Goal: Task Accomplishment & Management: Manage account settings

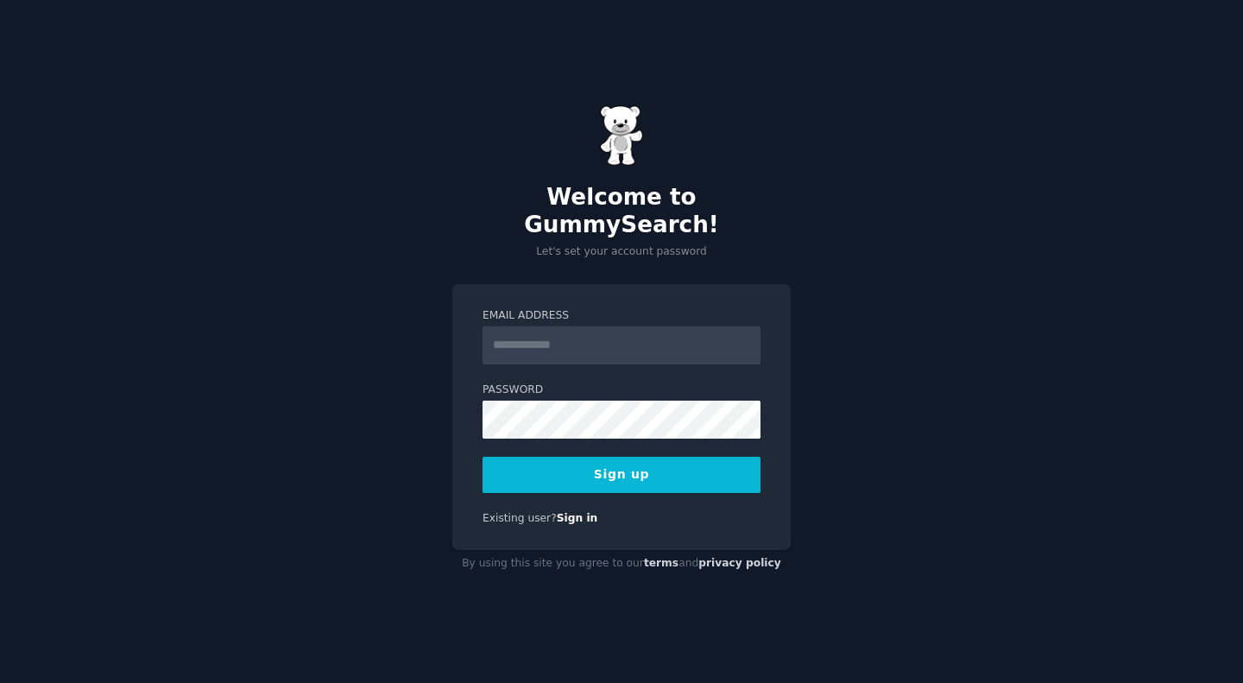
click at [1104, 161] on div "Welcome to GummySearch! Let's set your account password Email Address Password …" at bounding box center [621, 341] width 1243 height 683
click at [676, 327] on input "Email Address" at bounding box center [622, 345] width 278 height 38
click at [483, 457] on button "Sign up" at bounding box center [622, 475] width 278 height 36
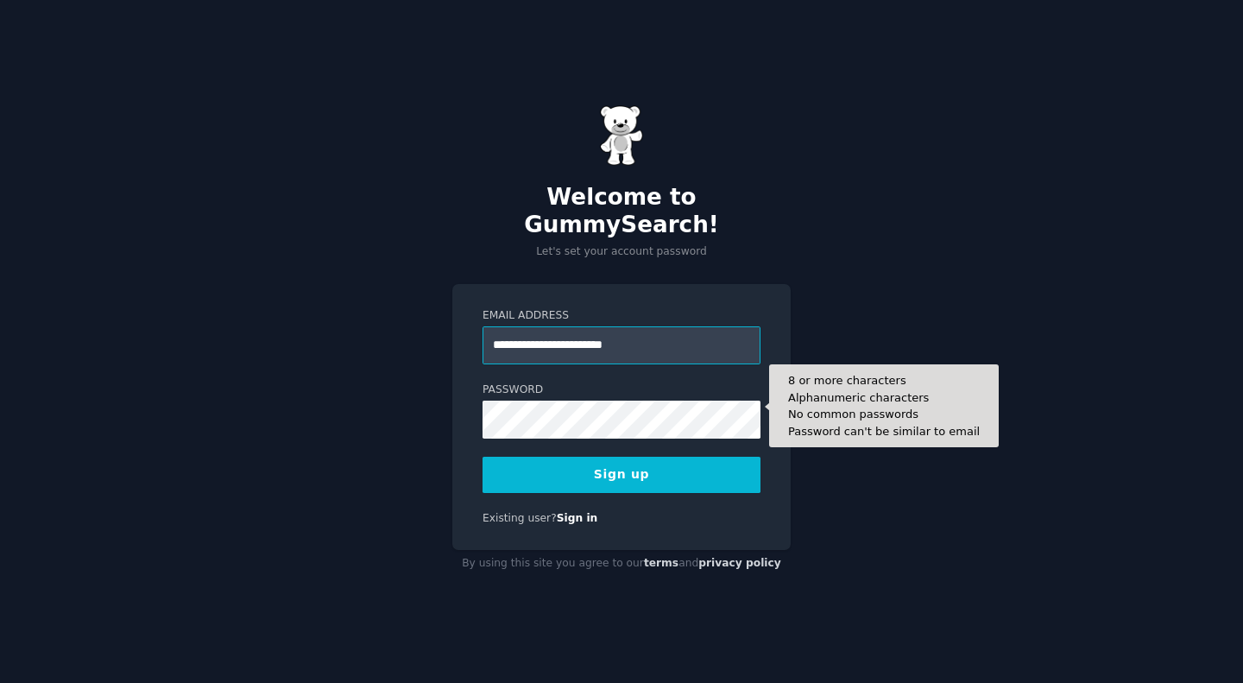
type input "**********"
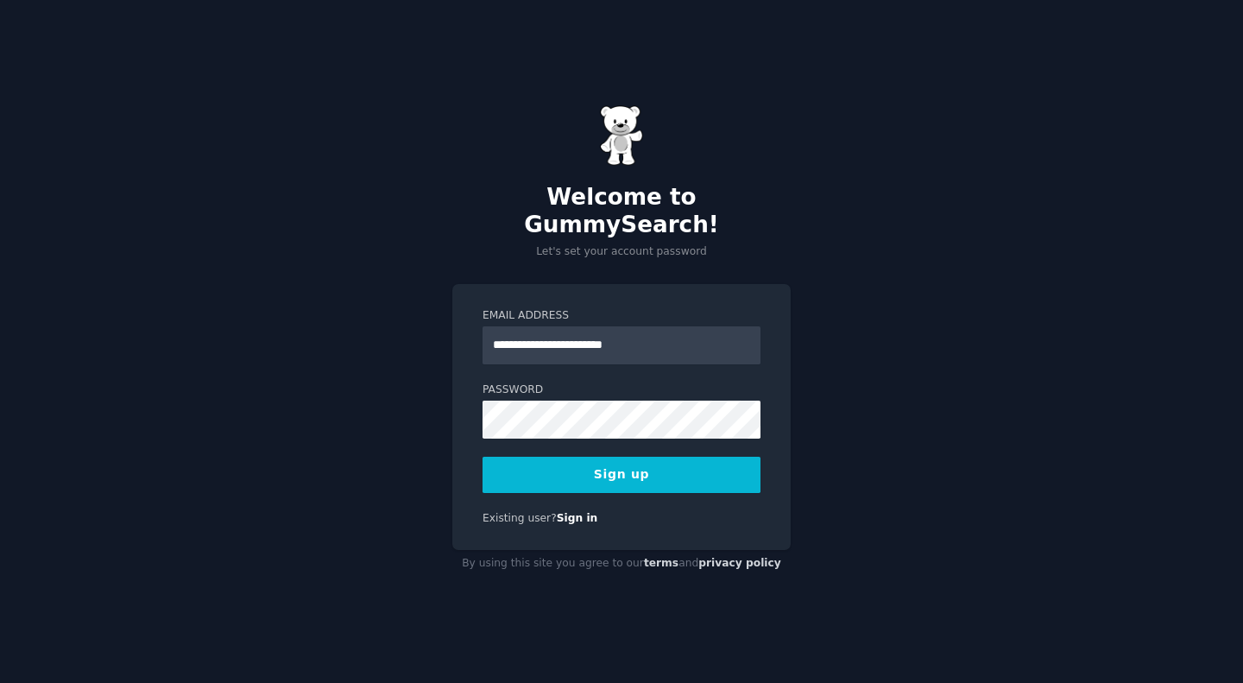
click at [620, 464] on button "Sign up" at bounding box center [622, 475] width 278 height 36
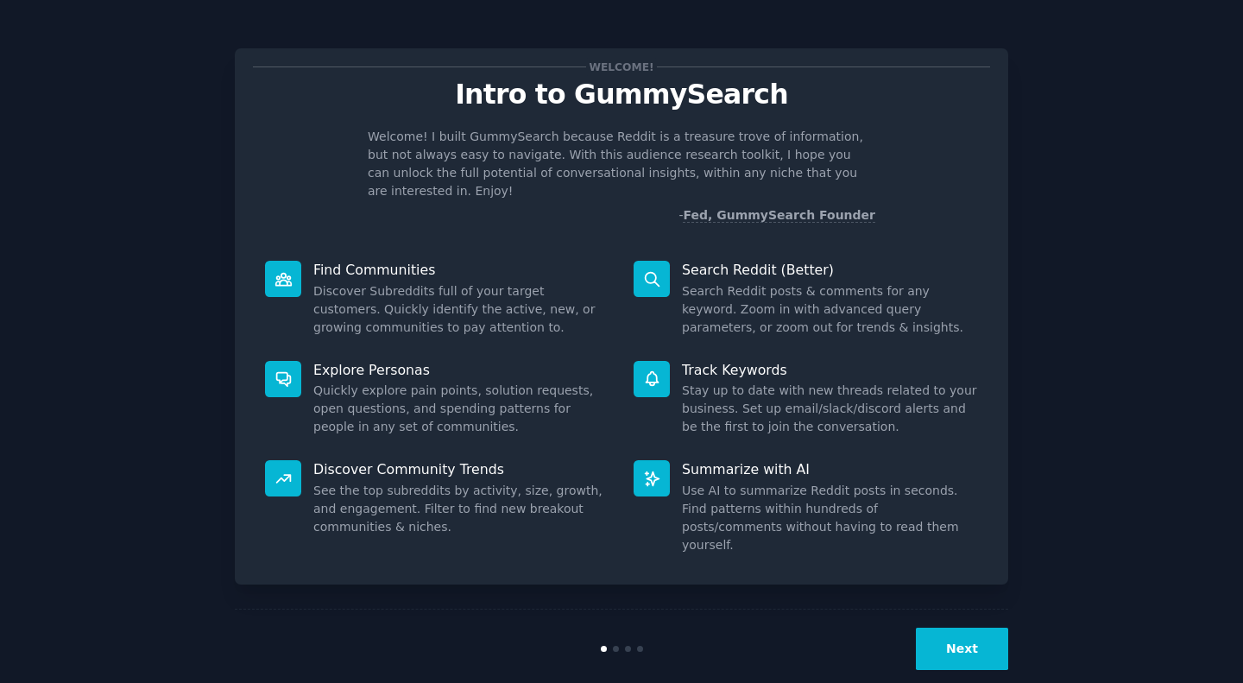
click at [970, 628] on button "Next" at bounding box center [962, 649] width 92 height 42
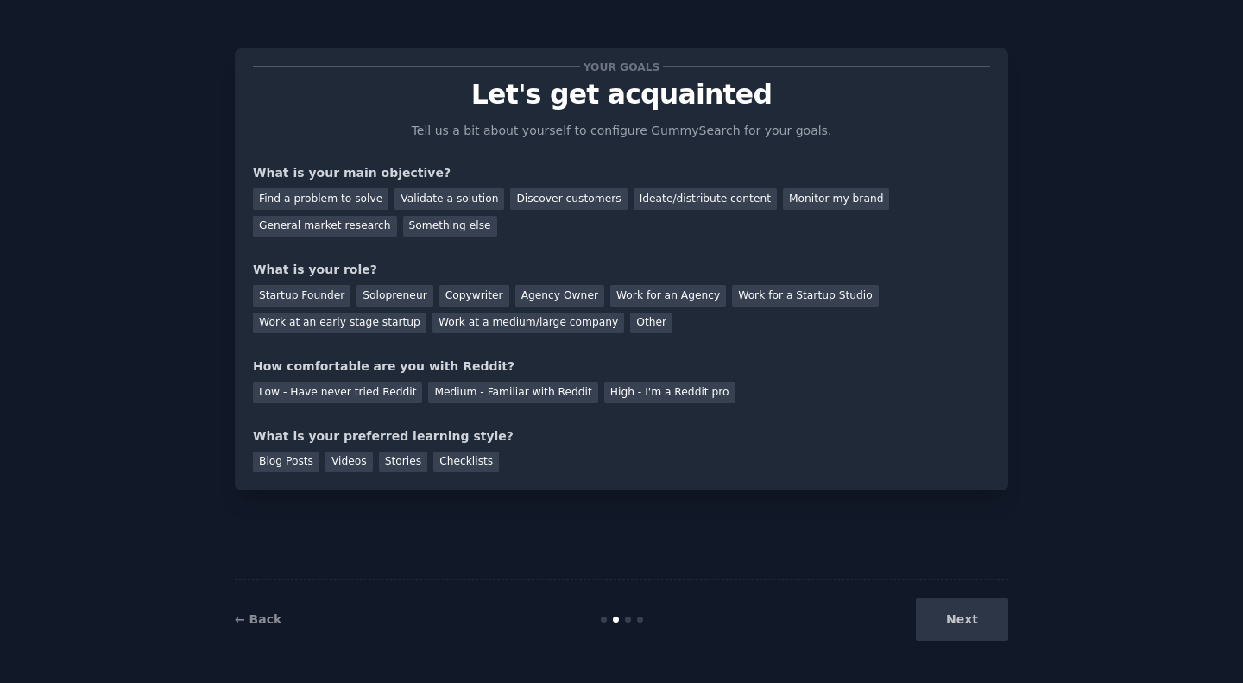
click at [970, 626] on div "Next" at bounding box center [879, 619] width 258 height 42
click at [360, 200] on div "Find a problem to solve" at bounding box center [321, 199] width 136 height 22
click at [563, 197] on div "Discover customers" at bounding box center [568, 199] width 117 height 22
click at [325, 234] on div "General market research" at bounding box center [325, 227] width 144 height 22
click at [311, 294] on div "Startup Founder" at bounding box center [302, 296] width 98 height 22
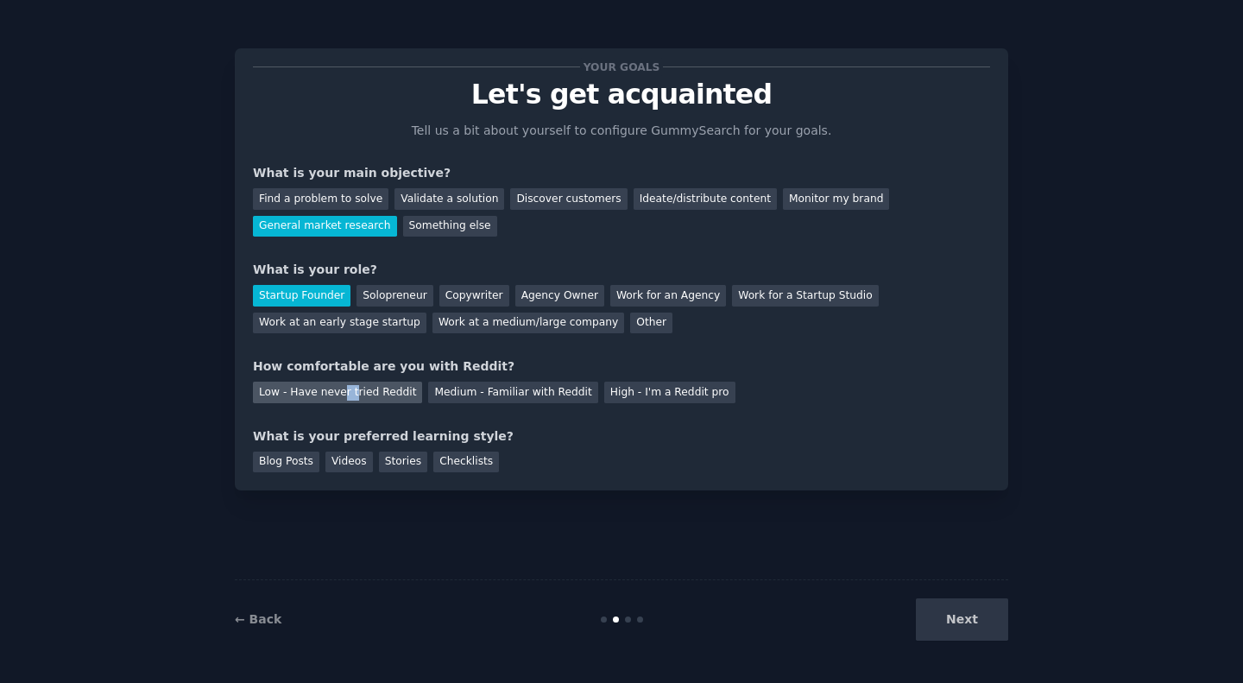
drag, startPoint x: 341, startPoint y: 401, endPoint x: 356, endPoint y: 399, distance: 14.8
click at [356, 399] on div "Low - Have never tried Reddit" at bounding box center [337, 393] width 169 height 22
click at [295, 467] on div "Blog Posts" at bounding box center [286, 463] width 66 height 22
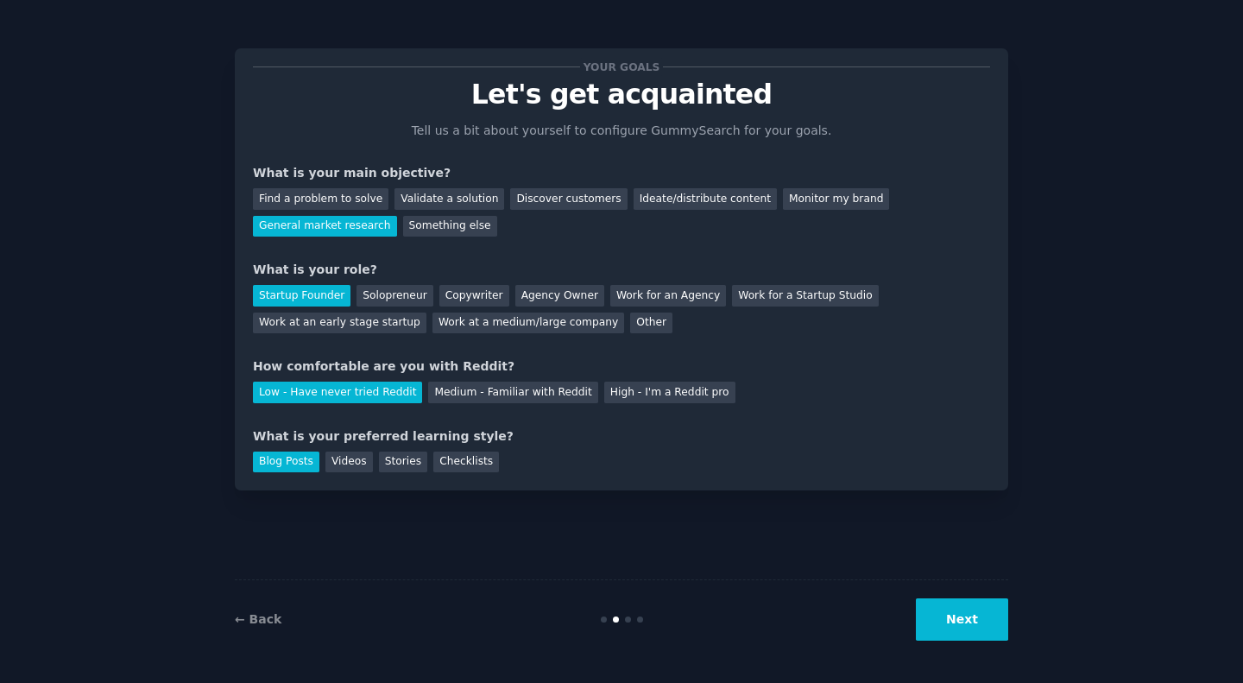
click at [948, 619] on button "Next" at bounding box center [962, 619] width 92 height 42
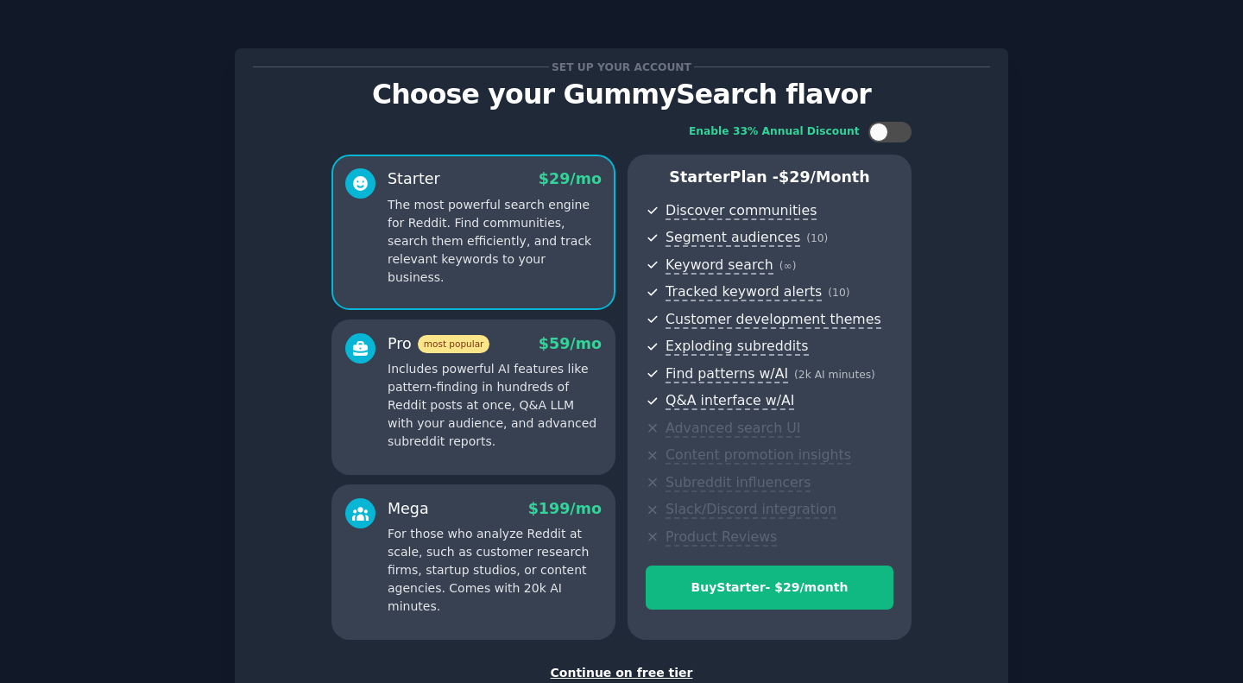
scroll to position [121, 0]
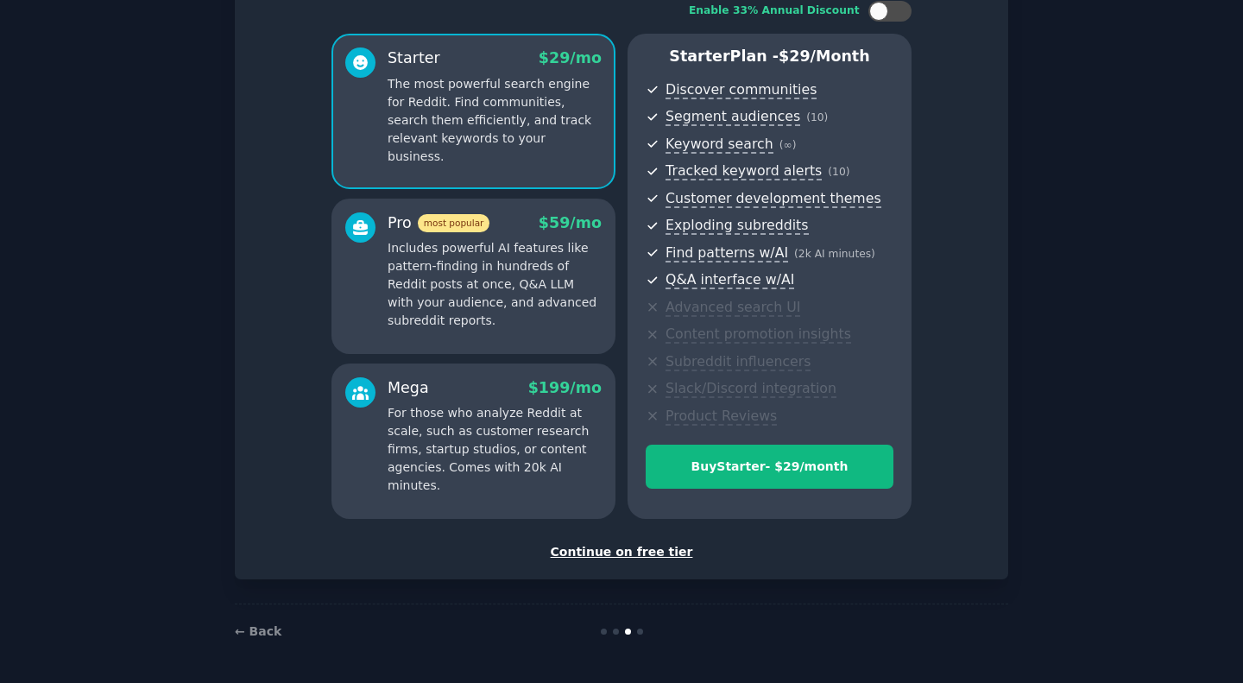
click at [643, 550] on div "Continue on free tier" at bounding box center [621, 552] width 737 height 18
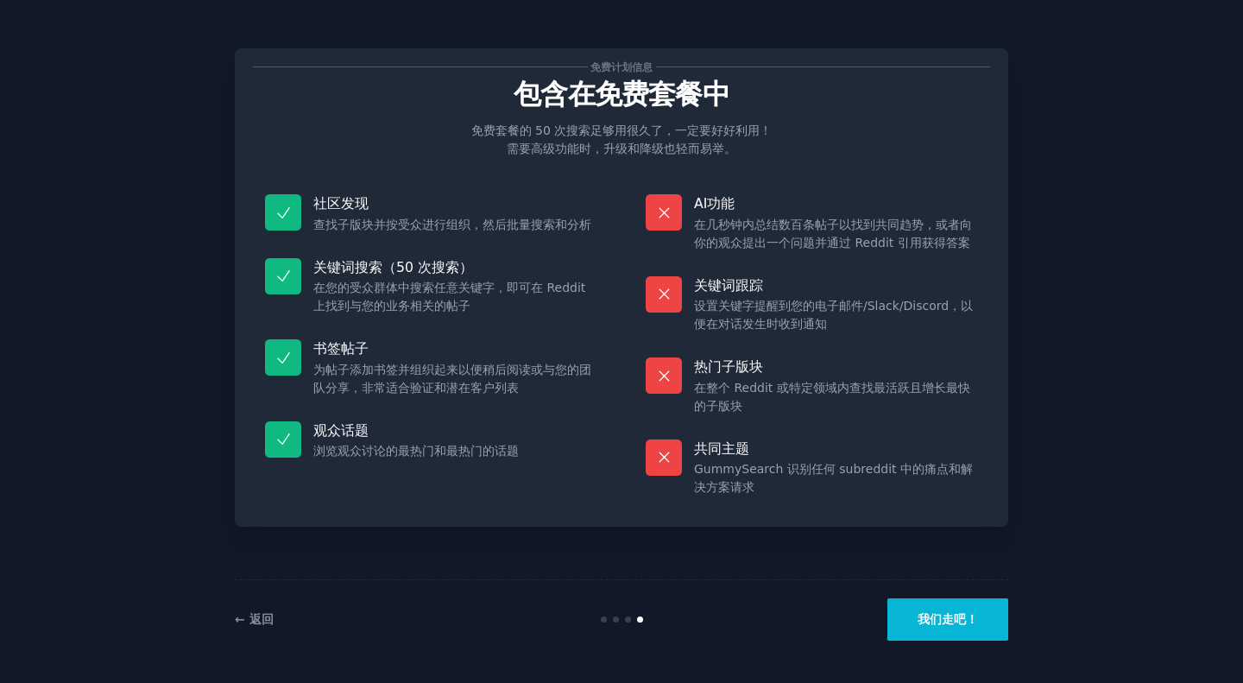
click at [1079, 294] on div "免费计划信息 包含在免费套餐中 免费套餐的 50 次搜索足够用很久了，一定要好好利用！ 需要高级功能时，升级和降级也轻而易举。 社区发现 查找子版块并按受众进…" at bounding box center [621, 341] width 1195 height 635
click at [961, 636] on button "我们走吧！" at bounding box center [948, 619] width 121 height 42
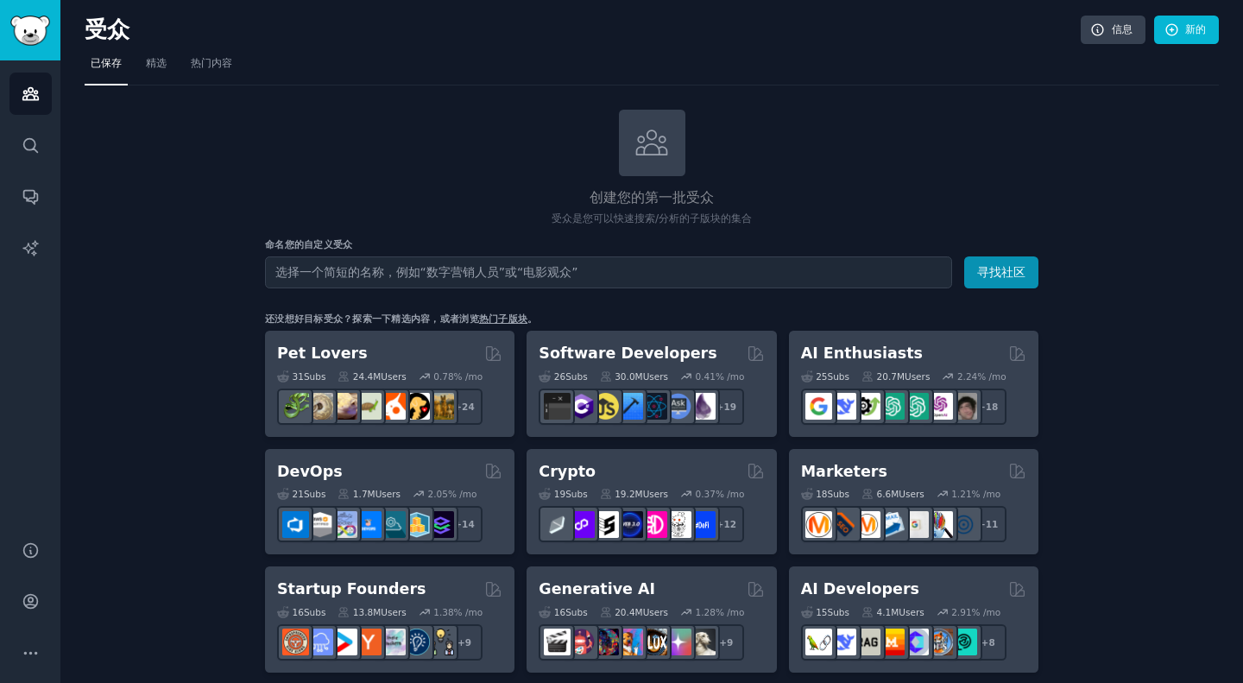
click at [503, 319] on font "热门子版块" at bounding box center [503, 318] width 48 height 10
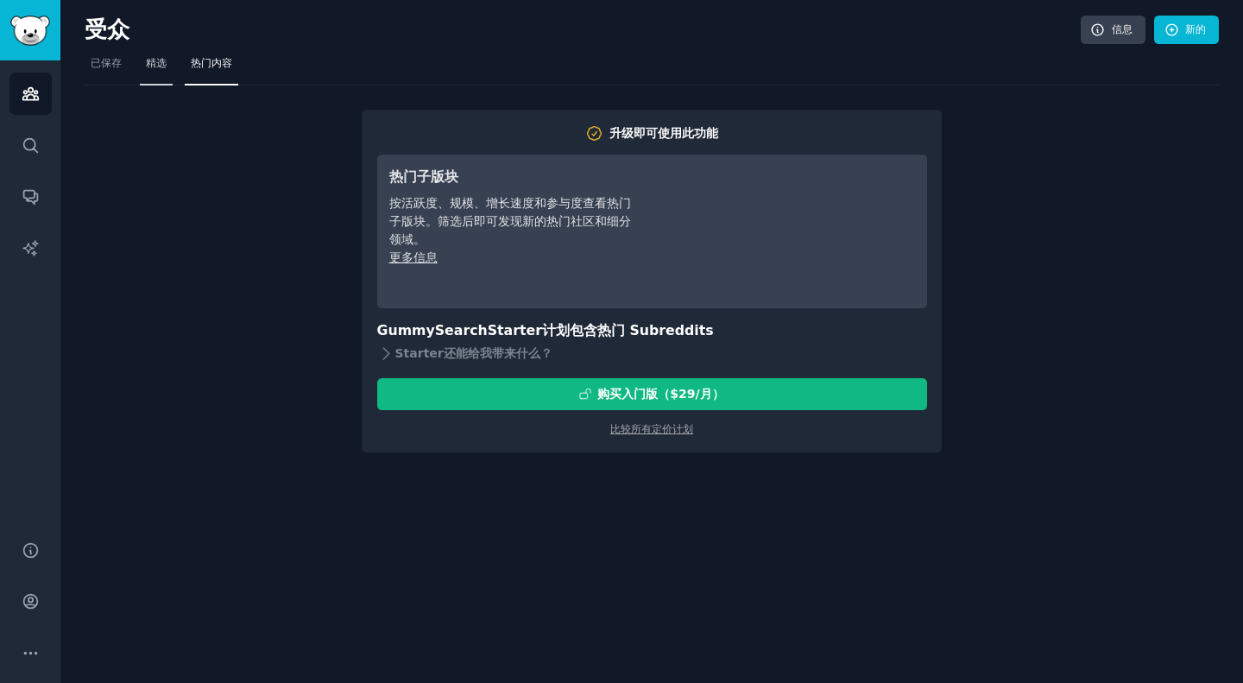
click at [162, 60] on font "精选" at bounding box center [156, 63] width 21 height 12
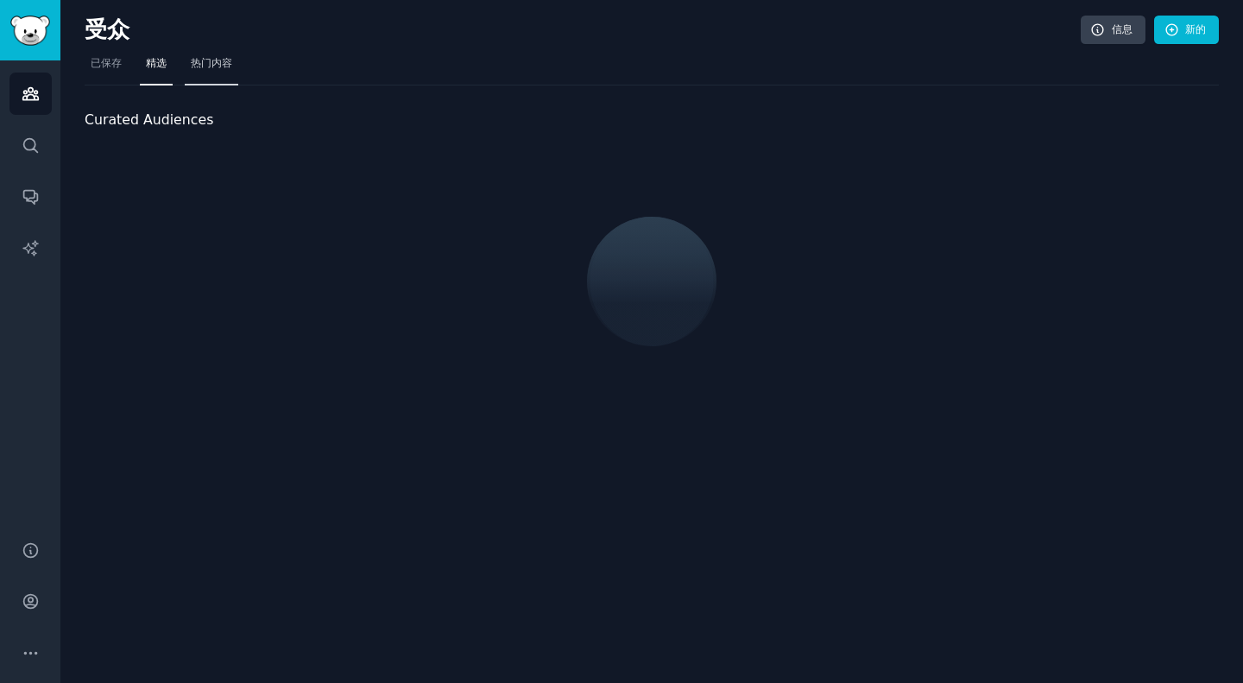
click at [231, 76] on link "热门内容" at bounding box center [212, 67] width 54 height 35
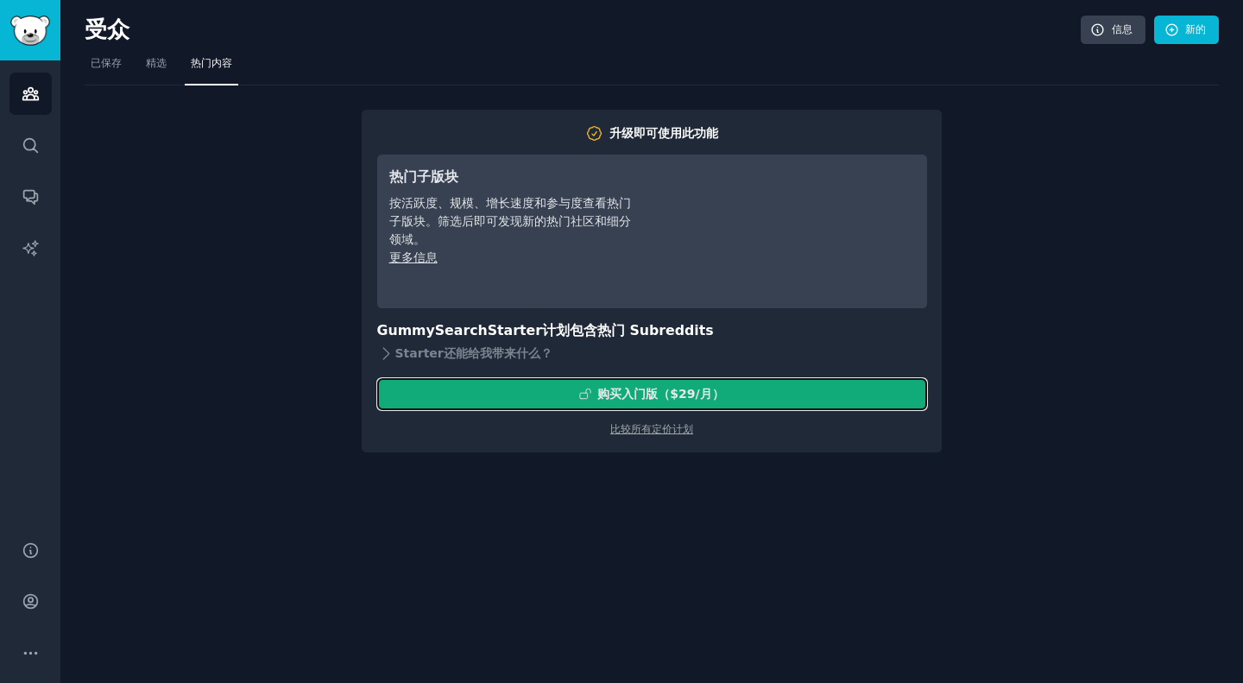
click at [730, 389] on div "购买 入门版 （$ 29 /月 ）" at bounding box center [652, 394] width 548 height 18
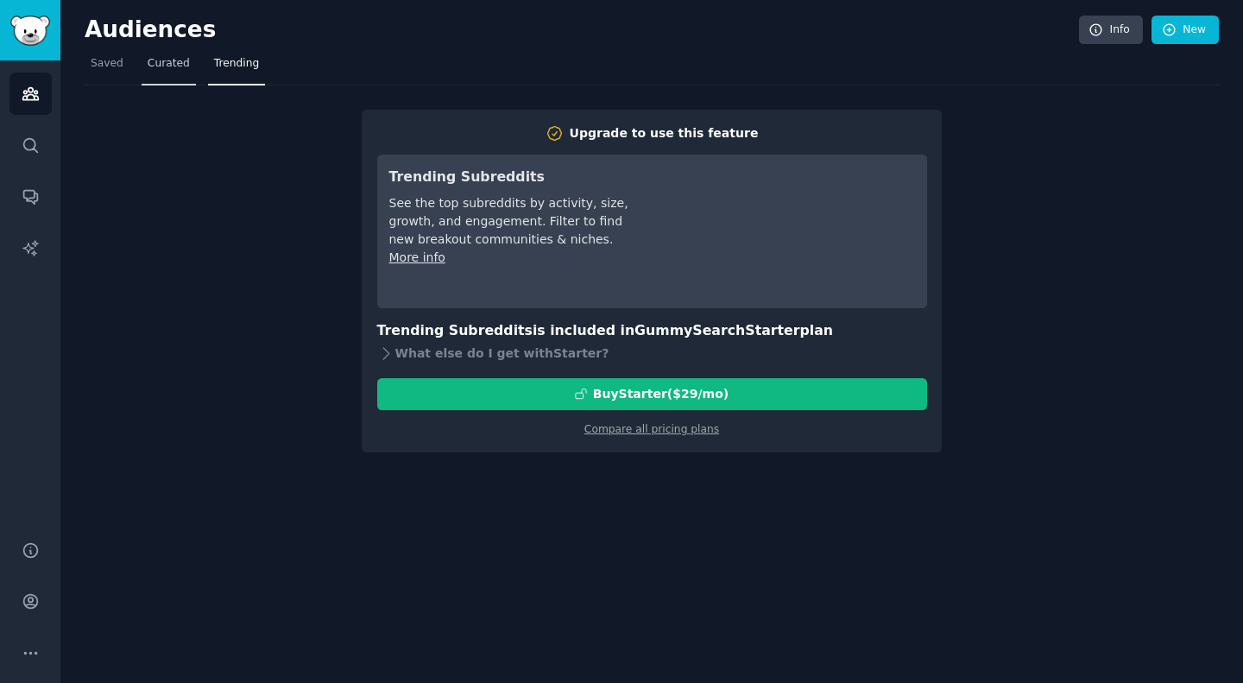
click at [178, 68] on span "Curated" at bounding box center [169, 64] width 42 height 16
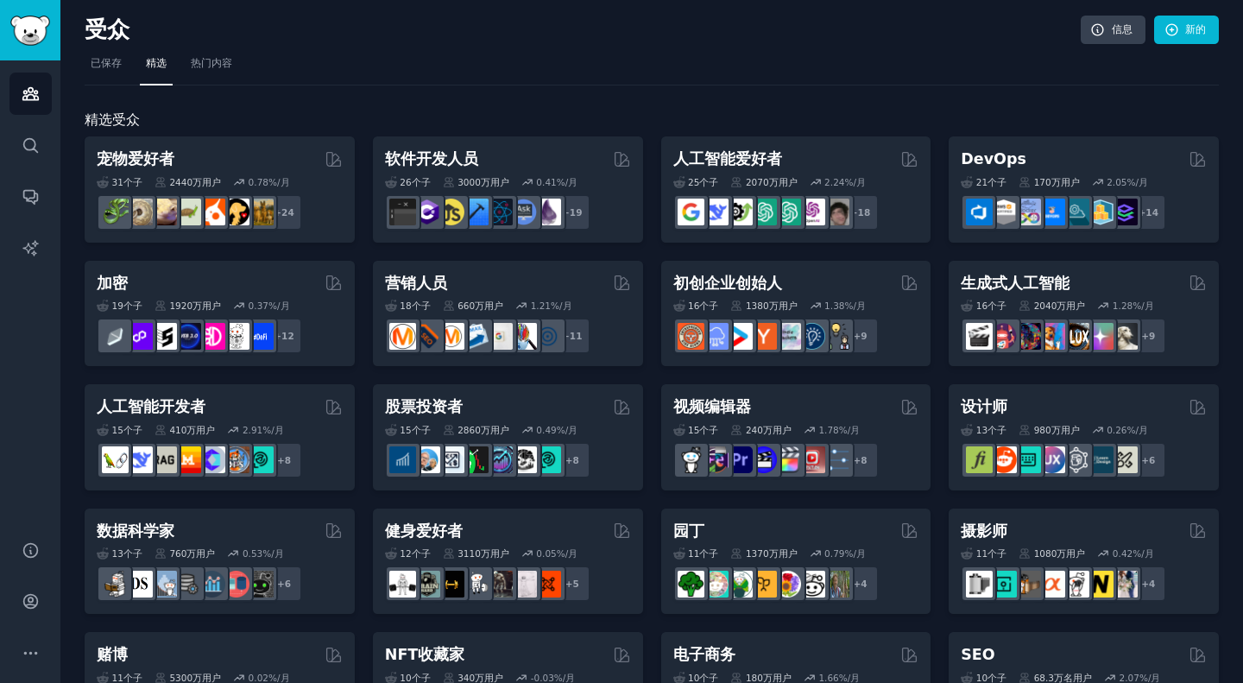
click at [563, 35] on h2 "受众" at bounding box center [583, 30] width 996 height 28
click at [103, 64] on font "已保存" at bounding box center [106, 63] width 31 height 12
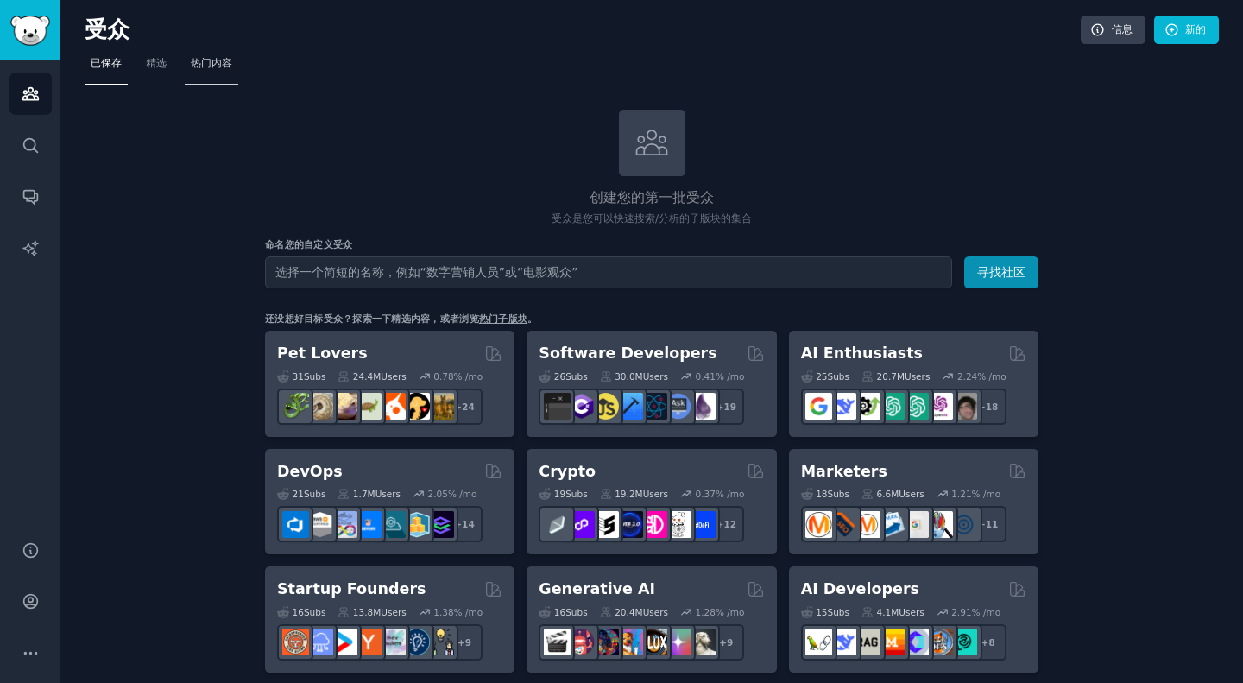
click at [225, 64] on font "热门内容" at bounding box center [211, 63] width 41 height 12
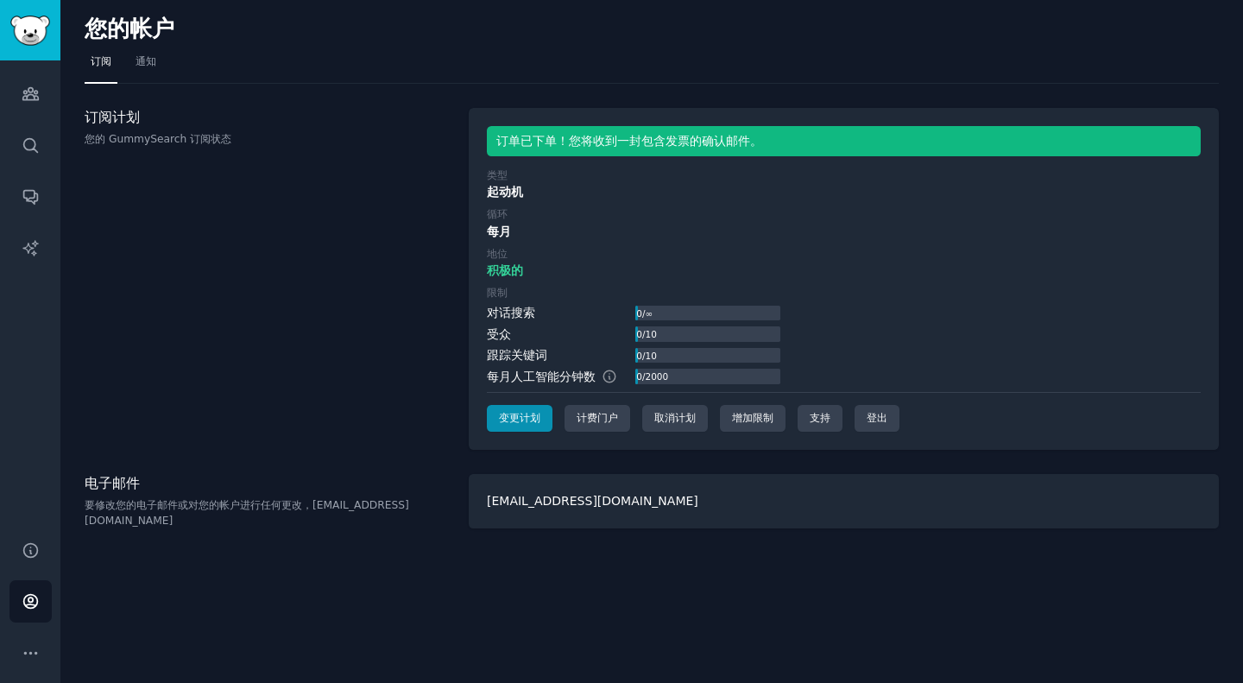
click at [756, 26] on div "您的帐户" at bounding box center [652, 33] width 1135 height 34
click at [136, 66] on font "通知" at bounding box center [146, 61] width 21 height 12
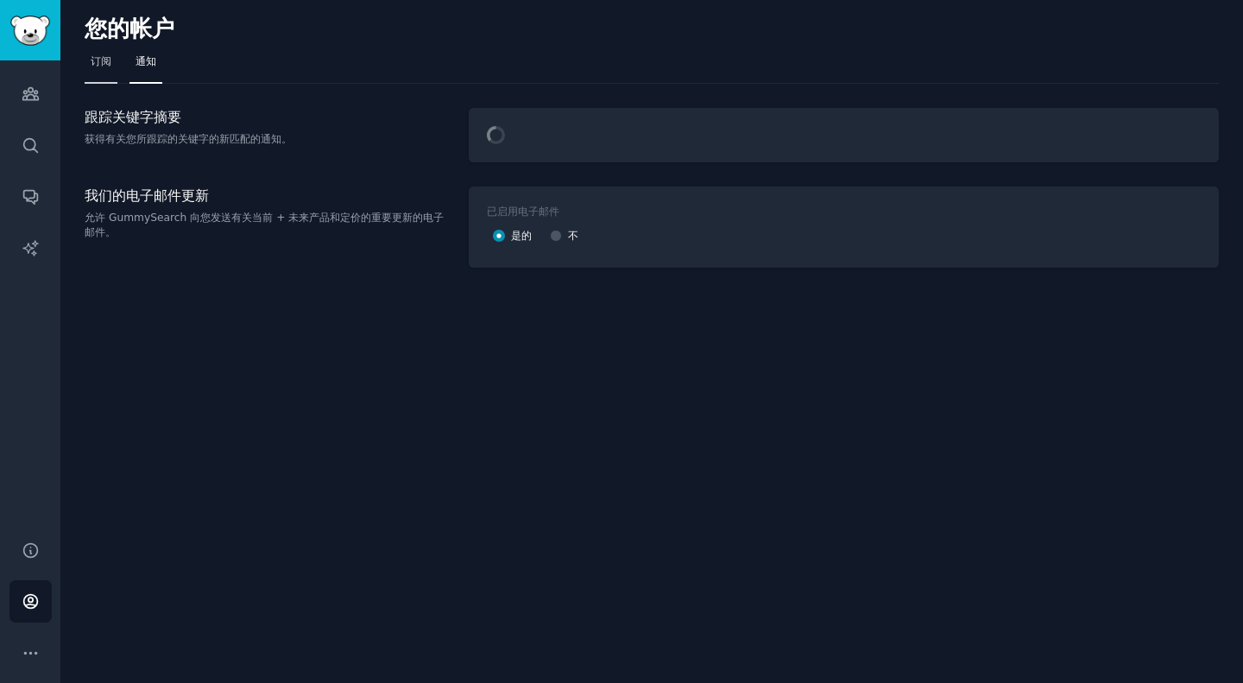
click at [103, 62] on font "订阅" at bounding box center [101, 61] width 21 height 12
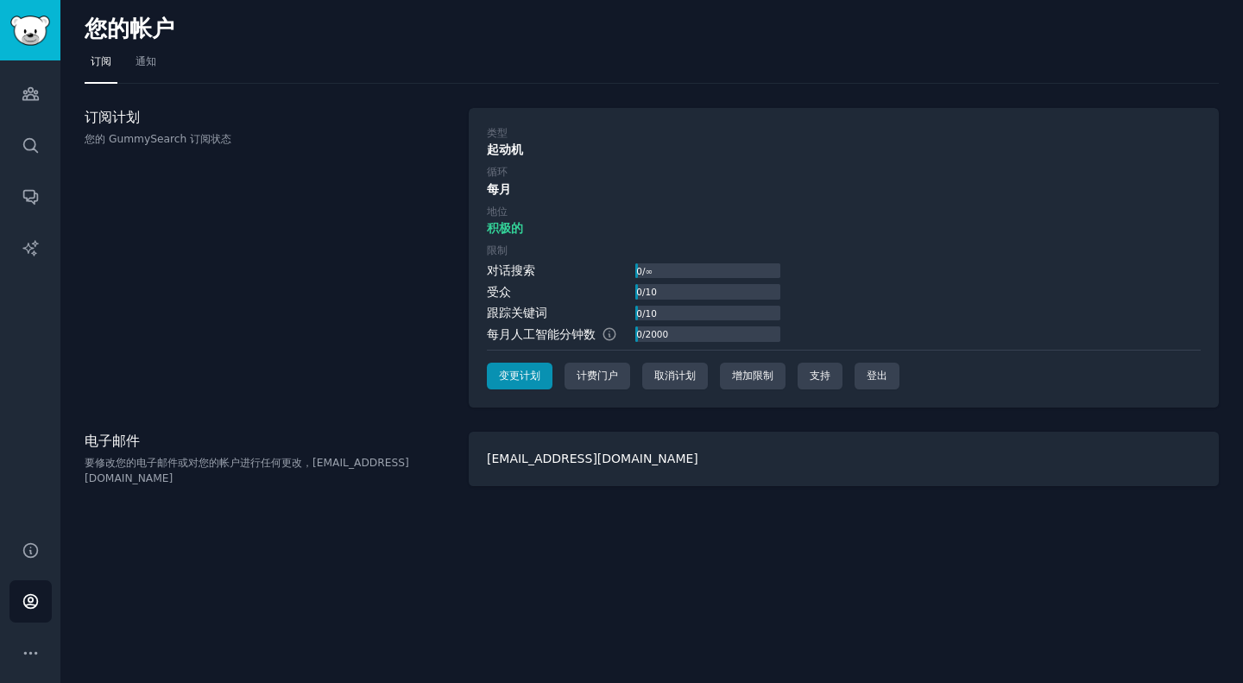
click at [310, 50] on nav "订阅 通知" at bounding box center [652, 65] width 1135 height 35
click at [22, 105] on link "受众" at bounding box center [30, 94] width 42 height 42
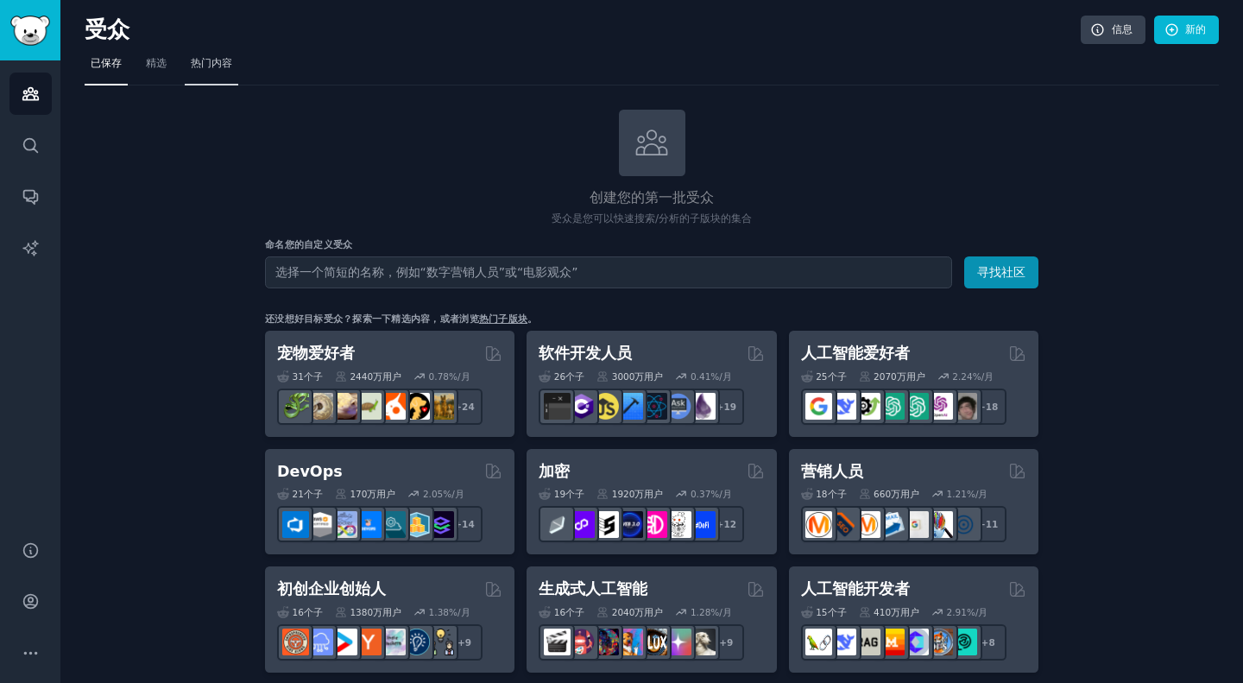
click at [224, 53] on link "热门内容" at bounding box center [212, 67] width 54 height 35
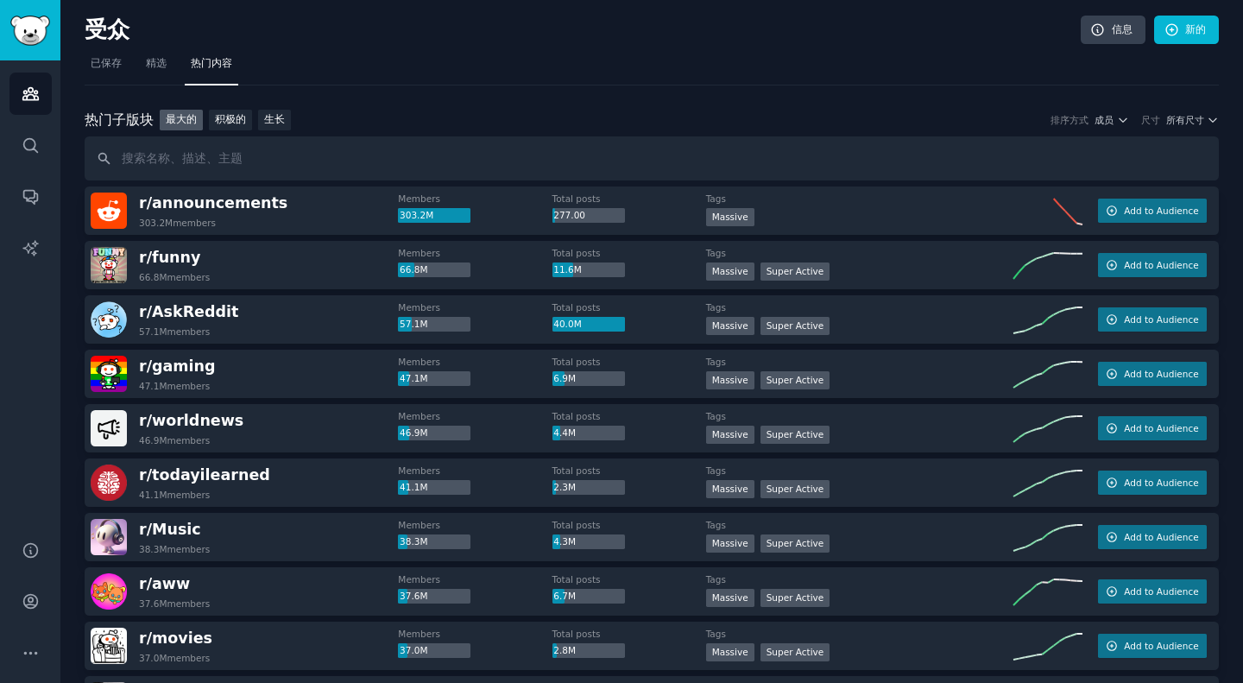
click at [497, 77] on nav "已保存 精选 热门内容" at bounding box center [652, 67] width 1135 height 35
drag, startPoint x: 497, startPoint y: 77, endPoint x: 1190, endPoint y: 121, distance: 694.8
click at [1190, 121] on font "所有尺寸" at bounding box center [1186, 120] width 38 height 10
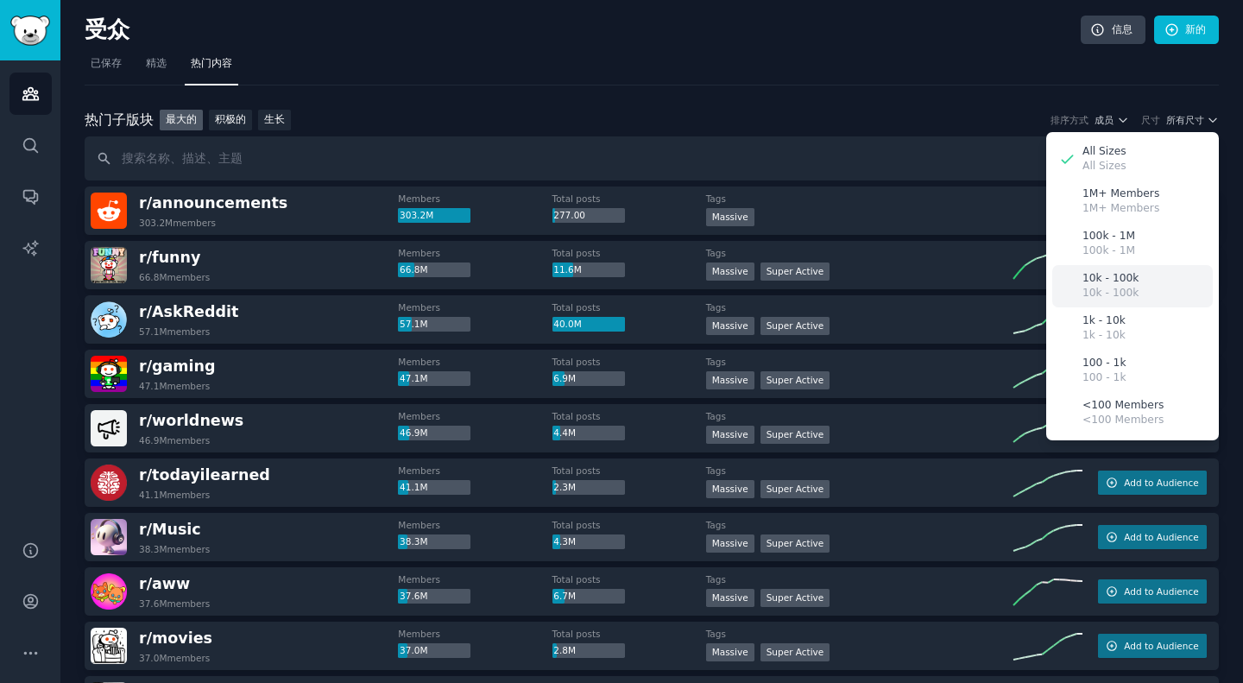
click at [1125, 287] on p "10k - 100k" at bounding box center [1111, 294] width 56 height 16
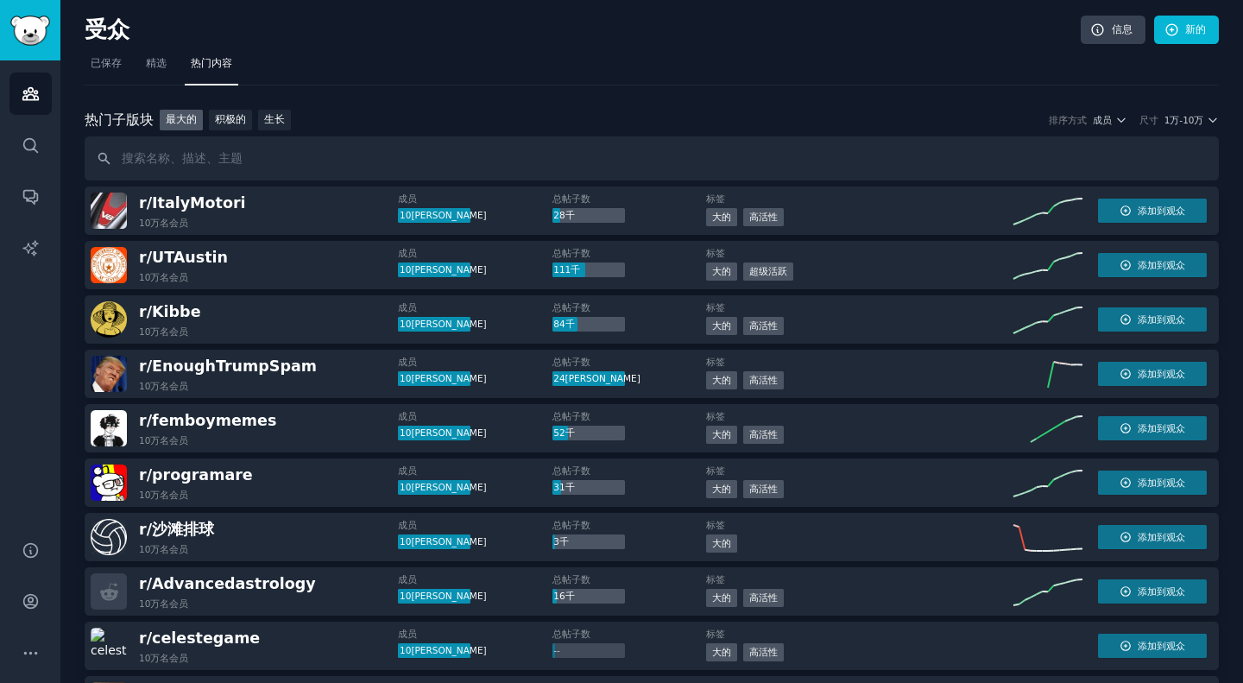
click at [604, 76] on nav "已保存 精选 热门内容" at bounding box center [652, 67] width 1135 height 35
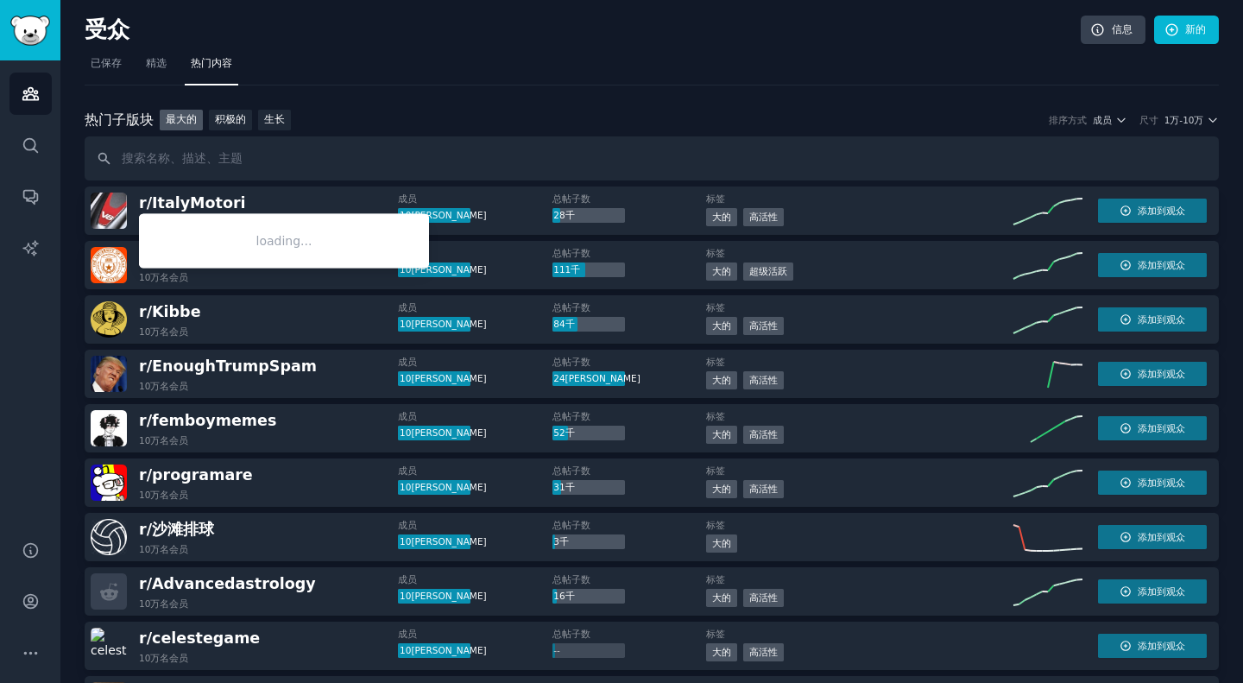
click at [225, 212] on font "ItalyMotori" at bounding box center [199, 202] width 94 height 17
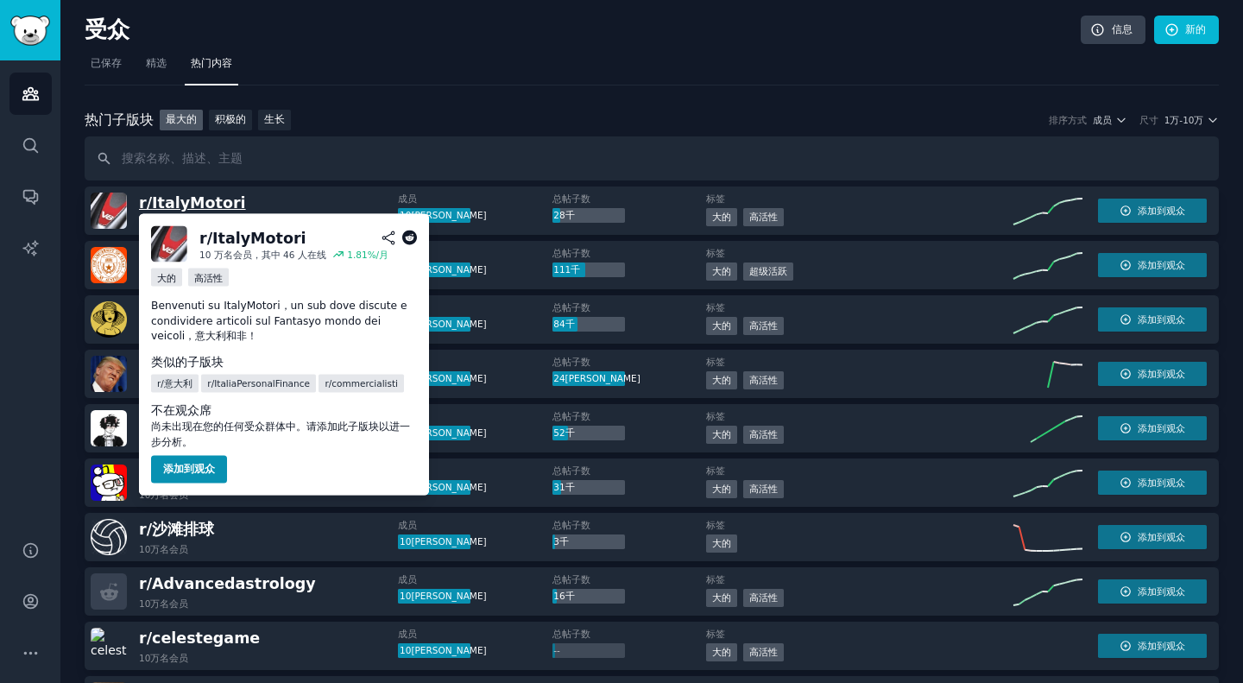
click at [214, 206] on font "ItalyMotori" at bounding box center [199, 202] width 94 height 17
click at [225, 208] on font "ItalyMotori" at bounding box center [199, 202] width 94 height 17
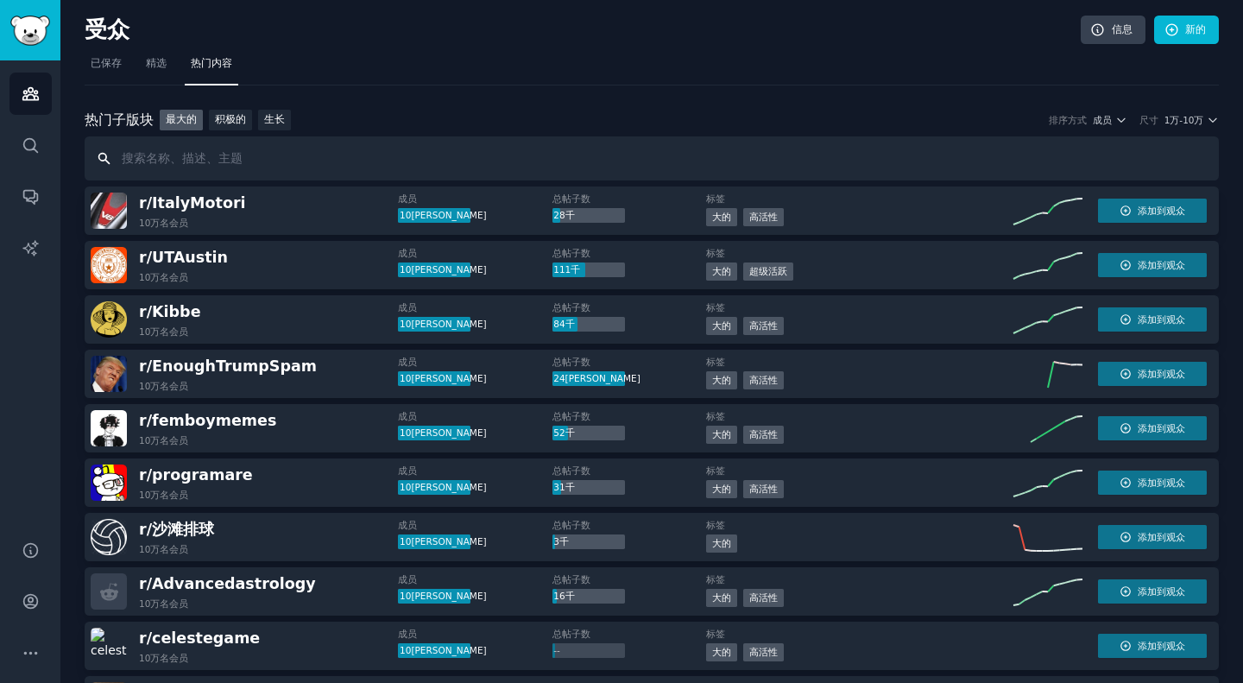
click at [636, 164] on input "text" at bounding box center [652, 158] width 1135 height 44
click at [746, 139] on input "text" at bounding box center [652, 158] width 1135 height 44
click at [216, 214] on h2 "r/ ItalyMotori 10万名 会员" at bounding box center [192, 211] width 107 height 36
click at [234, 195] on font "ItalyMotori" at bounding box center [199, 202] width 94 height 17
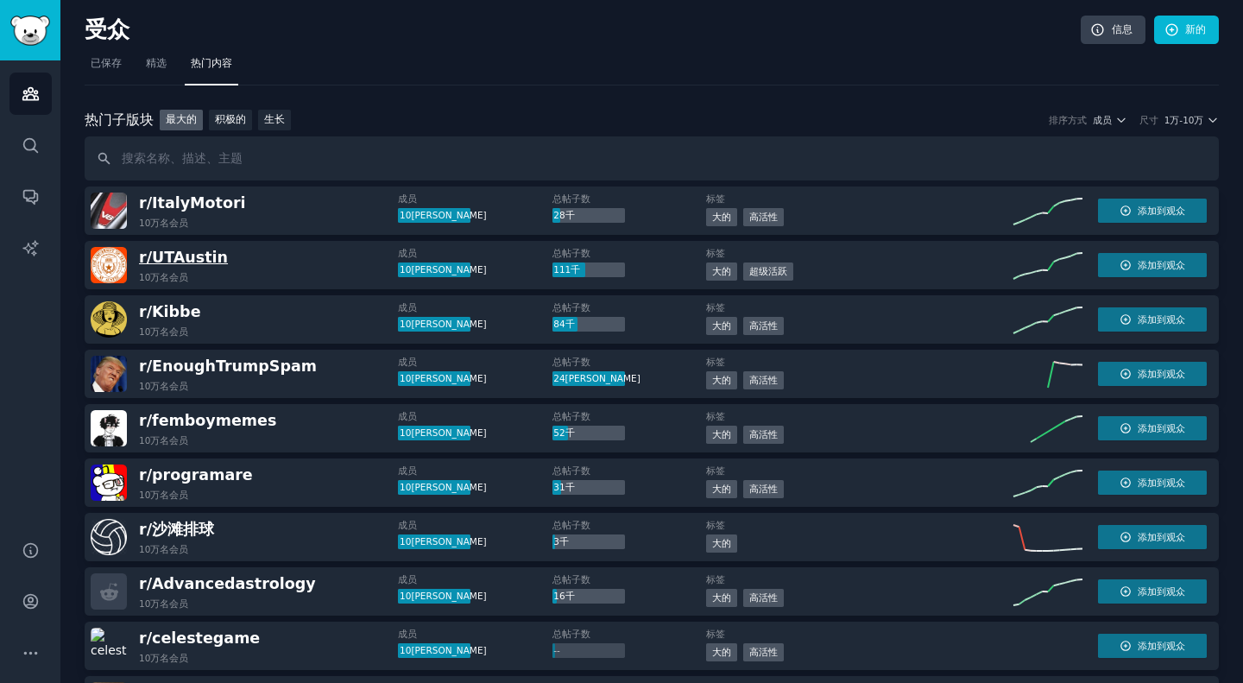
click at [205, 254] on font "UTAustin" at bounding box center [190, 257] width 76 height 17
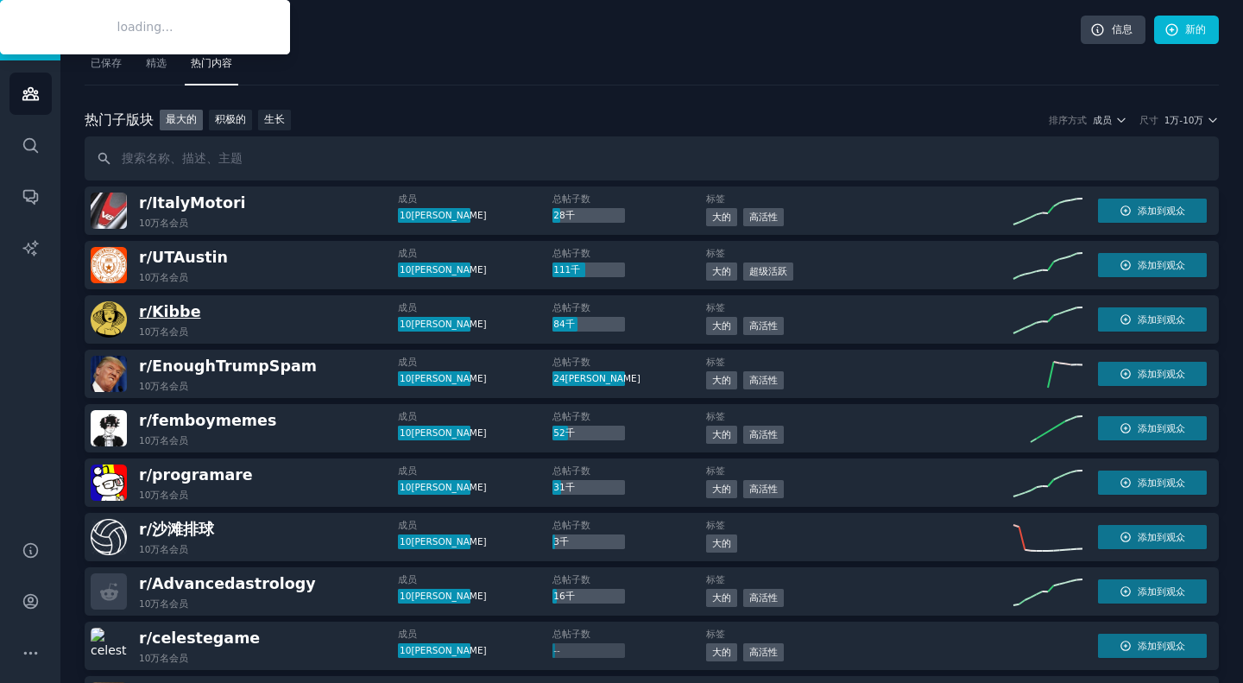
click at [172, 313] on font "Kibbe" at bounding box center [176, 311] width 48 height 17
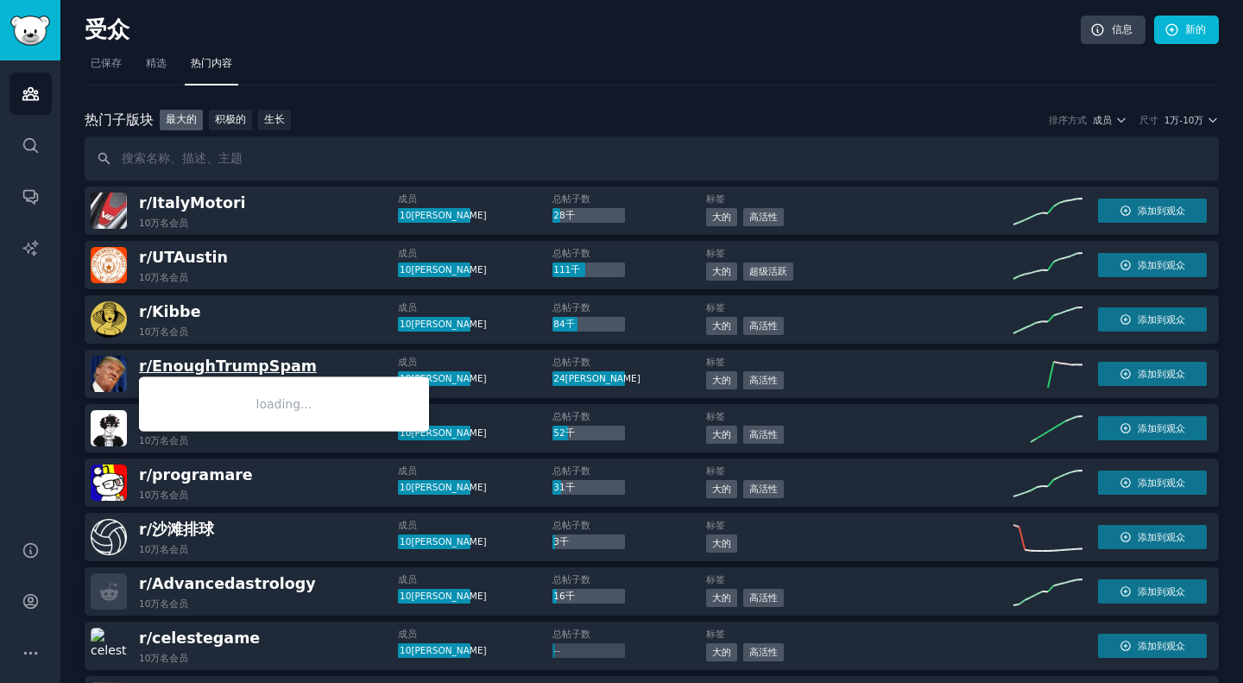
click at [260, 370] on font "EnoughTrumpSpam" at bounding box center [234, 365] width 165 height 17
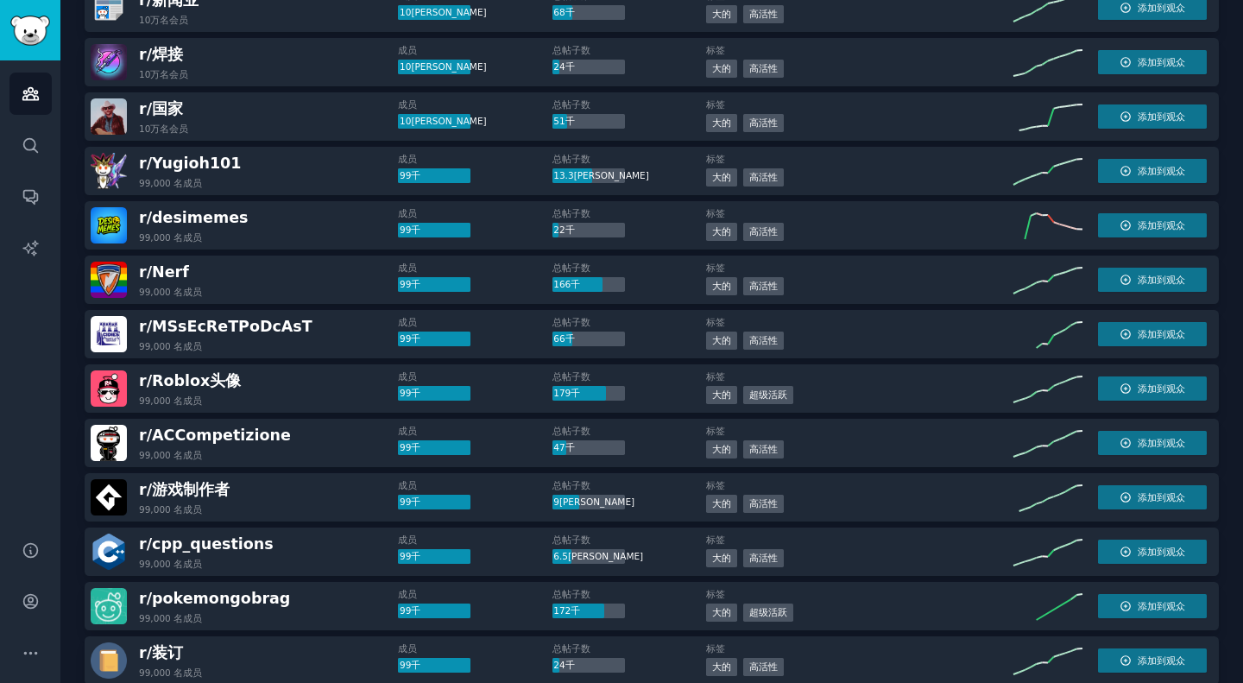
scroll to position [1258, 0]
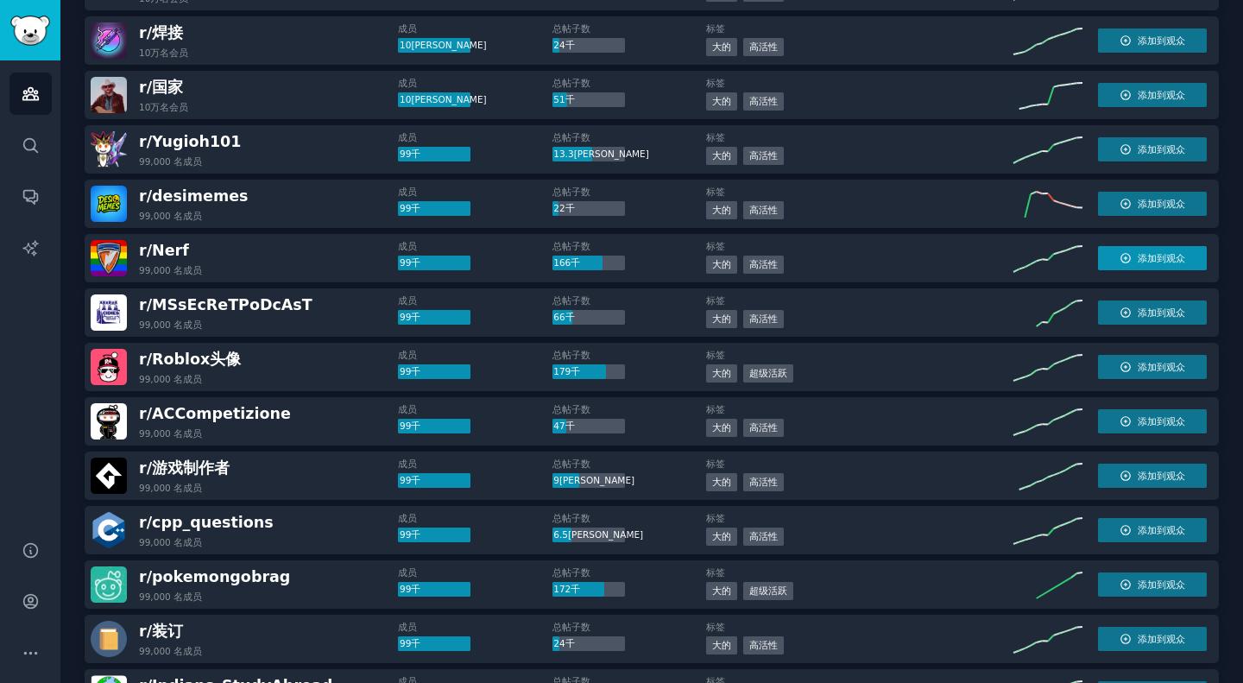
click at [1151, 267] on button "添加到观众" at bounding box center [1152, 258] width 109 height 24
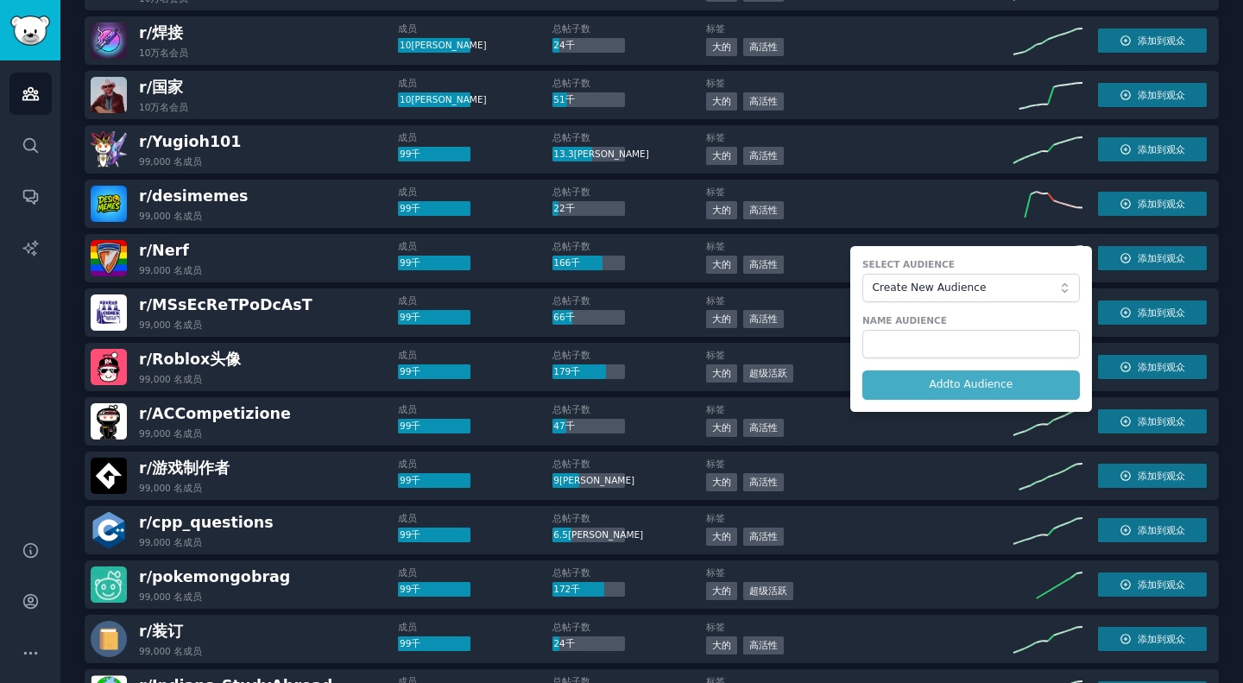
click at [965, 383] on form "Select Audience Create New Audience Name Audience Add to Audience" at bounding box center [972, 329] width 242 height 166
click at [975, 387] on form "Select Audience Create New Audience Name Audience Add to Audience" at bounding box center [972, 329] width 242 height 166
click at [930, 344] on input "text" at bounding box center [972, 344] width 218 height 29
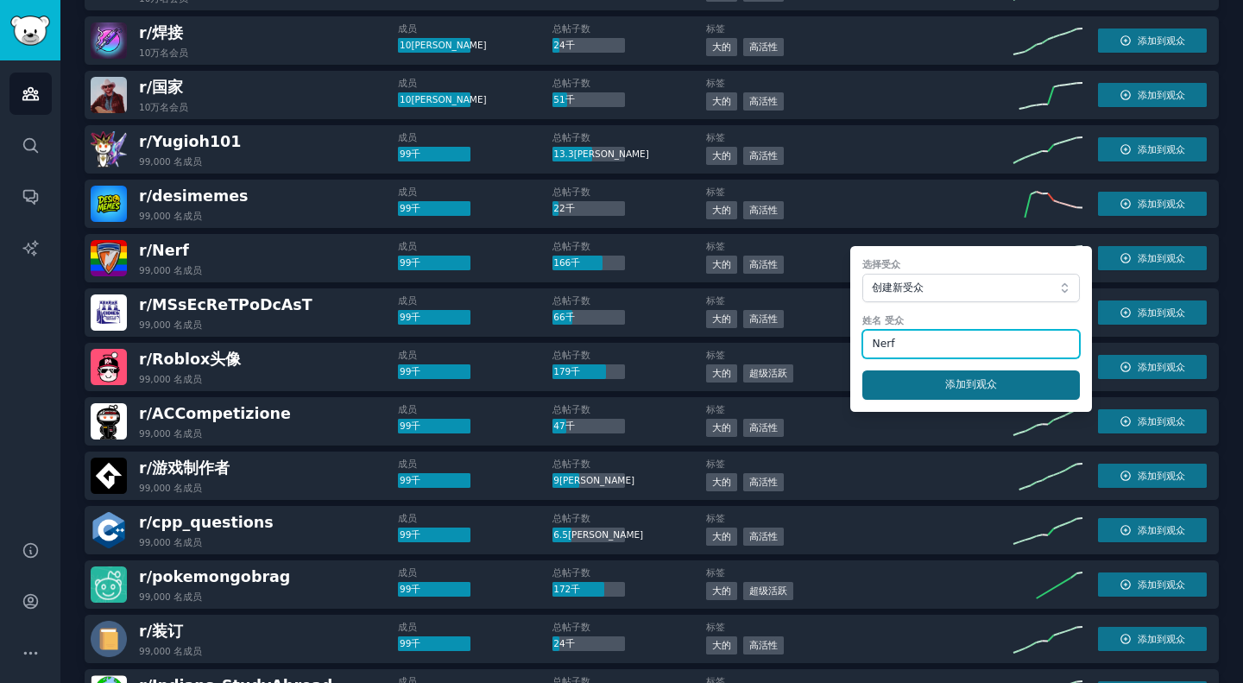
type input "Nerf"
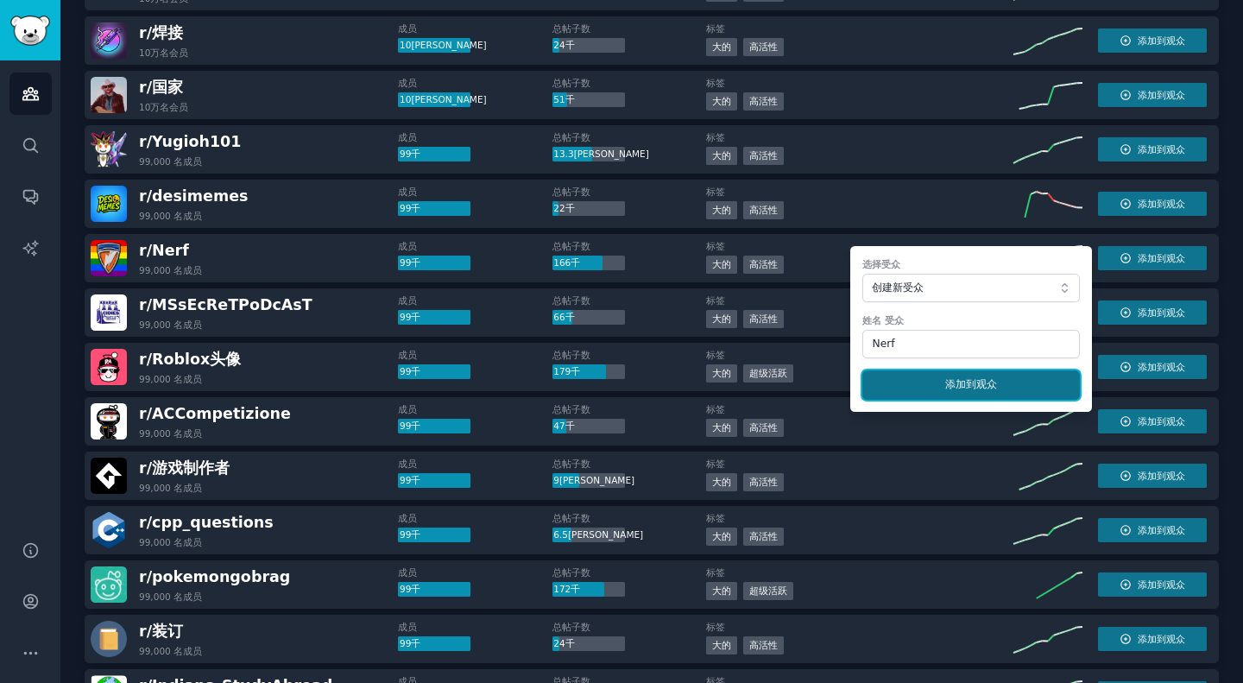
click at [953, 380] on font "添加" at bounding box center [956, 384] width 21 height 12
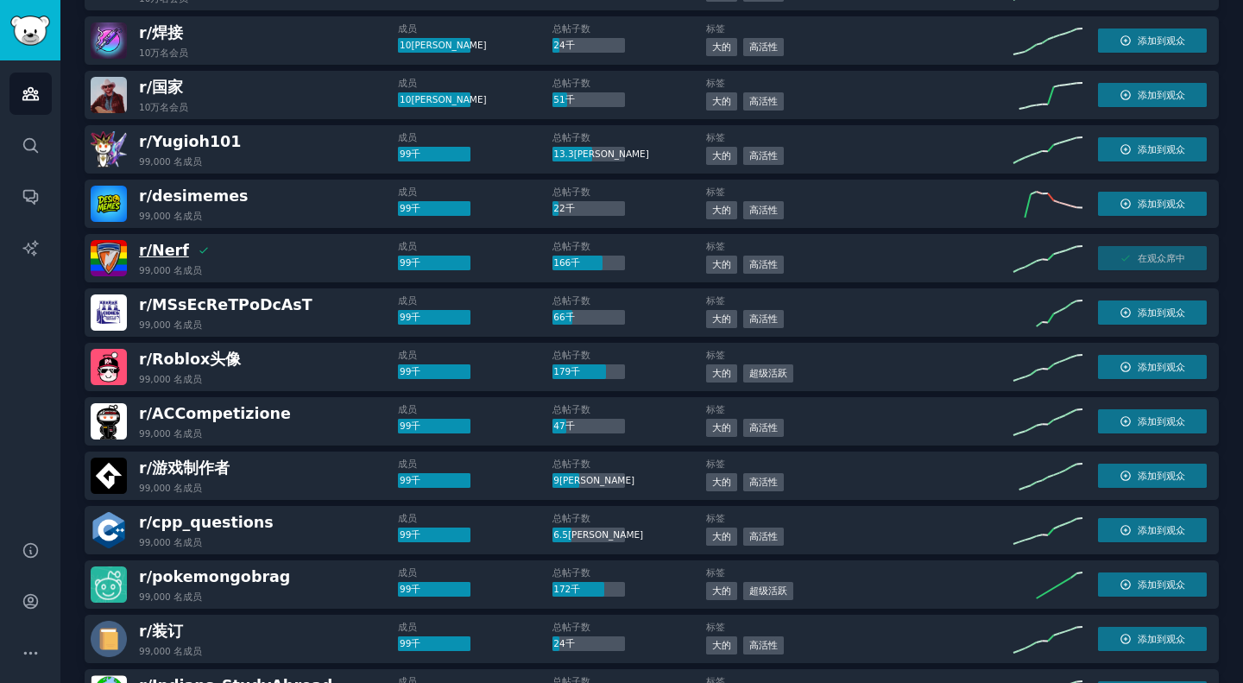
click at [176, 256] on font "Nerf" at bounding box center [170, 250] width 37 height 17
click at [1161, 263] on div "在观众席中" at bounding box center [1152, 258] width 109 height 24
click at [893, 269] on div "每天提交量 >= 80% 大的 高活性" at bounding box center [859, 267] width 307 height 22
click at [175, 246] on font "Nerf" at bounding box center [170, 250] width 37 height 17
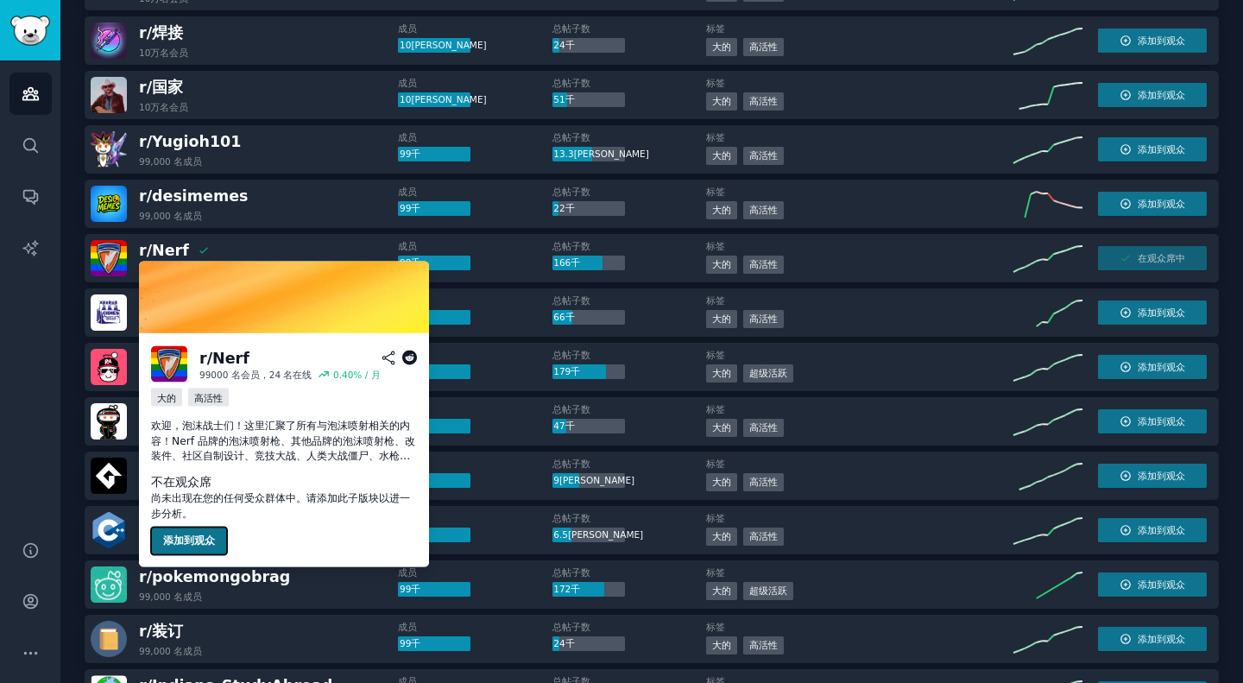
click at [200, 538] on font "添加到观众" at bounding box center [189, 541] width 52 height 12
click at [353, 473] on dt "不在观众席" at bounding box center [284, 482] width 266 height 18
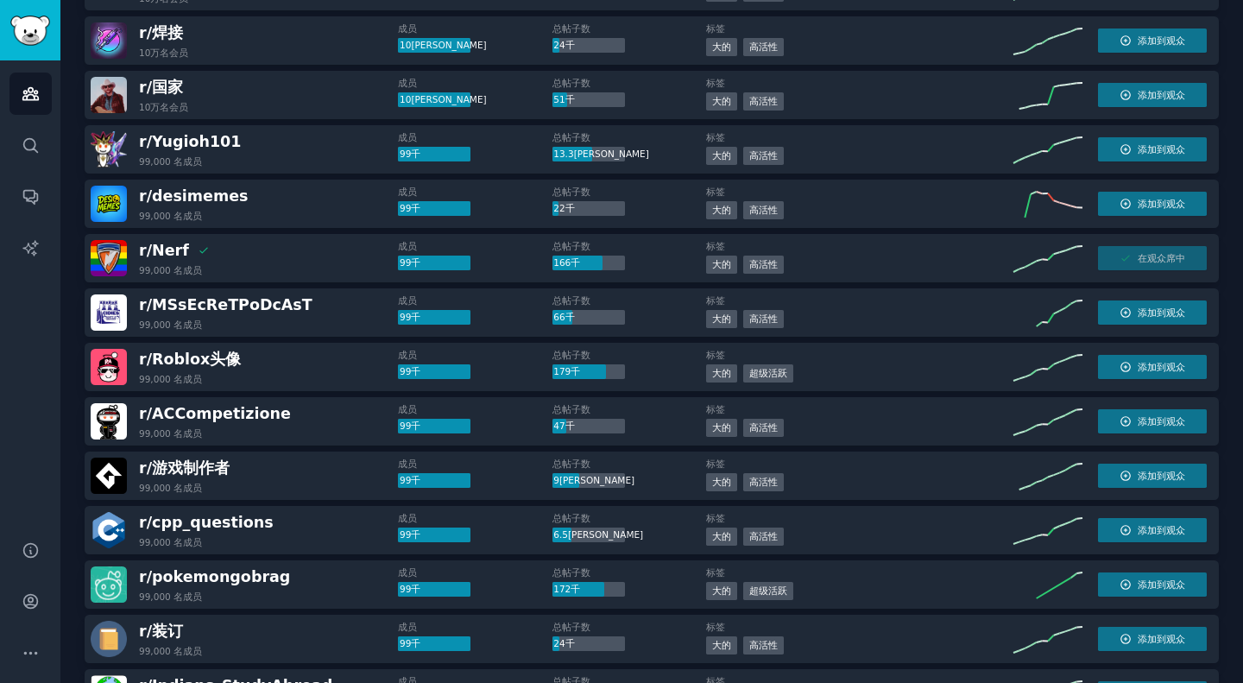
click at [1142, 256] on div "在观众席中" at bounding box center [1152, 258] width 109 height 24
click at [921, 265] on div "每天提交量 >= 80% 大的 高活性" at bounding box center [859, 267] width 307 height 22
click at [562, 271] on div "成员 99千 总帖子数 166千" at bounding box center [551, 258] width 307 height 36
click at [427, 261] on div "99千" at bounding box center [434, 264] width 73 height 16
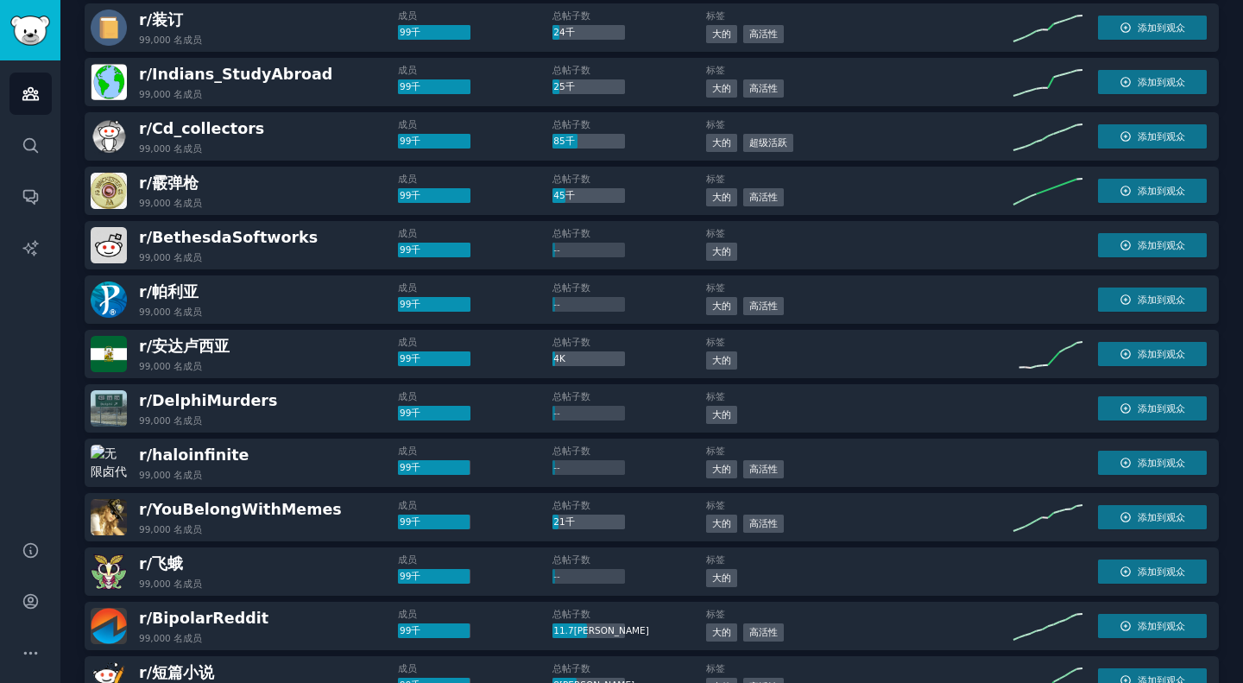
scroll to position [1870, 0]
click at [1178, 191] on font "添加到观众" at bounding box center [1161, 190] width 47 height 10
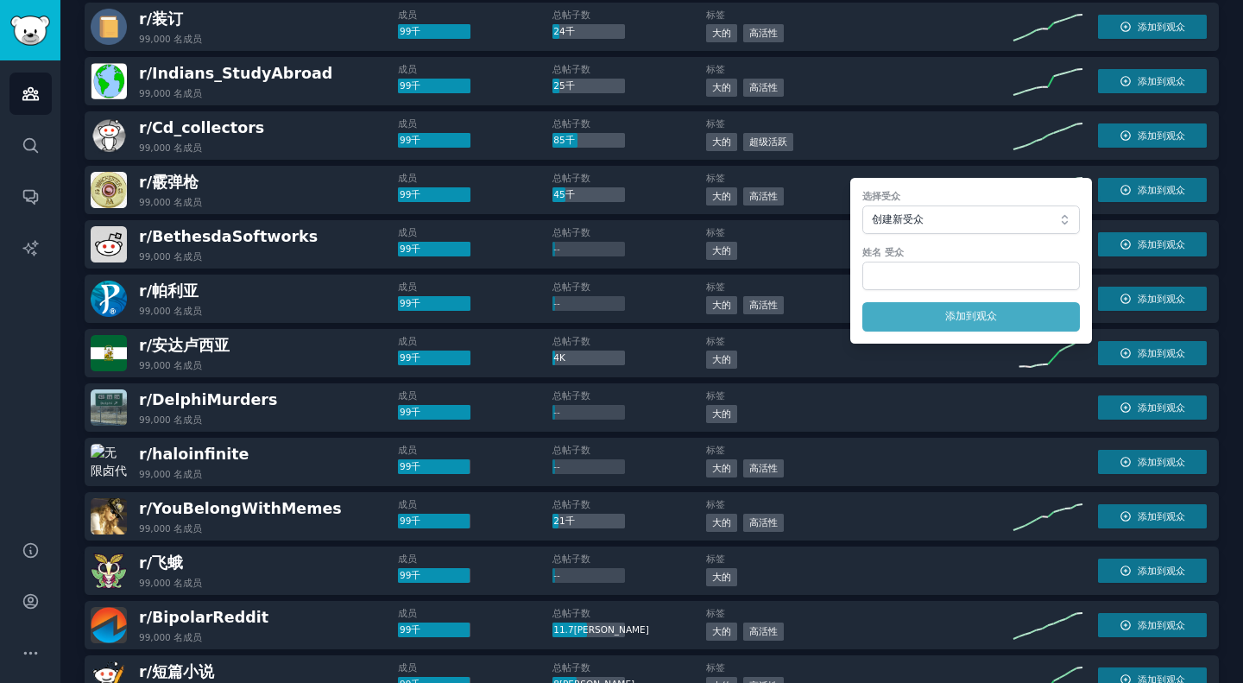
click at [295, 316] on div "r/ 帕利亚 99,000 名 成员" at bounding box center [244, 299] width 307 height 36
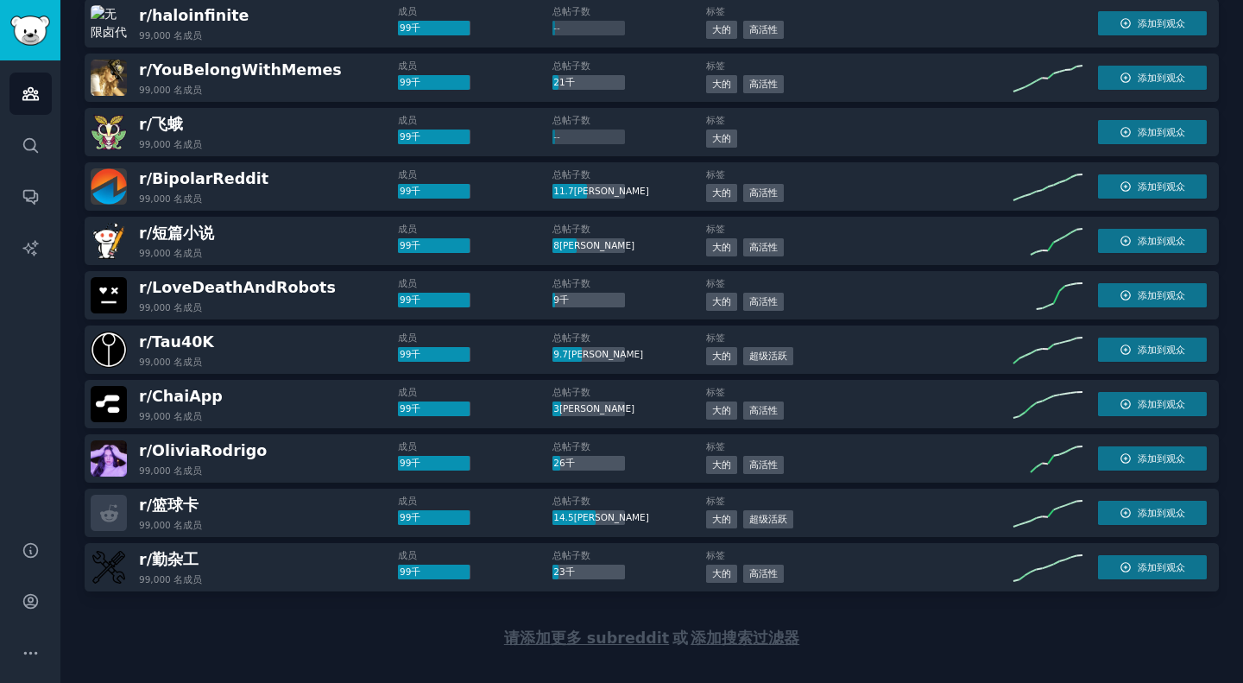
scroll to position [2335, 0]
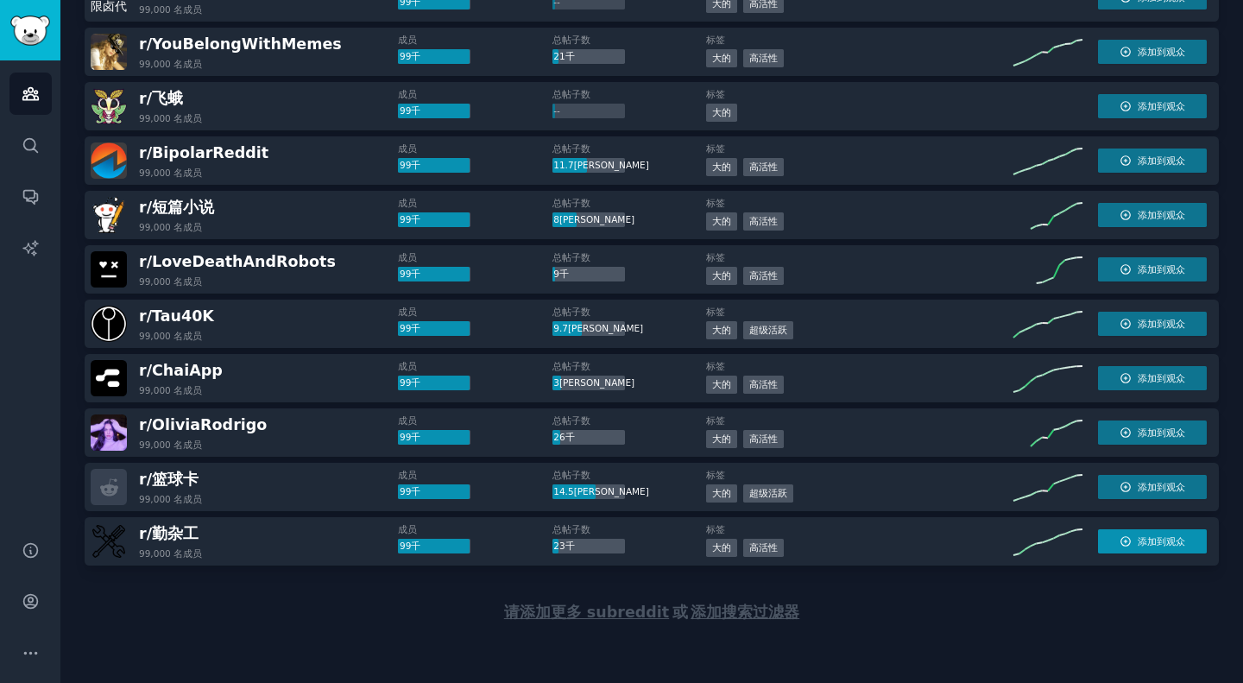
click at [1153, 546] on font "添加到观众" at bounding box center [1161, 541] width 47 height 10
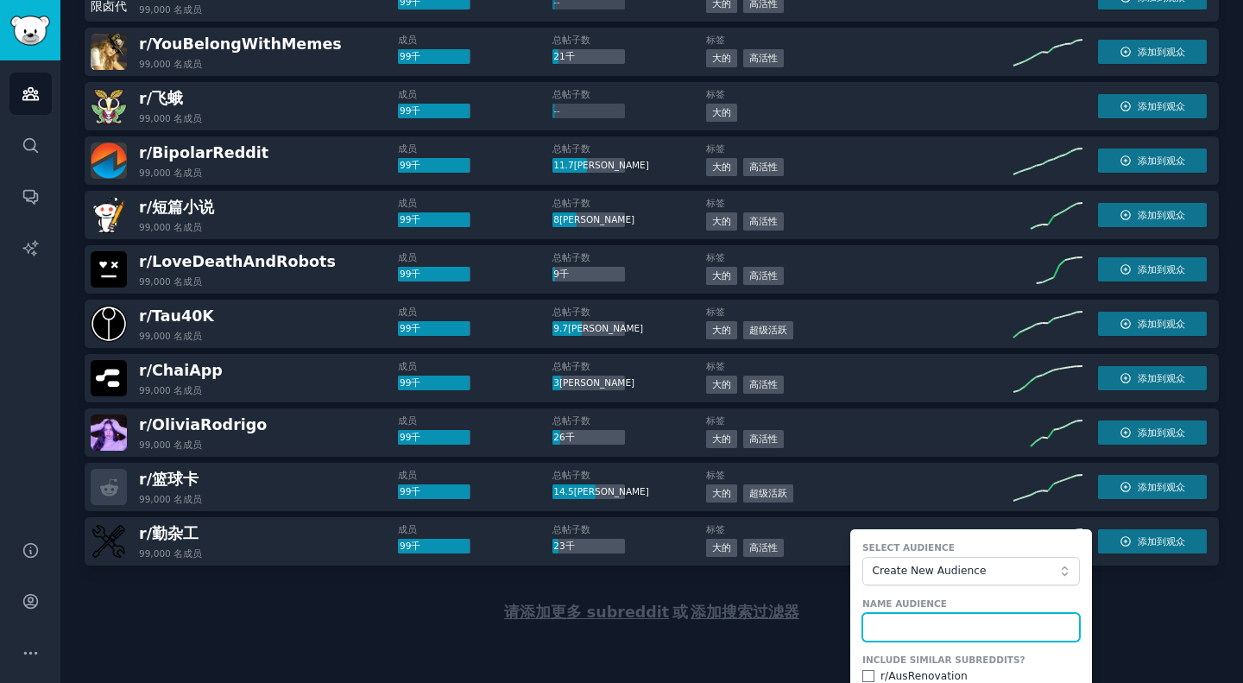
click at [977, 623] on input "text" at bounding box center [972, 627] width 218 height 29
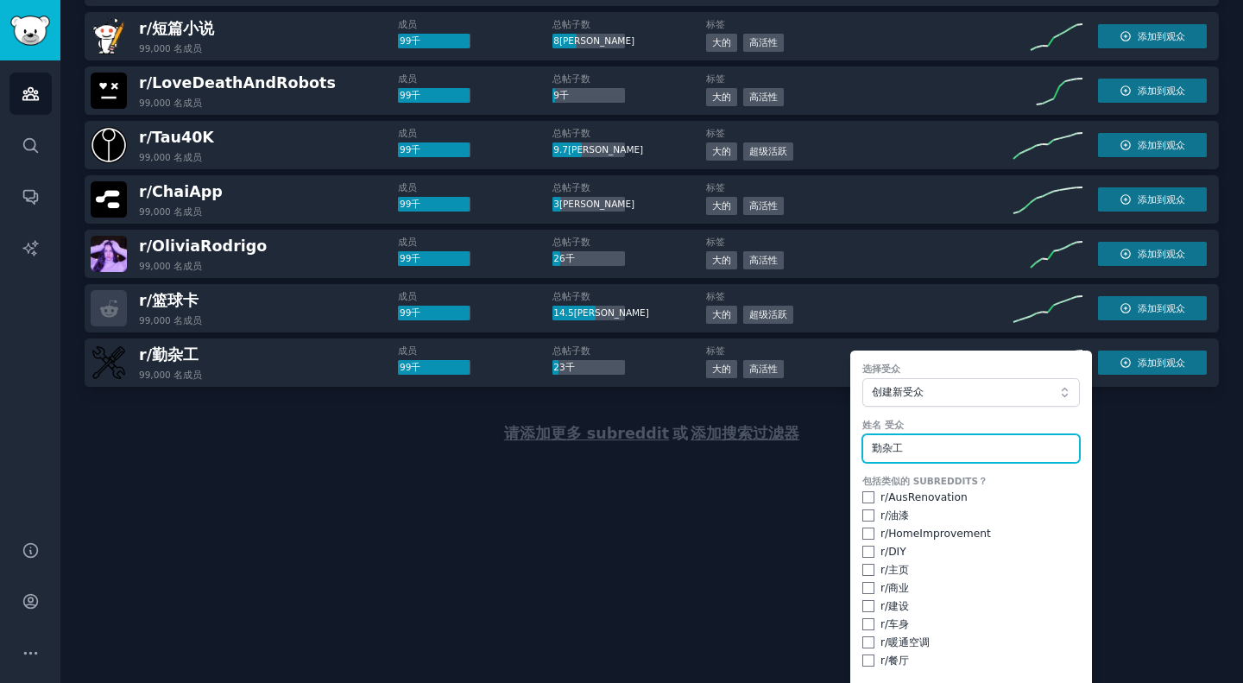
scroll to position [2555, 0]
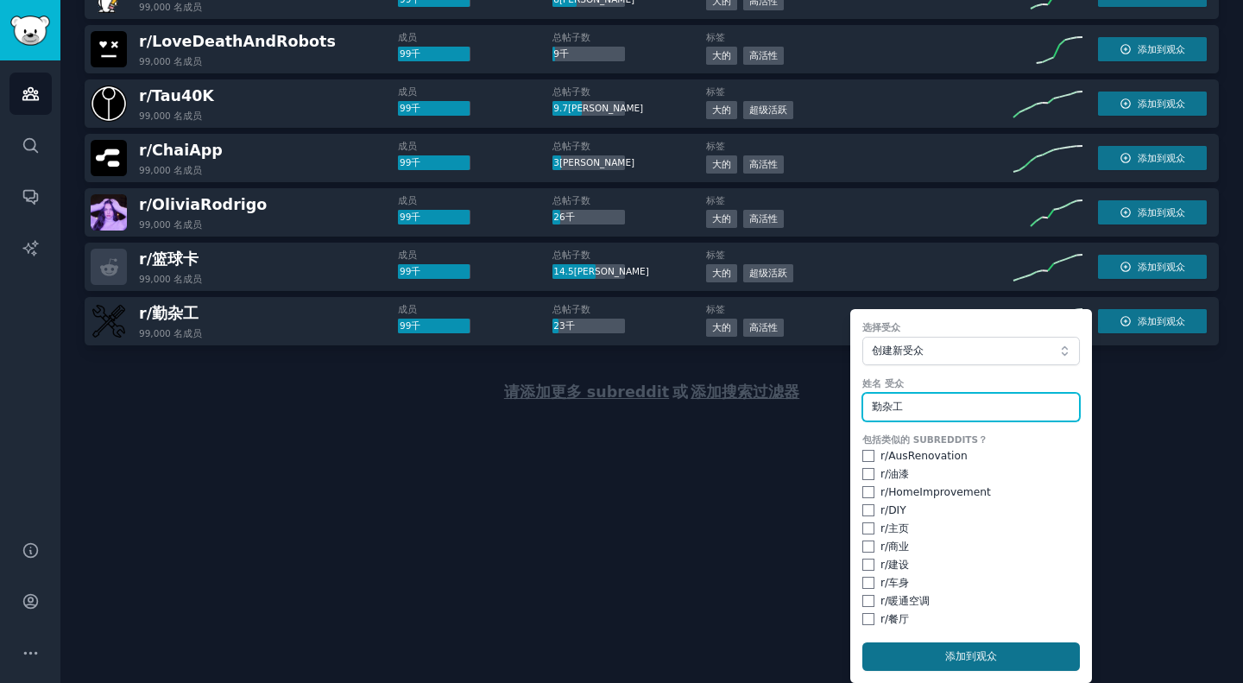
type input "勤杂工"
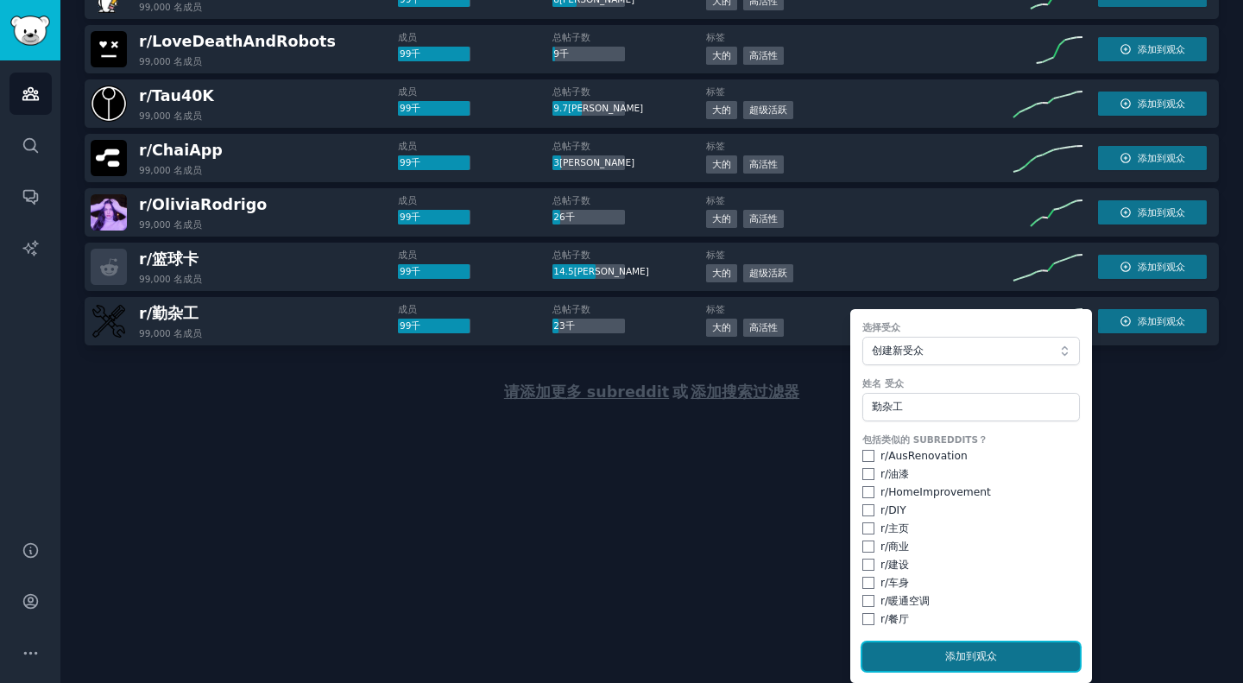
click at [954, 661] on font "添加" at bounding box center [956, 656] width 21 height 12
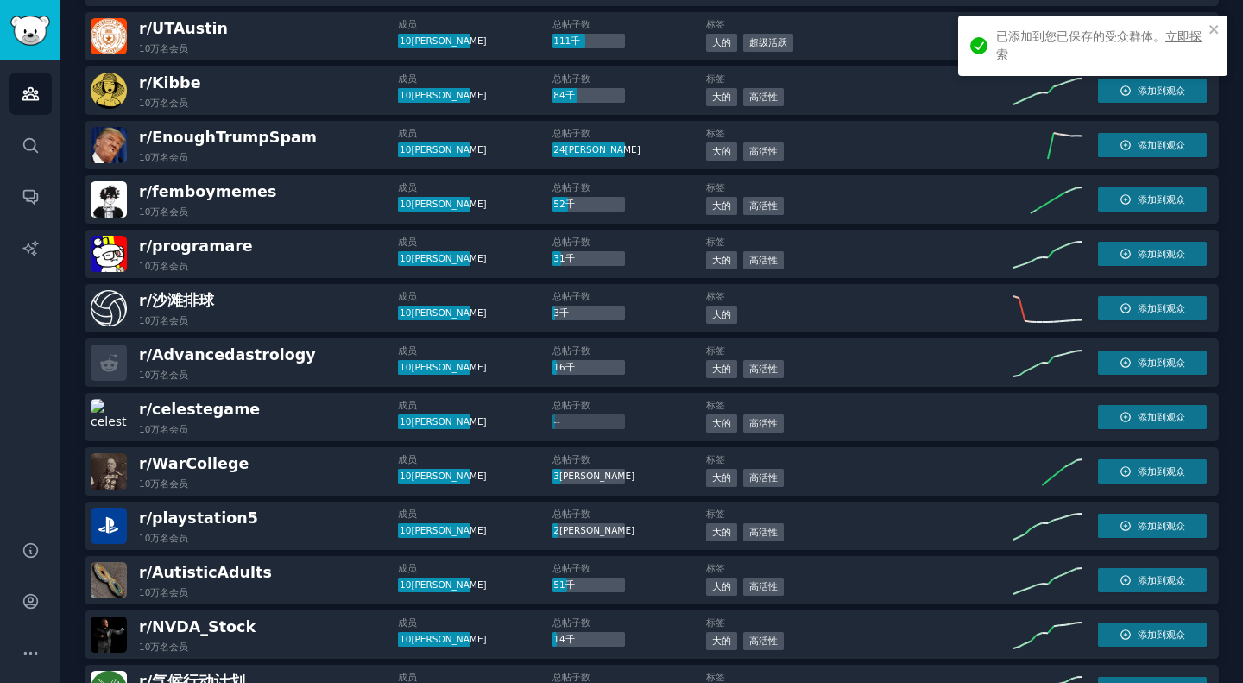
scroll to position [0, 0]
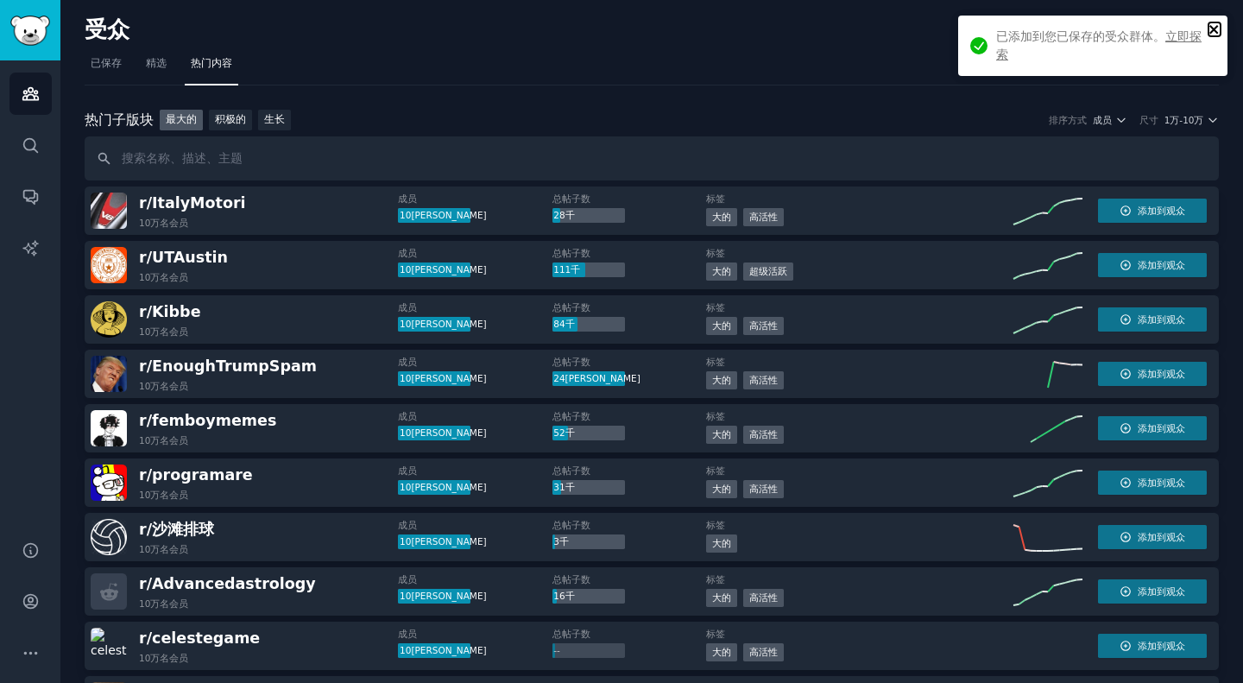
click at [1213, 24] on icon "关闭" at bounding box center [1215, 29] width 12 height 14
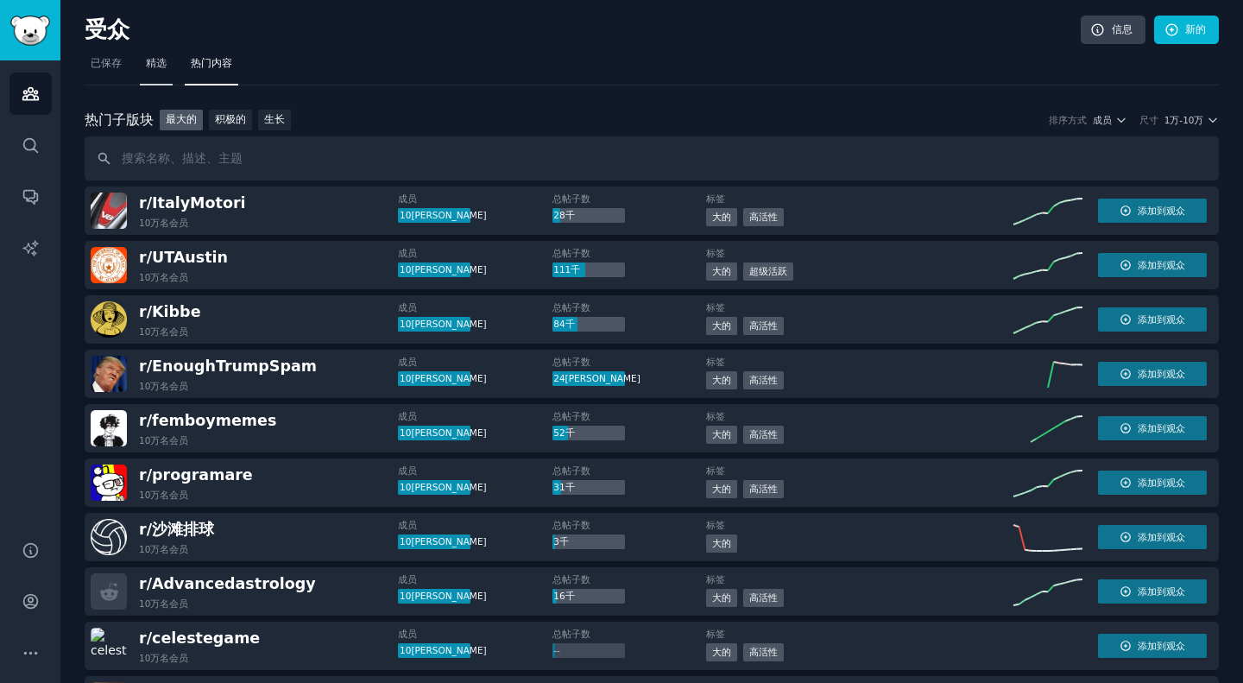
click at [149, 65] on font "精选" at bounding box center [156, 63] width 21 height 12
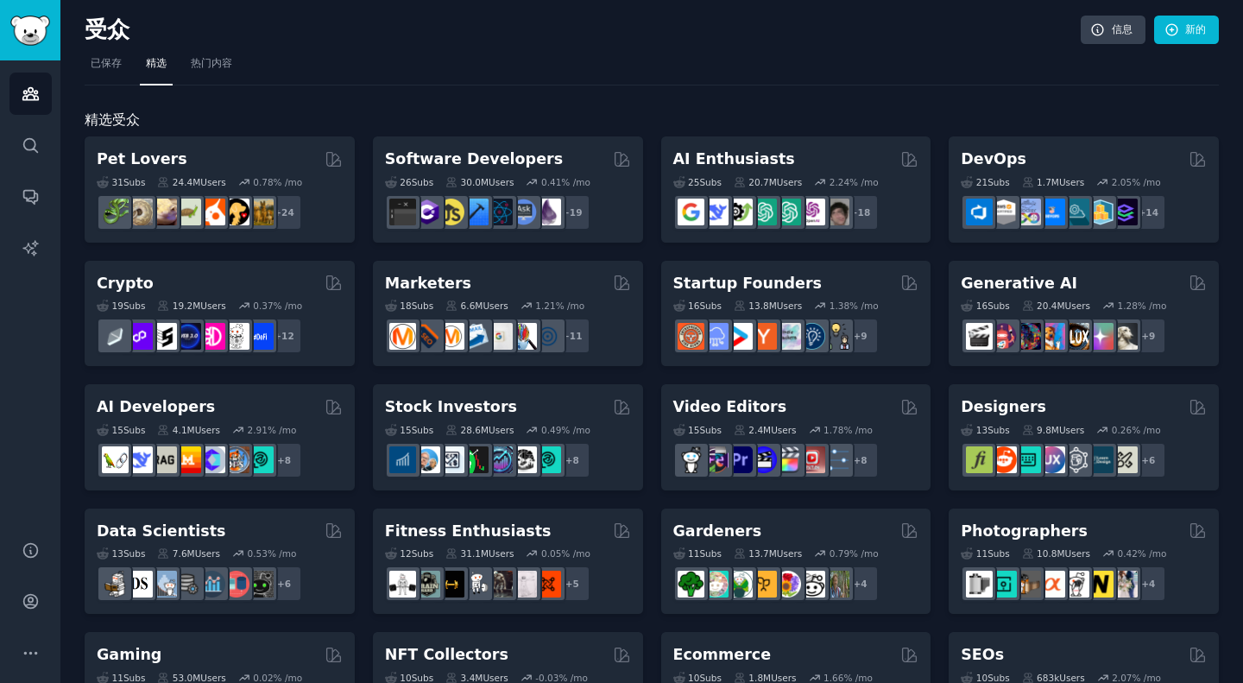
click at [212, 62] on font "热门内容" at bounding box center [211, 63] width 41 height 12
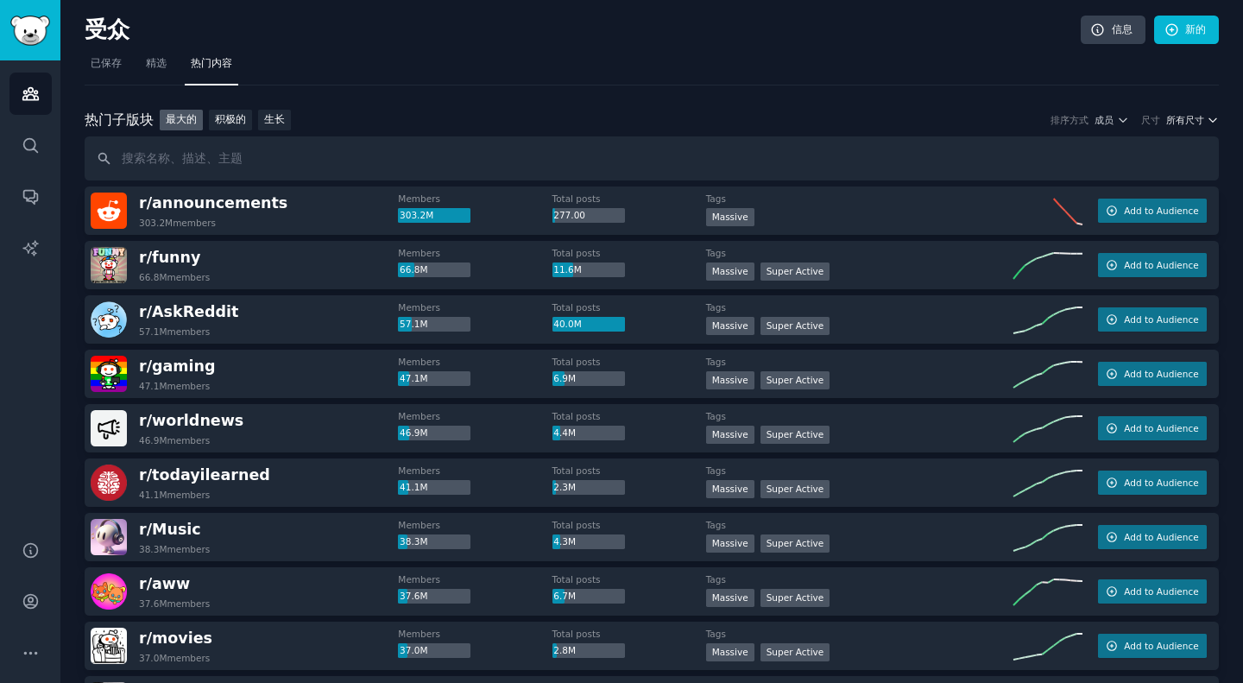
click at [1180, 117] on font "所有尺寸" at bounding box center [1186, 120] width 38 height 10
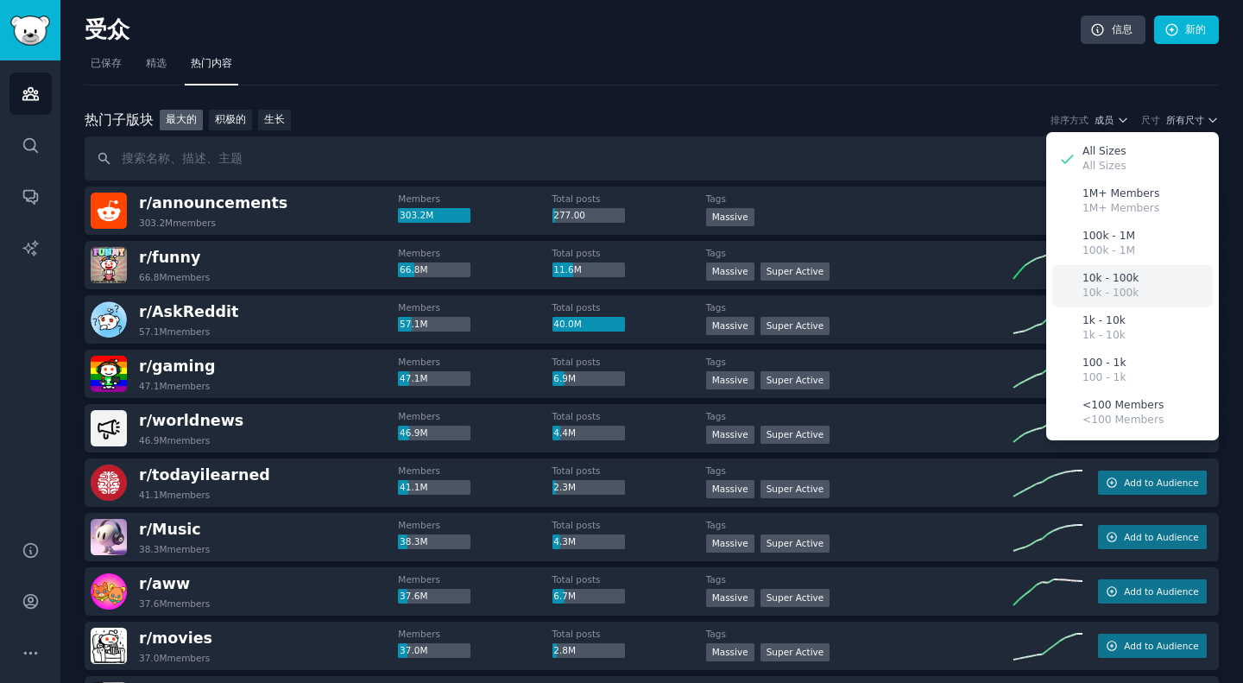
click at [1137, 281] on div "10k - 100k 10k - 100k" at bounding box center [1133, 286] width 161 height 42
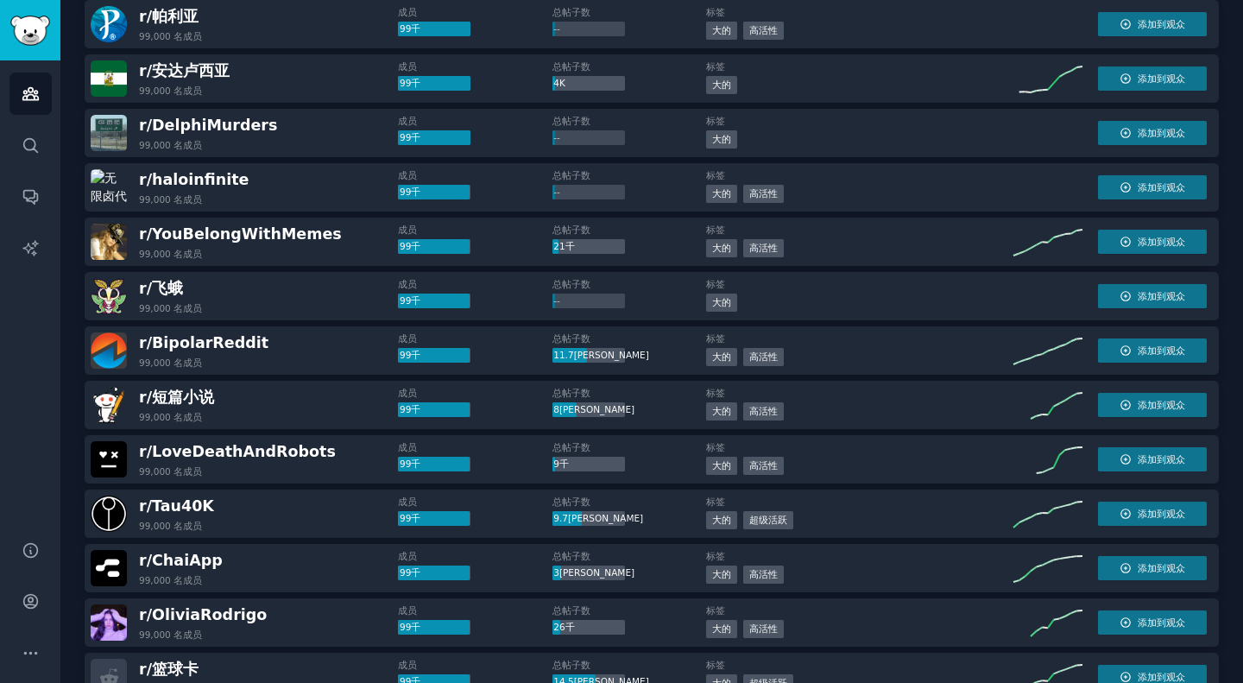
scroll to position [2335, 0]
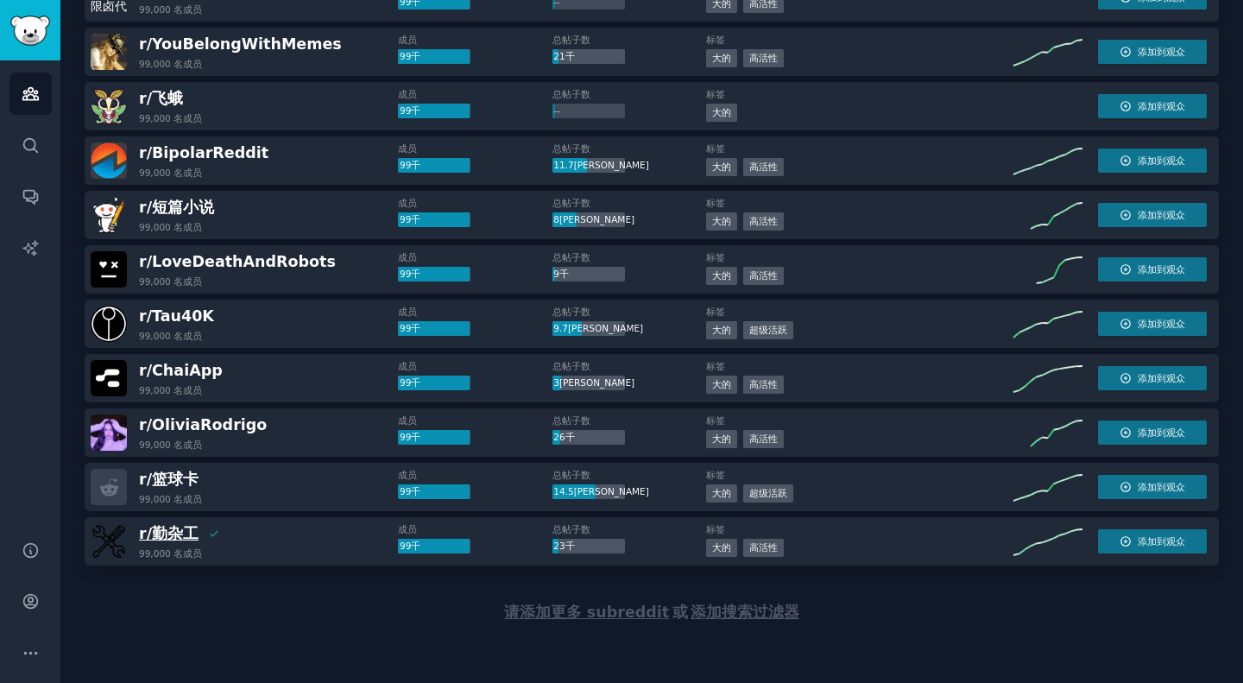
click at [167, 541] on font "勤杂工" at bounding box center [175, 533] width 47 height 17
click at [345, 570] on div "请添加更多 subreddit 或 添加搜索过滤器" at bounding box center [652, 613] width 1135 height 94
click at [174, 530] on font "勤杂工" at bounding box center [175, 533] width 47 height 17
click at [1138, 540] on font "添加到观众" at bounding box center [1161, 541] width 47 height 10
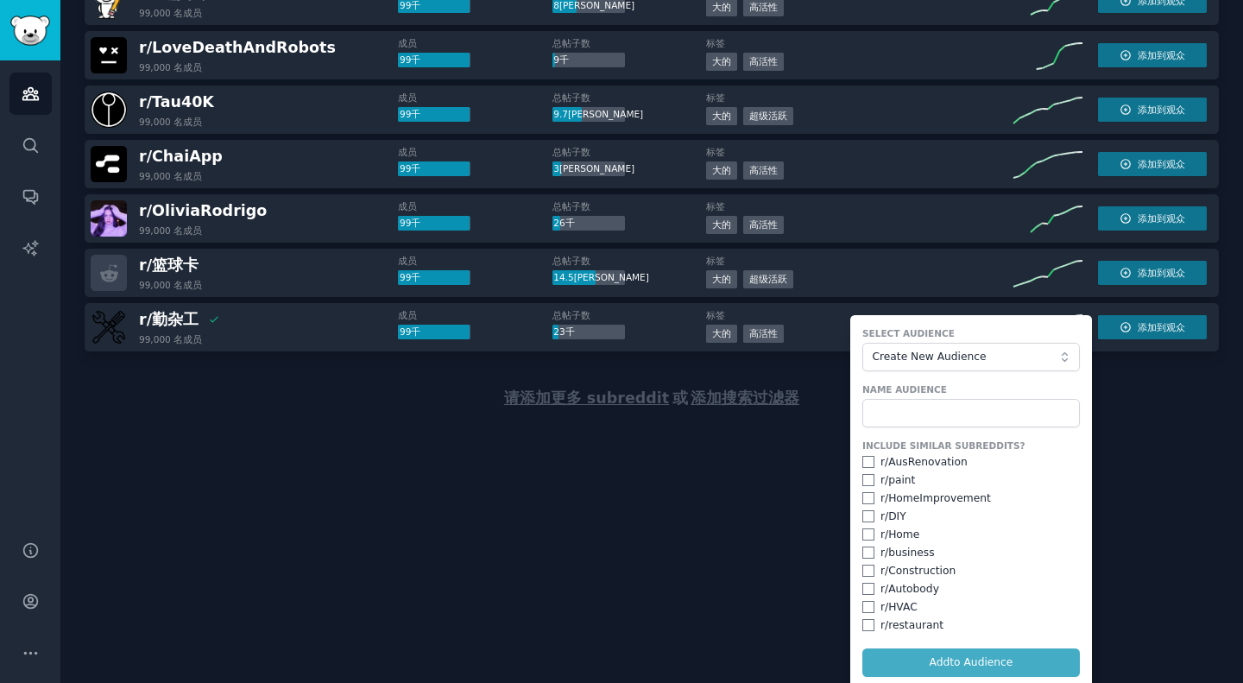
scroll to position [2555, 0]
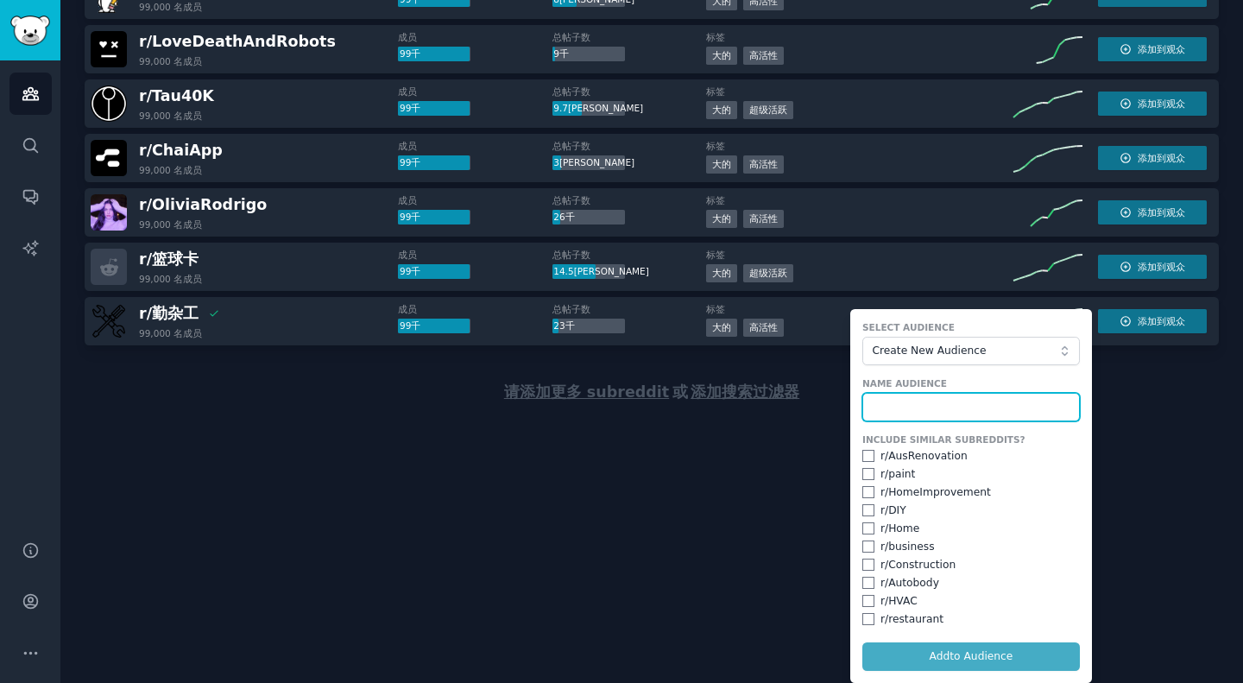
click at [917, 394] on input "text" at bounding box center [972, 407] width 218 height 29
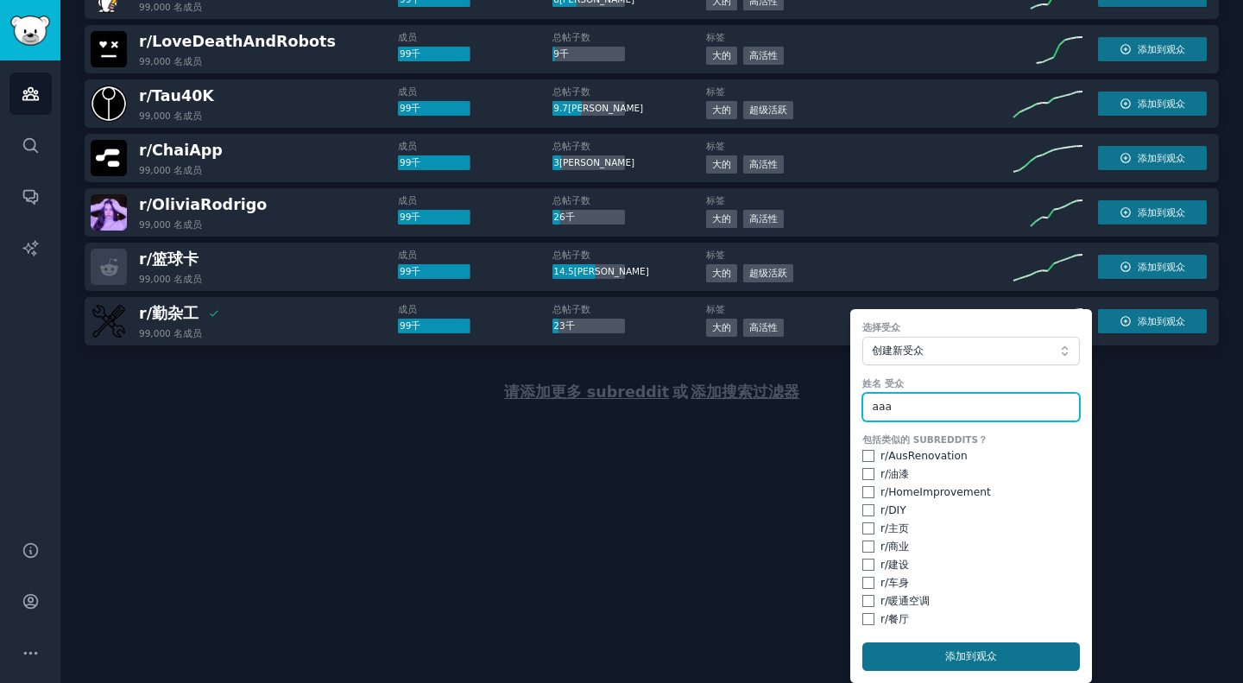
type input "aaa"
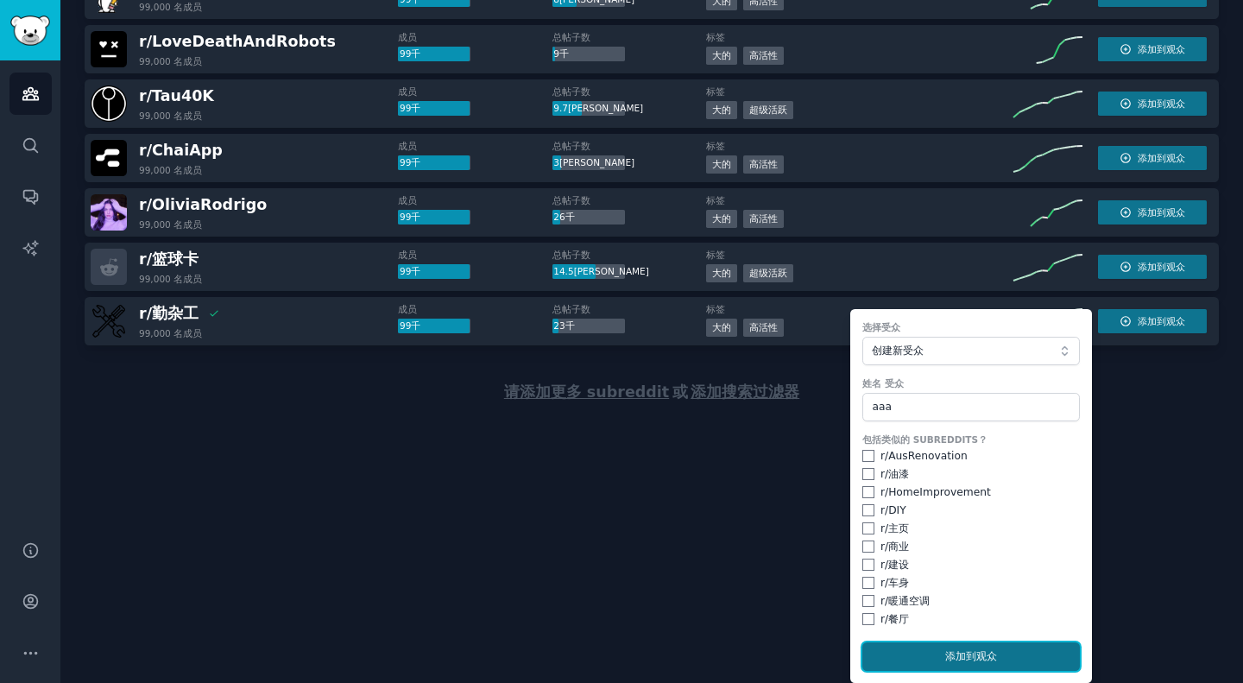
click at [947, 661] on font "添加" at bounding box center [956, 656] width 21 height 12
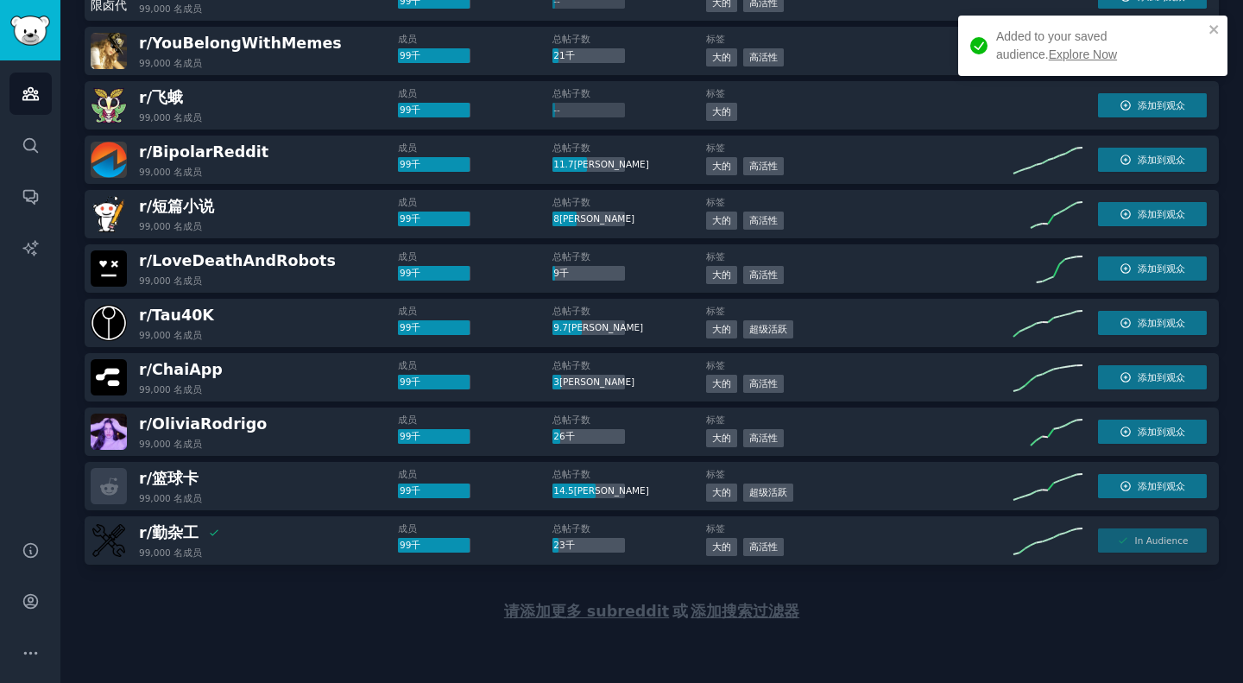
scroll to position [2335, 0]
click at [1191, 35] on font "立即探索" at bounding box center [1099, 45] width 206 height 32
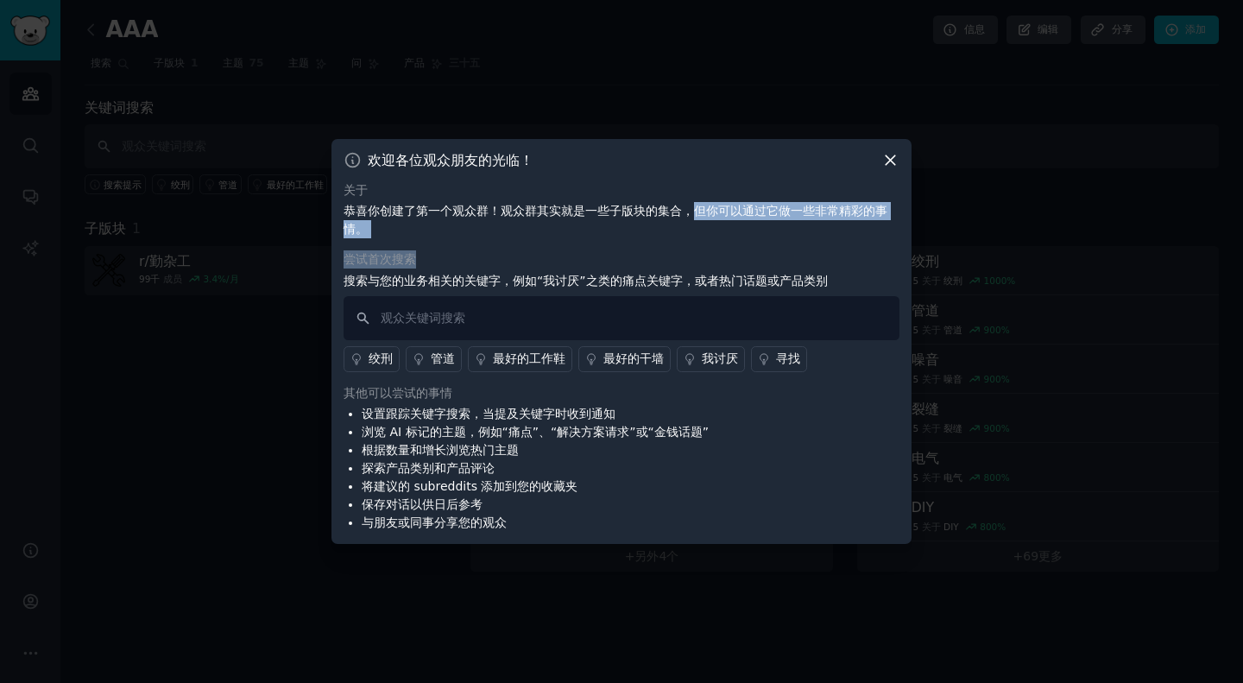
drag, startPoint x: 693, startPoint y: 210, endPoint x: 844, endPoint y: 259, distance: 158.9
click at [844, 259] on div "关于 恭喜你创建了第一个观众群！观众群其实就是一些子版块的集合，但你可以通过它做一些非常精彩的事情。 尝试首次搜索 搜索与您的业务相关的关键字，例如“我讨厌”…" at bounding box center [622, 356] width 556 height 351
click at [844, 259] on div "尝试首次搜索" at bounding box center [622, 259] width 556 height 18
click at [891, 162] on icon at bounding box center [891, 160] width 18 height 18
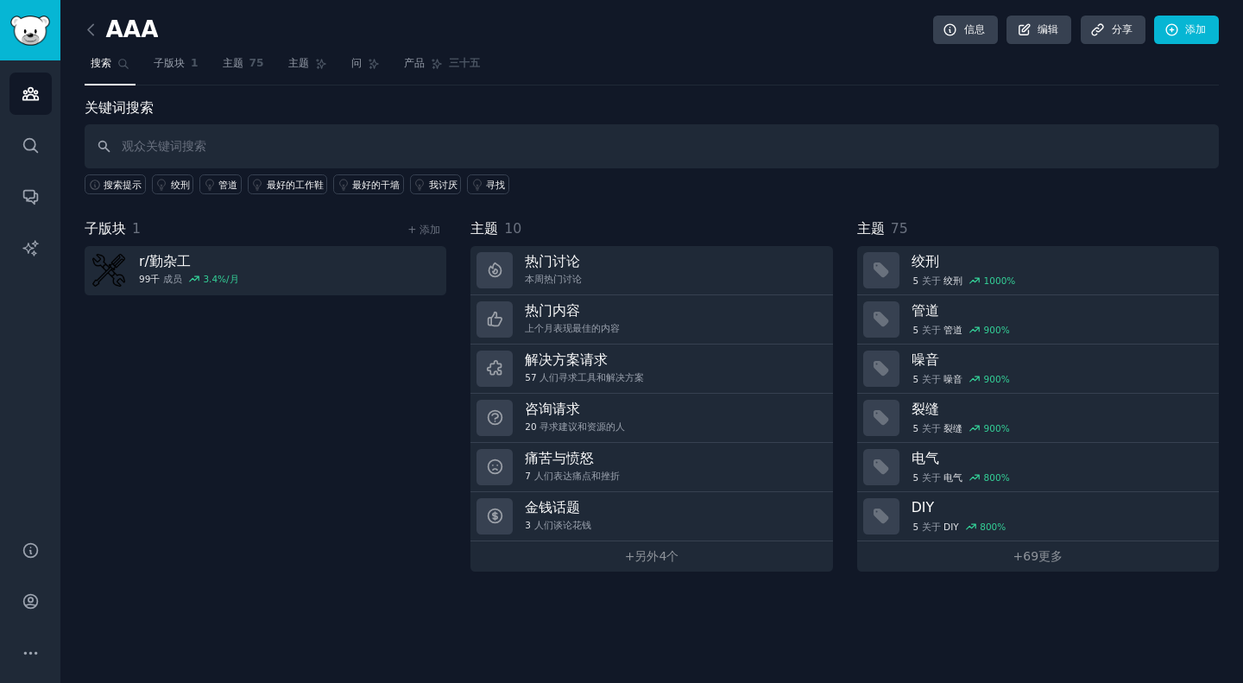
click at [248, 498] on div "子版块 1 + 添加 r/ 勤杂工 99千 成员 3.4 %/月" at bounding box center [266, 394] width 362 height 353
click at [172, 189] on font "绞刑" at bounding box center [180, 185] width 19 height 10
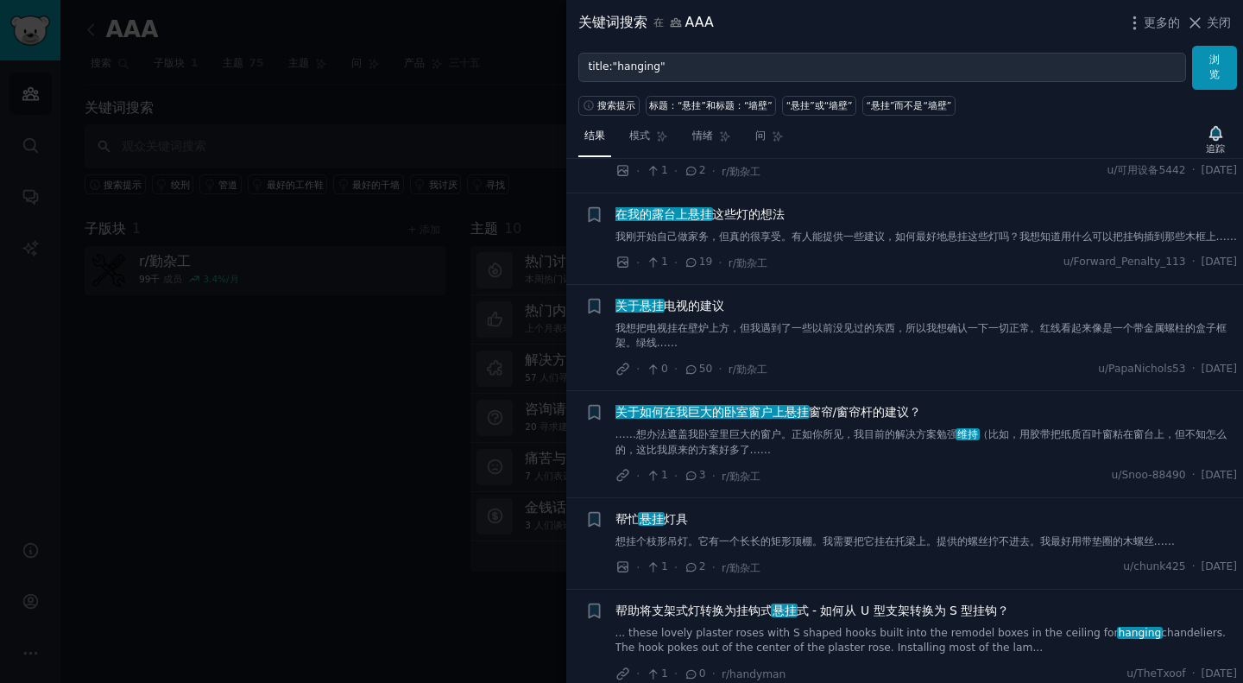
scroll to position [1691, 0]
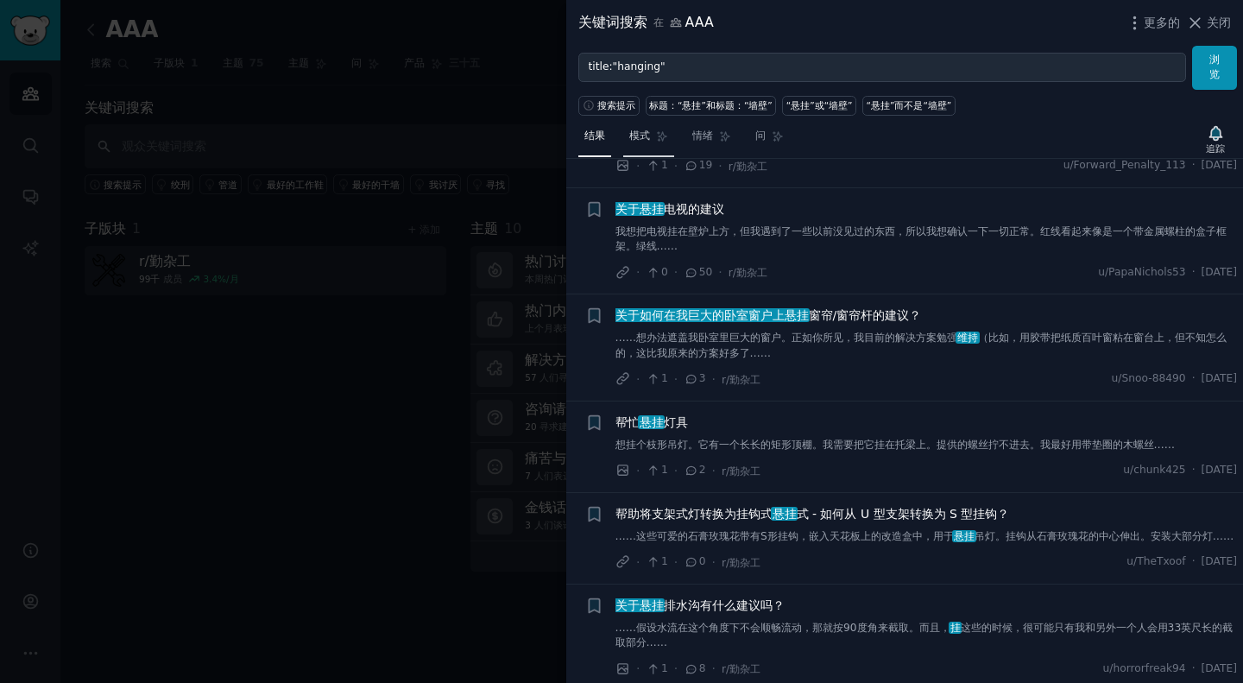
click at [647, 138] on font "模式" at bounding box center [639, 136] width 21 height 12
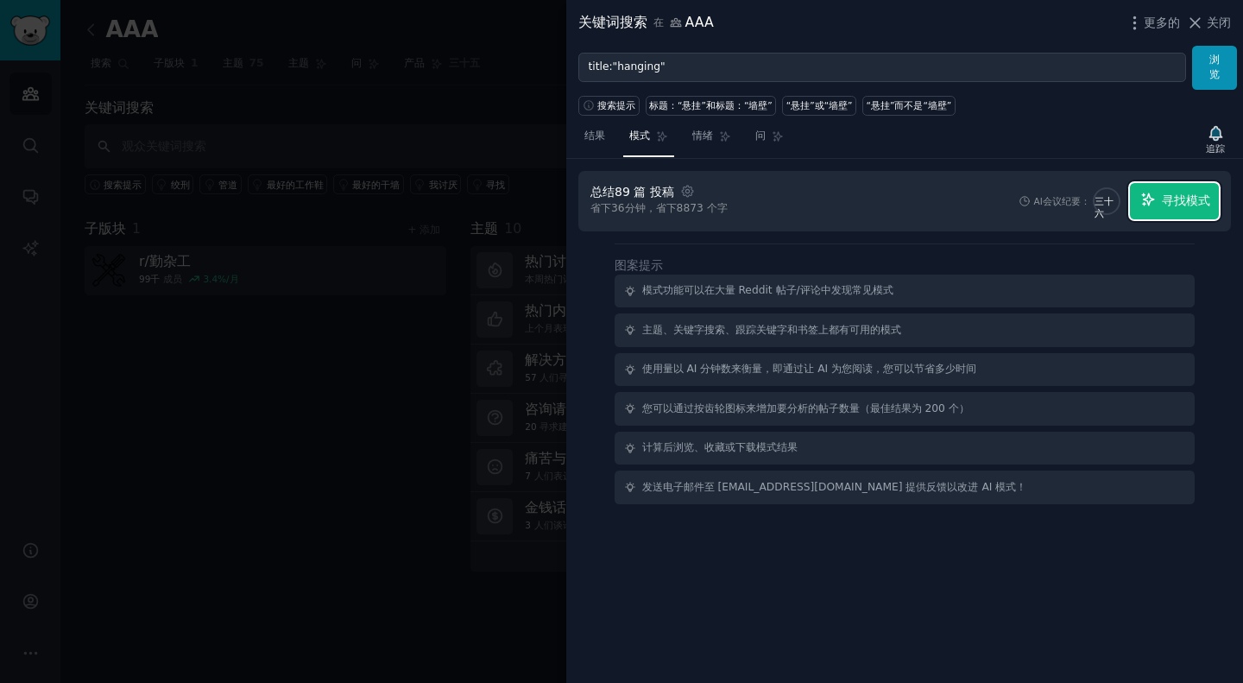
click at [1181, 199] on font "寻找模式" at bounding box center [1186, 200] width 48 height 14
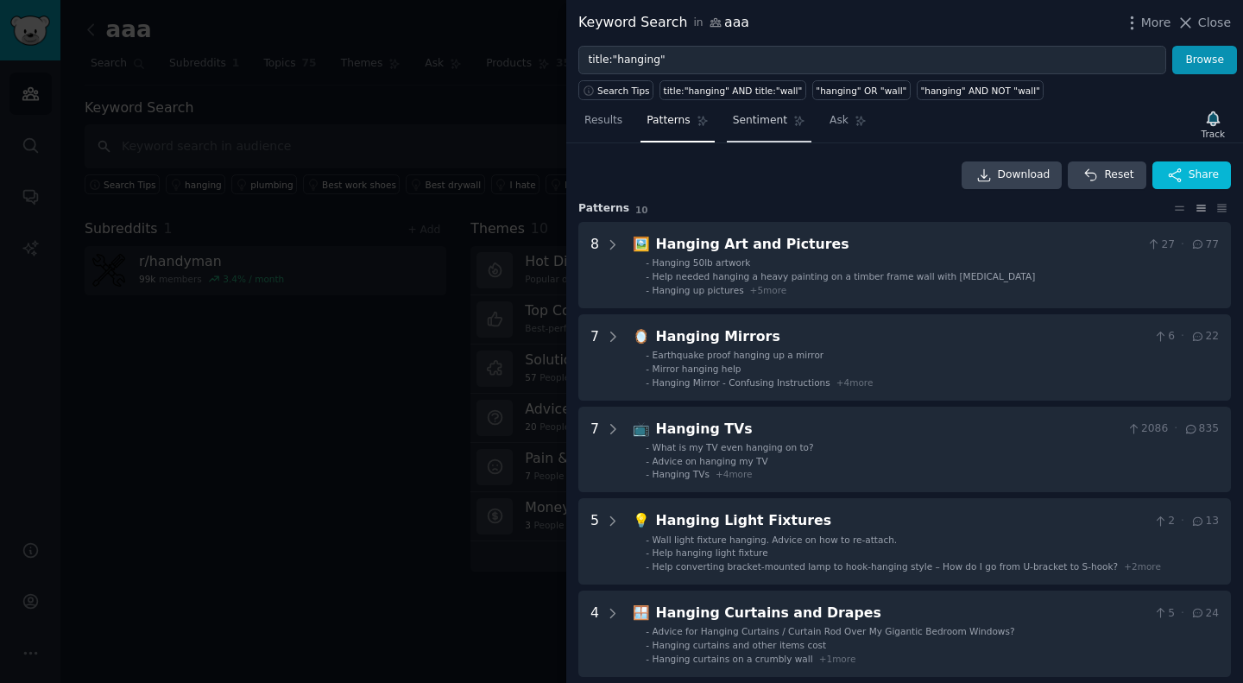
click at [754, 123] on span "Sentiment" at bounding box center [760, 121] width 54 height 16
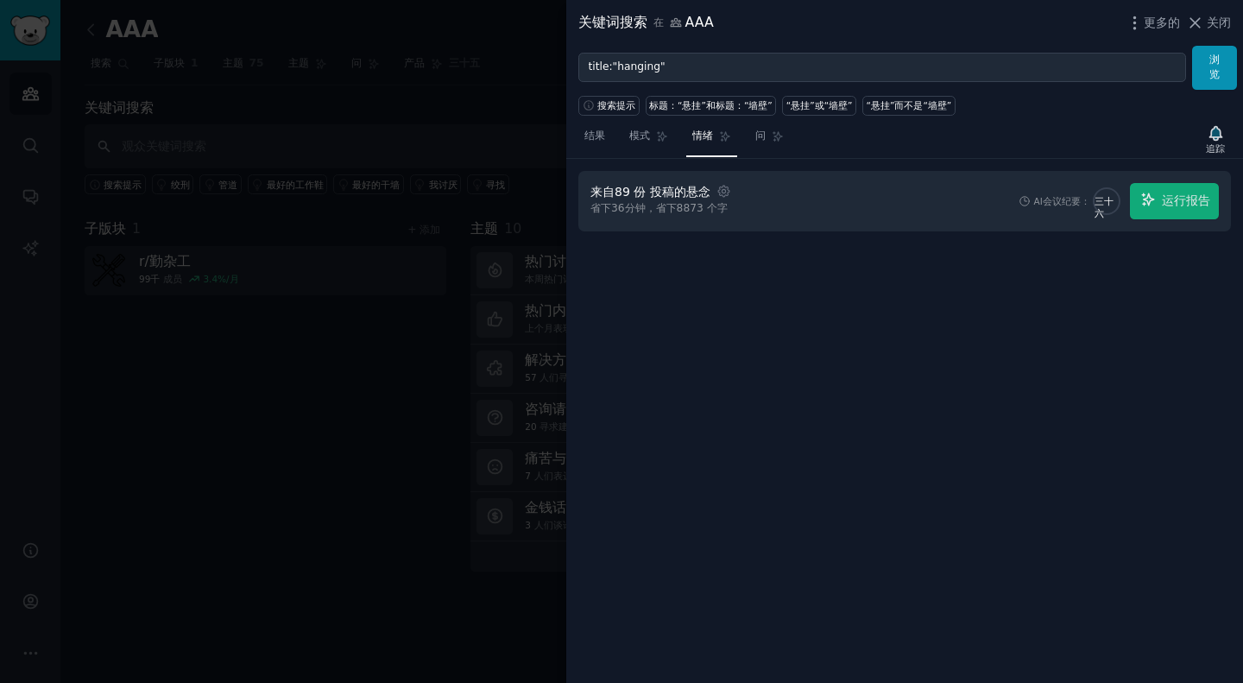
click at [811, 341] on div "来自 89 份 投稿的 悬念 设置 省下 36 分钟，省下 8873 个 字 AI会议纪要： 三十六 运行报告" at bounding box center [904, 421] width 677 height 525
click at [1188, 199] on font "运行报告" at bounding box center [1186, 200] width 48 height 14
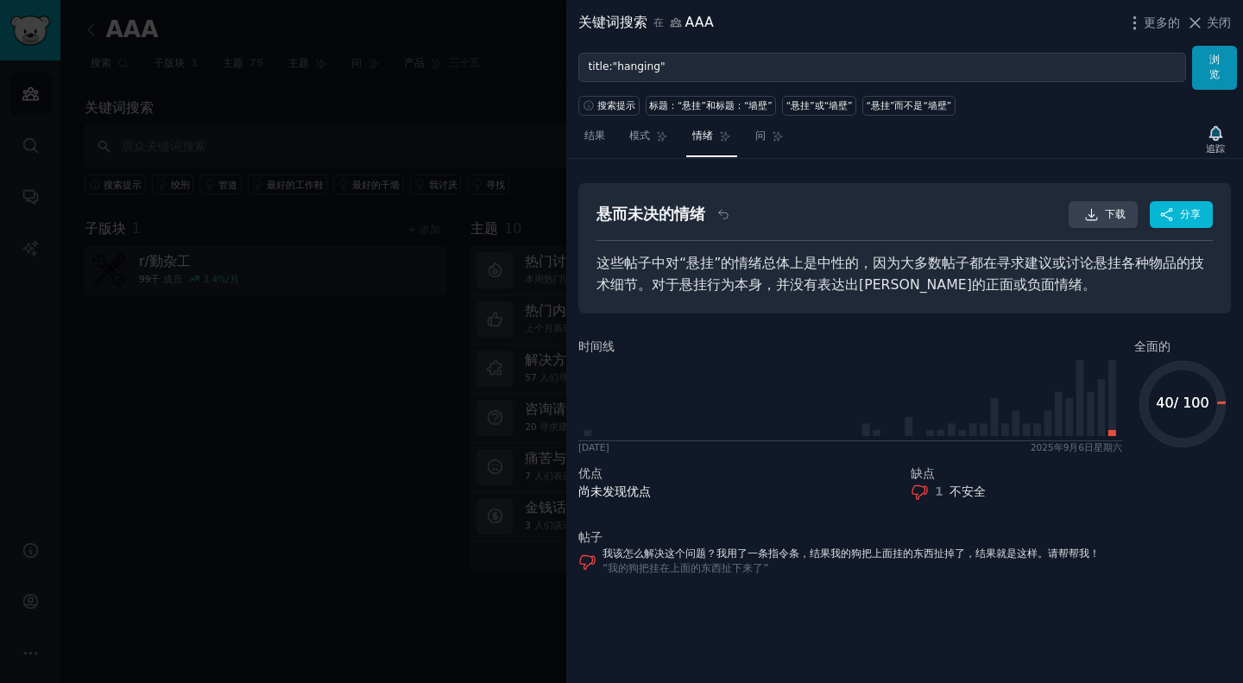
click at [337, 408] on div at bounding box center [621, 341] width 1243 height 683
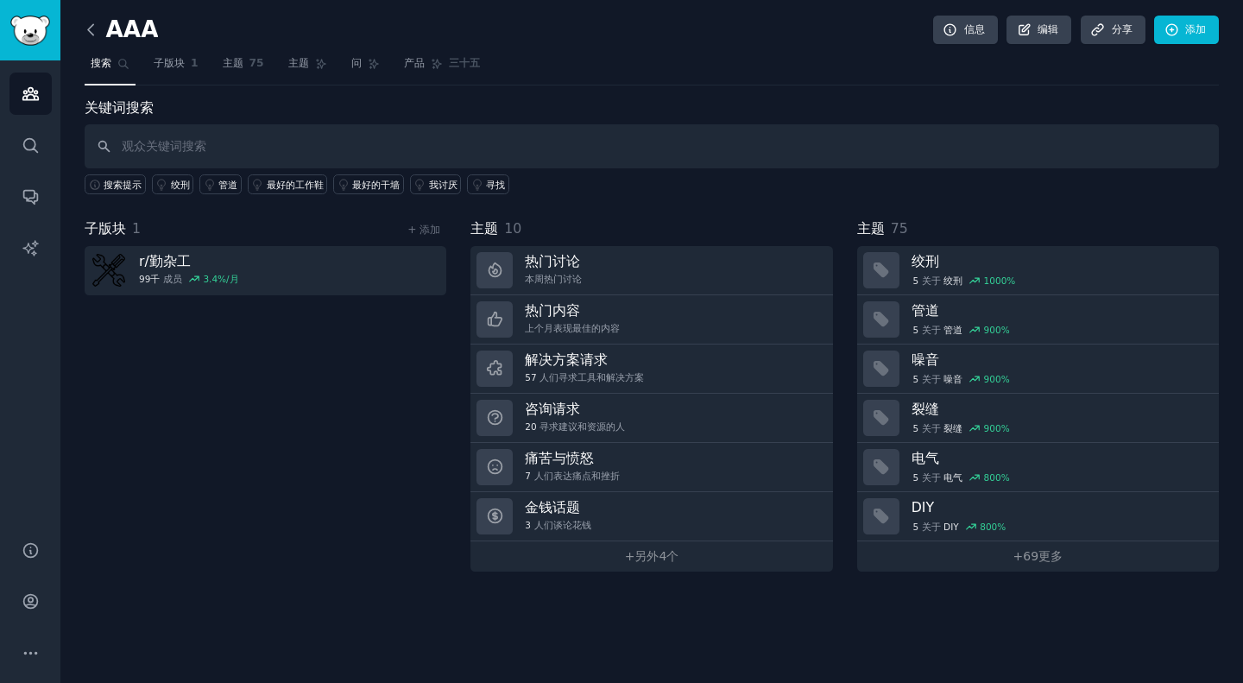
click at [95, 34] on icon at bounding box center [91, 30] width 18 height 18
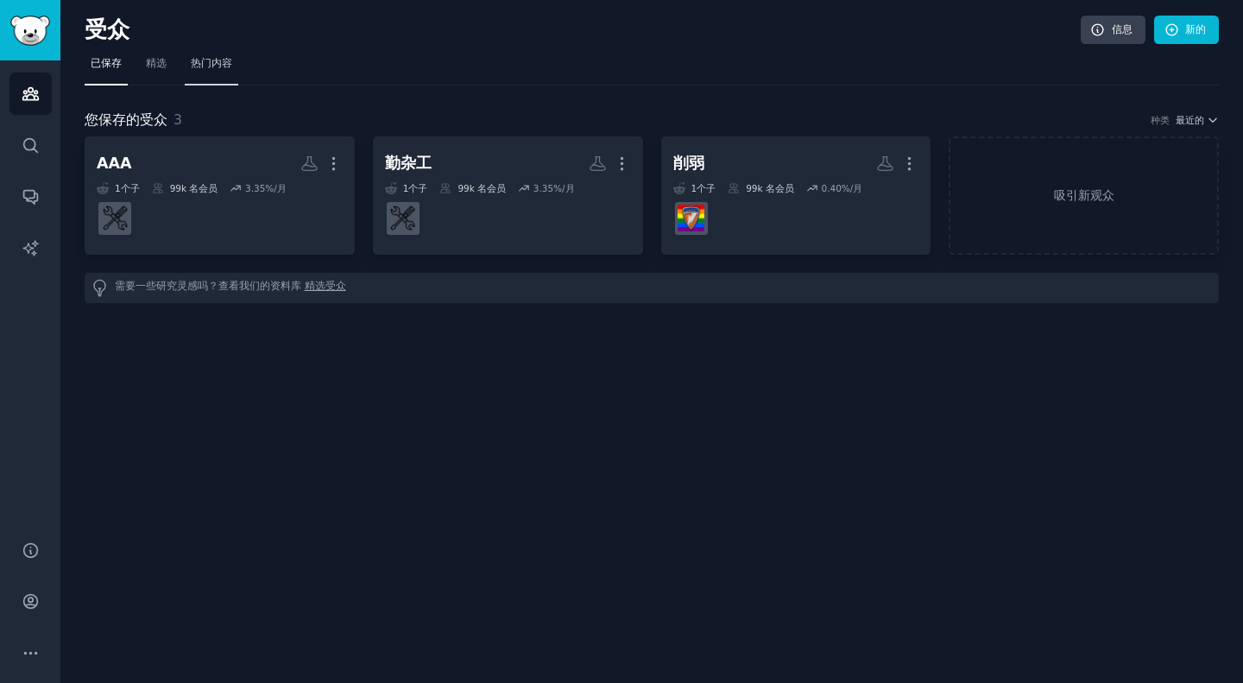
click at [224, 69] on font "热门内容" at bounding box center [211, 63] width 41 height 12
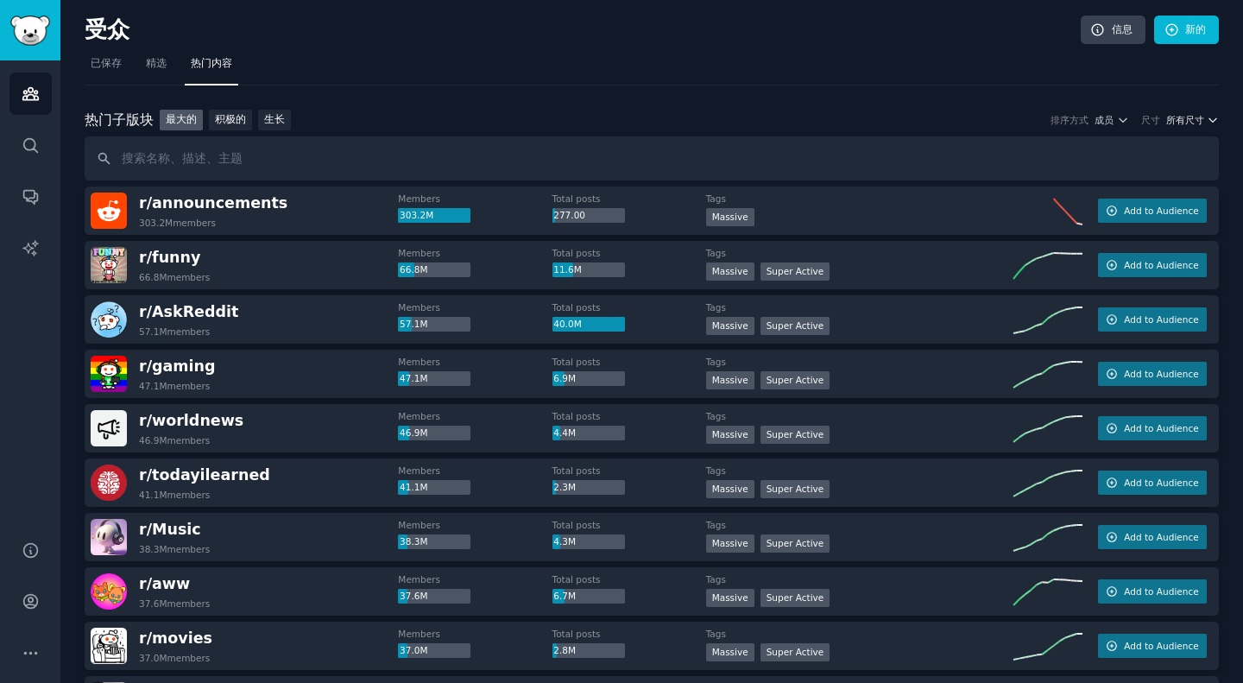
click at [1196, 125] on font "所有尺寸" at bounding box center [1186, 120] width 38 height 10
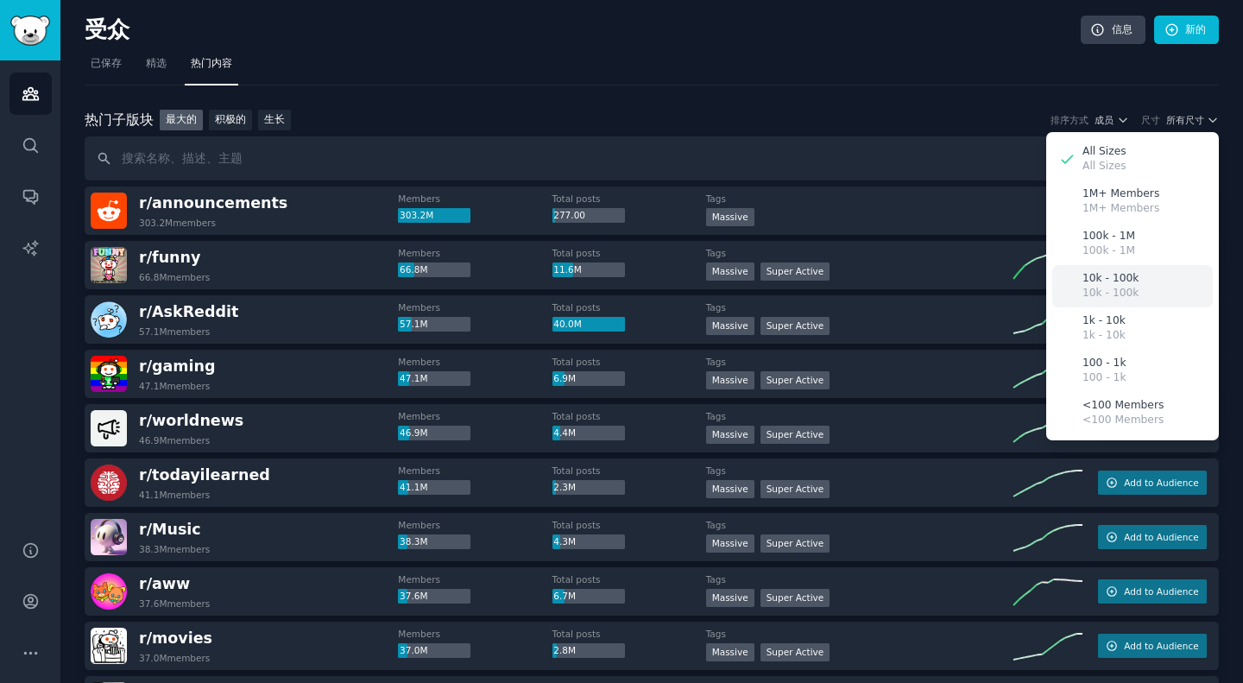
click at [1138, 273] on div "10k - 100k 10k - 100k" at bounding box center [1133, 286] width 161 height 42
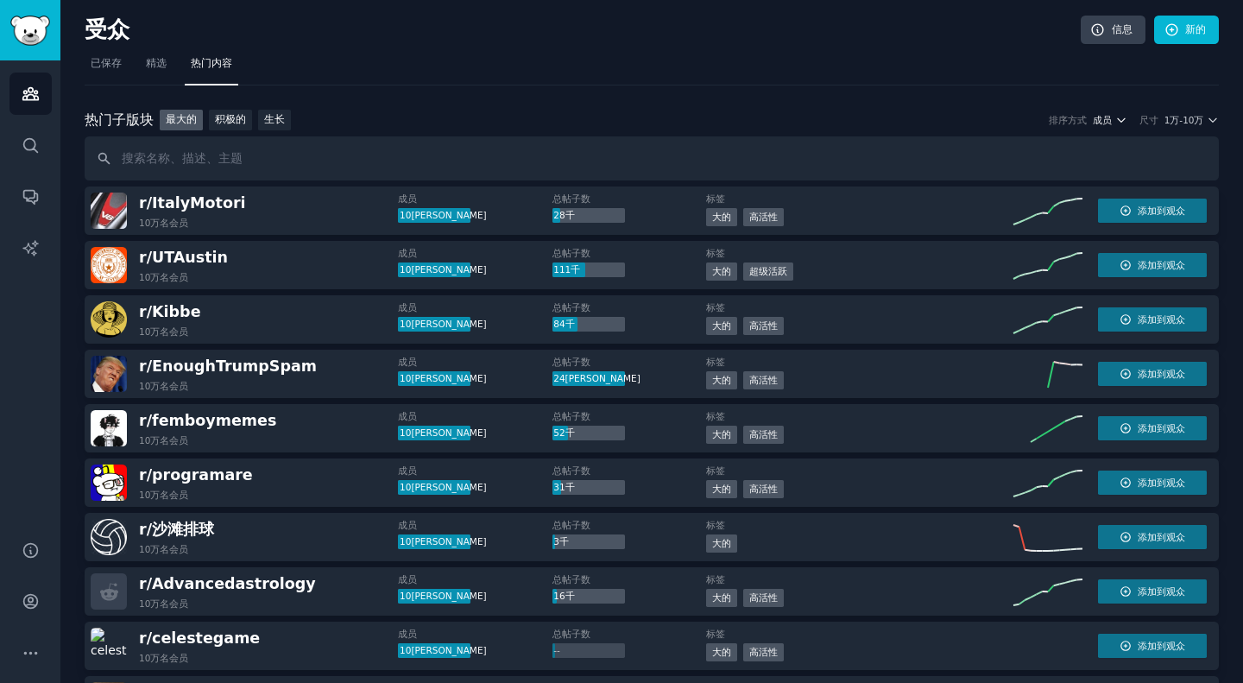
click at [1120, 117] on icon "button" at bounding box center [1122, 120] width 12 height 12
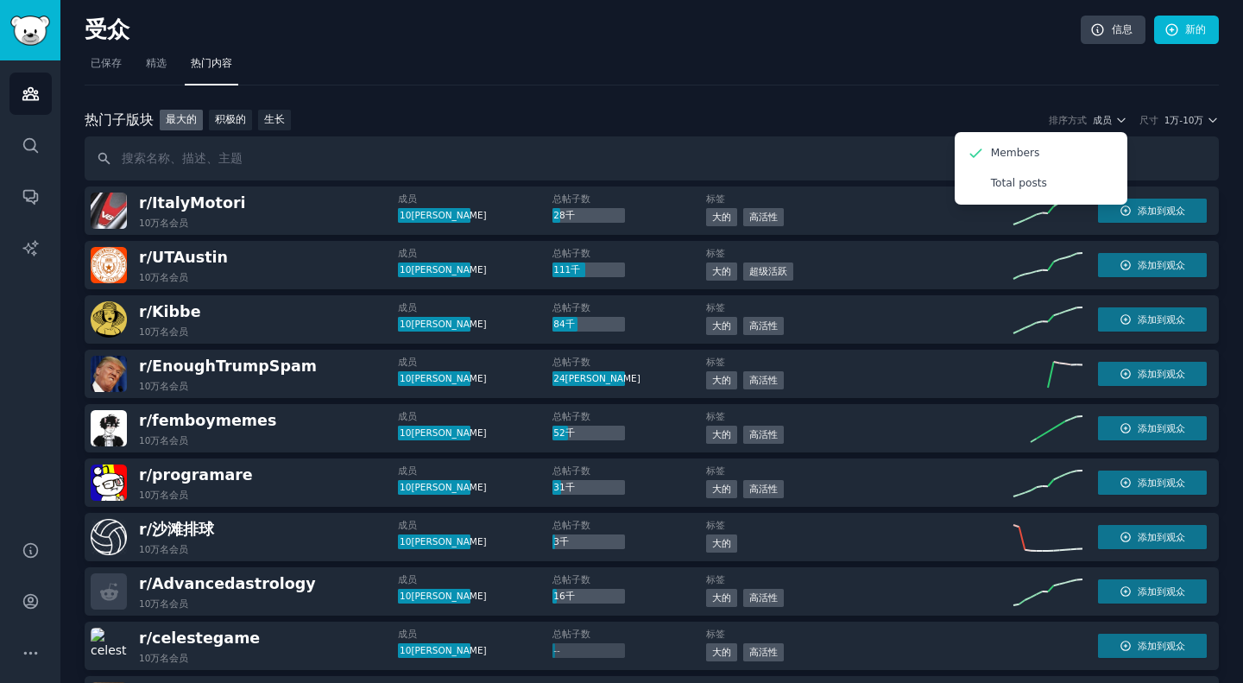
click at [906, 50] on nav "已保存 精选 热门内容" at bounding box center [652, 67] width 1135 height 35
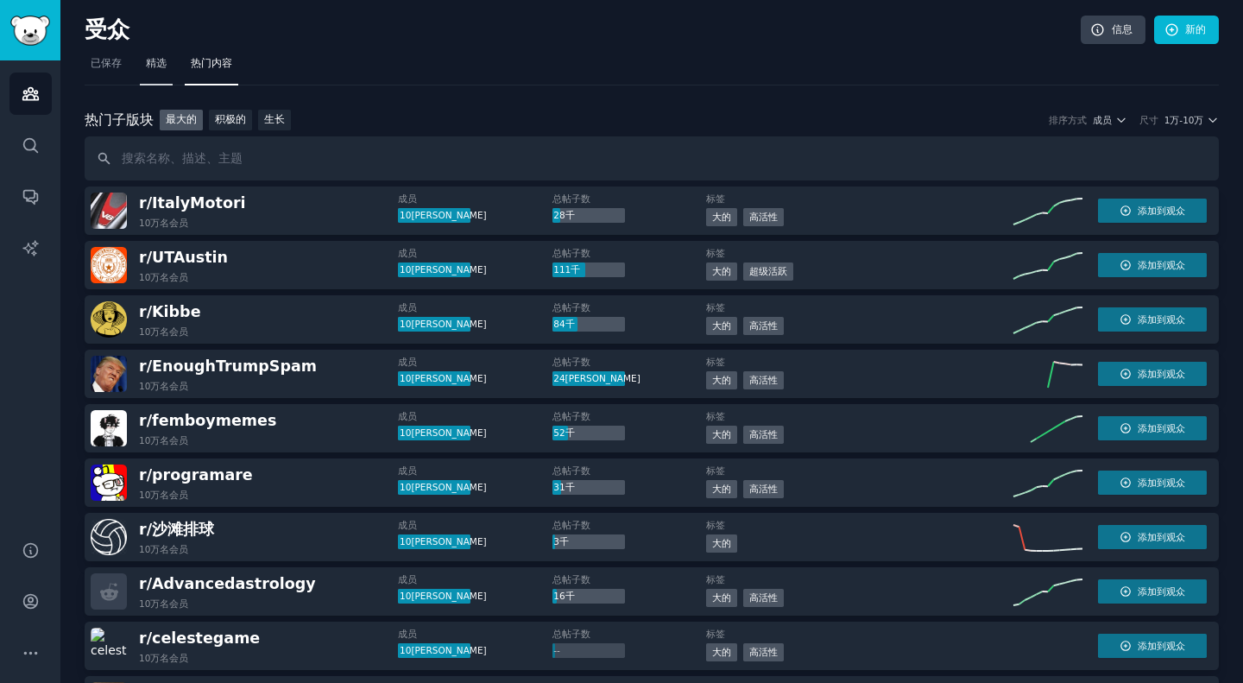
click at [155, 68] on font "精选" at bounding box center [156, 63] width 21 height 12
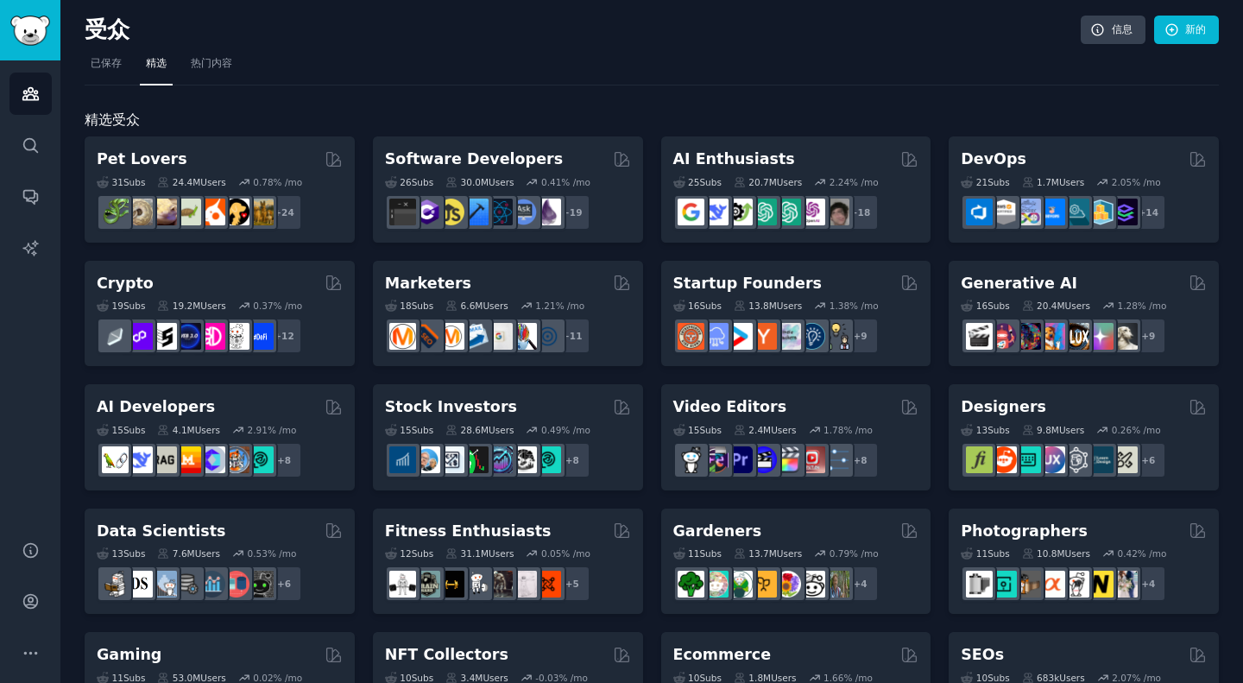
click at [636, 117] on h2 "精选受众" at bounding box center [652, 121] width 1135 height 22
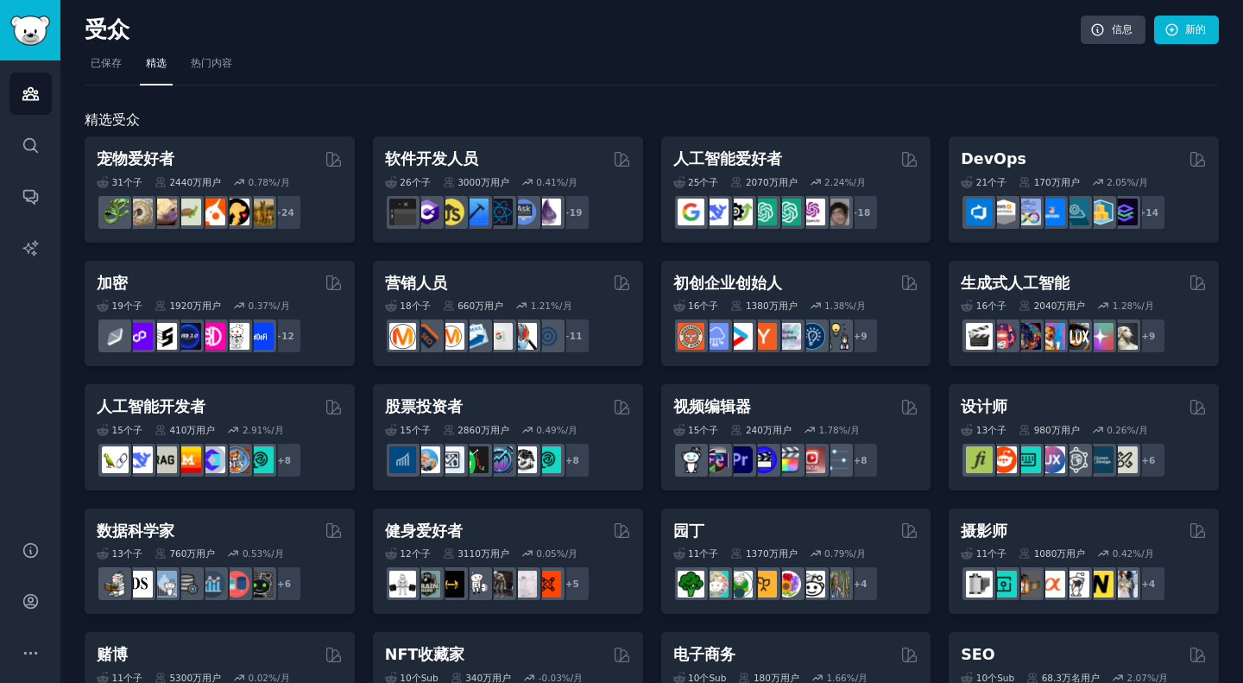
click at [545, 74] on nav "已保存 精选 热门内容" at bounding box center [652, 67] width 1135 height 35
click at [216, 64] on font "热门内容" at bounding box center [211, 63] width 41 height 12
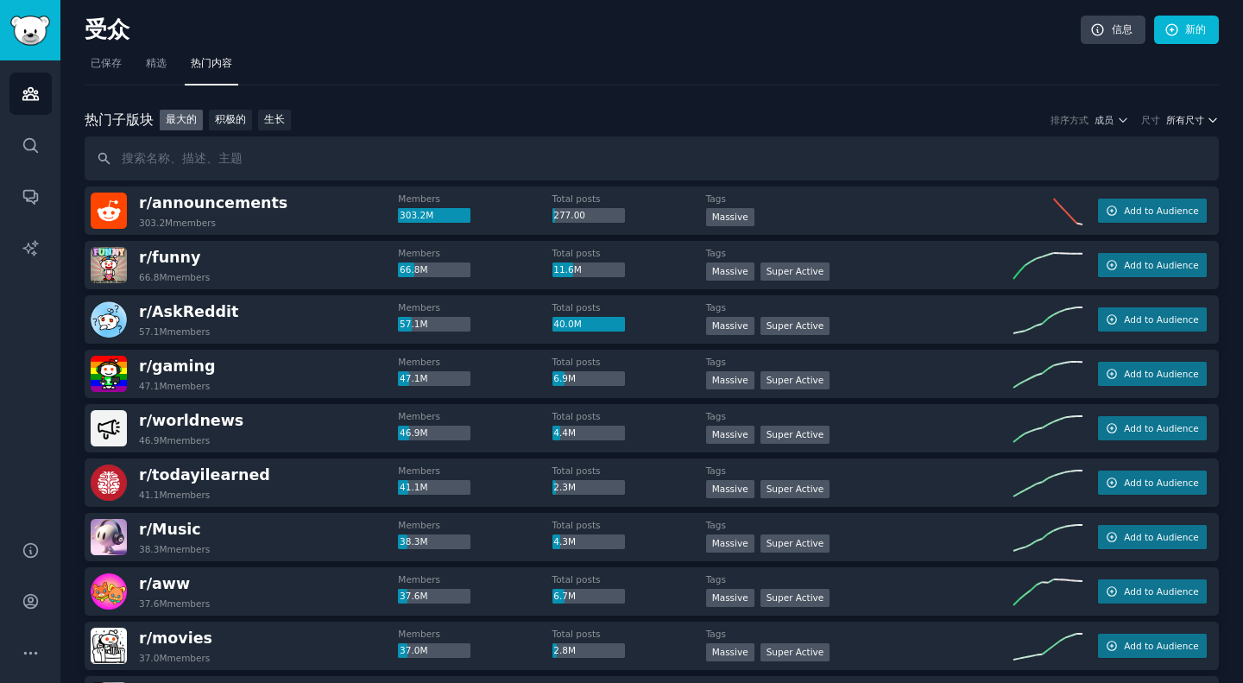
click at [1177, 117] on font "所有尺寸" at bounding box center [1186, 120] width 38 height 10
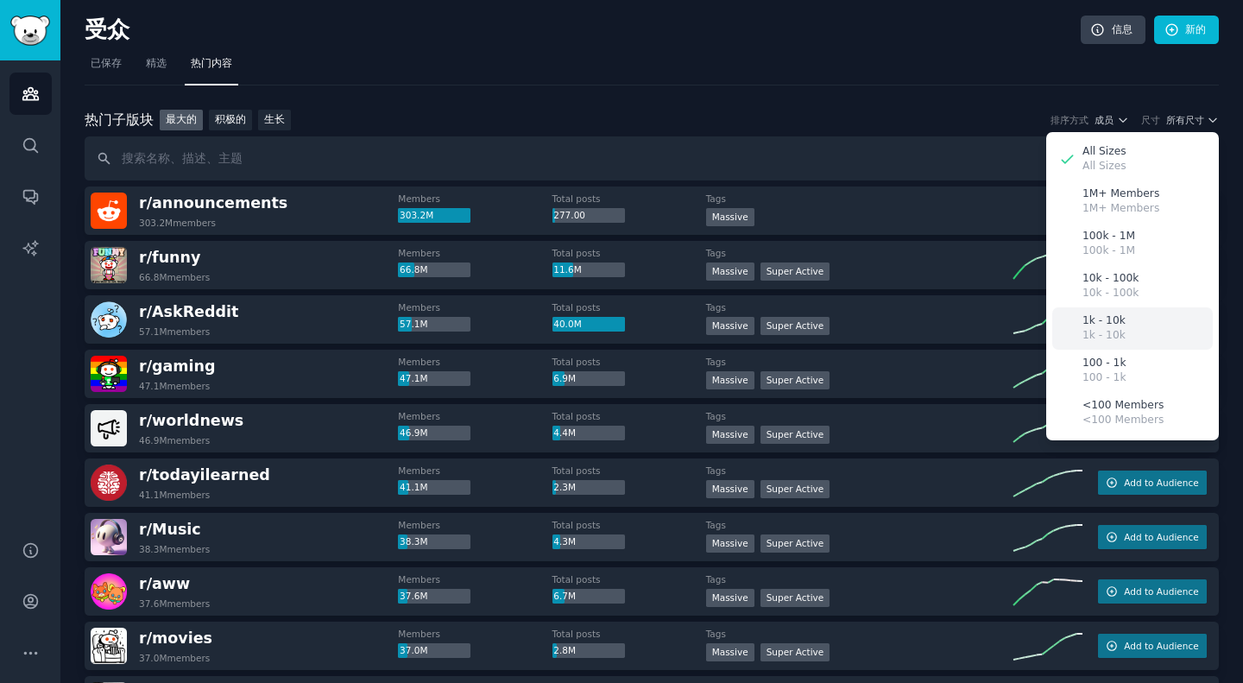
click at [1125, 315] on div "1k - 10k 1k - 10k" at bounding box center [1133, 328] width 161 height 42
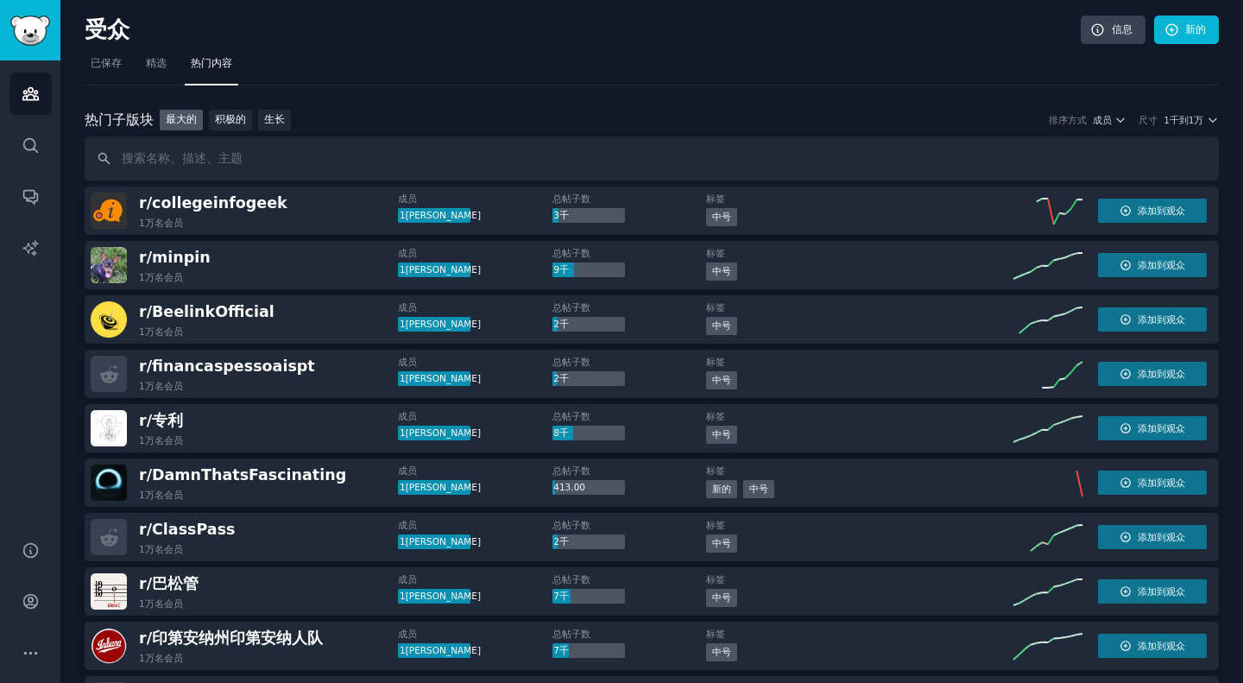
click at [1176, 127] on div "热门 子版块 热门子版块 最大的 积极的 生长 排序方式 成员 尺寸 1千到1[PERSON_NAME]" at bounding box center [652, 121] width 1135 height 22
click at [1194, 118] on font "1千到1万" at bounding box center [1184, 120] width 40 height 10
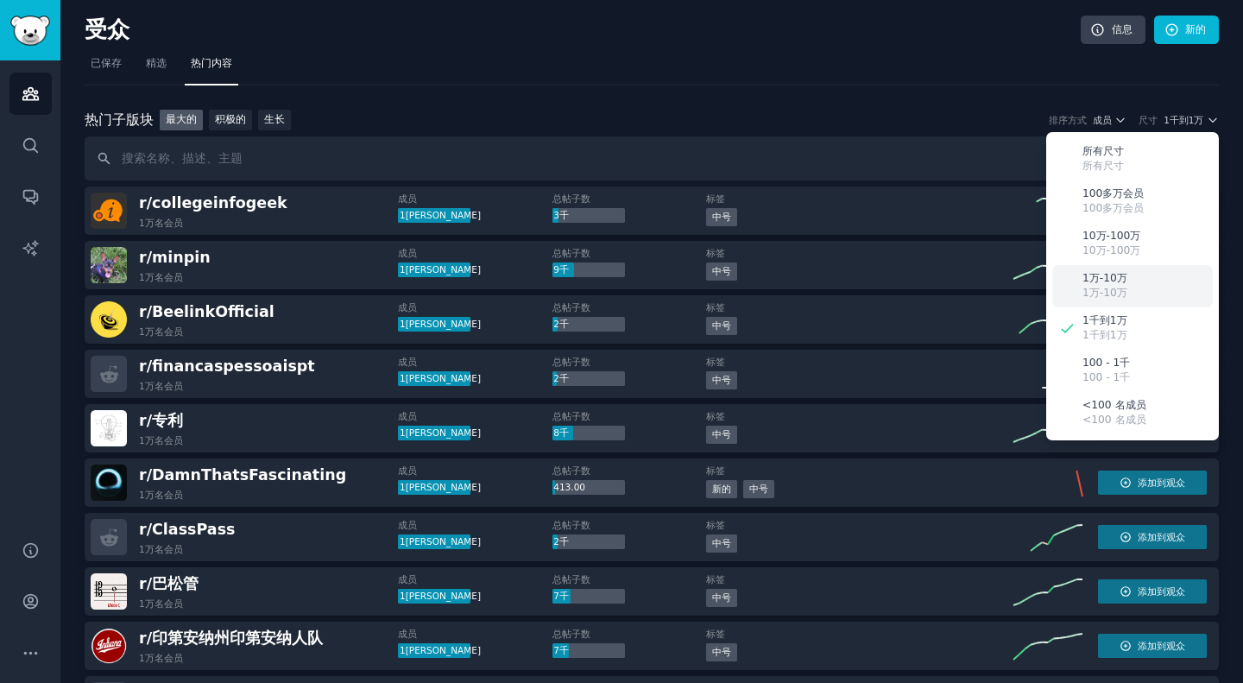
click at [1122, 302] on div "1万-10万 1万-10万" at bounding box center [1133, 286] width 161 height 42
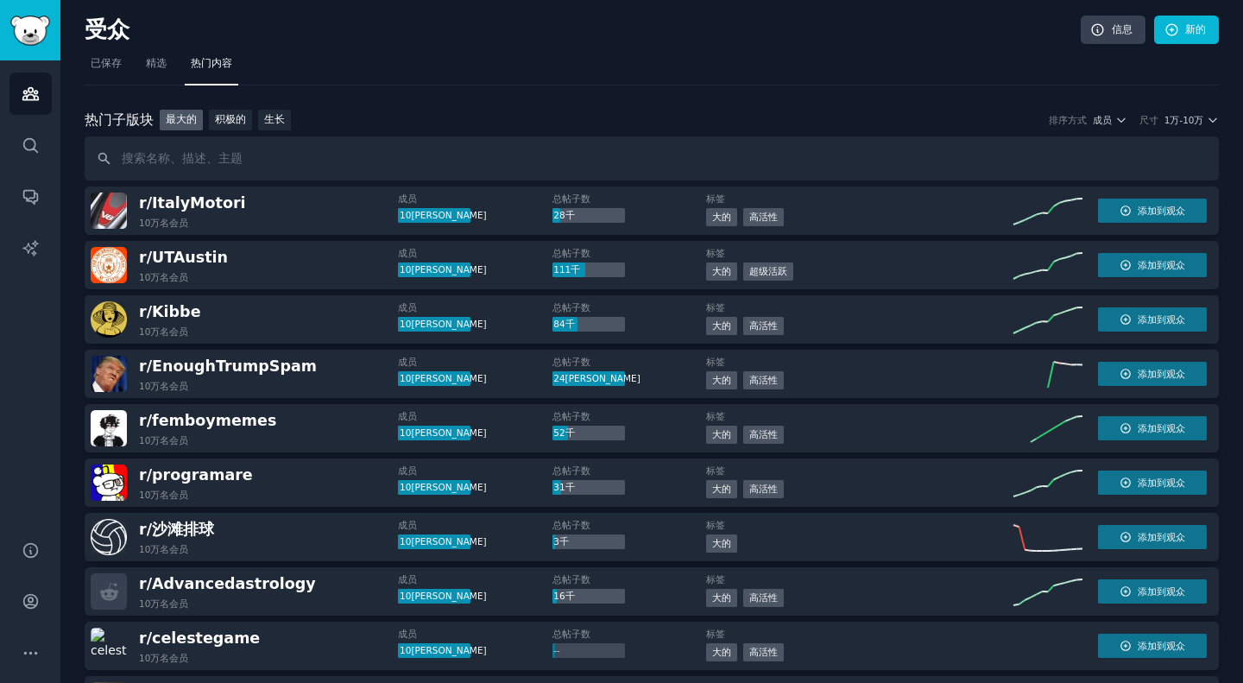
click at [1171, 126] on div "热门 子版块 热门子版块 最大的 积极的 生长 排序方式 成员 尺寸 1万-10[PERSON_NAME]" at bounding box center [652, 121] width 1135 height 22
click at [1207, 121] on icon "button" at bounding box center [1213, 120] width 12 height 12
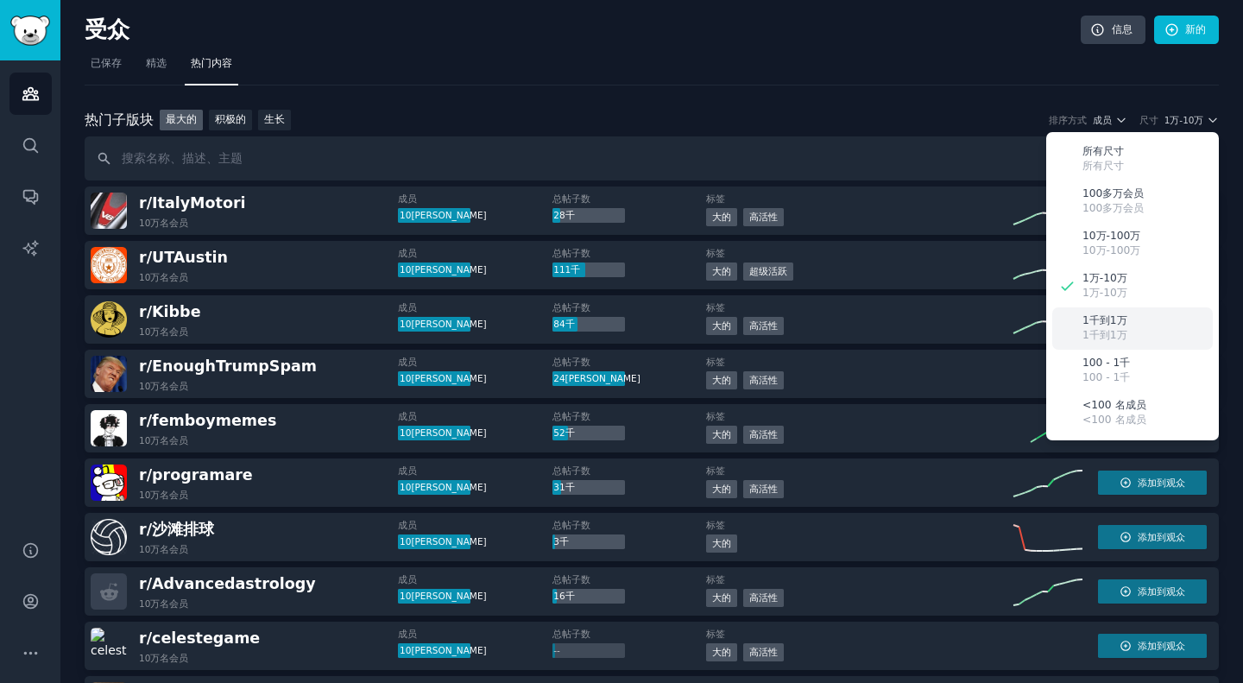
click at [1148, 322] on div "1千到1万 1千到1万" at bounding box center [1133, 328] width 161 height 42
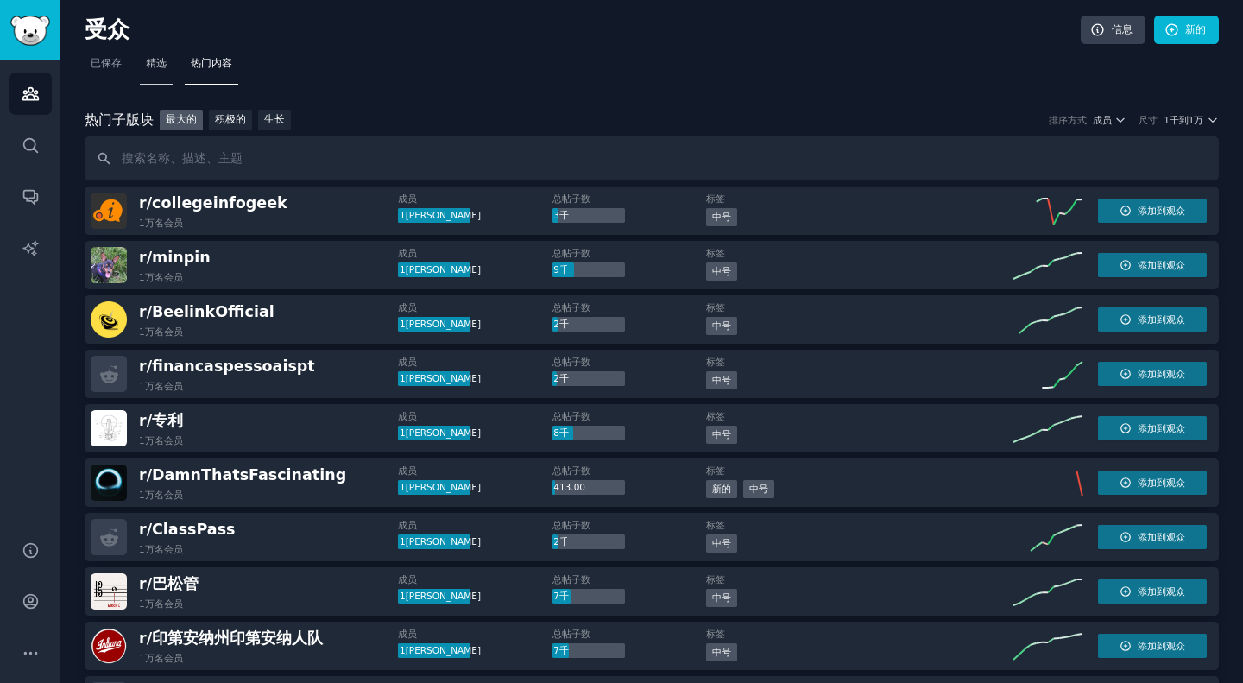
click at [153, 66] on font "精选" at bounding box center [156, 63] width 21 height 12
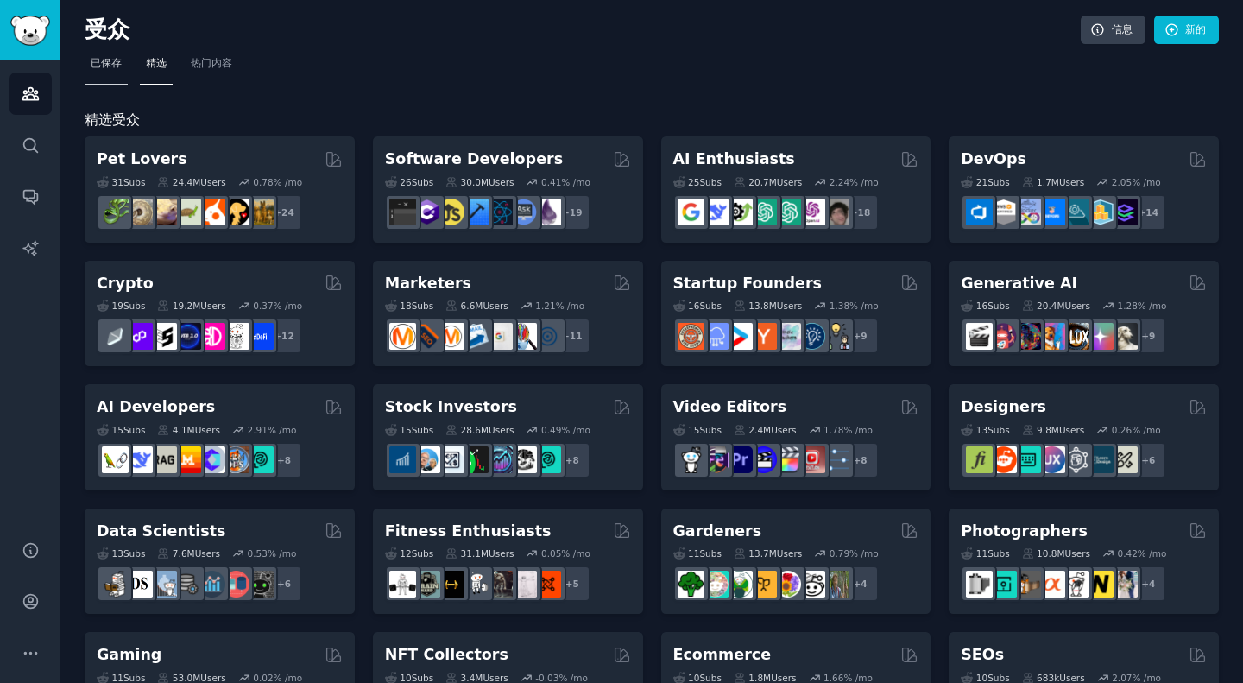
click at [115, 60] on font "已保存" at bounding box center [106, 63] width 31 height 12
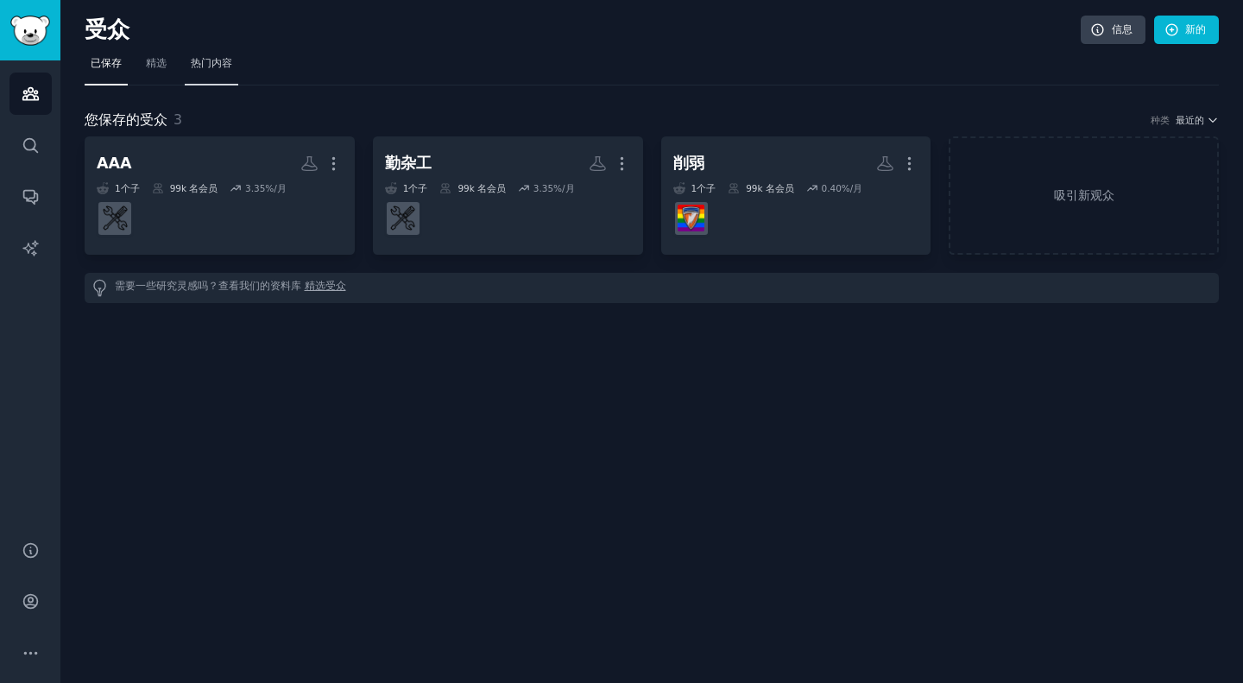
click at [213, 62] on font "热门内容" at bounding box center [211, 63] width 41 height 12
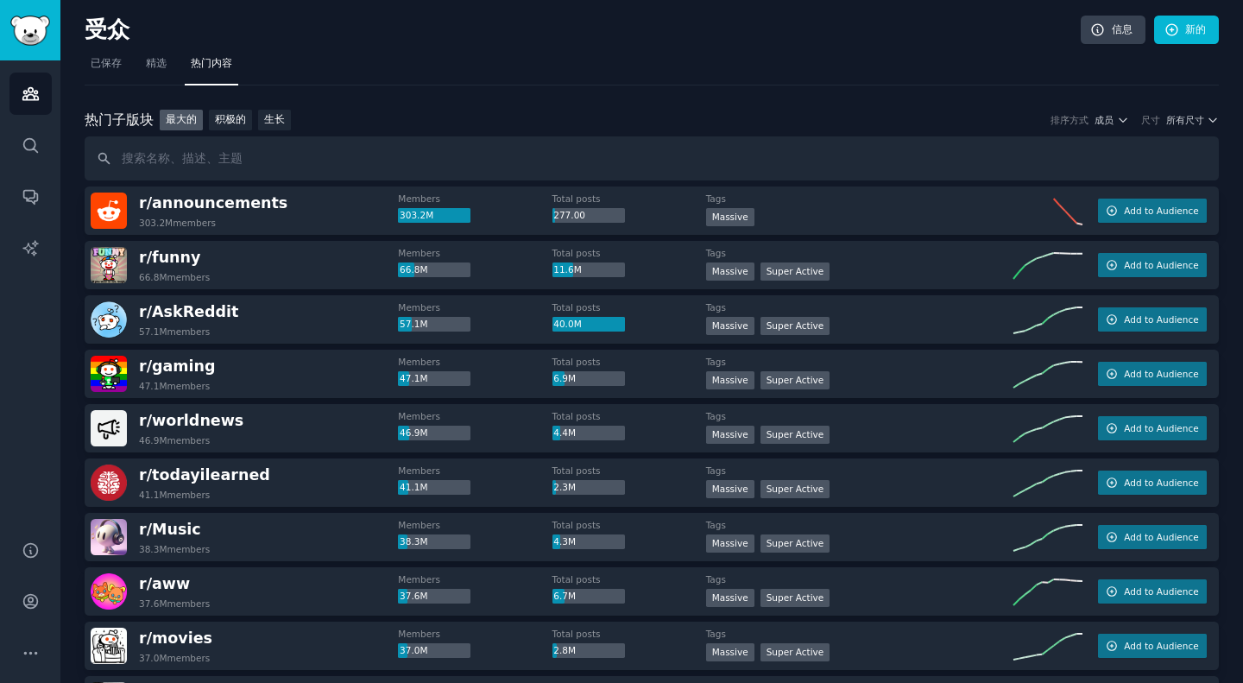
click at [223, 162] on input "text" at bounding box center [652, 158] width 1135 height 44
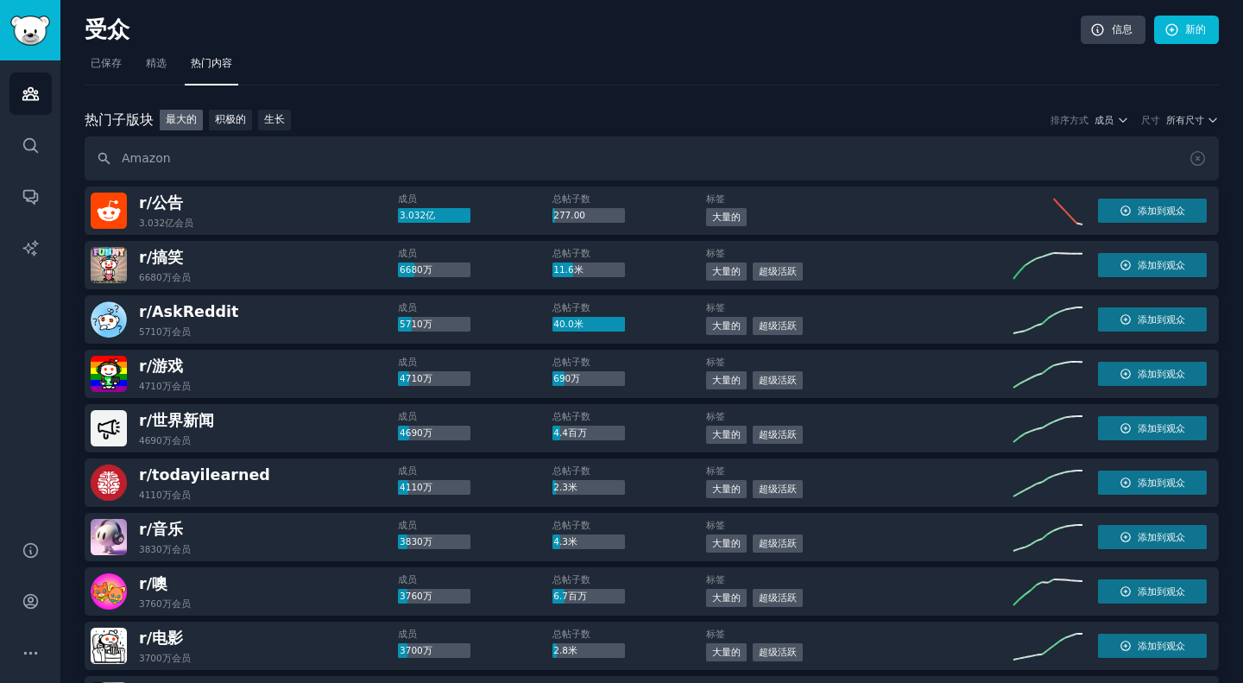
type input "Amazon"
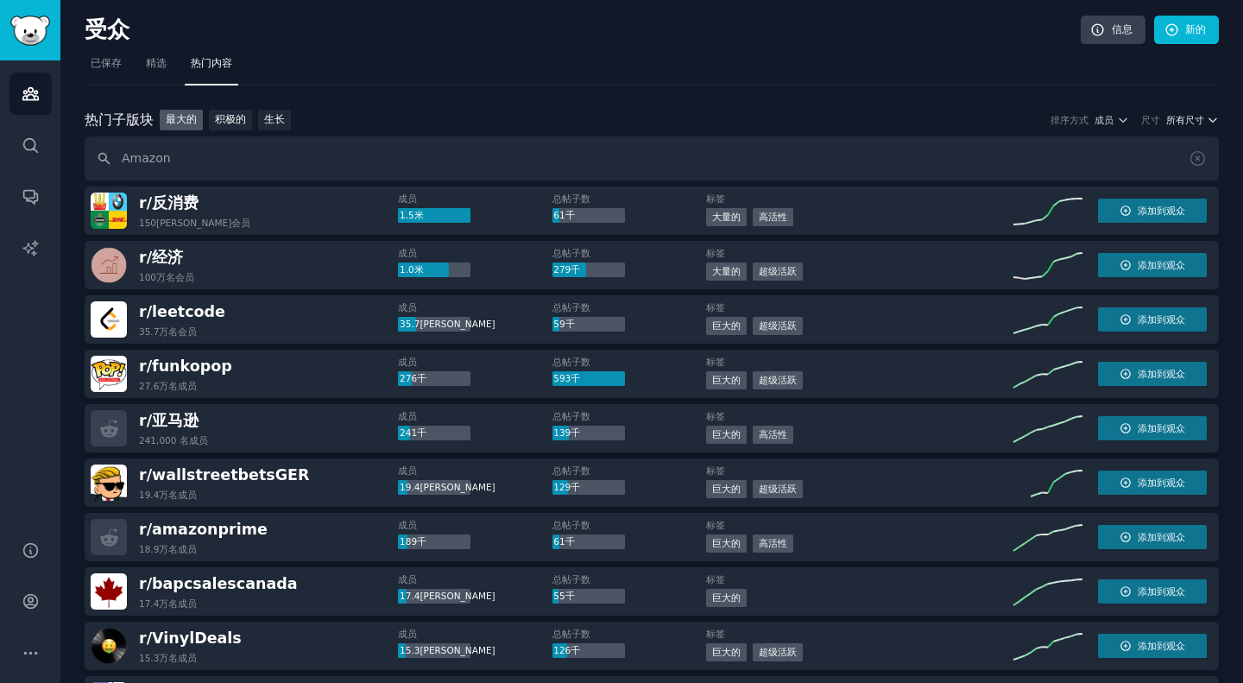
click at [1177, 124] on font "所有尺寸" at bounding box center [1186, 120] width 38 height 10
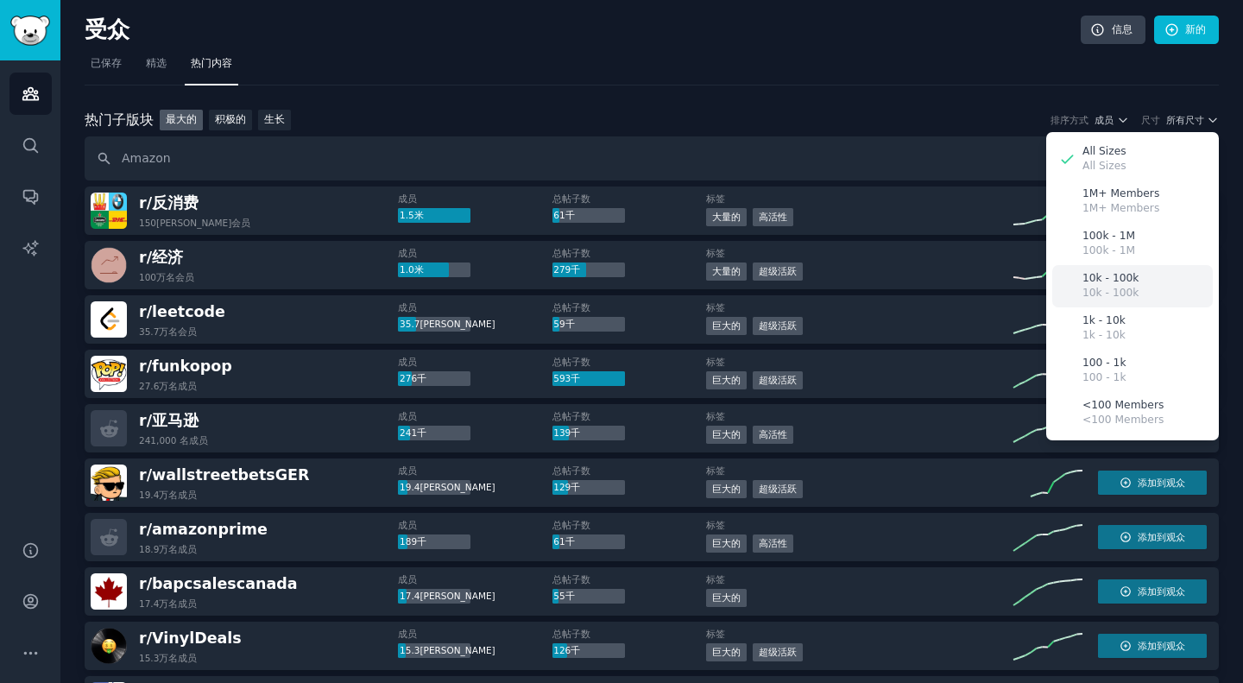
click at [1139, 277] on div "10k - 100k 10k - 100k" at bounding box center [1133, 286] width 161 height 42
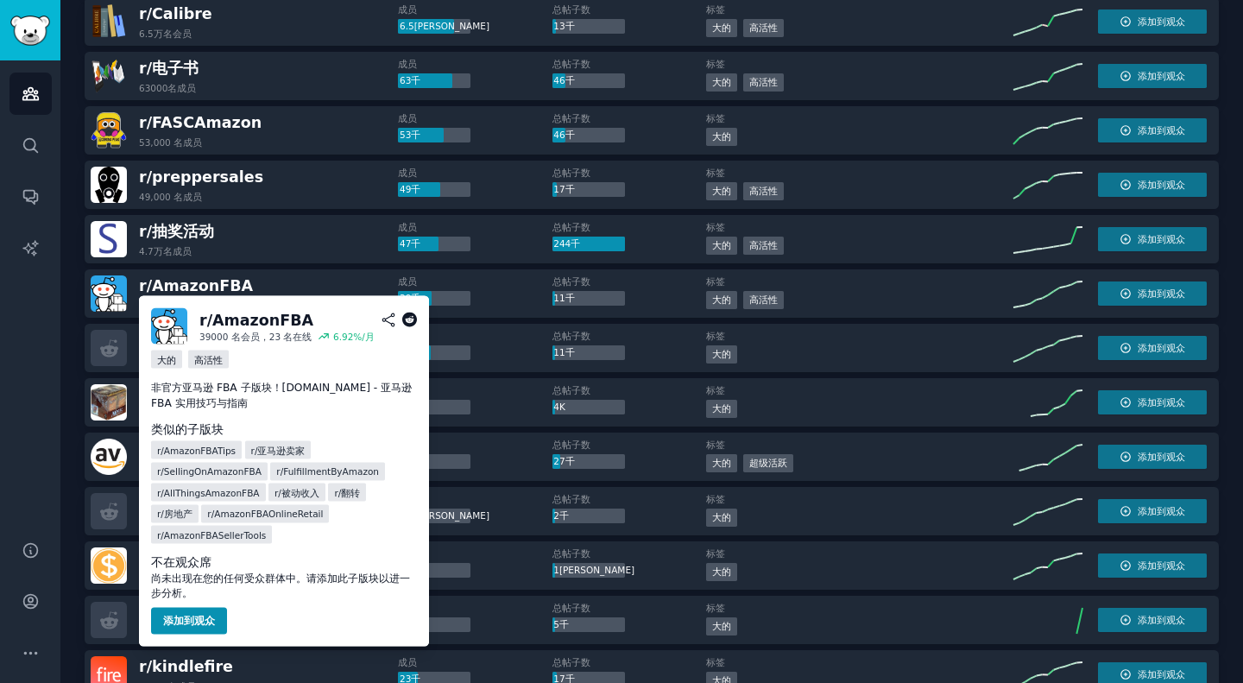
scroll to position [299, 0]
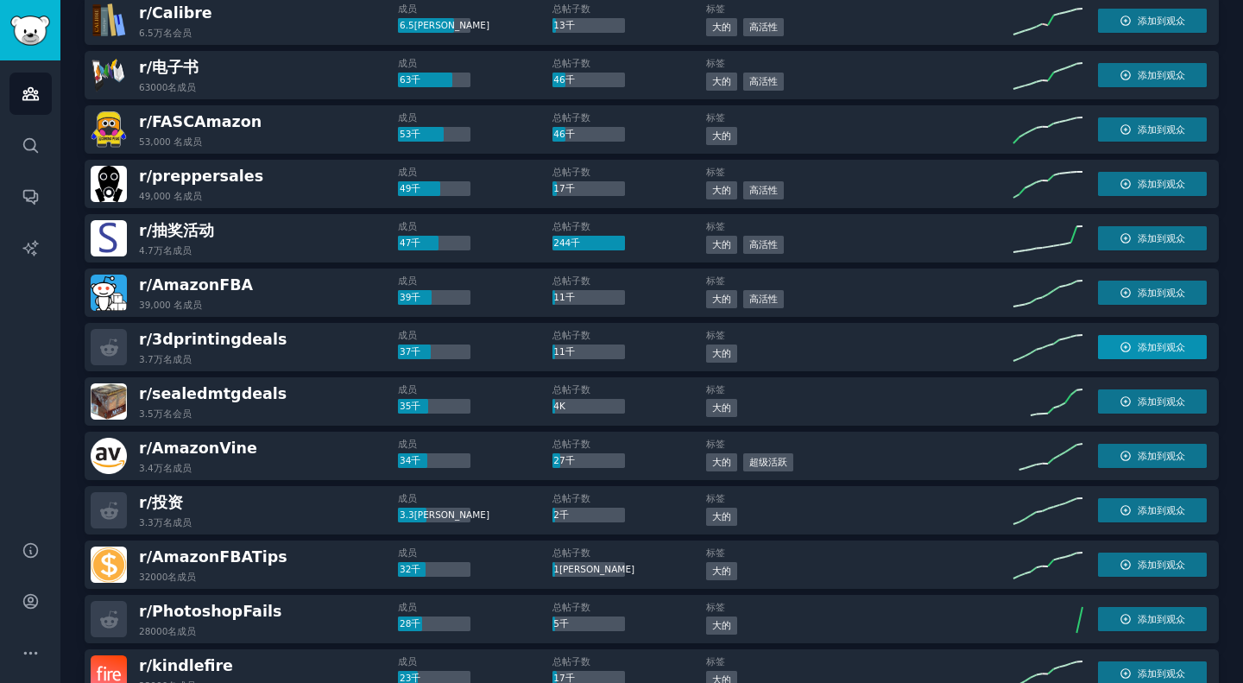
click at [1155, 344] on font "添加到观众" at bounding box center [1161, 347] width 47 height 10
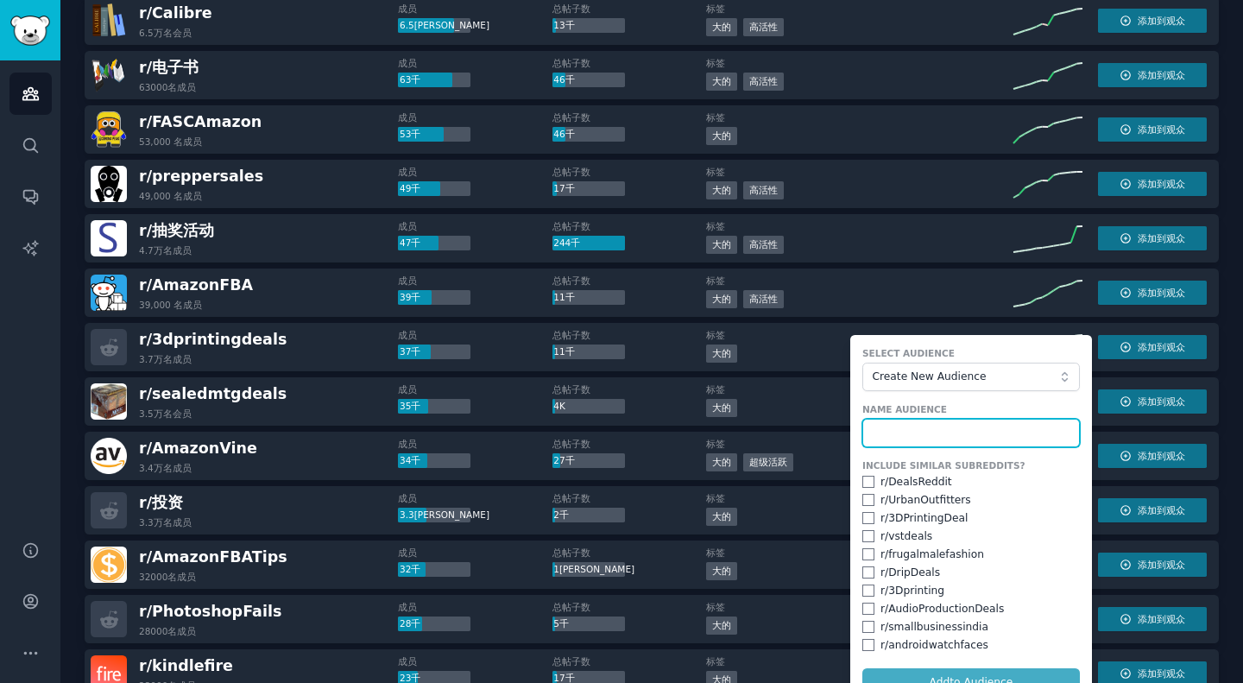
click at [897, 436] on input "text" at bounding box center [972, 433] width 218 height 29
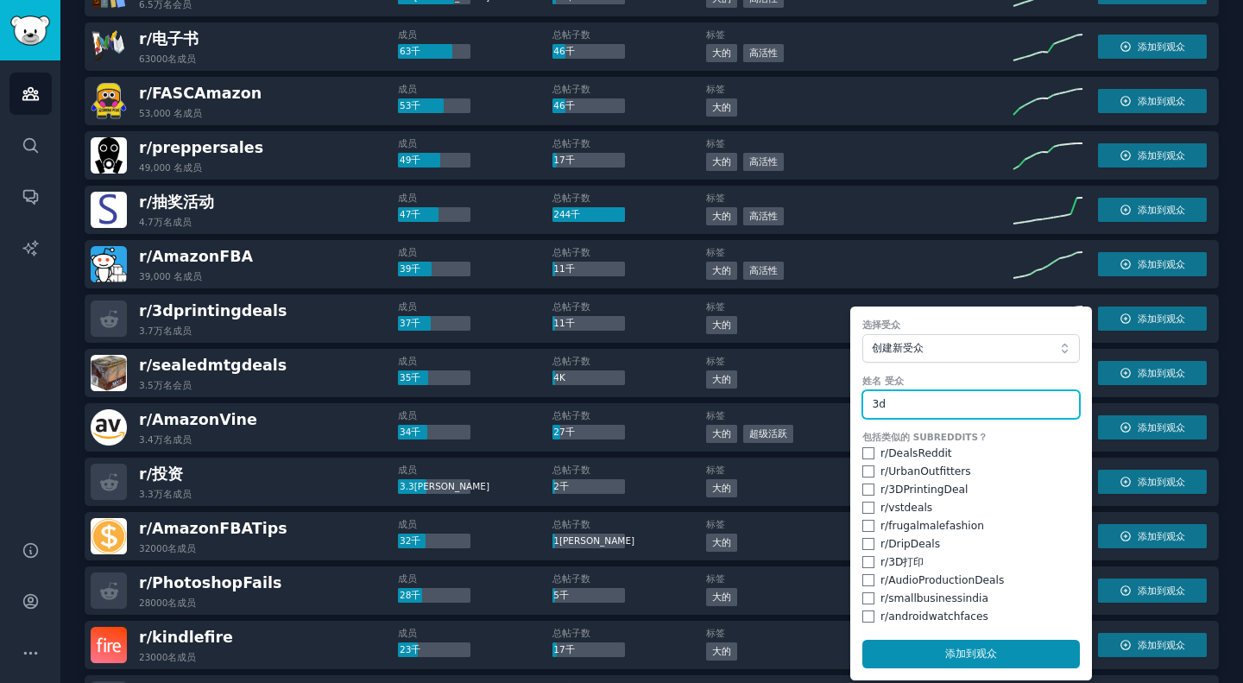
scroll to position [328, 0]
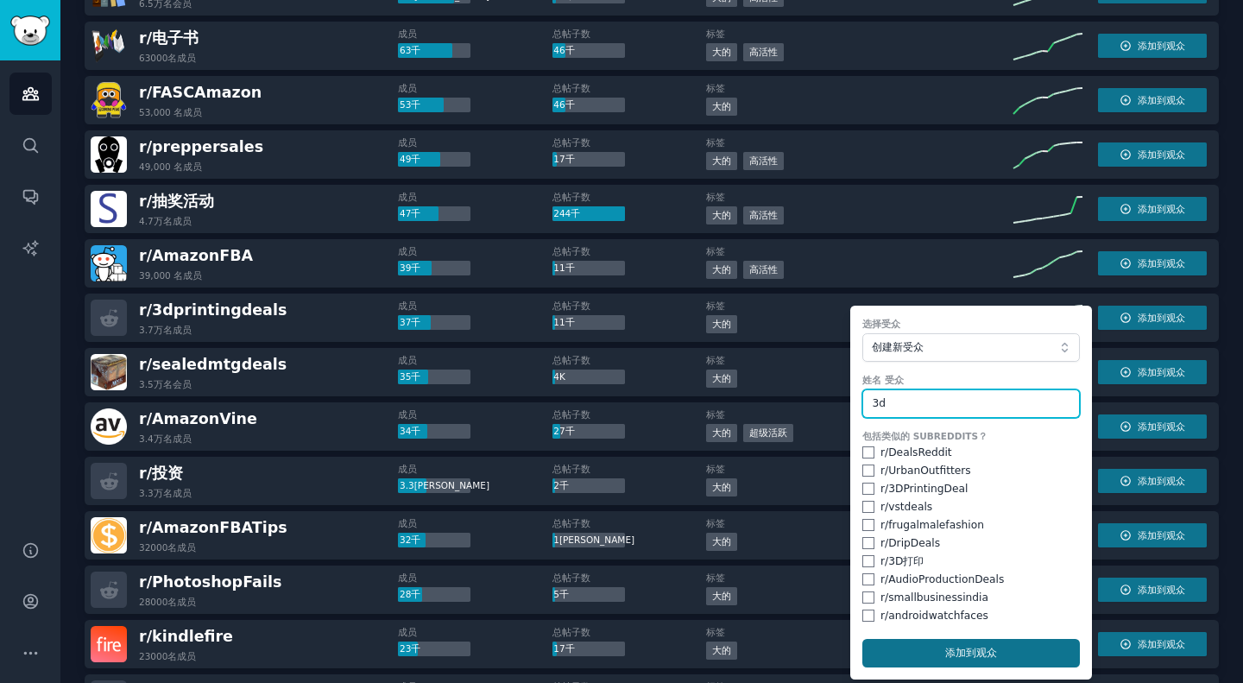
type input "3d"
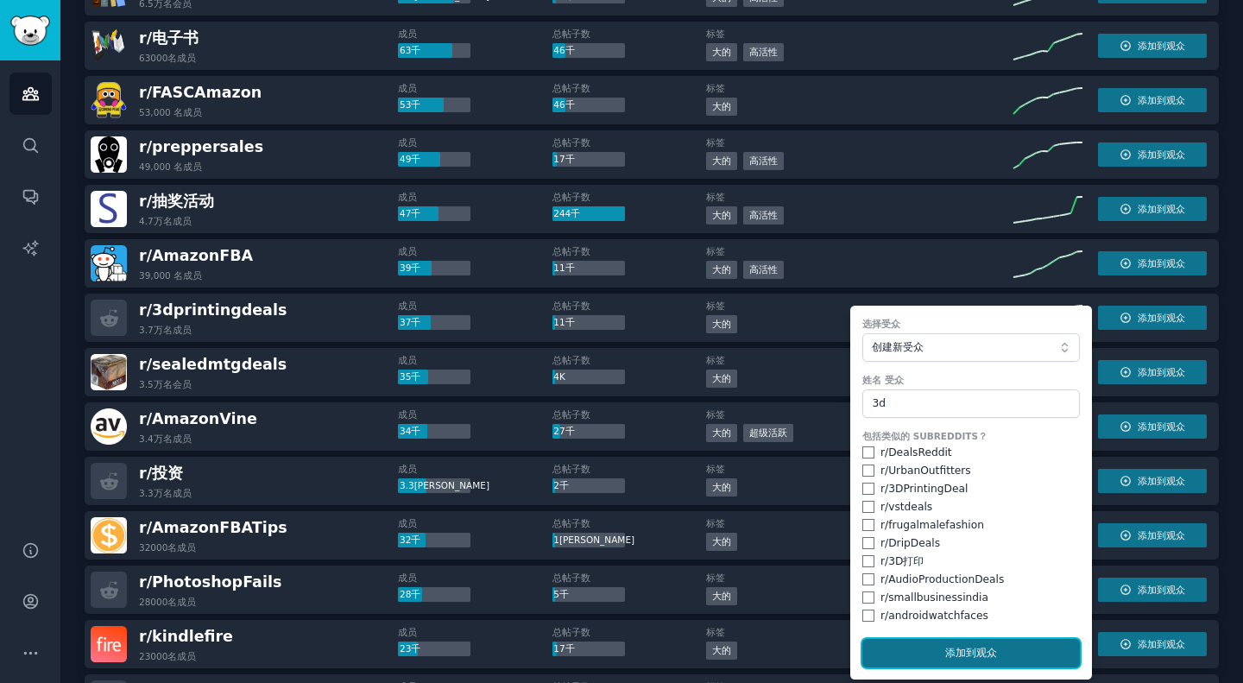
click at [958, 659] on font "添加" at bounding box center [956, 653] width 21 height 12
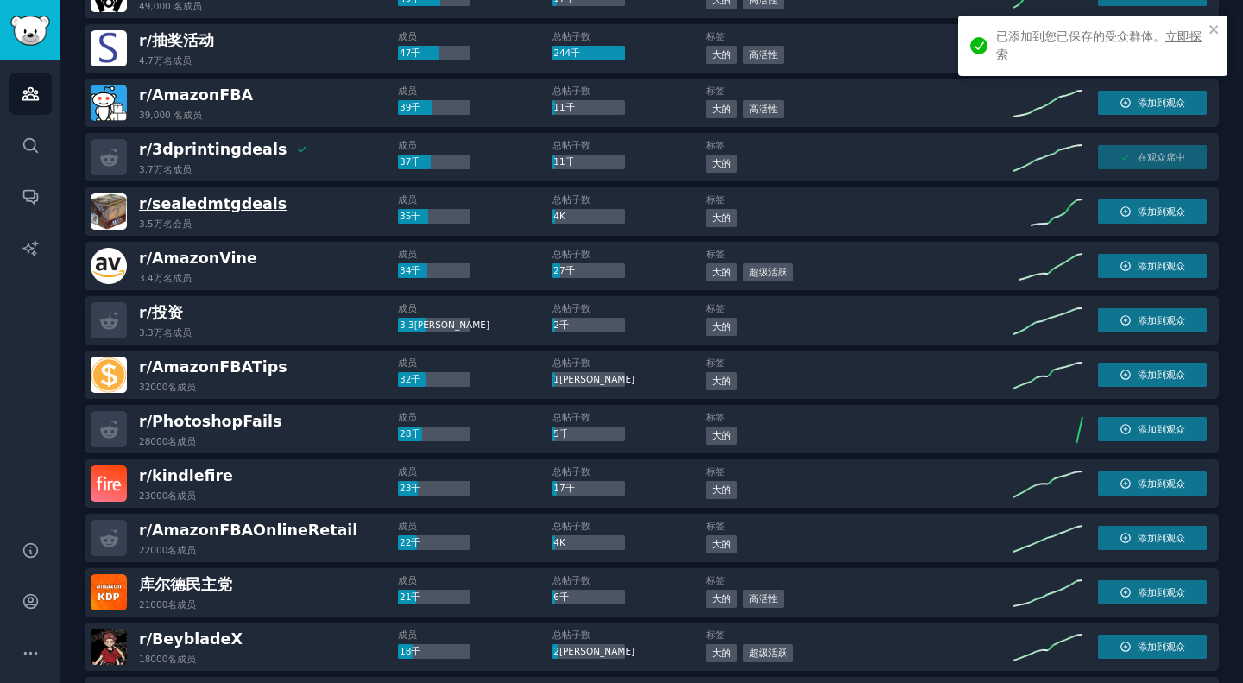
scroll to position [490, 0]
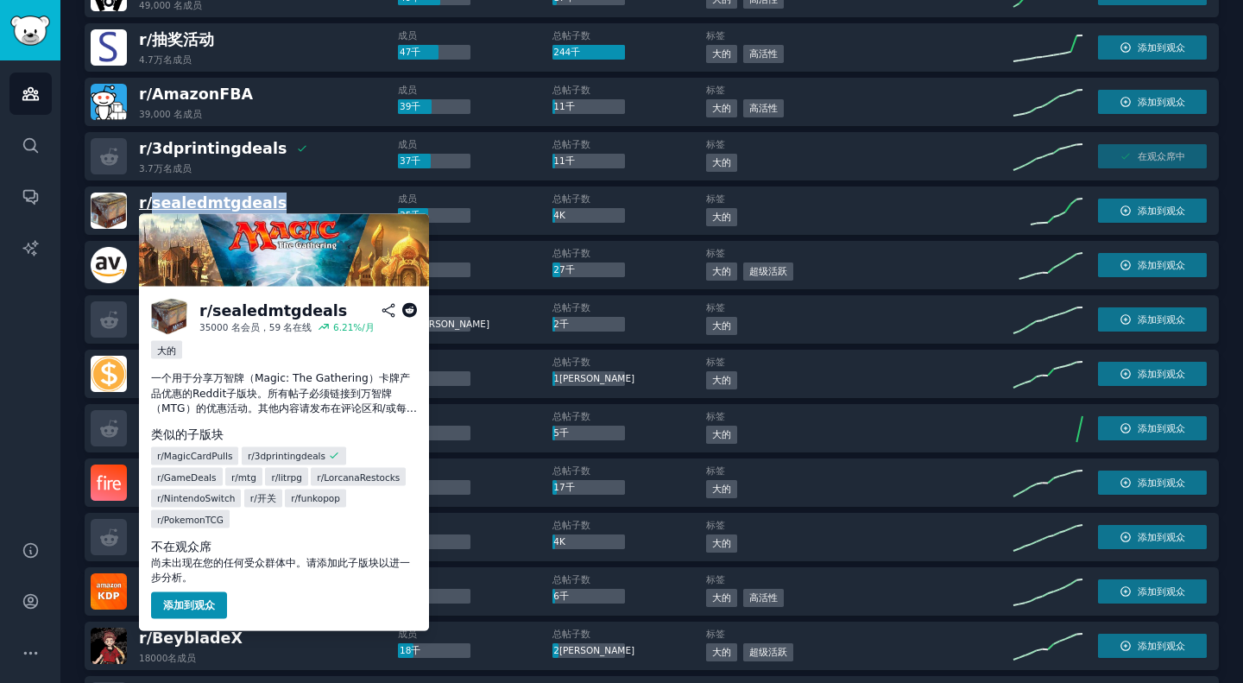
drag, startPoint x: 289, startPoint y: 202, endPoint x: 156, endPoint y: 204, distance: 133.0
click at [156, 204] on div "r/ sealedmtgdeals 3.5万名 会员" at bounding box center [244, 211] width 307 height 36
copy font "sealedmtgdeals"
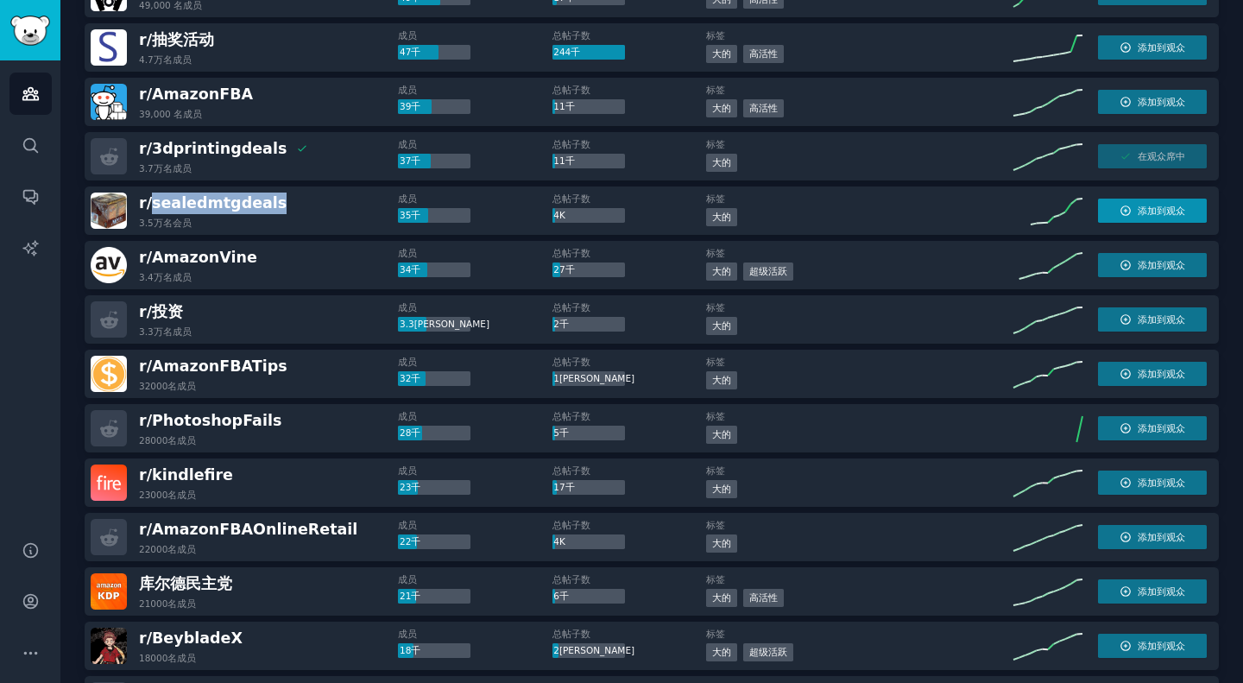
click at [1141, 204] on button "添加到观众" at bounding box center [1152, 211] width 109 height 24
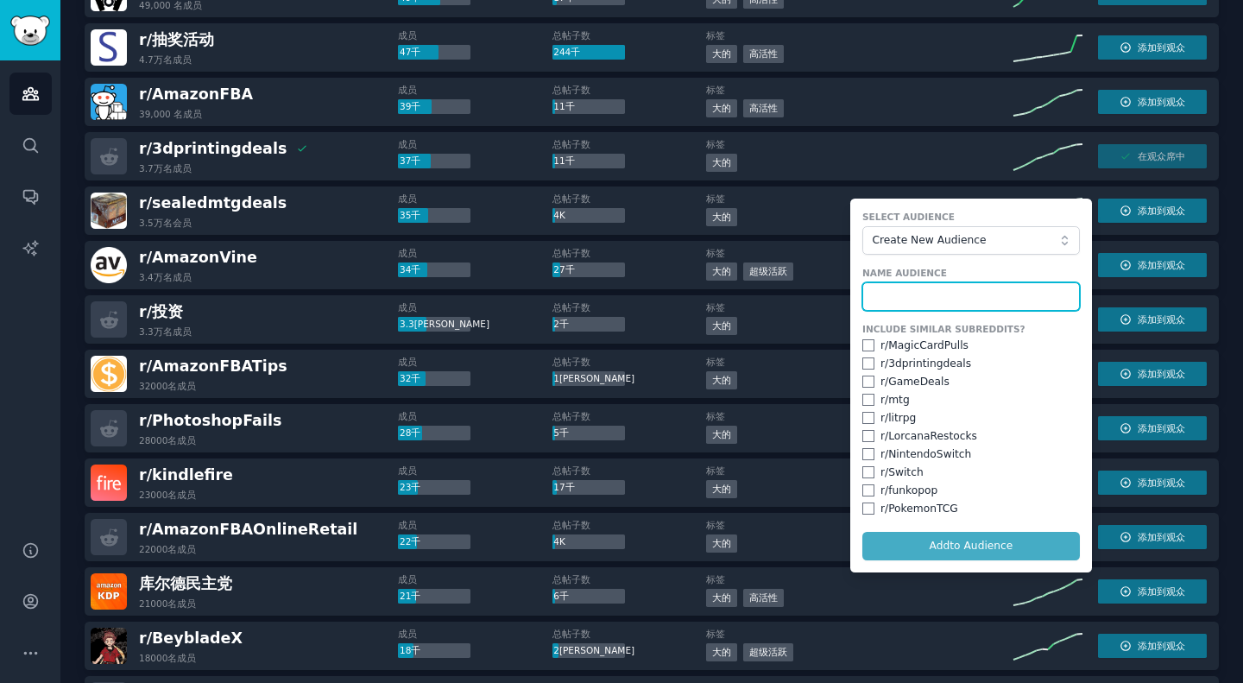
click at [907, 300] on input "text" at bounding box center [972, 296] width 218 height 29
paste input "sealedmtgdeals"
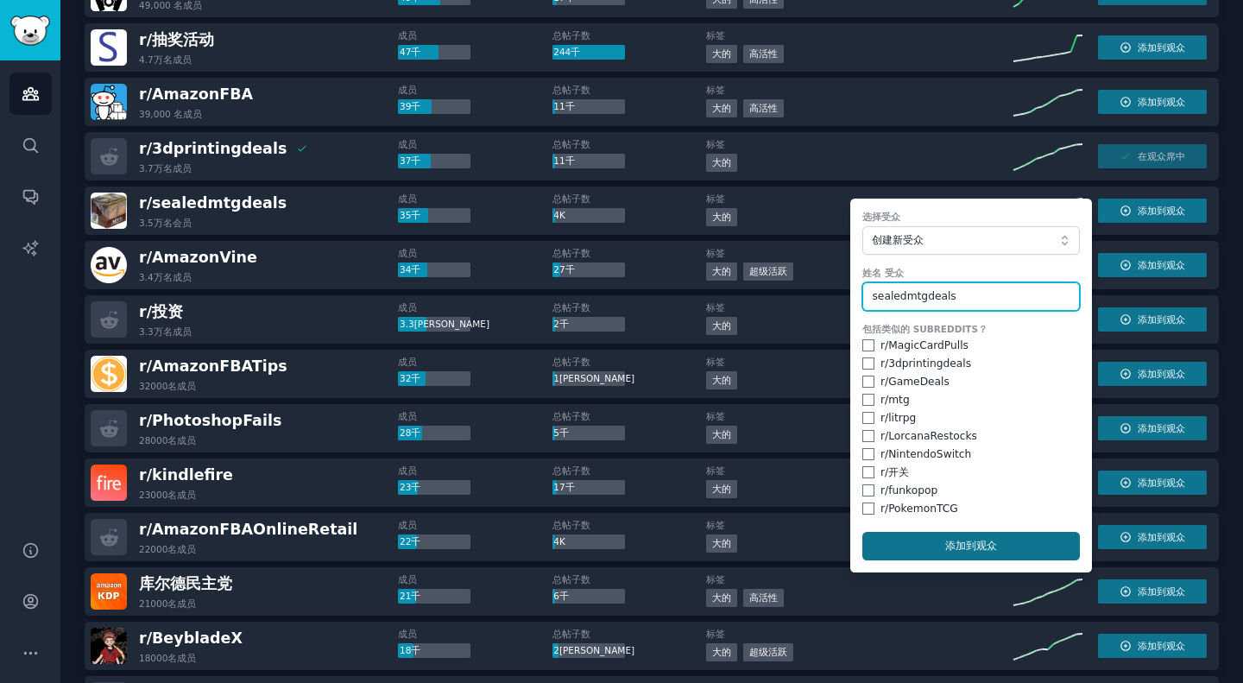
type input "sealedmtgdeals"
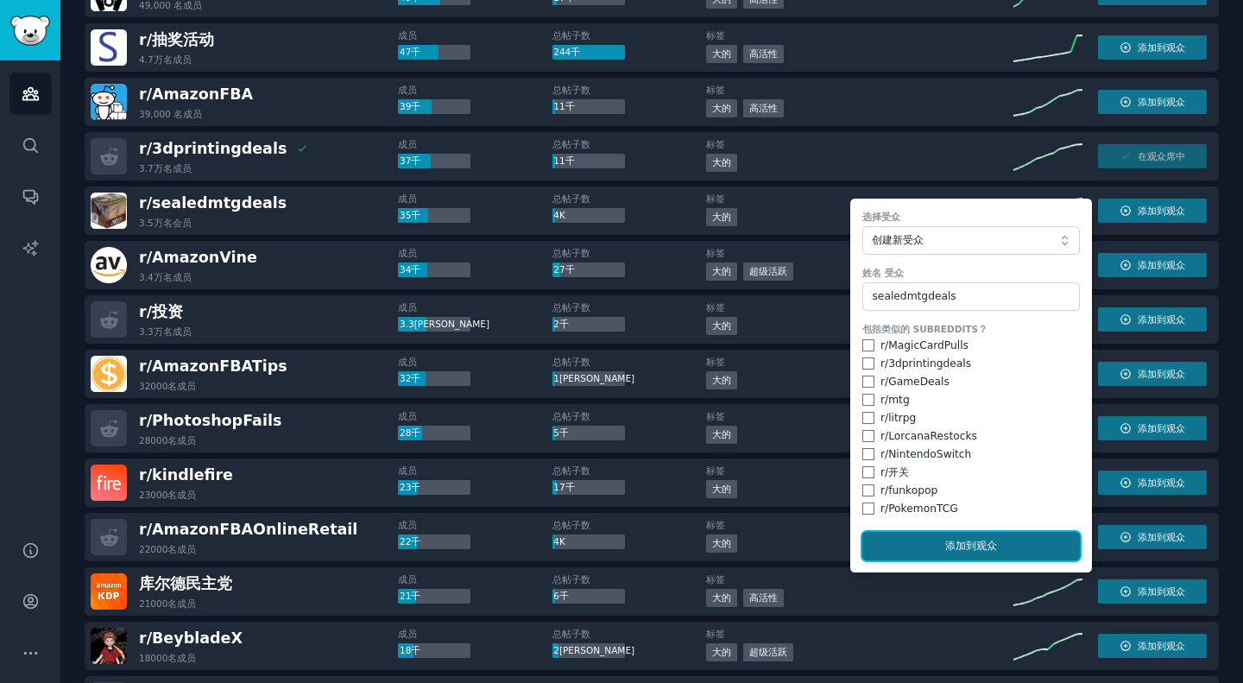
click at [950, 549] on font "添加" at bounding box center [956, 546] width 21 height 12
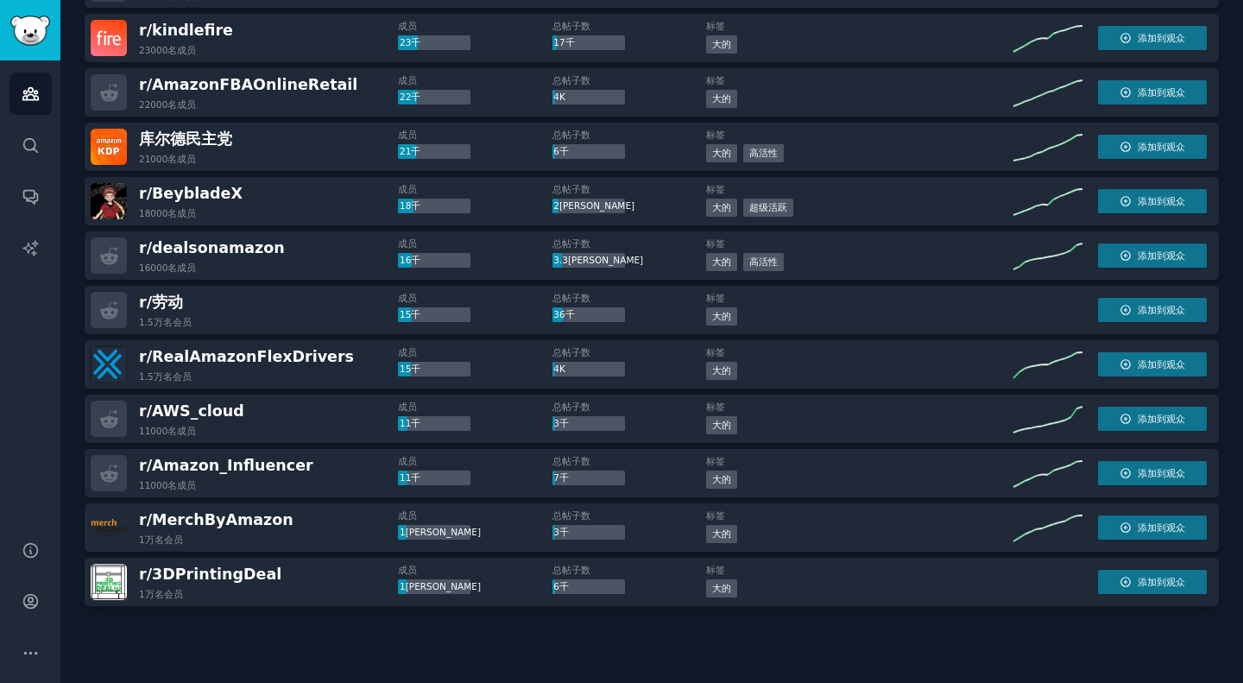
scroll to position [978, 0]
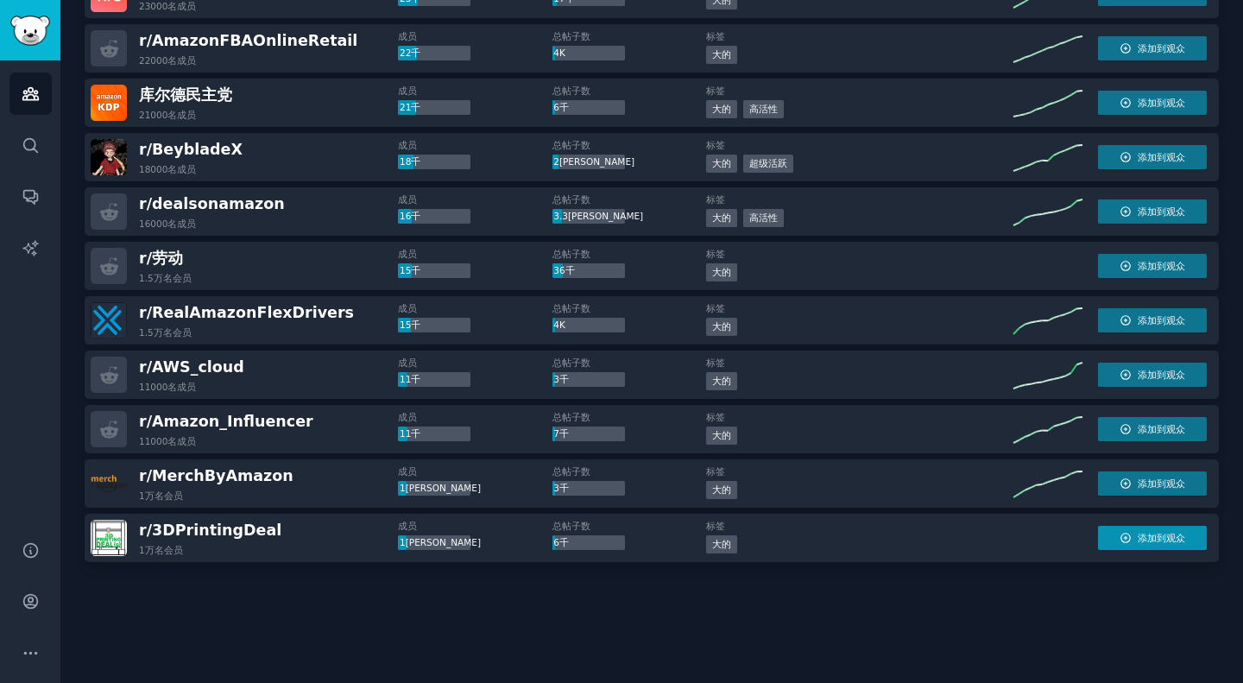
click at [1155, 536] on font "添加到观众" at bounding box center [1161, 538] width 47 height 10
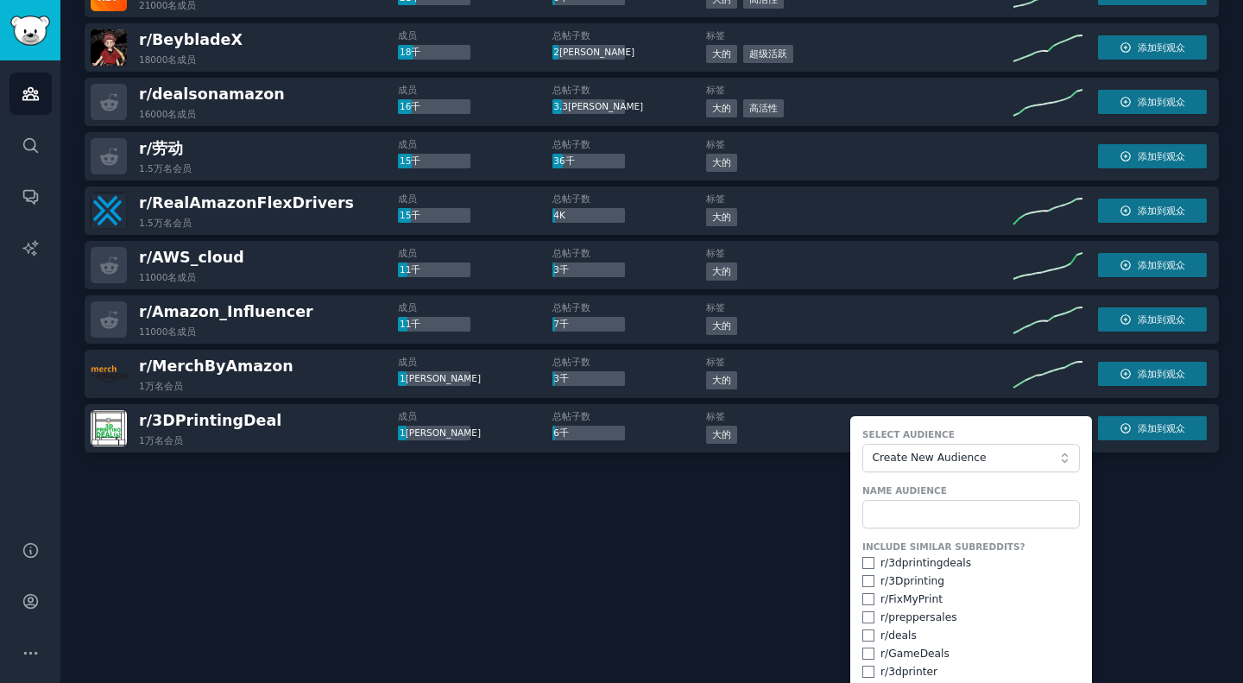
scroll to position [1091, 0]
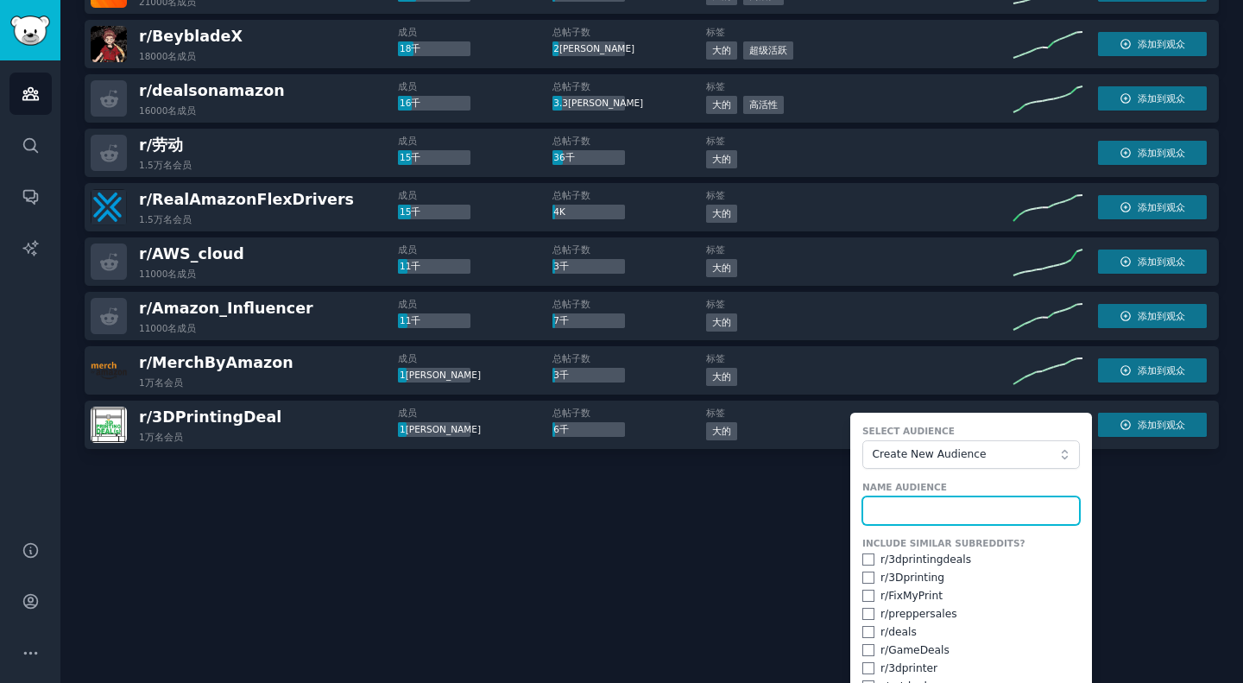
click at [928, 511] on input "text" at bounding box center [972, 511] width 218 height 29
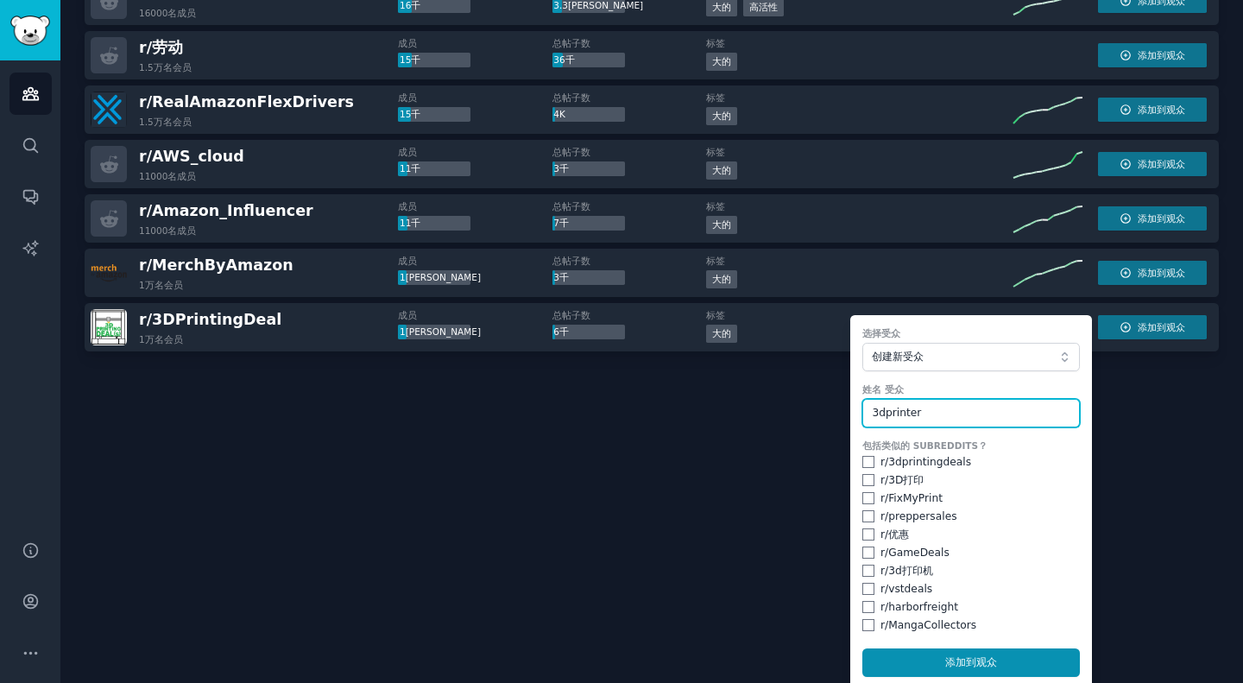
scroll to position [1195, 0]
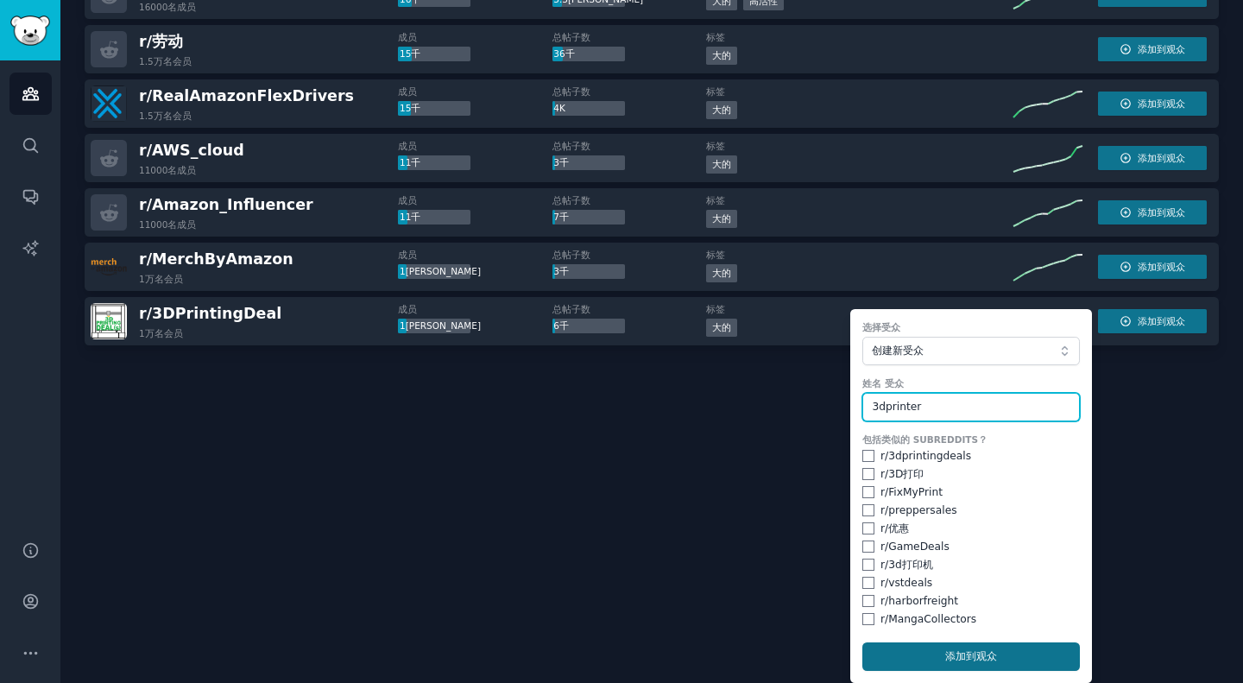
type input "3dprinter"
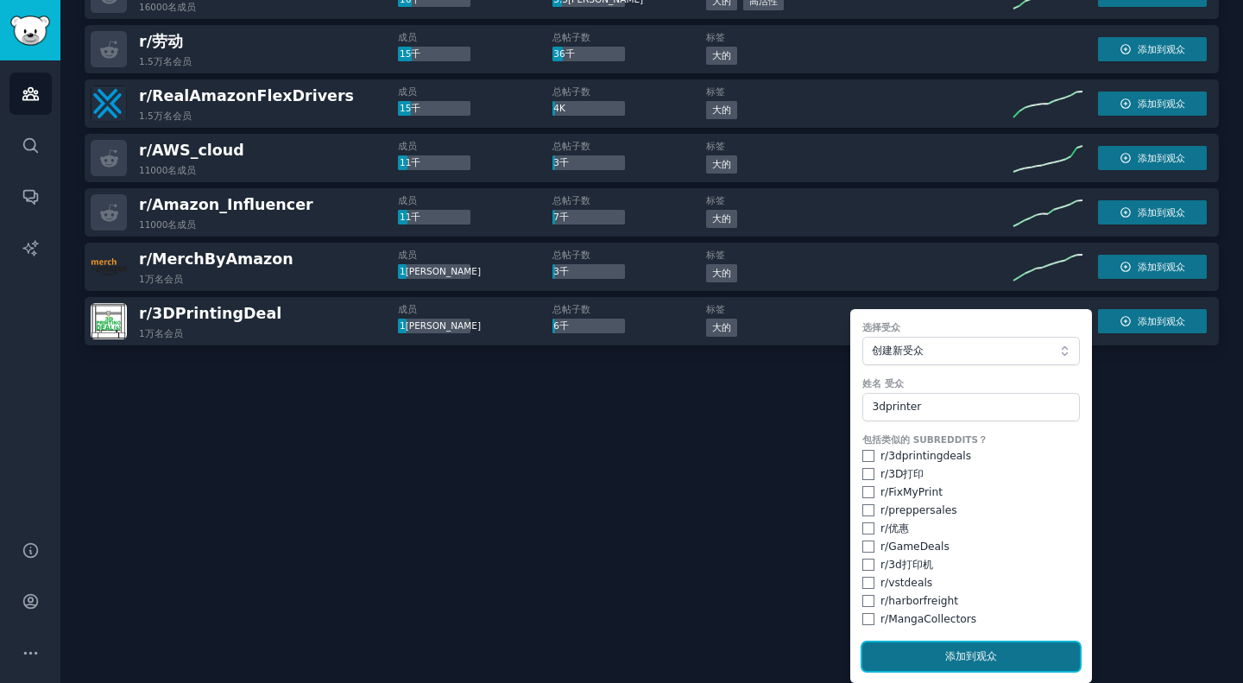
click at [953, 660] on font "添加" at bounding box center [956, 656] width 21 height 12
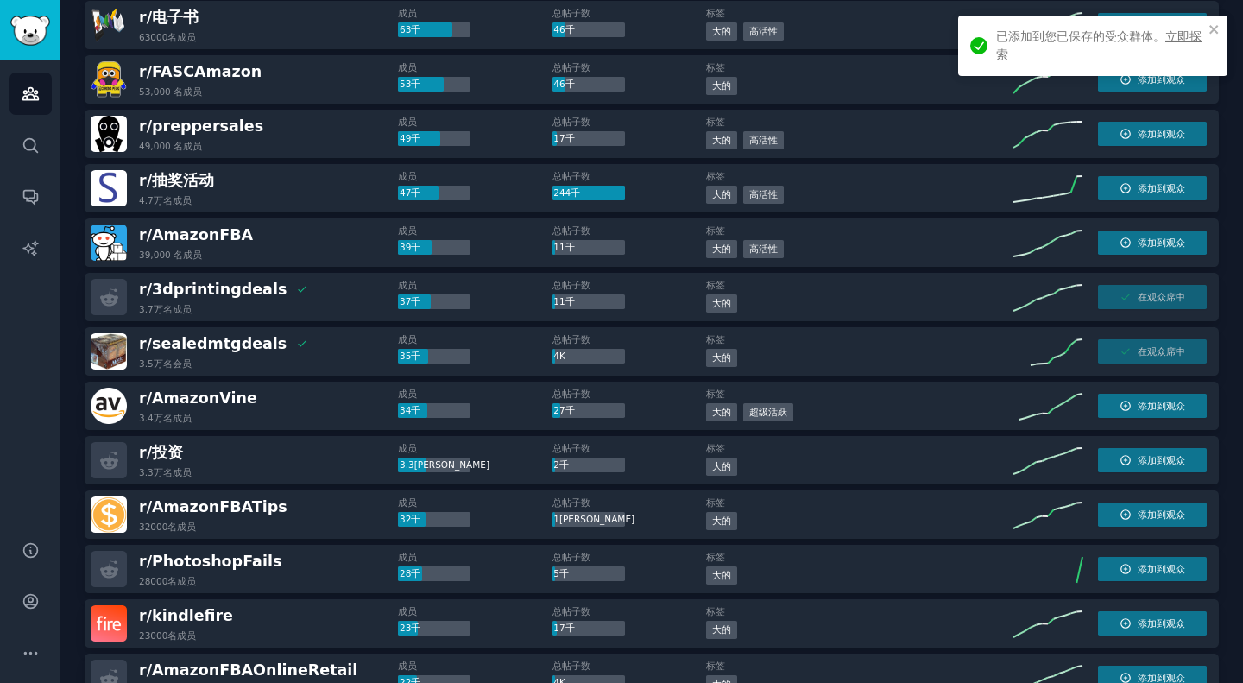
scroll to position [0, 0]
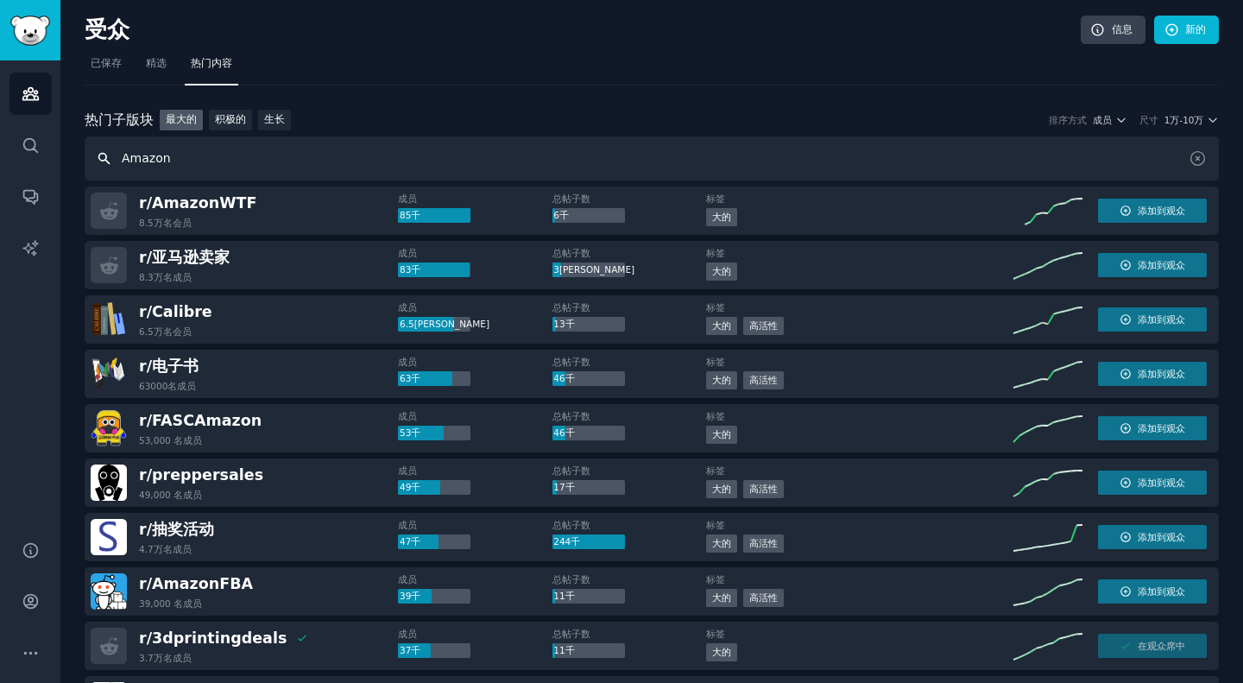
drag, startPoint x: 349, startPoint y: 168, endPoint x: 73, endPoint y: 187, distance: 276.2
paste input "liExpress"
type input "AliExpress"
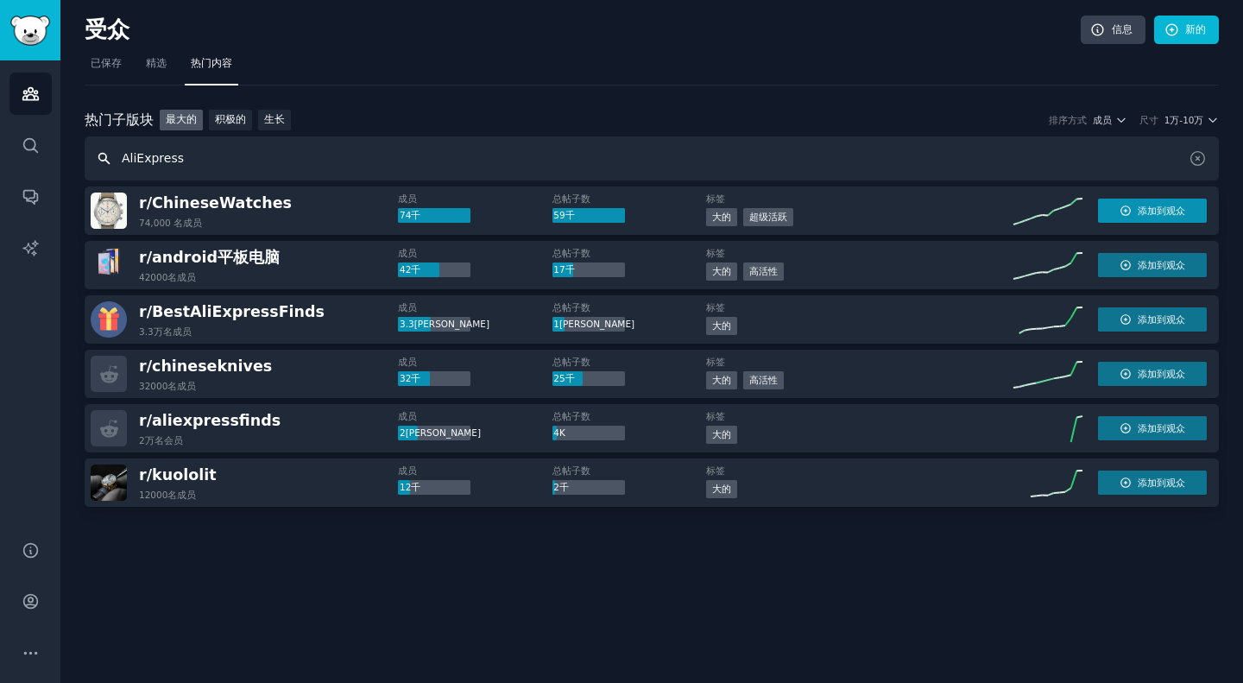
click at [1175, 215] on font "添加到观众" at bounding box center [1161, 211] width 47 height 10
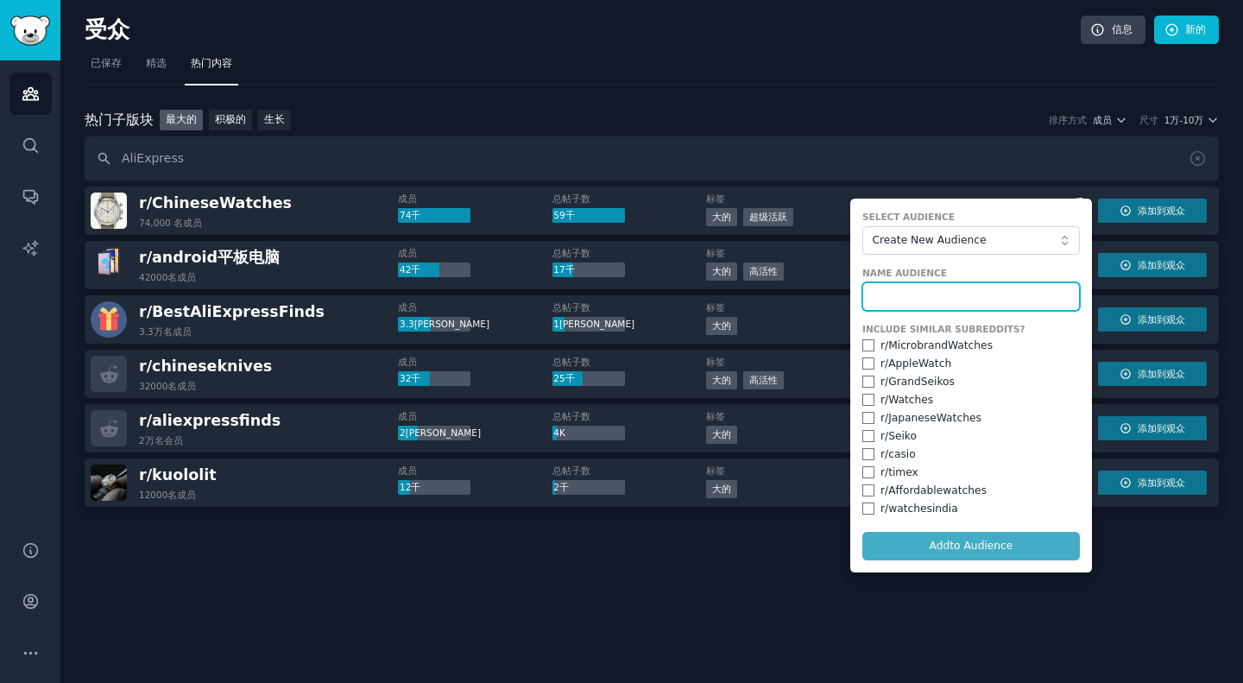
click at [908, 300] on input "text" at bounding box center [972, 296] width 218 height 29
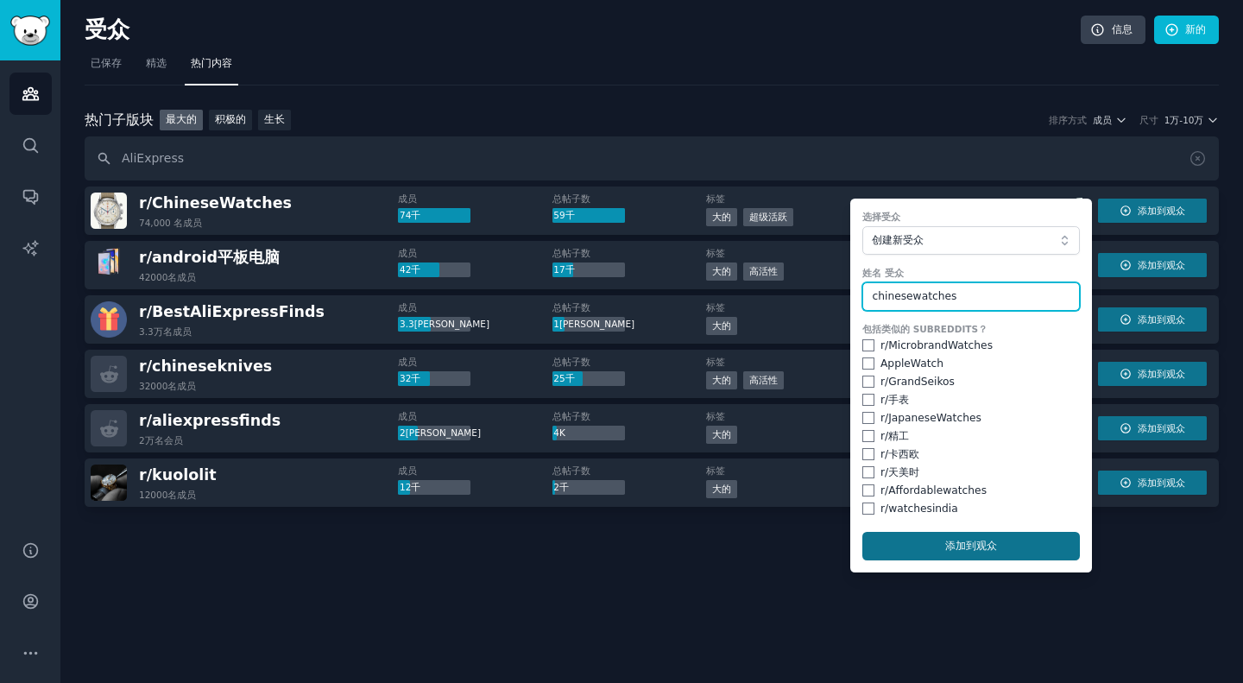
type input "chinesewatches"
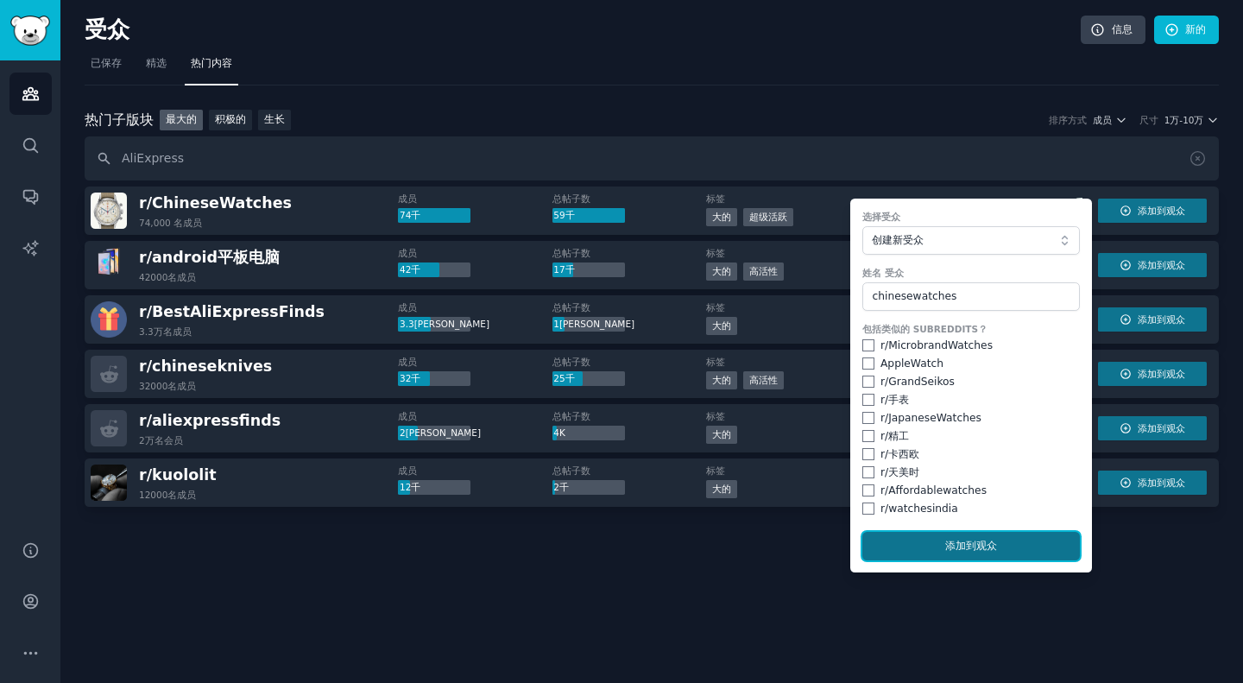
click at [954, 538] on button "添加 到观众" at bounding box center [972, 546] width 218 height 29
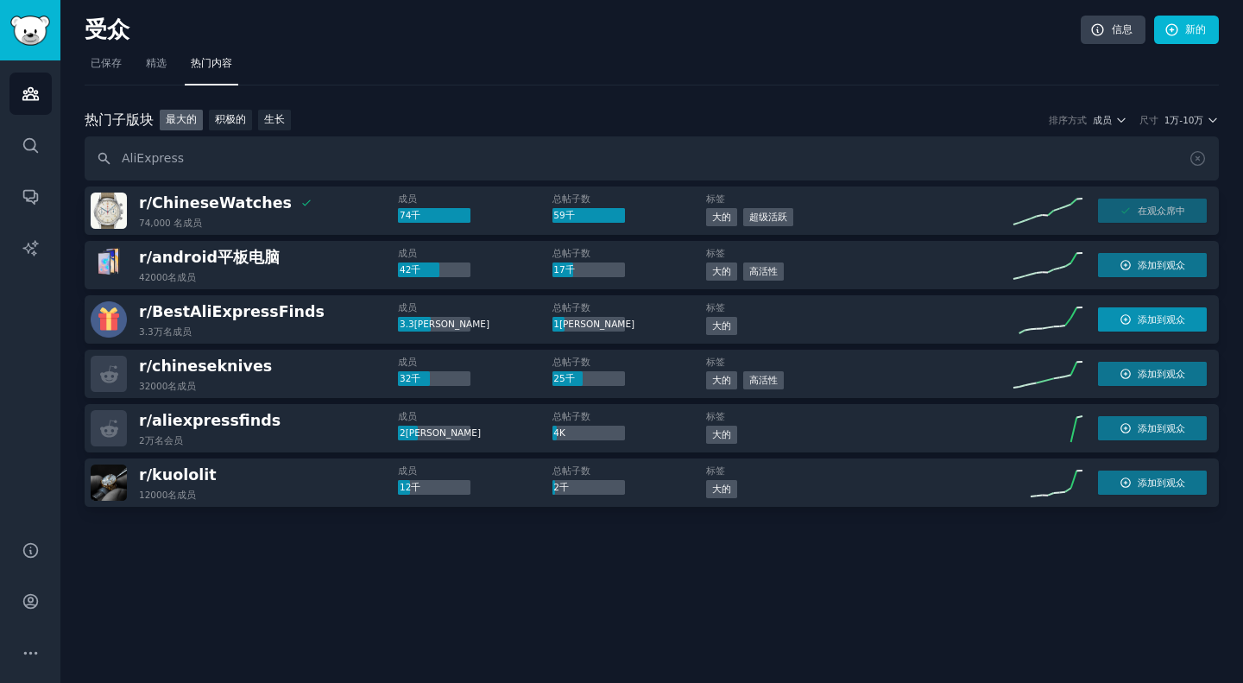
click at [1145, 317] on font "添加到观众" at bounding box center [1161, 319] width 47 height 10
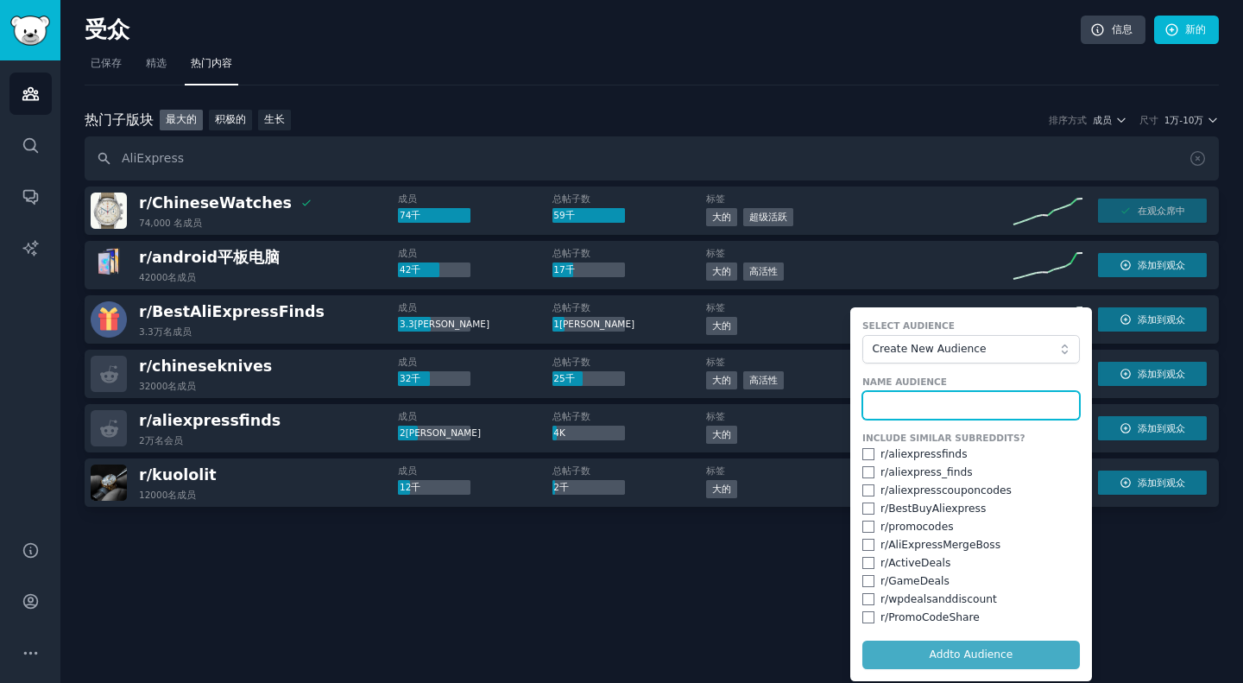
click at [954, 402] on input "text" at bounding box center [972, 405] width 218 height 29
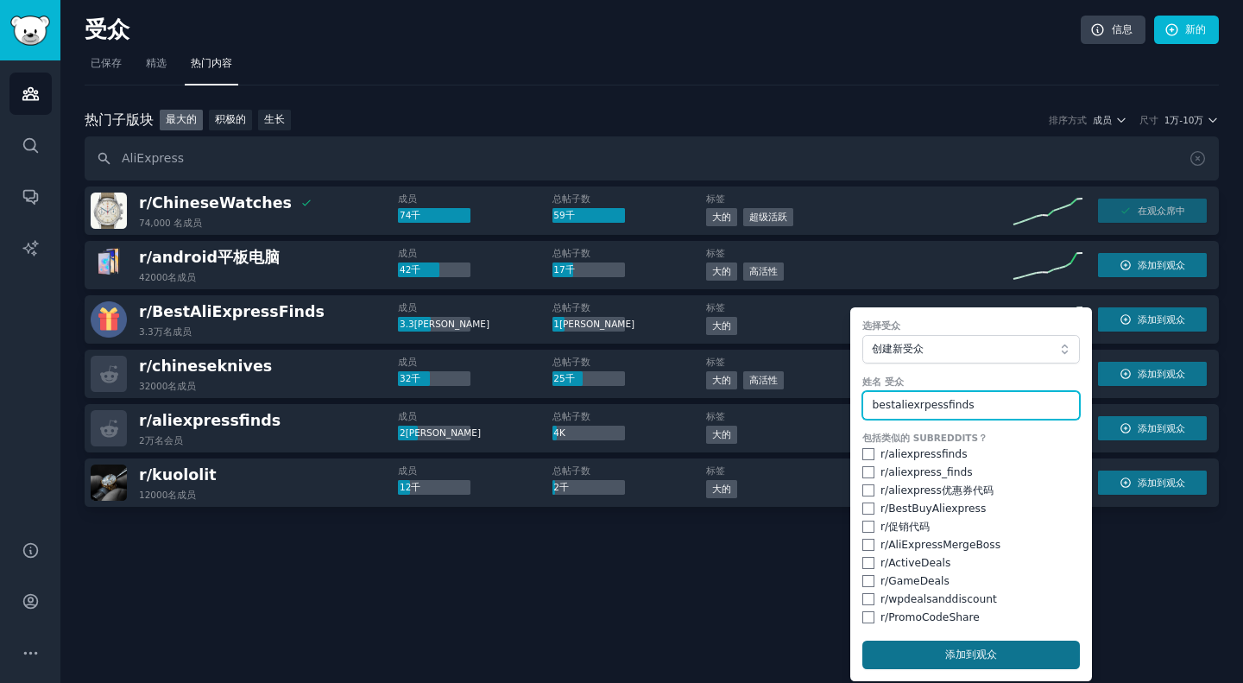
type input "bestaliexrpessfinds"
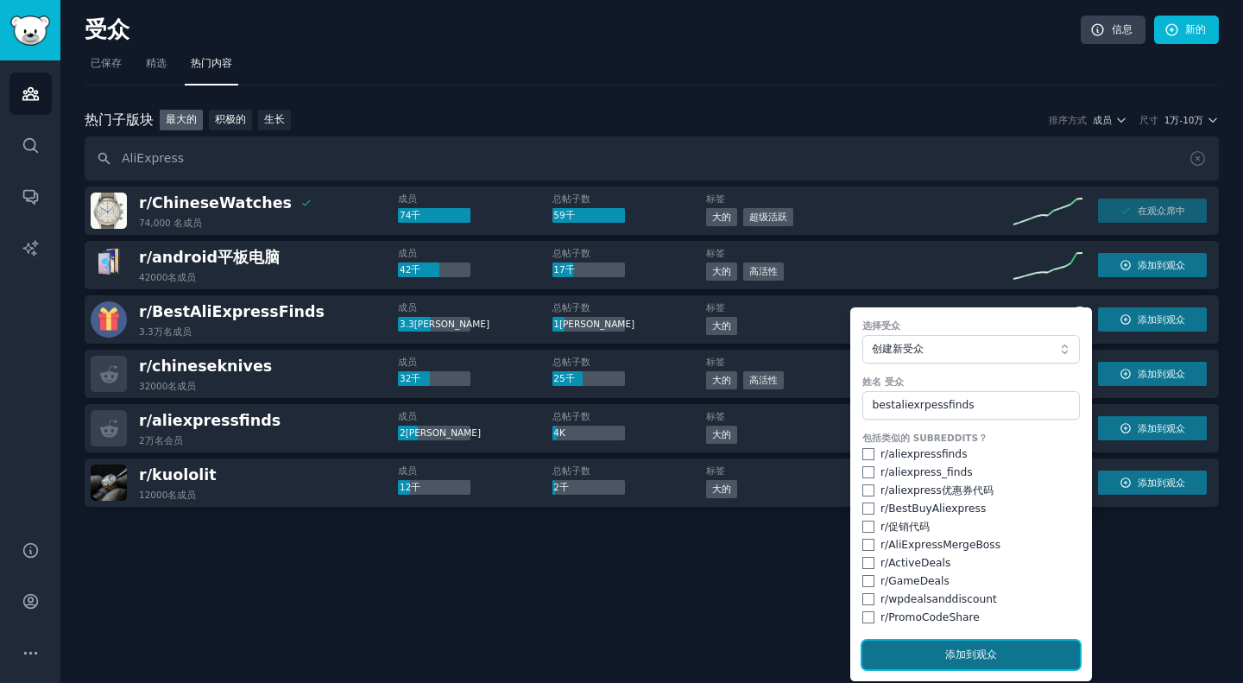
click at [955, 661] on font "添加" at bounding box center [956, 654] width 21 height 12
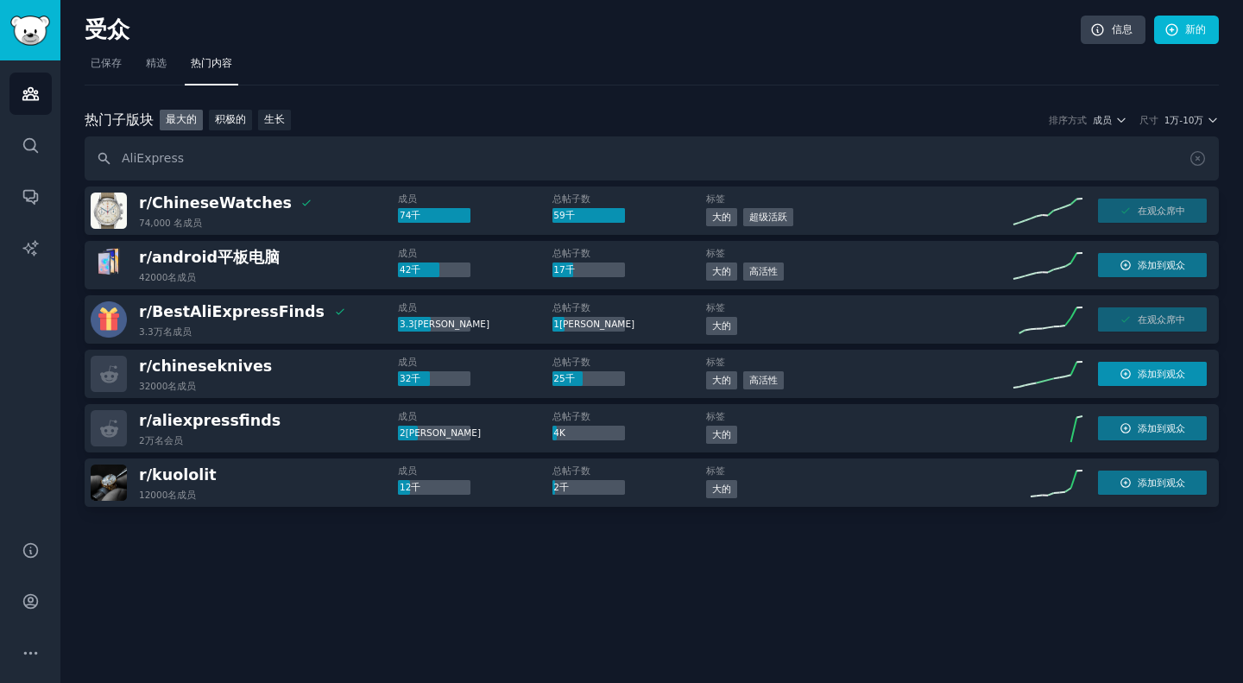
click at [1168, 376] on font "添加到观众" at bounding box center [1161, 374] width 47 height 10
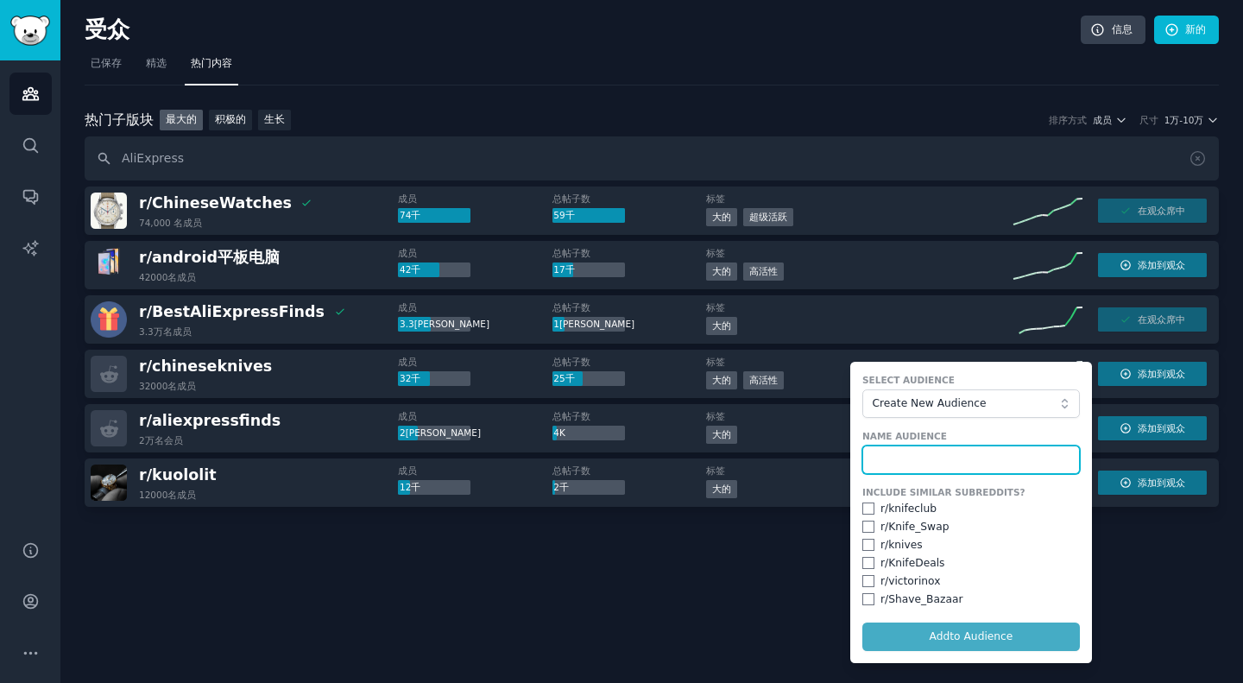
click at [920, 460] on input "text" at bounding box center [972, 460] width 218 height 29
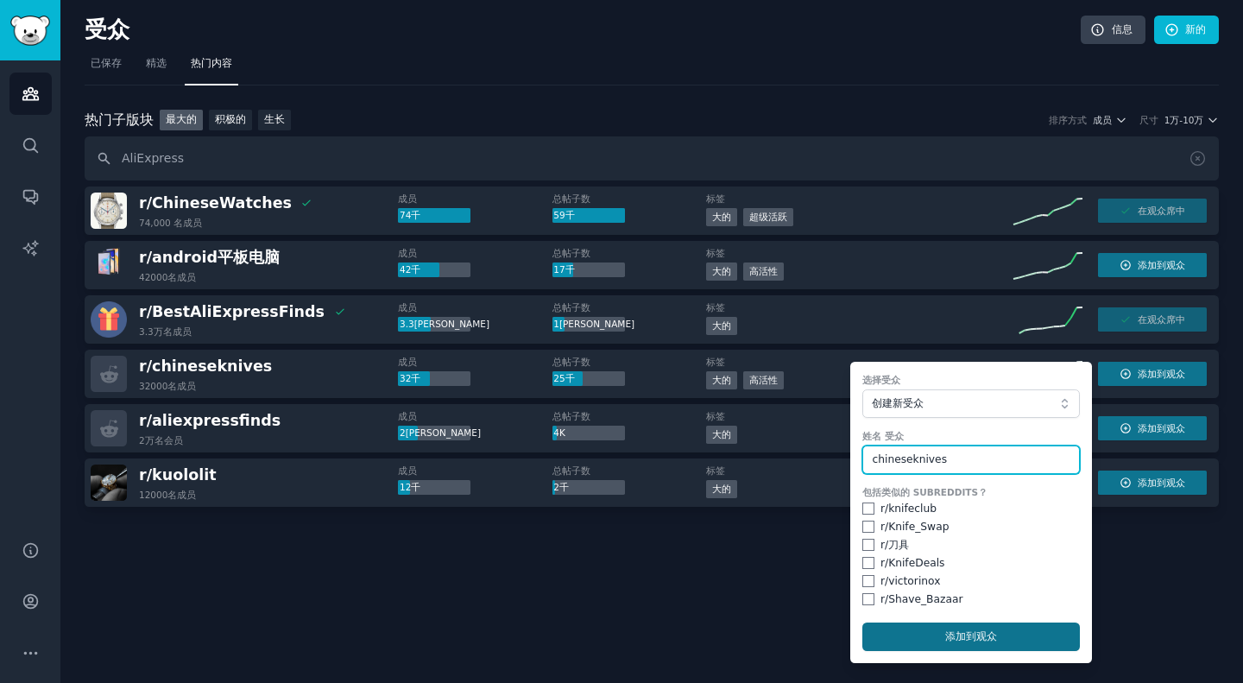
type input "chineseknives"
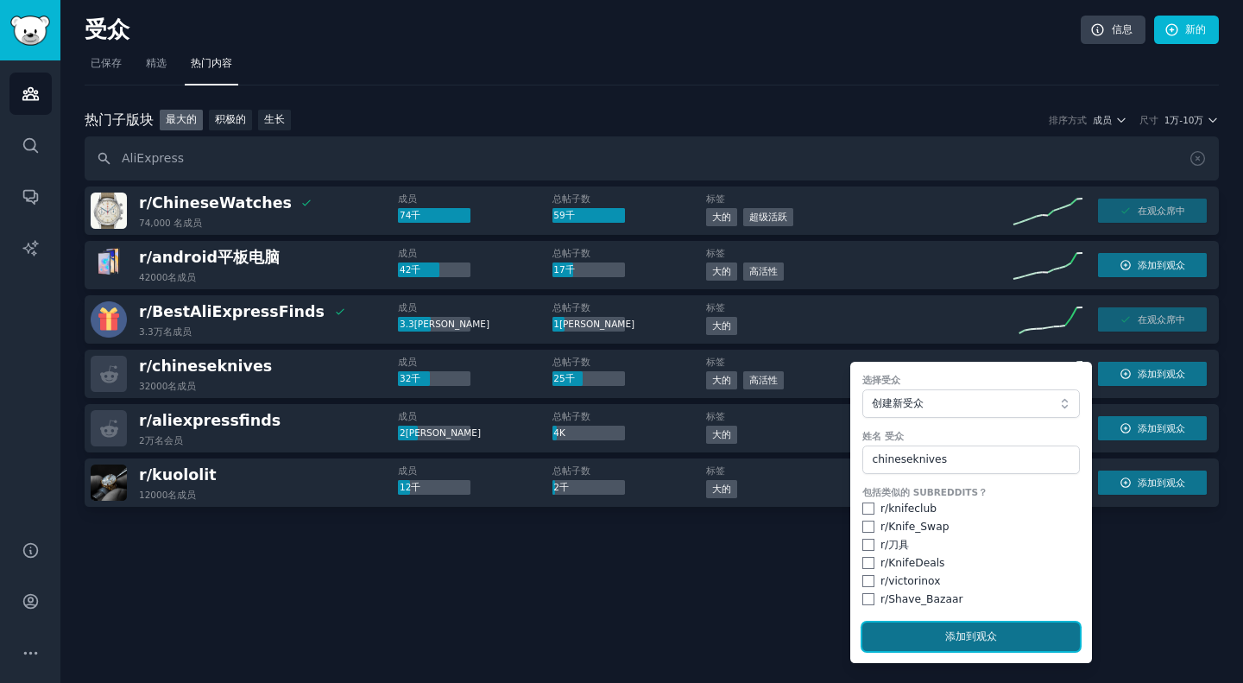
click at [953, 641] on font "添加" at bounding box center [956, 636] width 21 height 12
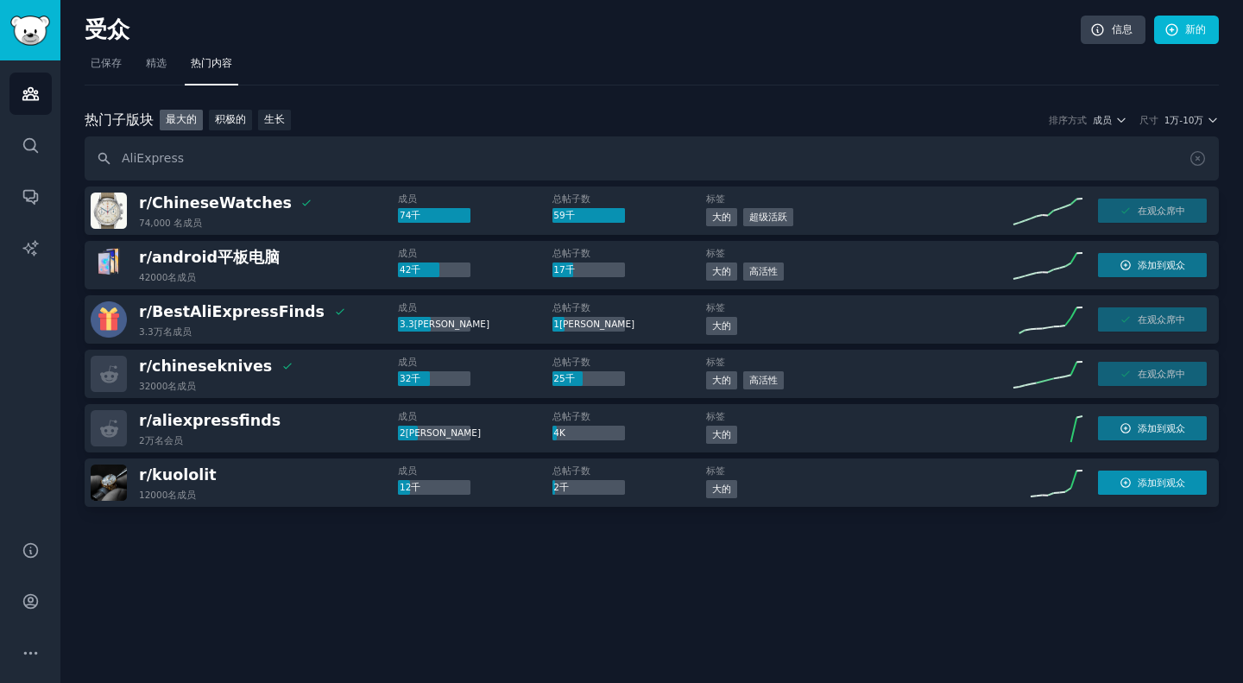
click at [1141, 479] on font "添加到观众" at bounding box center [1161, 483] width 47 height 10
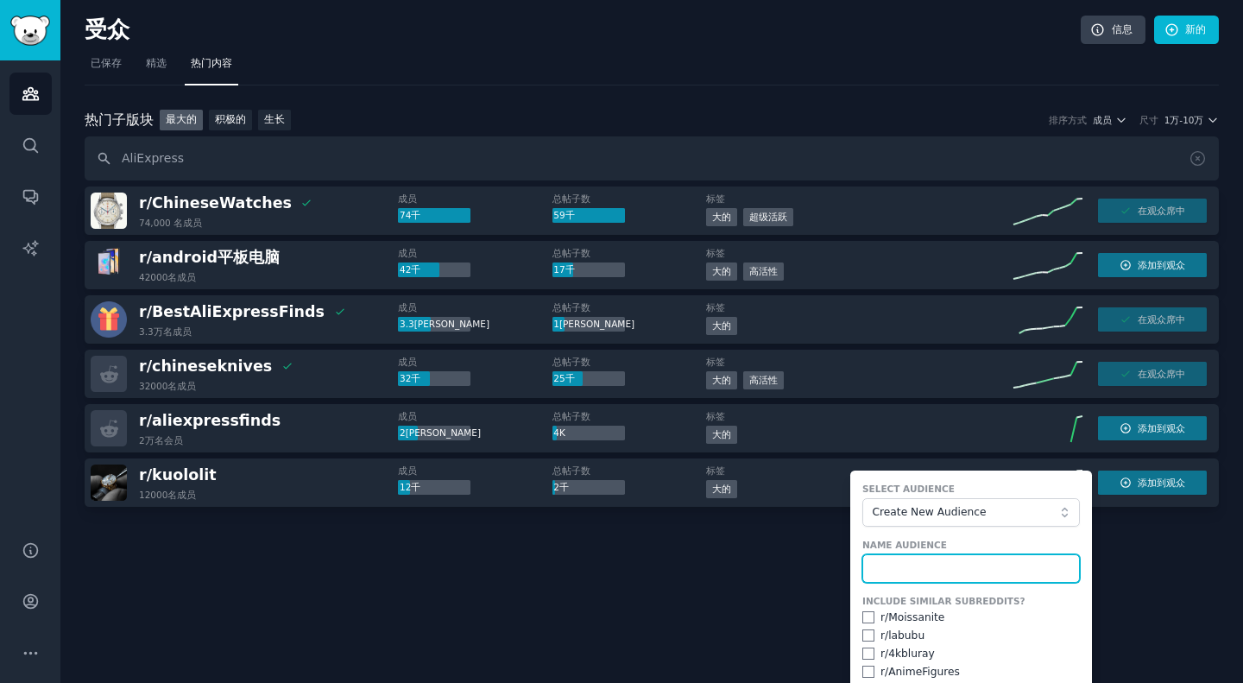
click at [903, 557] on input "text" at bounding box center [972, 568] width 218 height 29
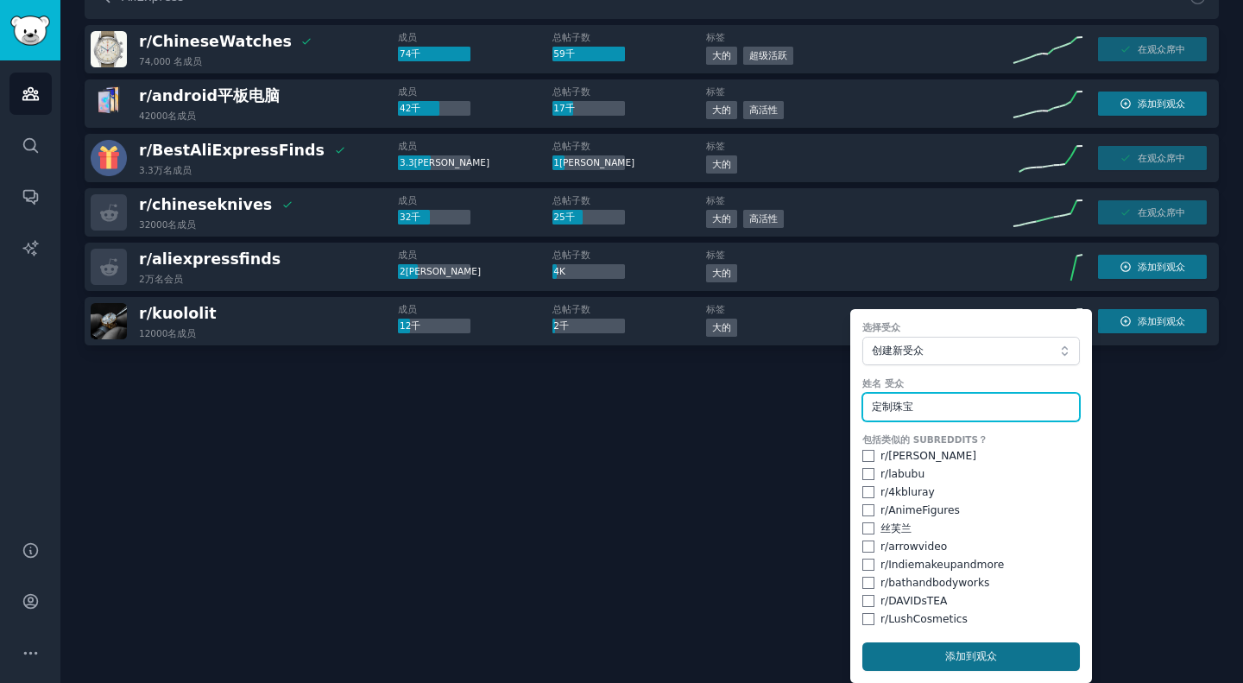
type input "定制珠宝"
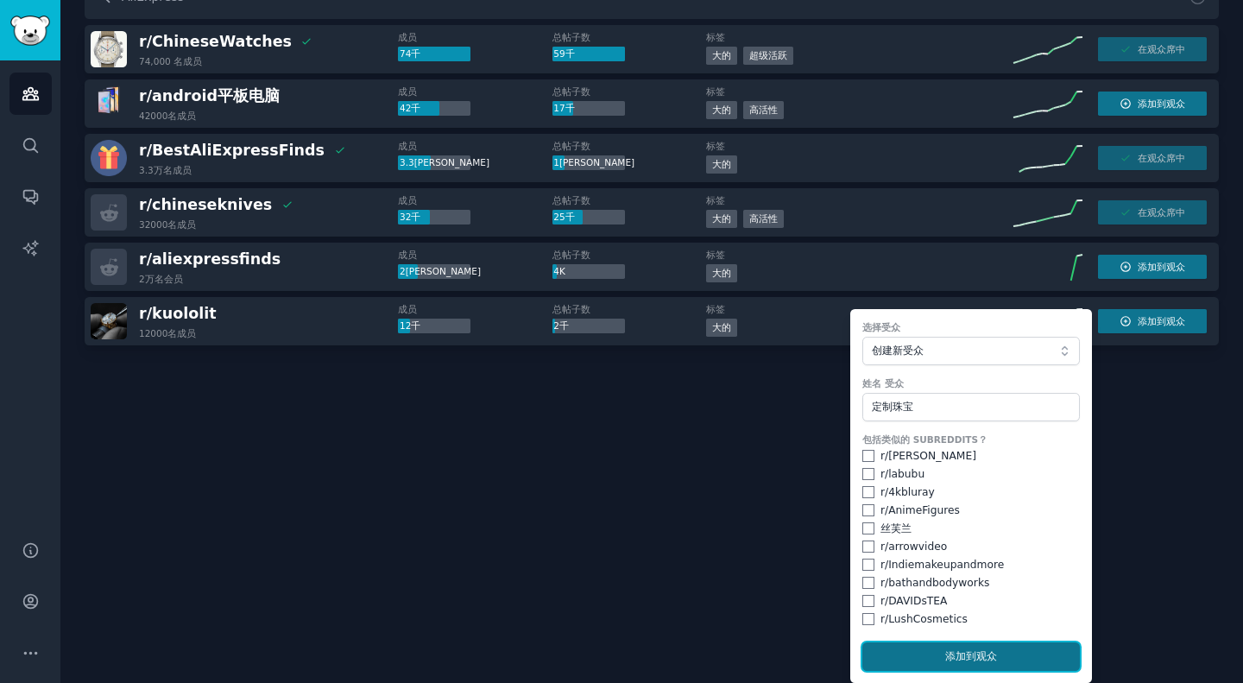
click at [950, 655] on font "添加" at bounding box center [956, 656] width 21 height 12
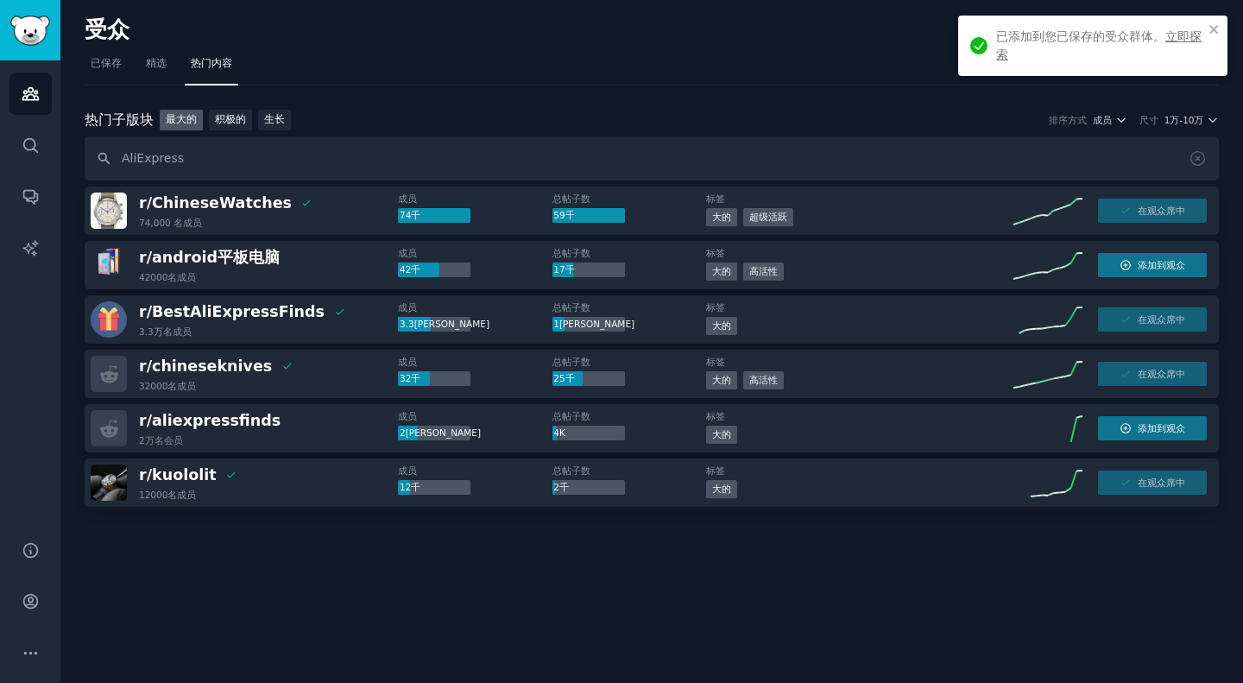
scroll to position [0, 0]
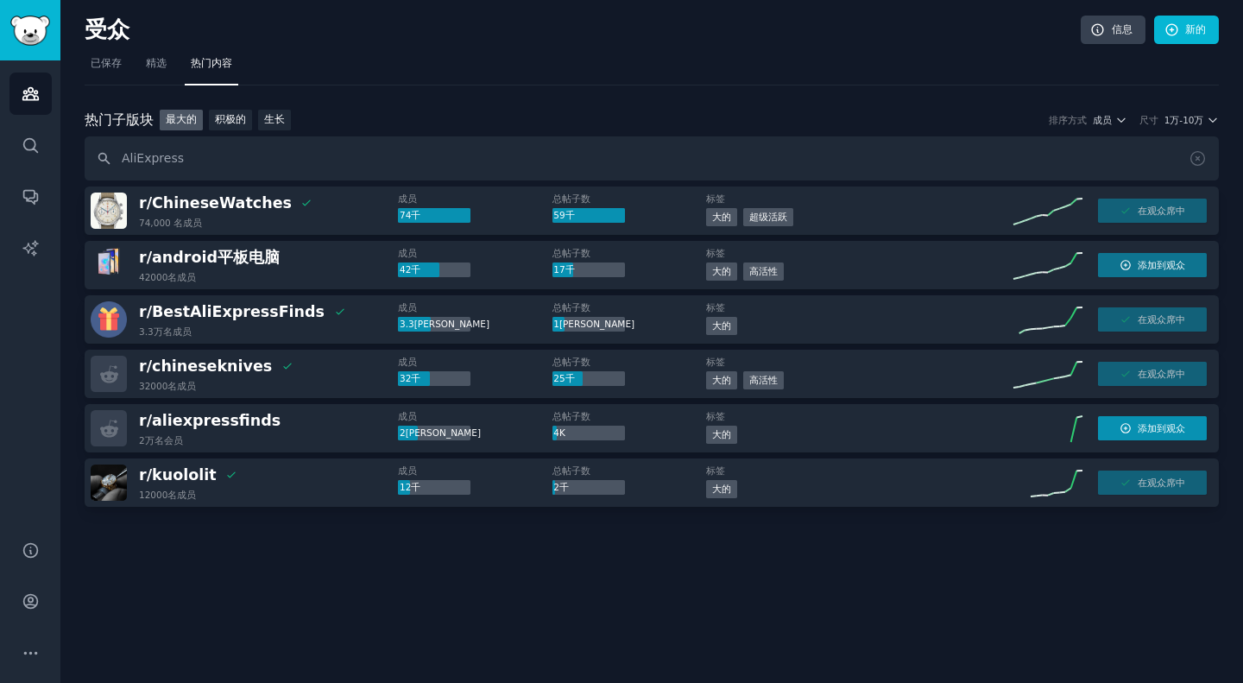
click at [1132, 422] on icon "button" at bounding box center [1126, 428] width 12 height 12
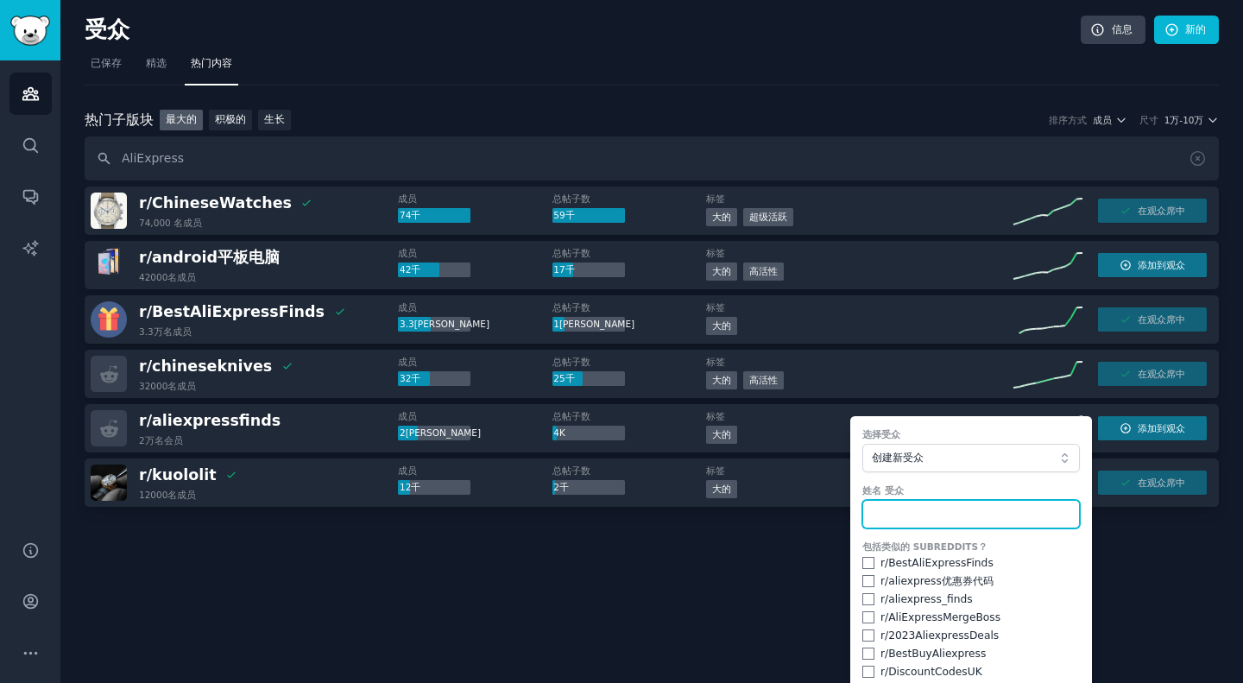
click at [954, 505] on input "text" at bounding box center [972, 514] width 218 height 29
type input "l"
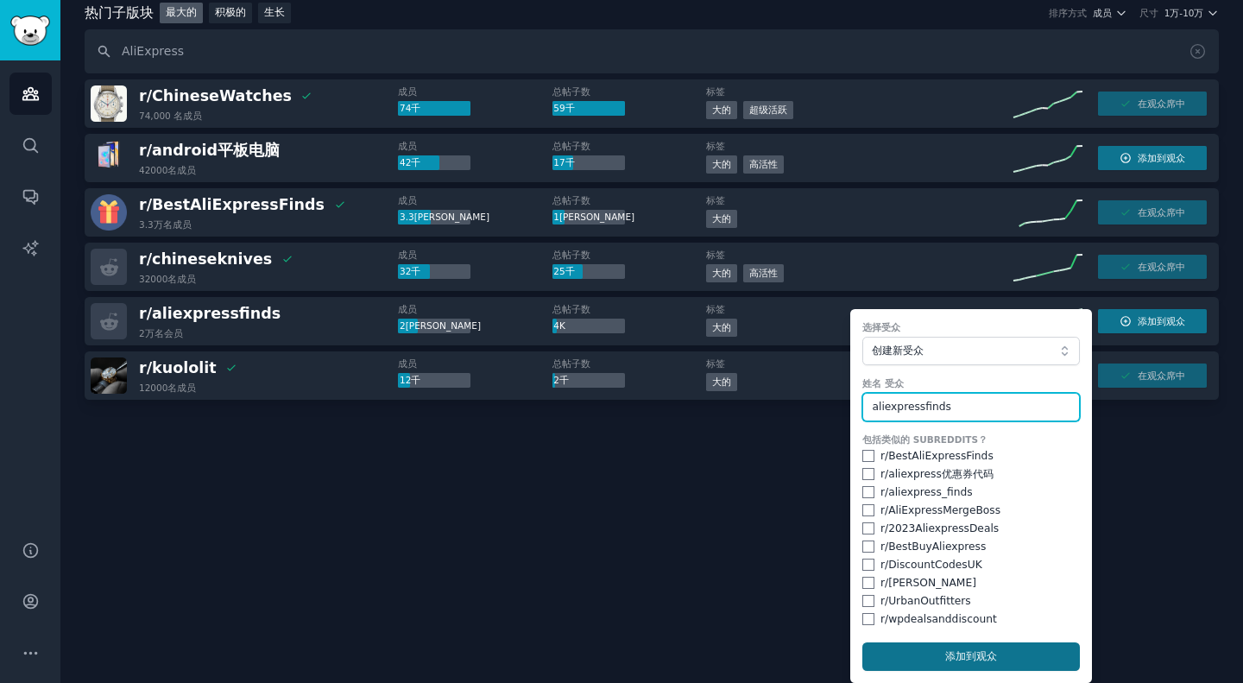
type input "aliexpressfinds"
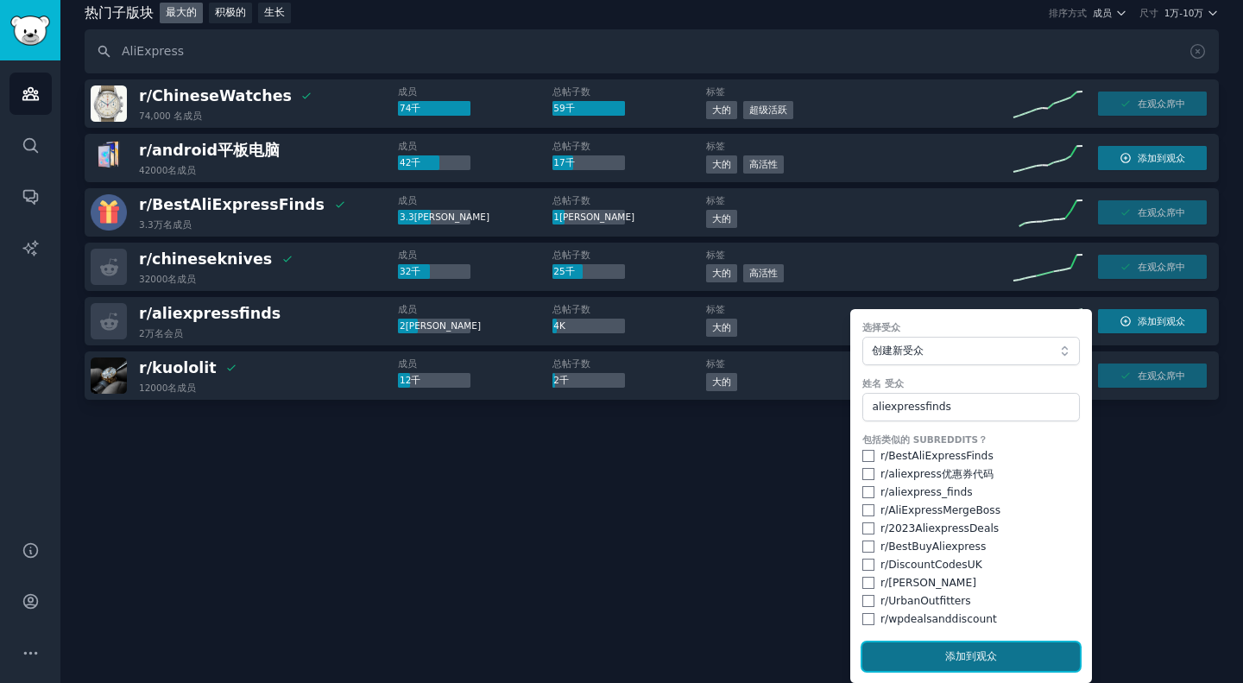
click at [958, 647] on button "添加 到观众" at bounding box center [972, 656] width 218 height 29
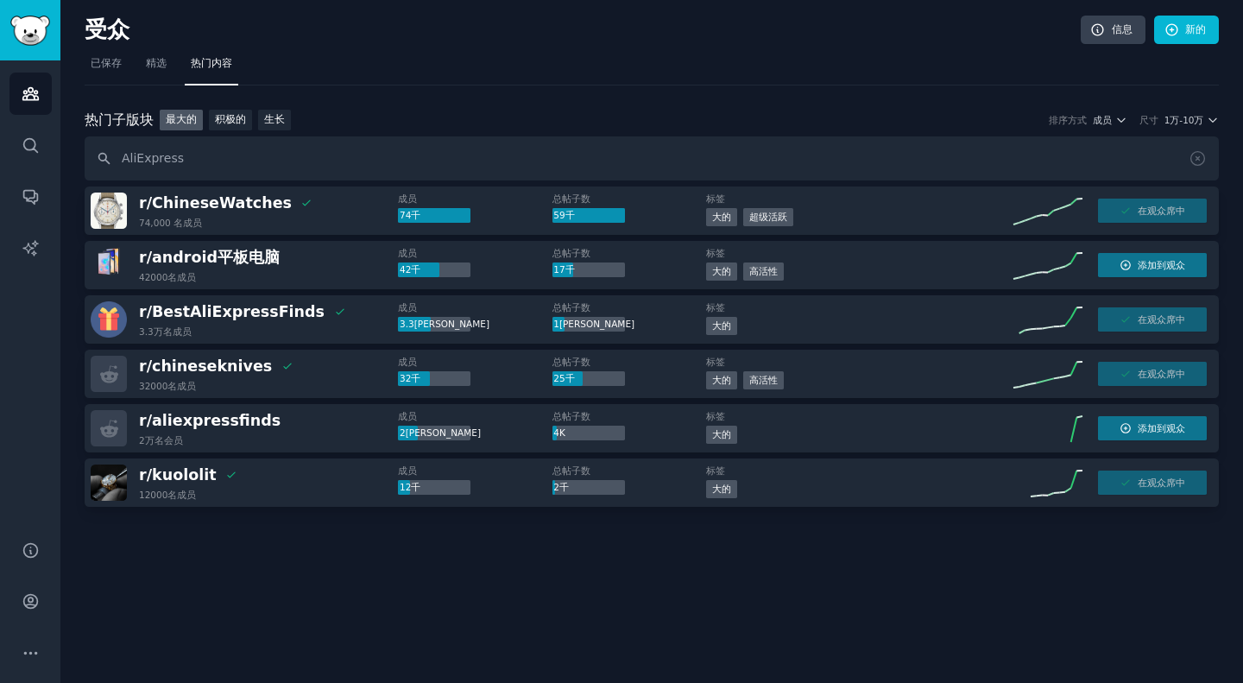
scroll to position [0, 0]
click at [49, 149] on link "搜索" at bounding box center [30, 145] width 42 height 42
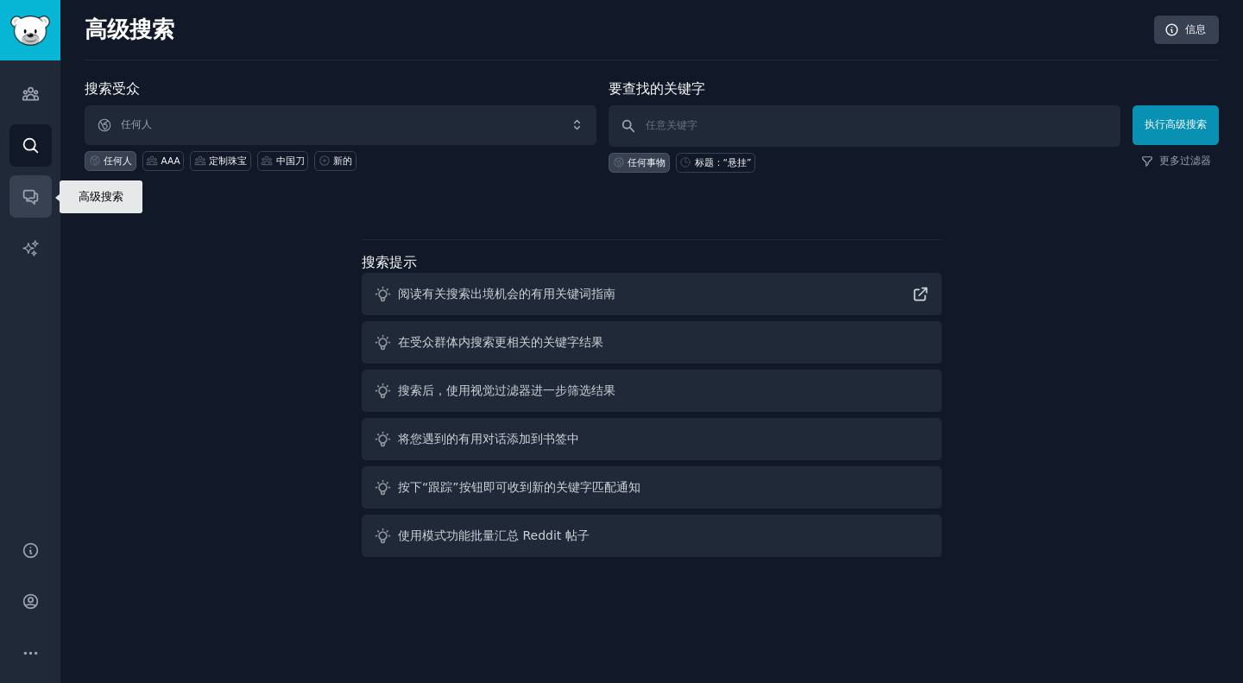
click at [32, 201] on icon "侧边栏" at bounding box center [30, 198] width 14 height 14
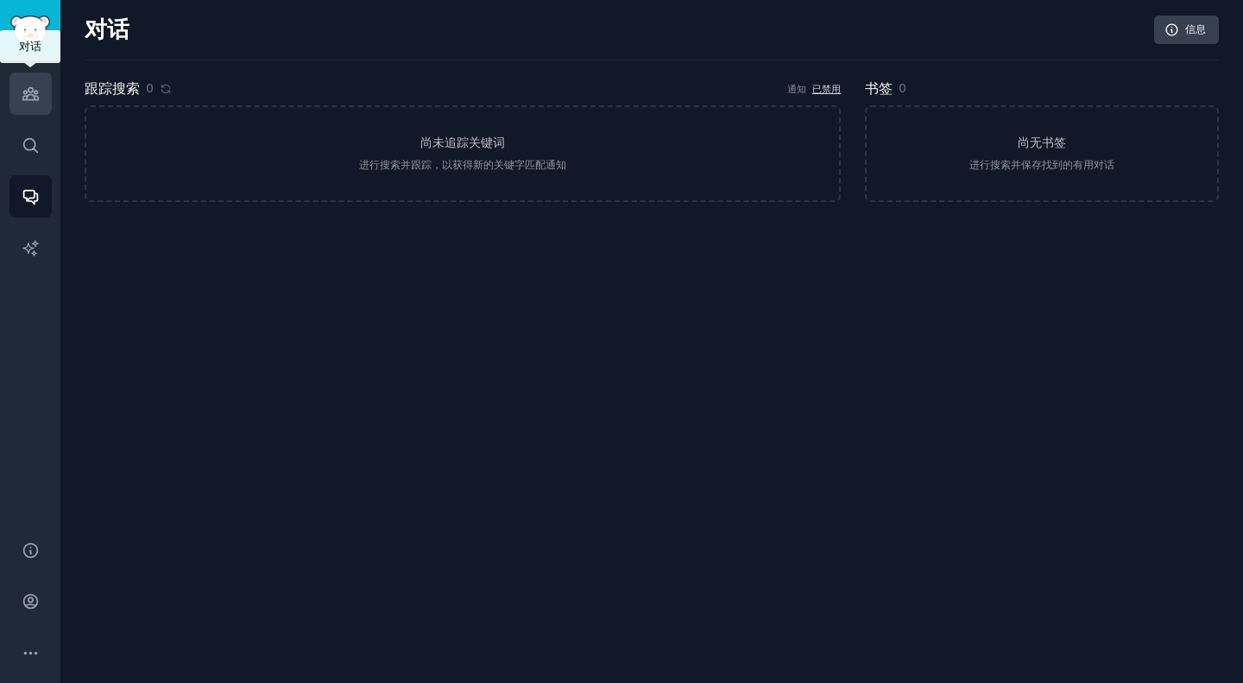
click at [25, 91] on icon "侧边栏" at bounding box center [30, 94] width 16 height 12
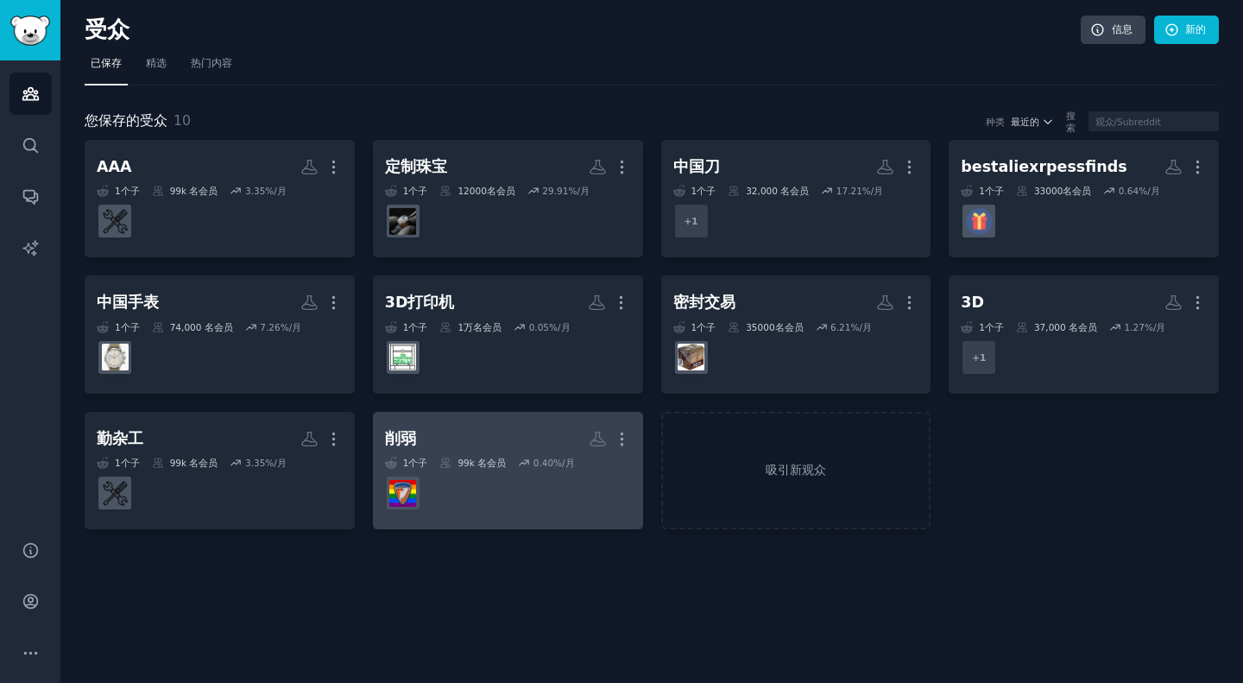
click at [558, 517] on link "削弱 更多的 1 个子 99k 名 会员 0.40 %/月" at bounding box center [508, 471] width 270 height 118
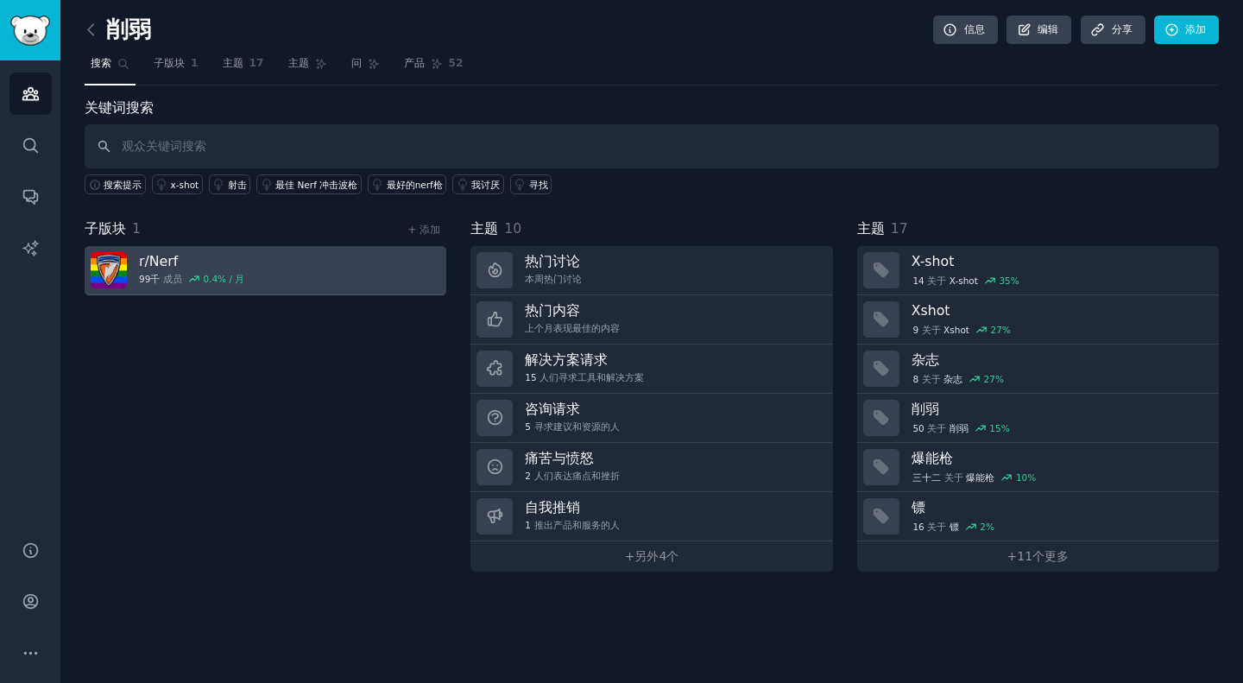
click at [301, 276] on link "r/ Nerf 99千 成员 0.4 % / 月" at bounding box center [266, 270] width 362 height 49
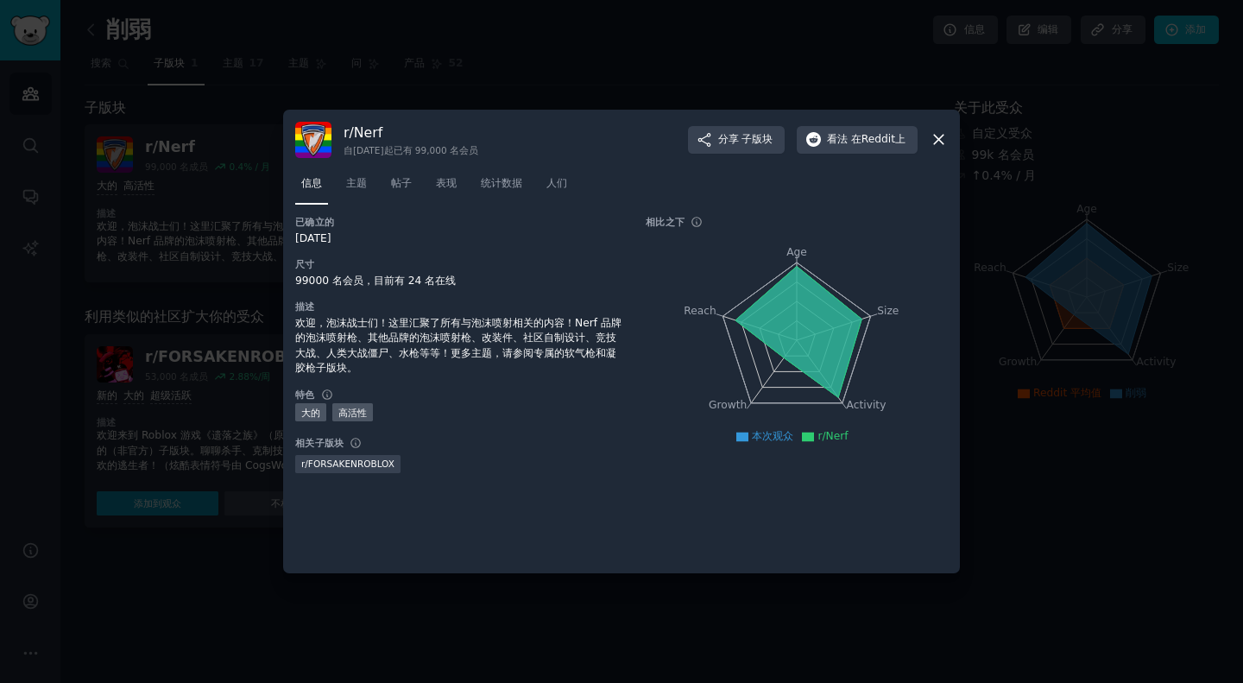
click at [939, 140] on icon at bounding box center [938, 140] width 9 height 9
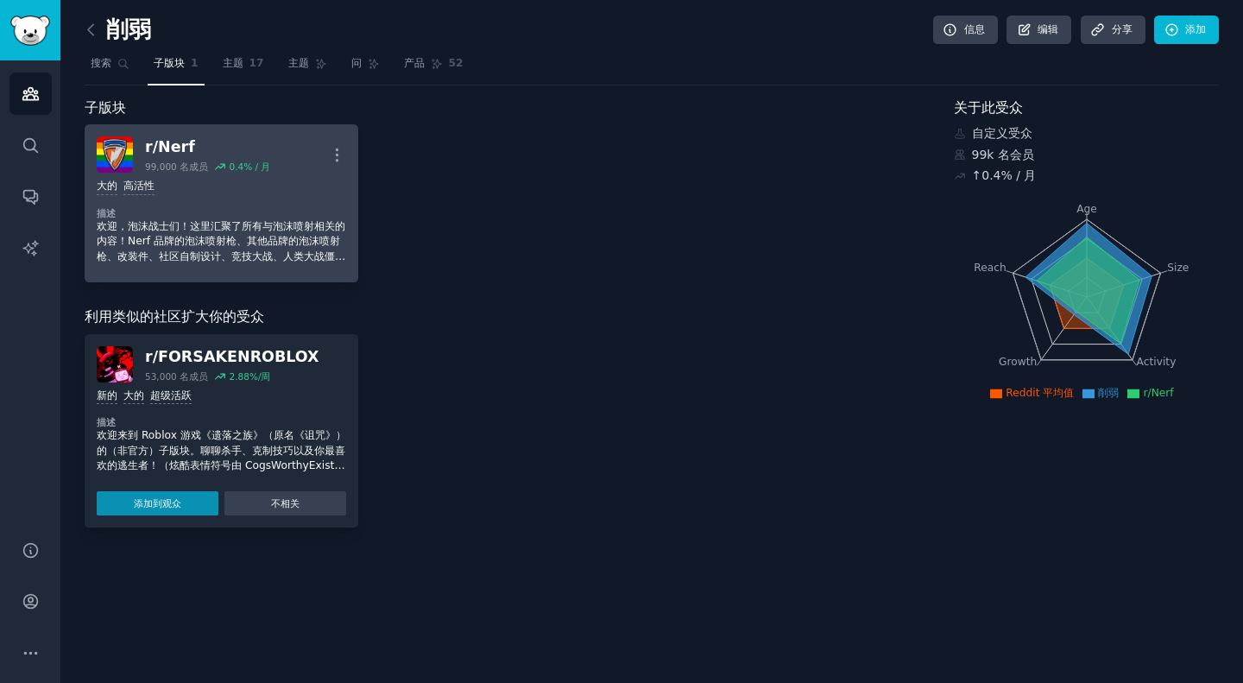
click at [290, 247] on font "欢迎，泡沫战士们！这里汇聚了所有与泡沫喷射相关的内容！Nerf 品牌的泡沫喷射枪、其他品牌的泡沫喷射枪、改装件、社区自制设计、竞技大战、人类大战僵尸、水枪等等…" at bounding box center [221, 256] width 249 height 73
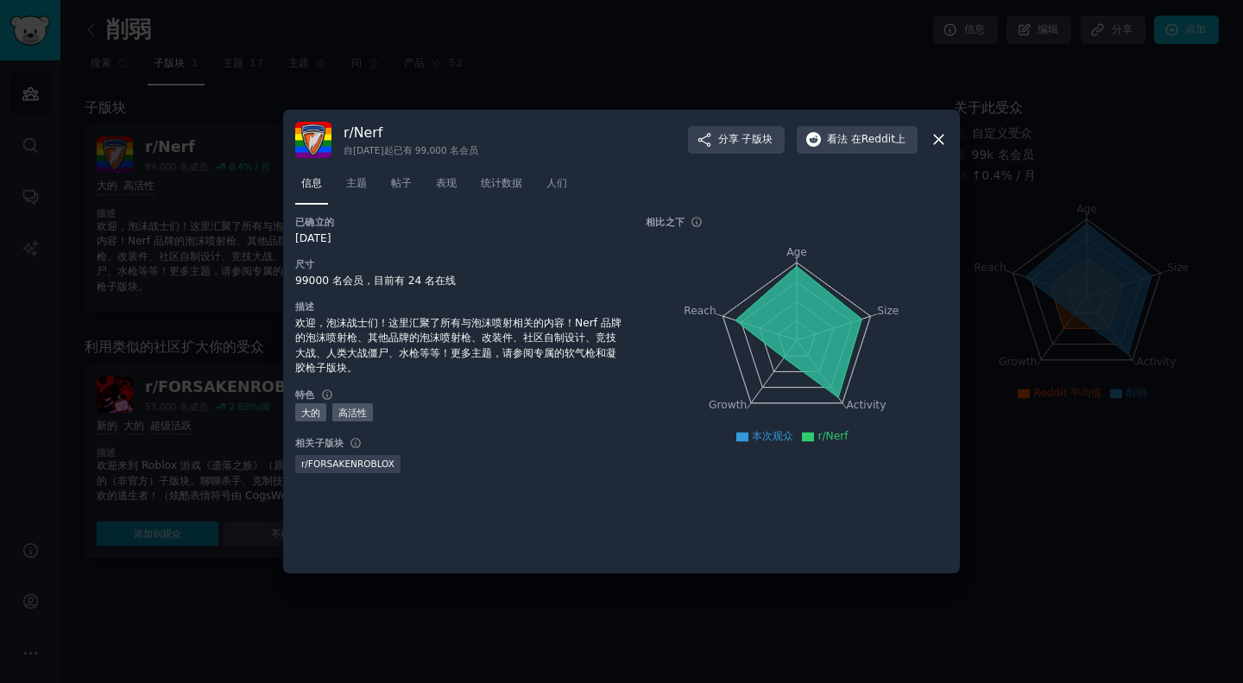
click at [933, 133] on icon at bounding box center [939, 139] width 18 height 18
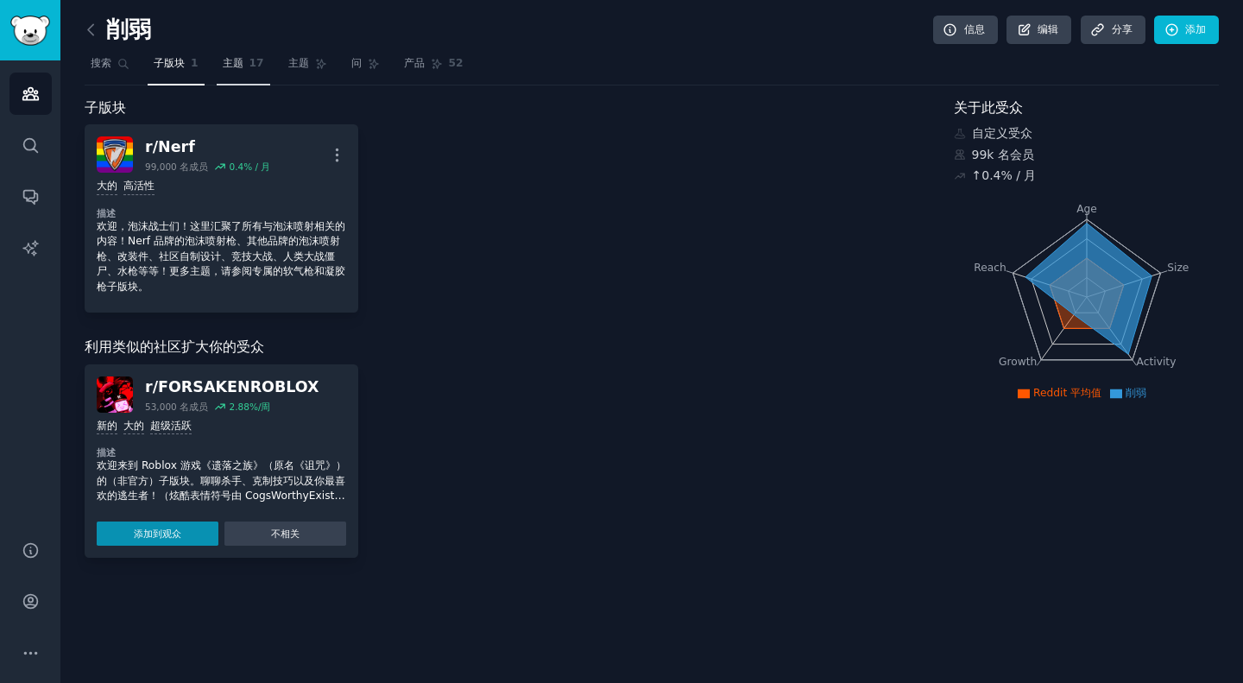
click at [229, 63] on font "主题" at bounding box center [233, 63] width 21 height 12
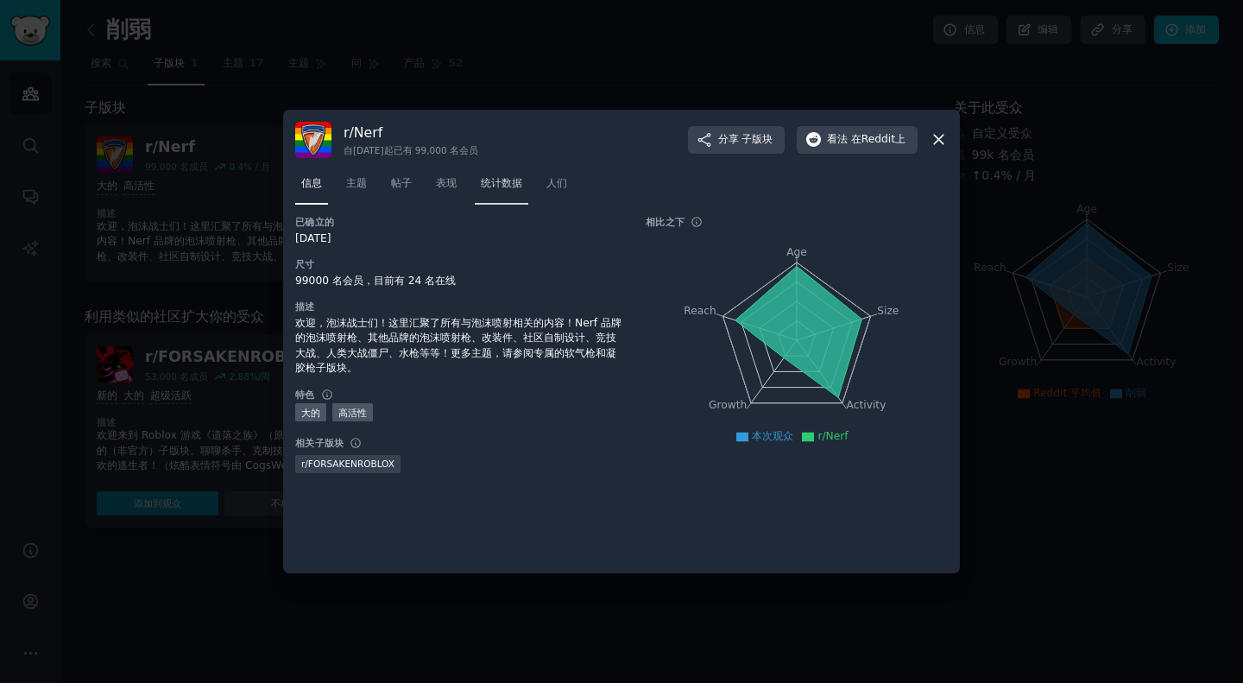
click at [502, 182] on font "统计数据" at bounding box center [501, 183] width 41 height 12
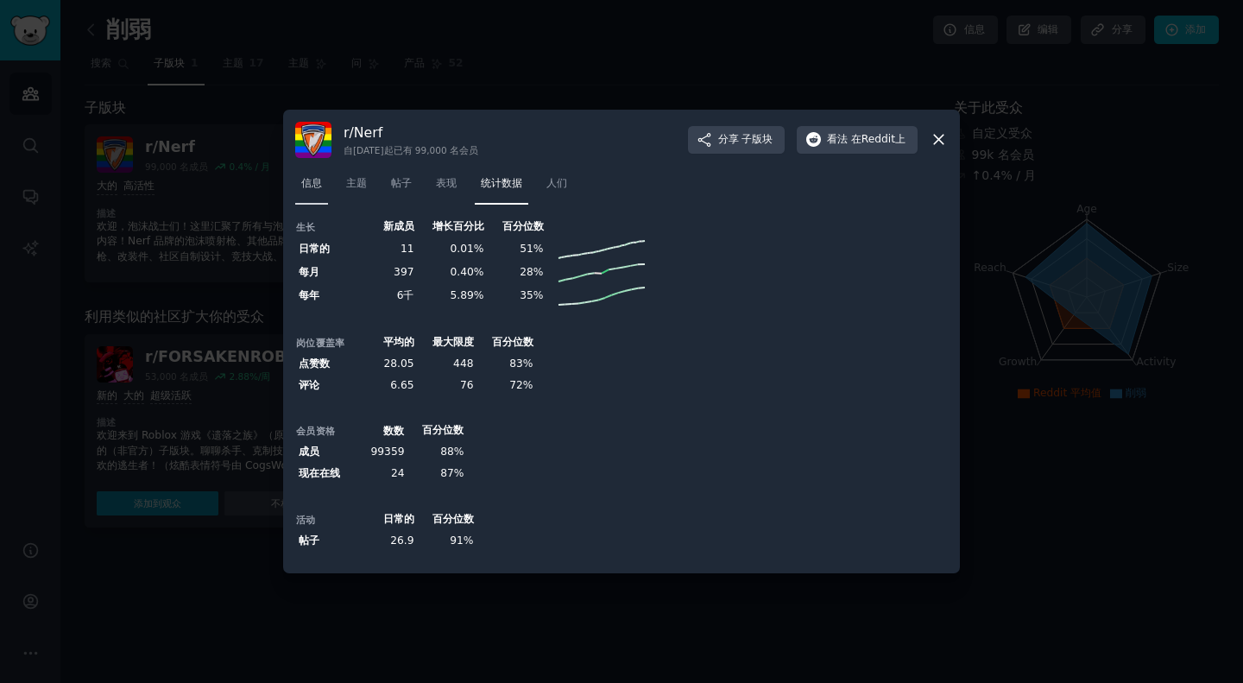
click at [323, 171] on link "信息" at bounding box center [311, 187] width 33 height 35
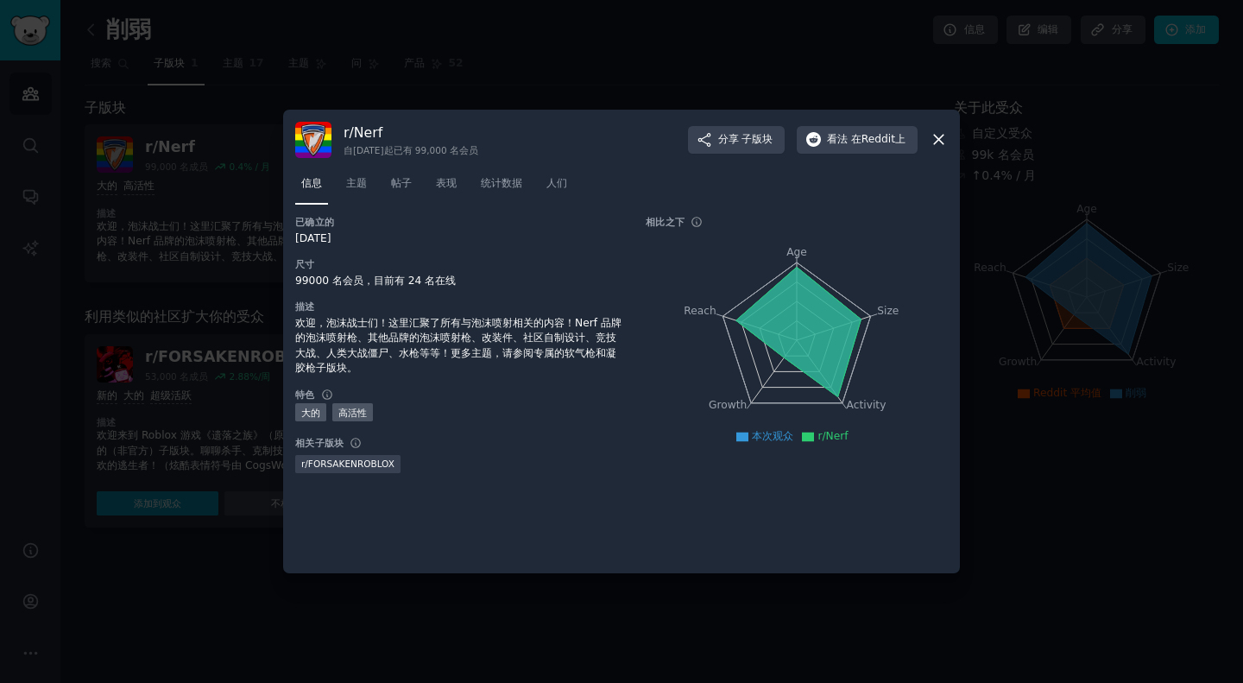
click at [573, 604] on div at bounding box center [621, 341] width 1243 height 683
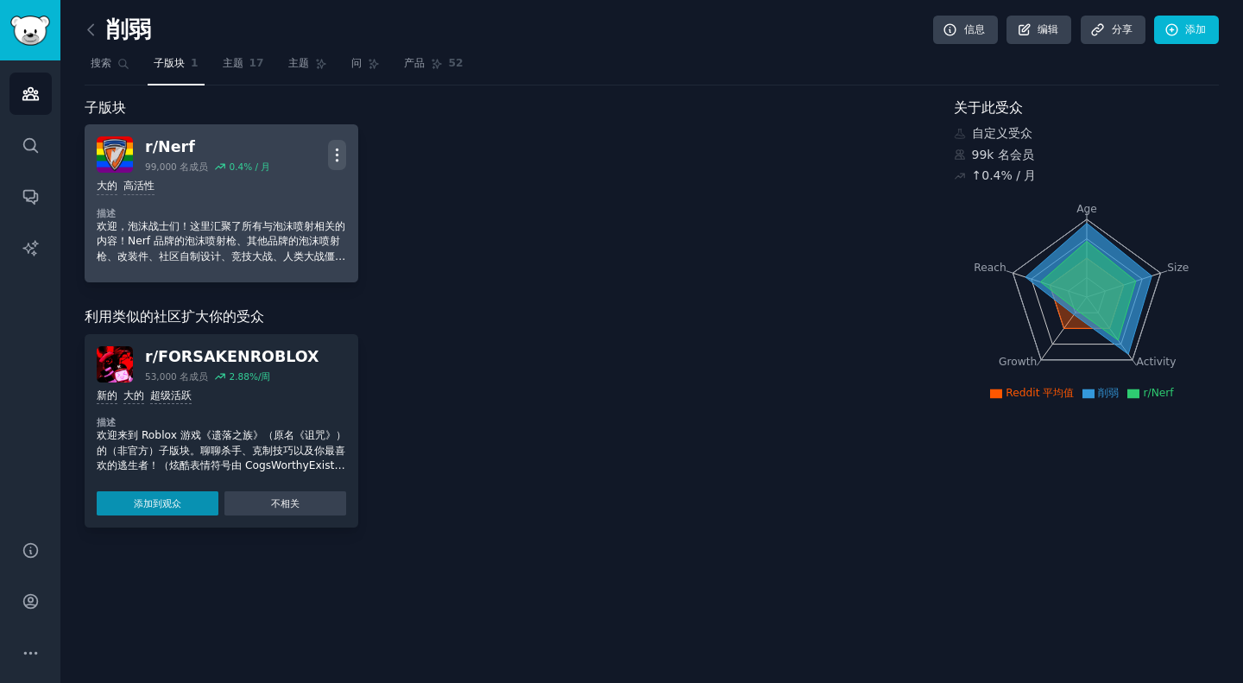
click at [341, 155] on icon "button" at bounding box center [337, 155] width 18 height 18
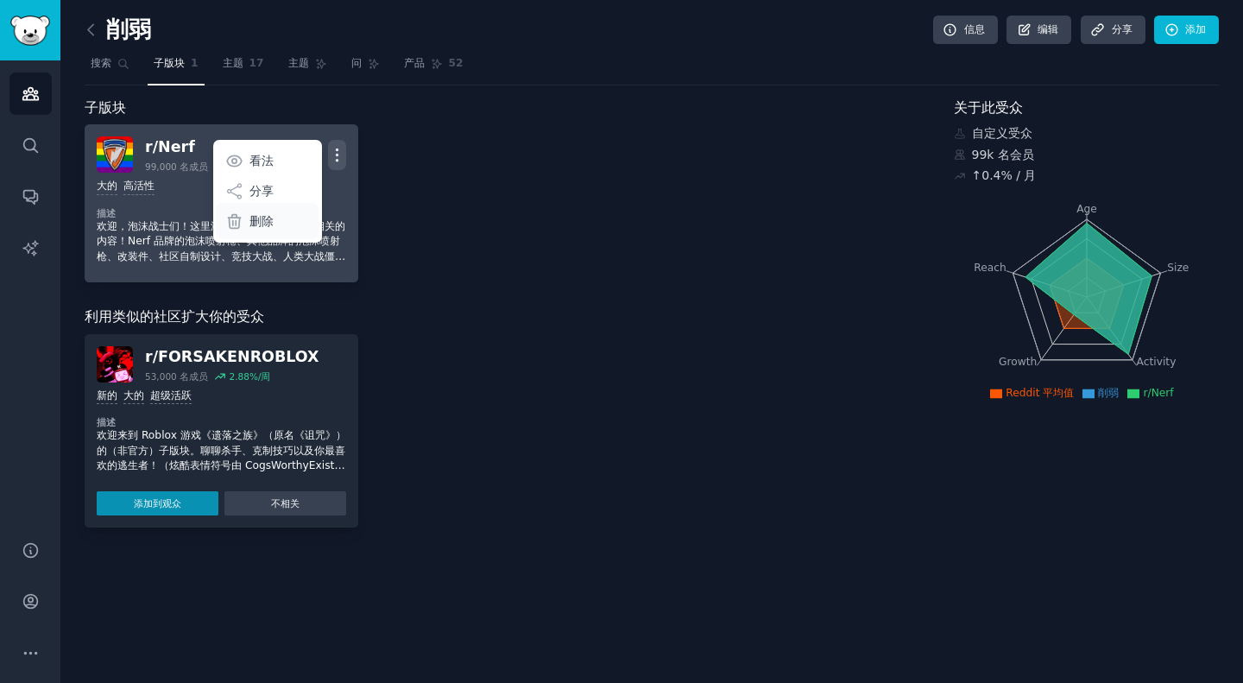
click at [289, 219] on div "删除" at bounding box center [267, 221] width 103 height 36
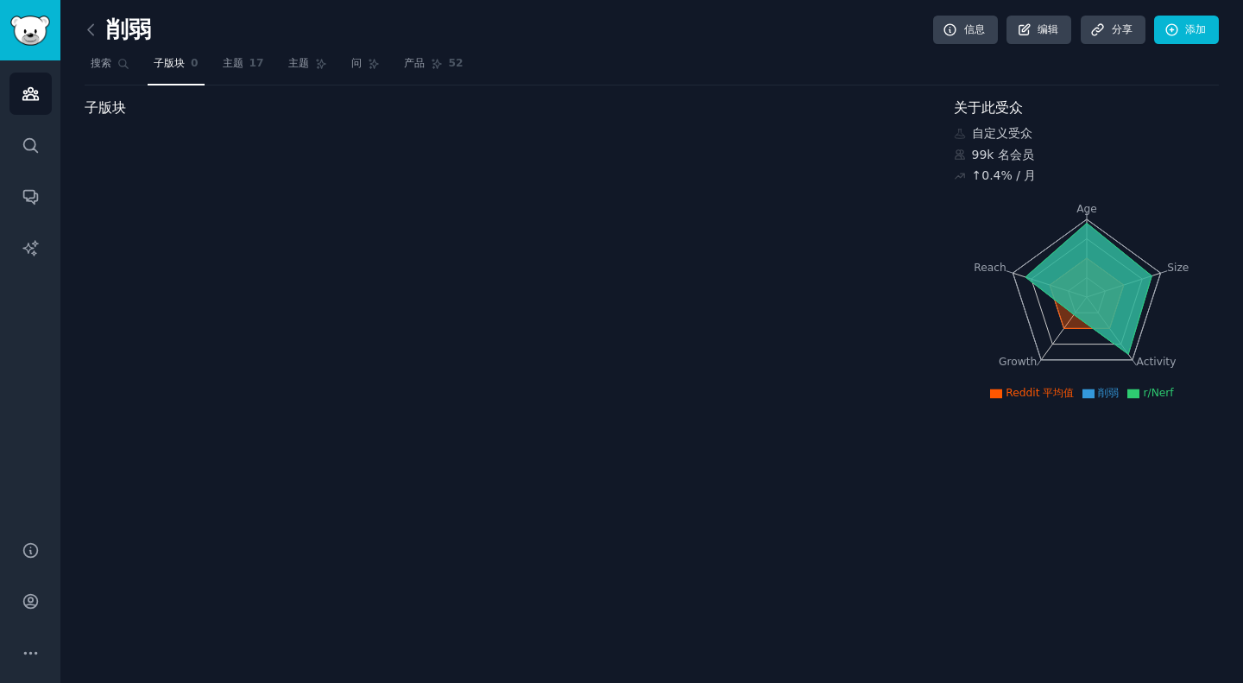
click at [256, 217] on div "子版块" at bounding box center [507, 252] width 845 height 308
click at [31, 143] on icon "侧边栏" at bounding box center [31, 145] width 18 height 18
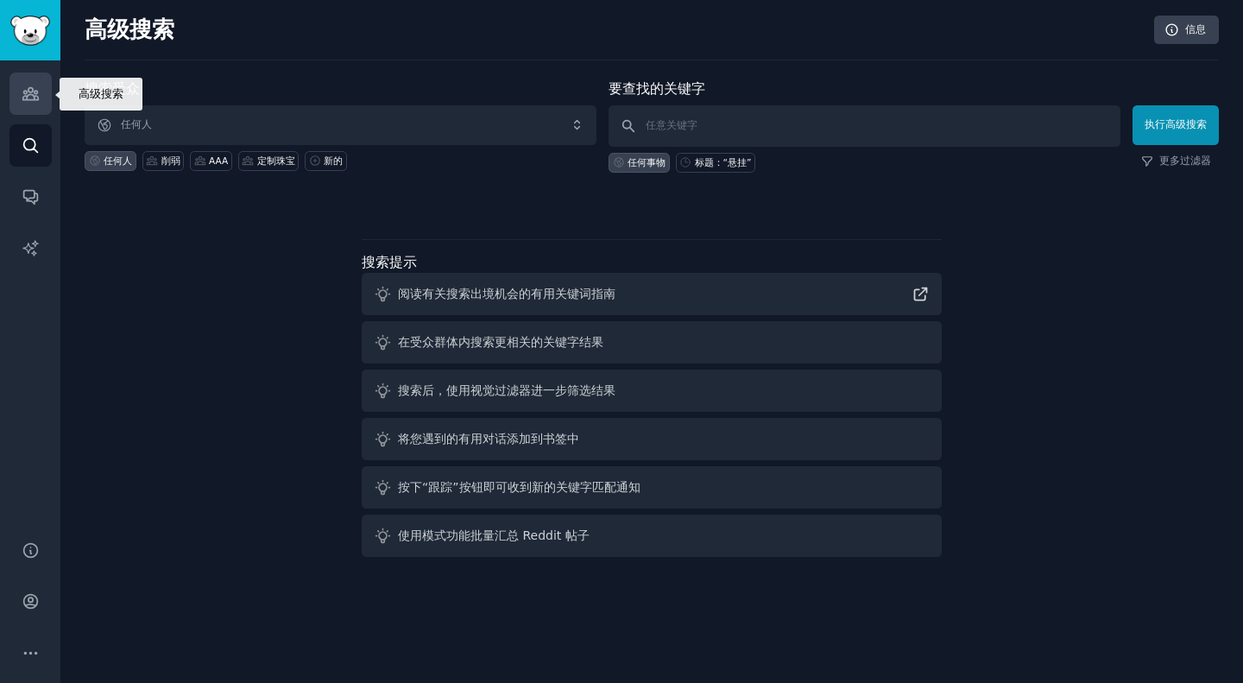
click at [35, 86] on icon "侧边栏" at bounding box center [31, 94] width 18 height 18
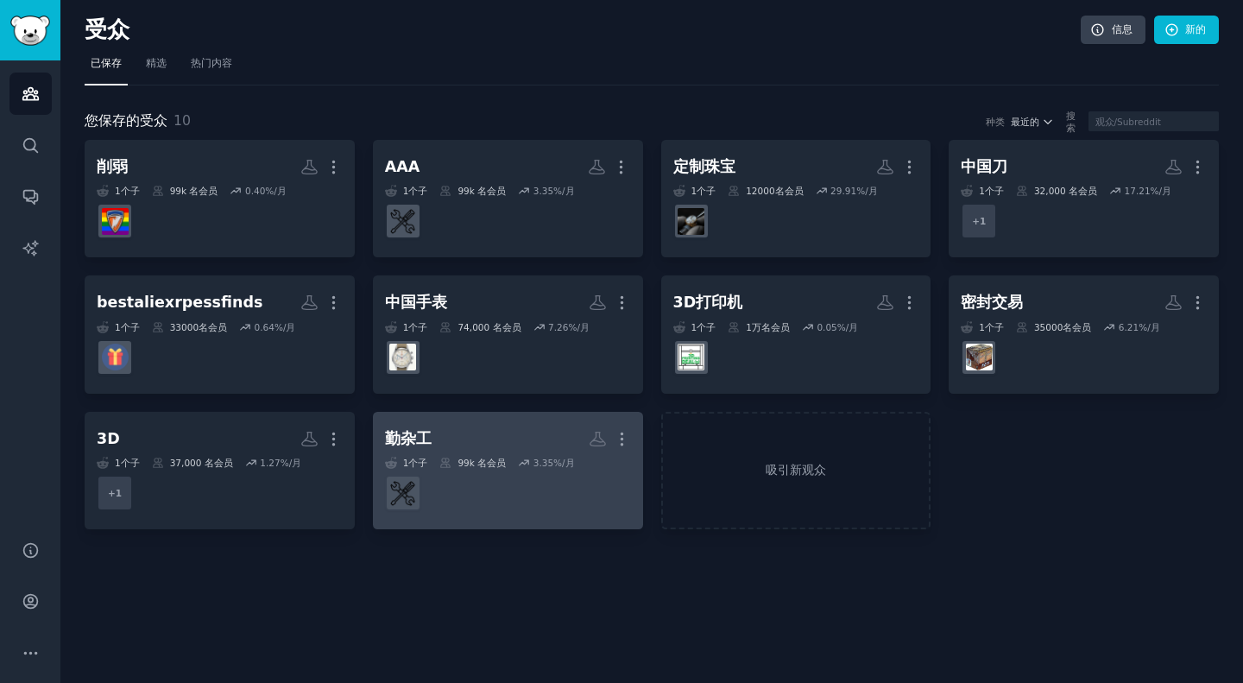
click at [604, 486] on dd at bounding box center [508, 493] width 246 height 48
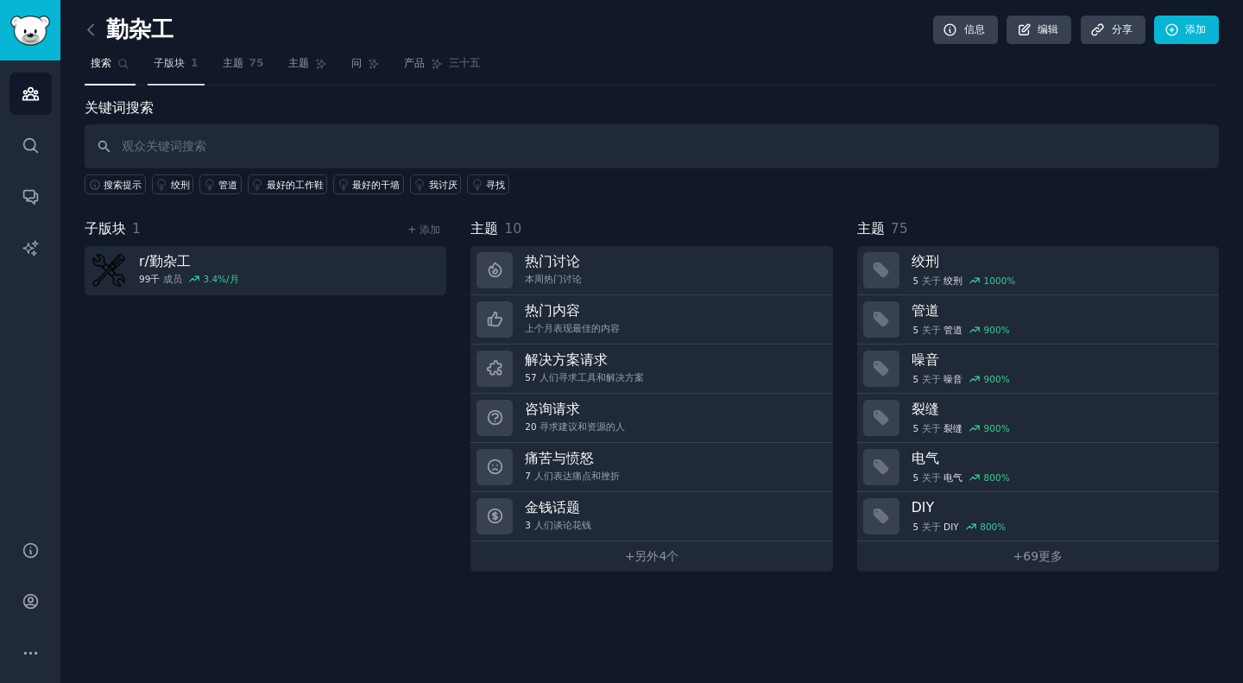
click at [171, 63] on font "子版块" at bounding box center [169, 63] width 31 height 12
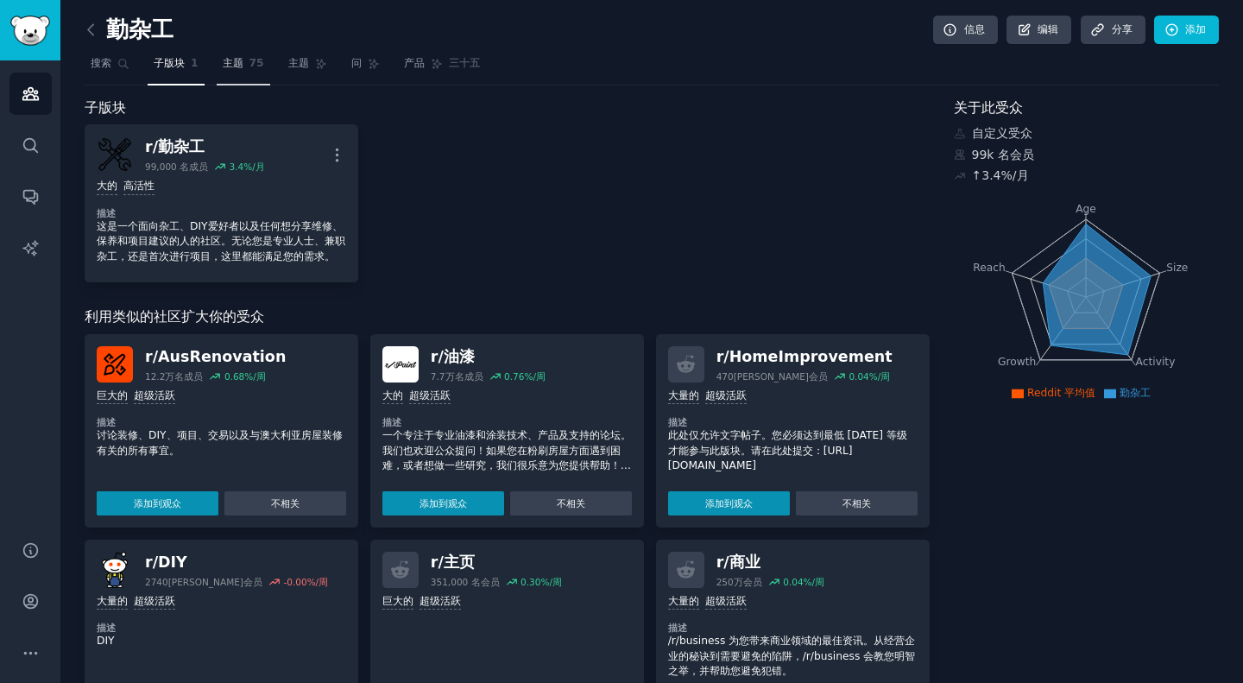
click at [233, 67] on font "主题" at bounding box center [233, 63] width 21 height 12
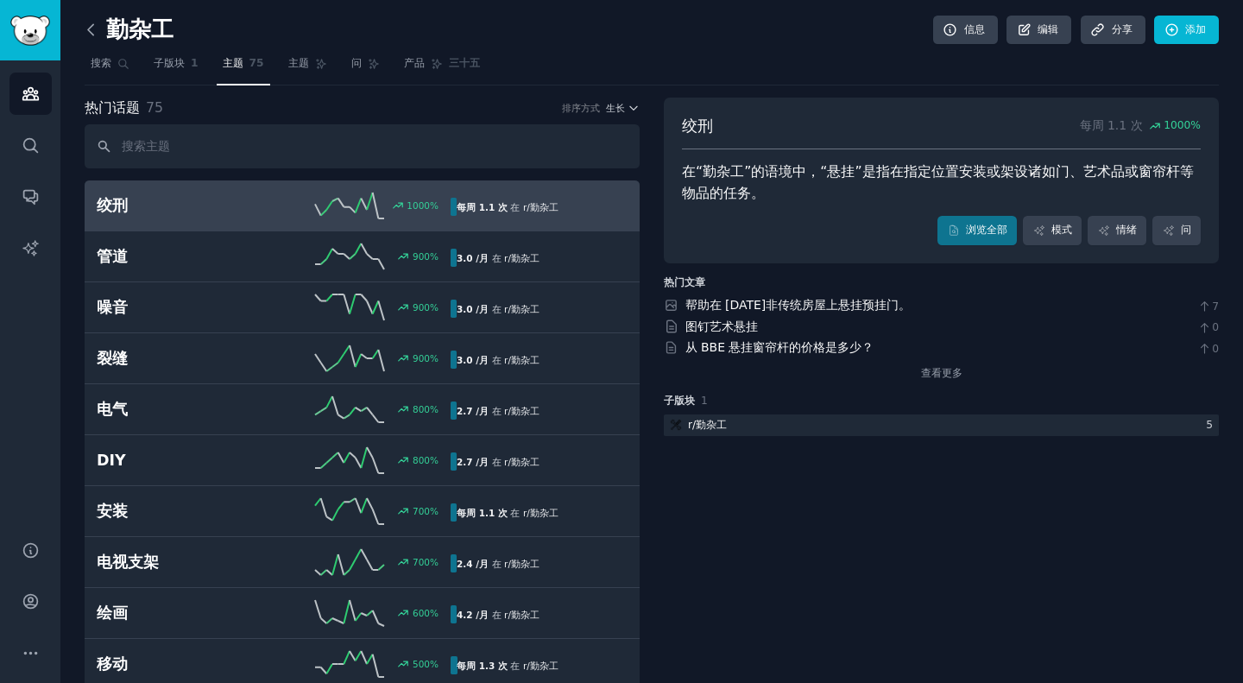
click at [91, 32] on icon at bounding box center [90, 29] width 5 height 10
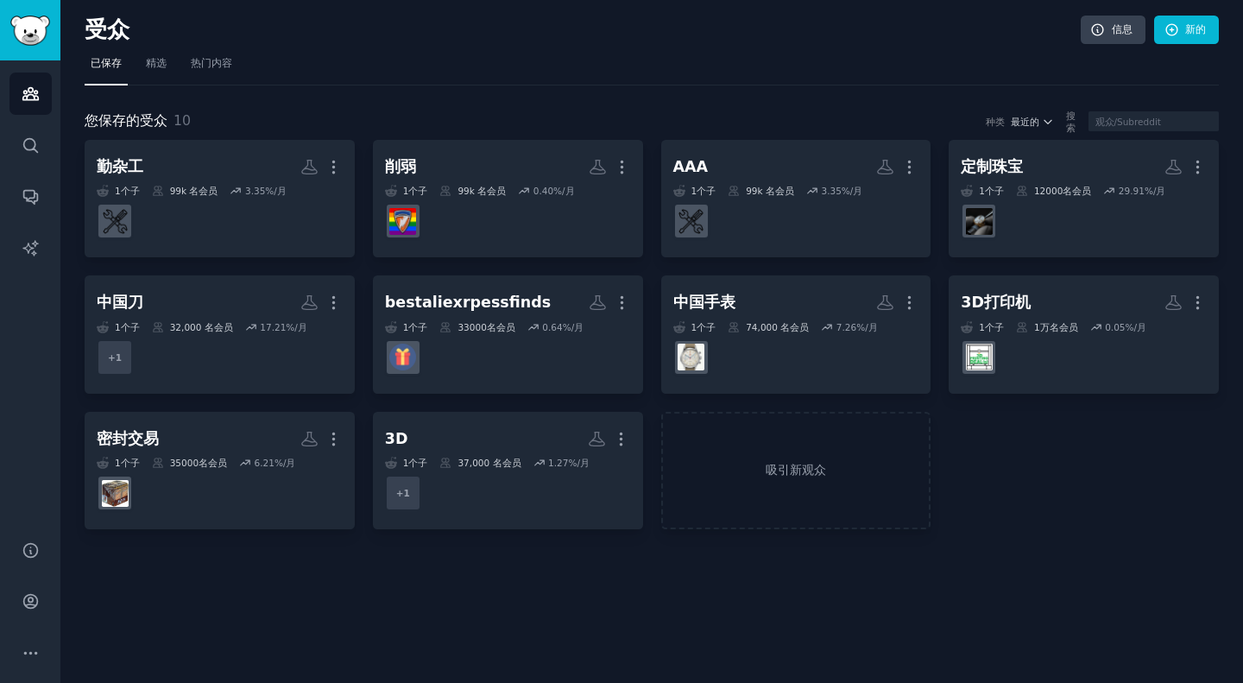
click at [653, 598] on div "受众 信息 新的 已保存 精选 热门内容 您保存的受众 10 种类 最近的 搜索 勤杂工 更多的 1 个子 99k 名 会员 3.35 %/月 削弱 更多的 …" at bounding box center [651, 341] width 1183 height 683
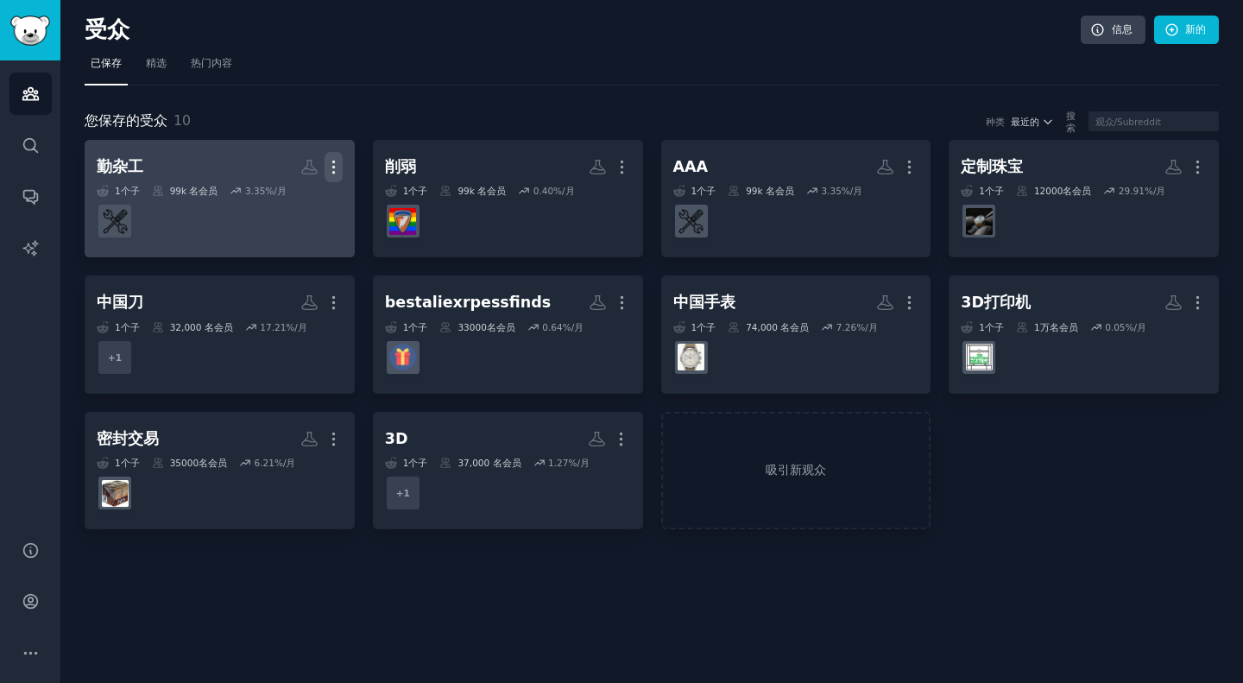
click at [334, 163] on icon "button" at bounding box center [334, 167] width 18 height 18
click at [291, 232] on font "删除" at bounding box center [295, 230] width 12 height 32
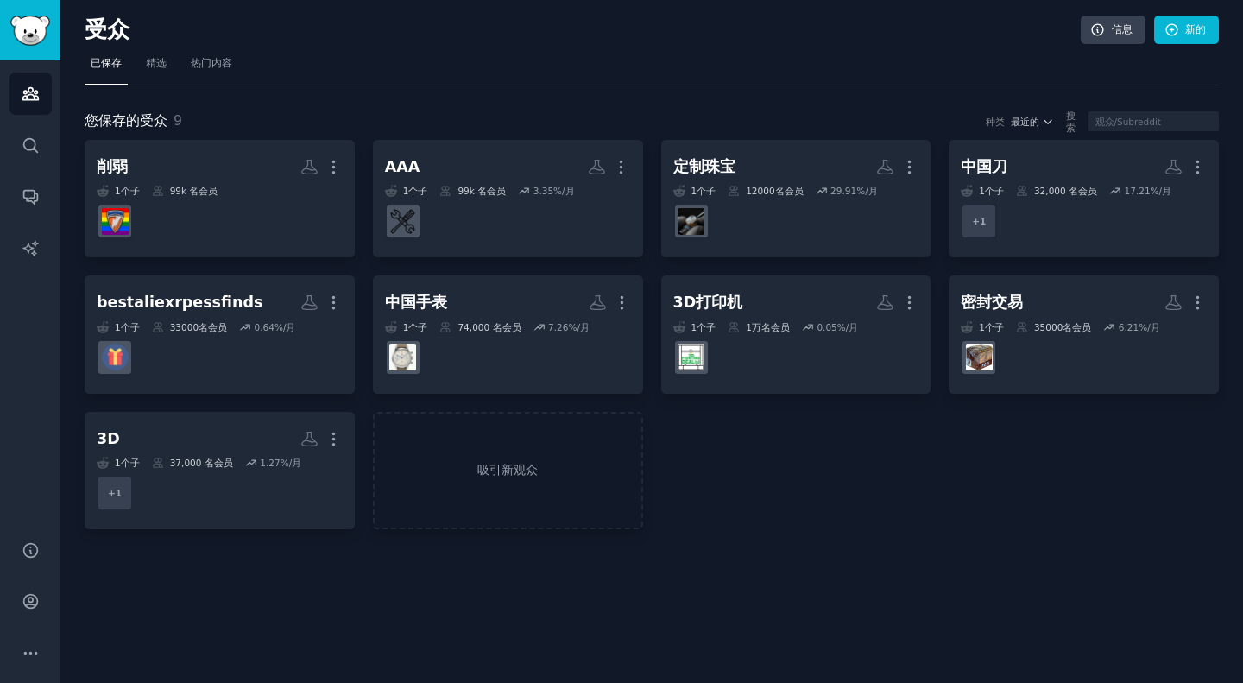
click at [482, 598] on div "受众 信息 新的 已保存 精选 热门内容 您保存的受众 9 种类 最近的 搜索 削弱 更多的 1 个子 99k 名 会员 AAA 更多的 1 个子 99k 名…" at bounding box center [651, 341] width 1183 height 683
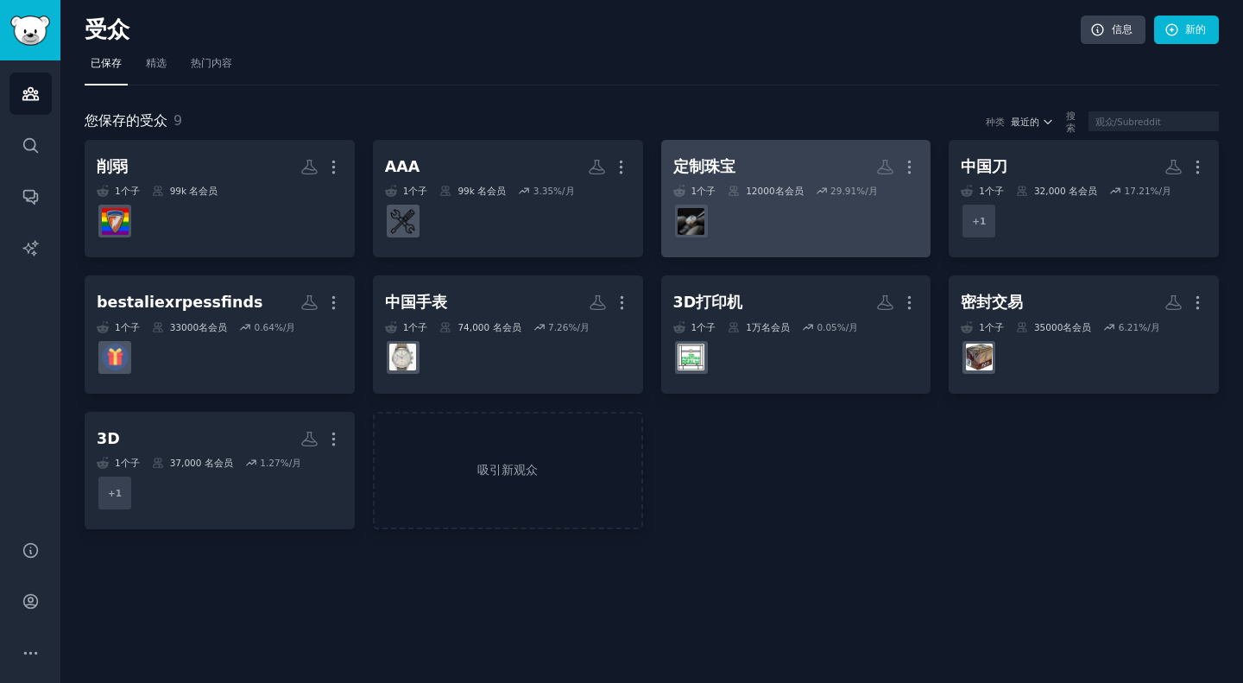
click at [788, 216] on dd at bounding box center [797, 221] width 246 height 48
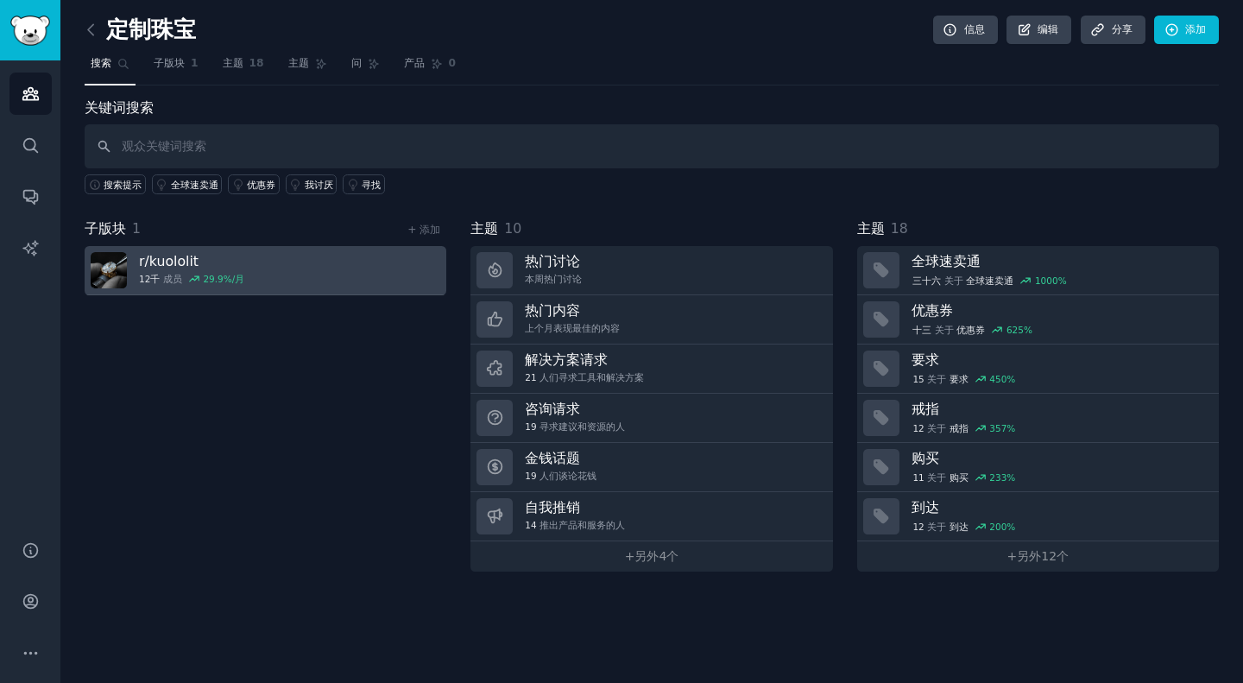
click at [273, 272] on link "r/ kuololit 12千 成员 29.9 %/月" at bounding box center [266, 270] width 362 height 49
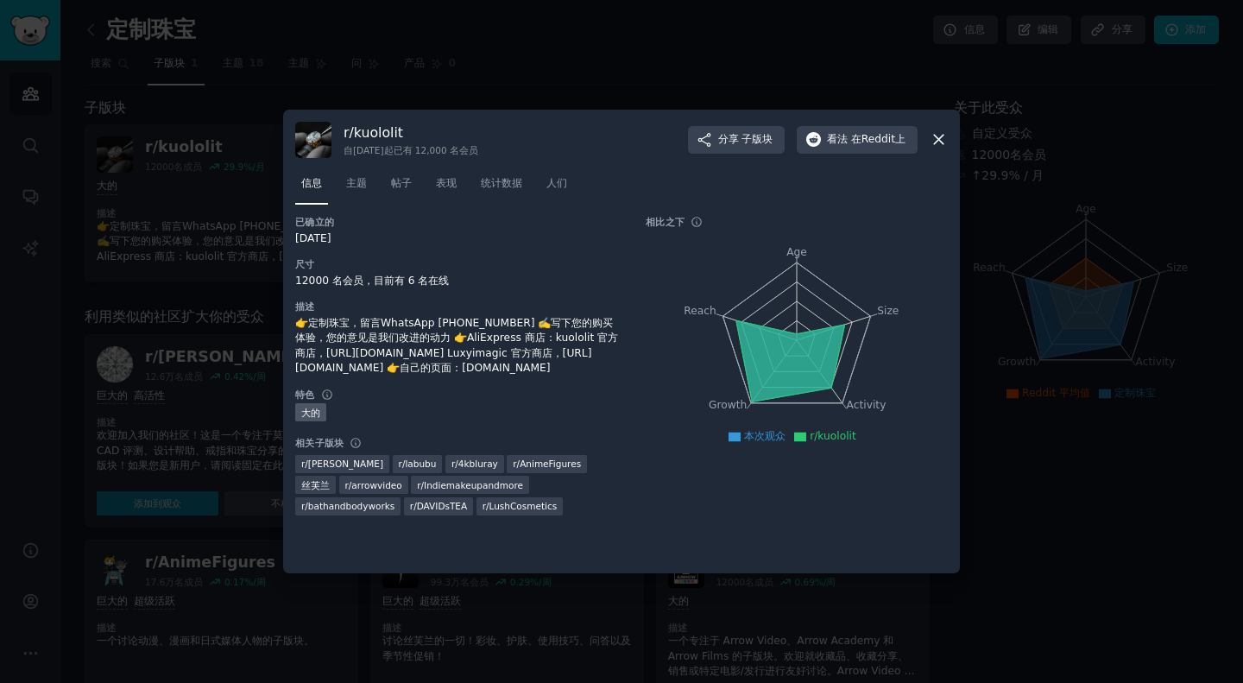
click at [989, 450] on div at bounding box center [621, 341] width 1243 height 683
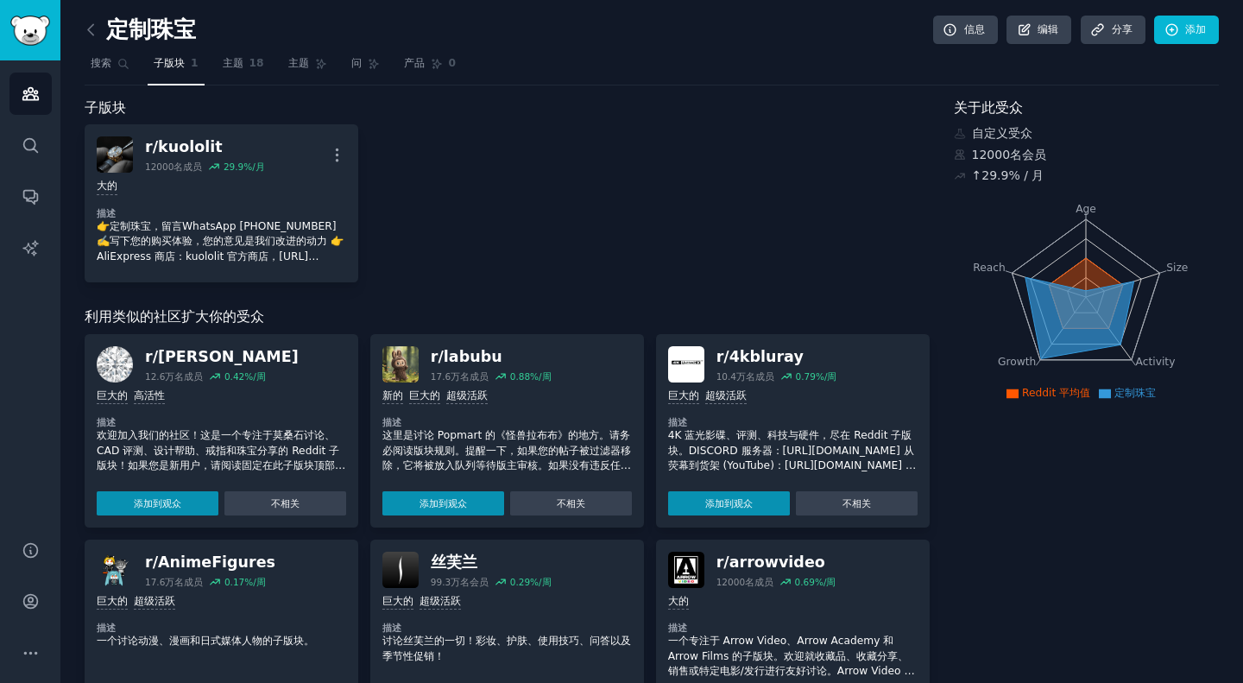
click at [535, 240] on div "r/ kuololit 12000名 成员 29.9 %/月 更多的 大的 描述 👉定制珠宝，留言WhatsApp +8618502002685 ✍️写下您的…" at bounding box center [507, 203] width 845 height 158
click at [91, 34] on icon at bounding box center [91, 30] width 18 height 18
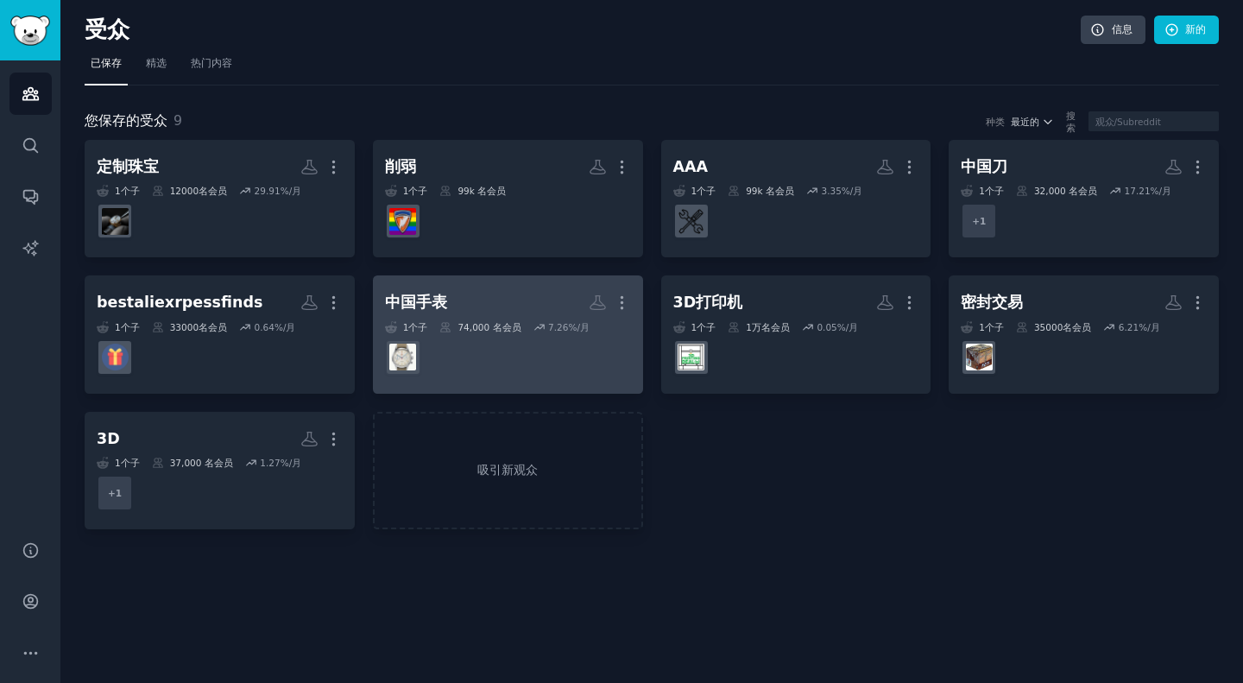
click at [481, 358] on dd at bounding box center [508, 357] width 246 height 48
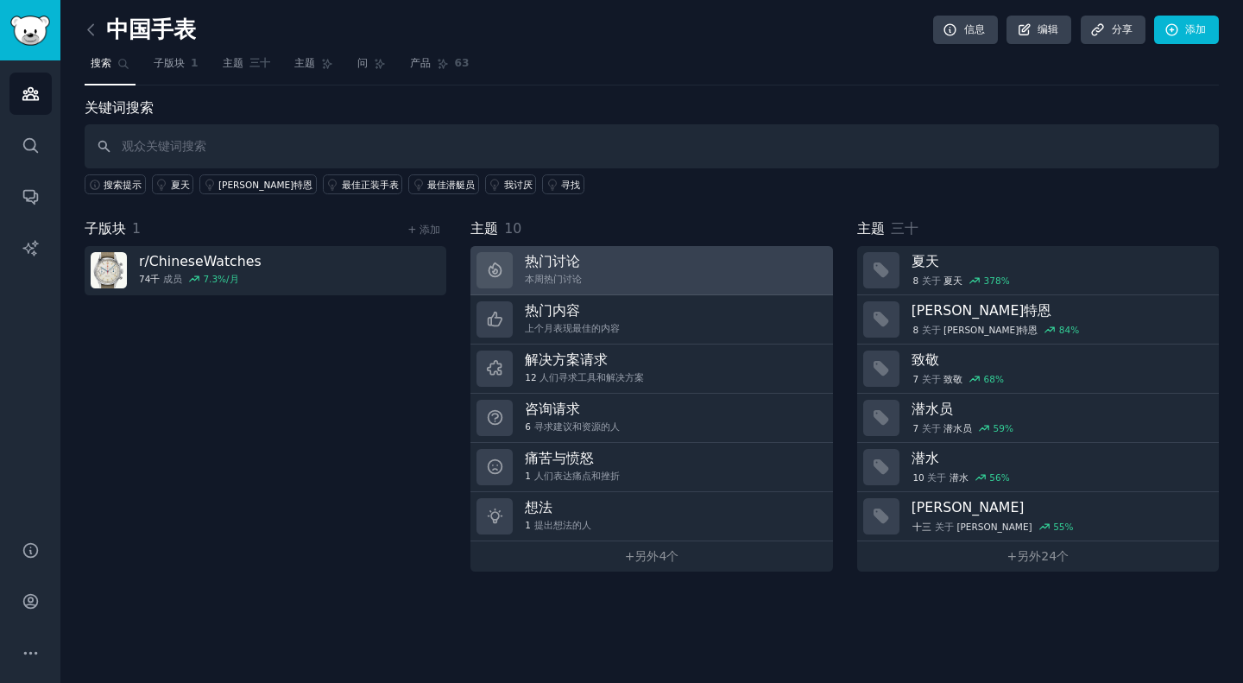
click at [658, 266] on link "热门讨论 本周热门讨论" at bounding box center [652, 270] width 362 height 49
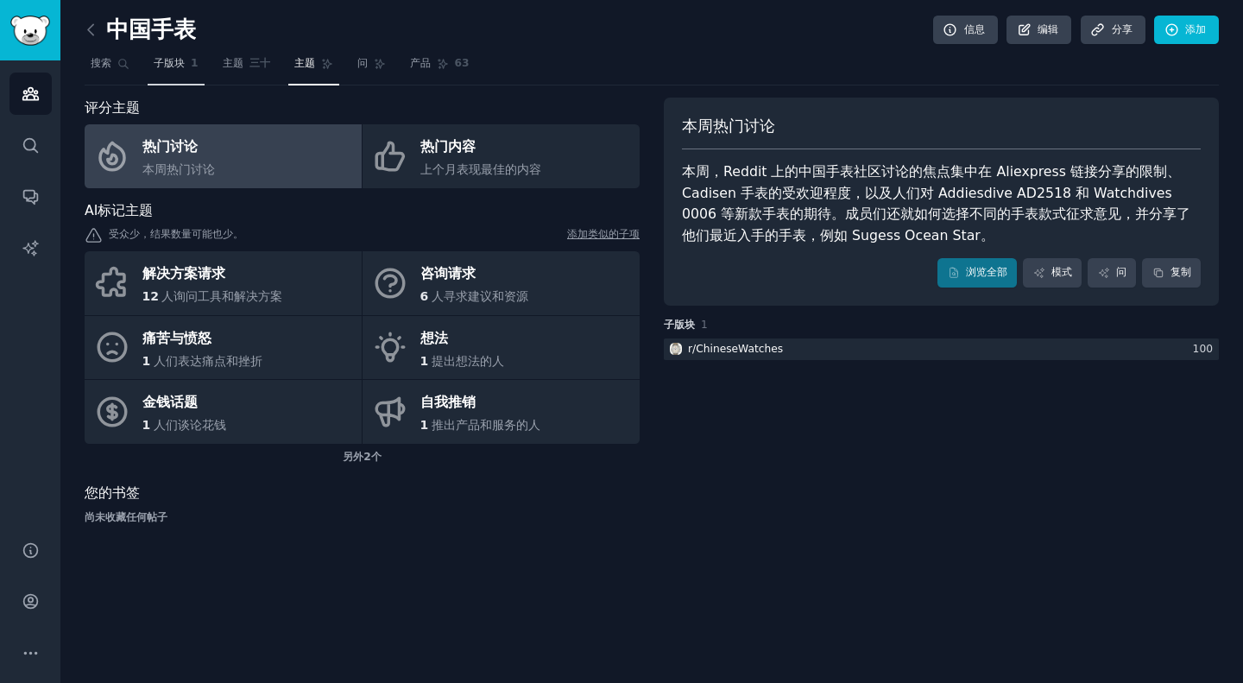
click at [170, 67] on font "子版块" at bounding box center [169, 63] width 31 height 12
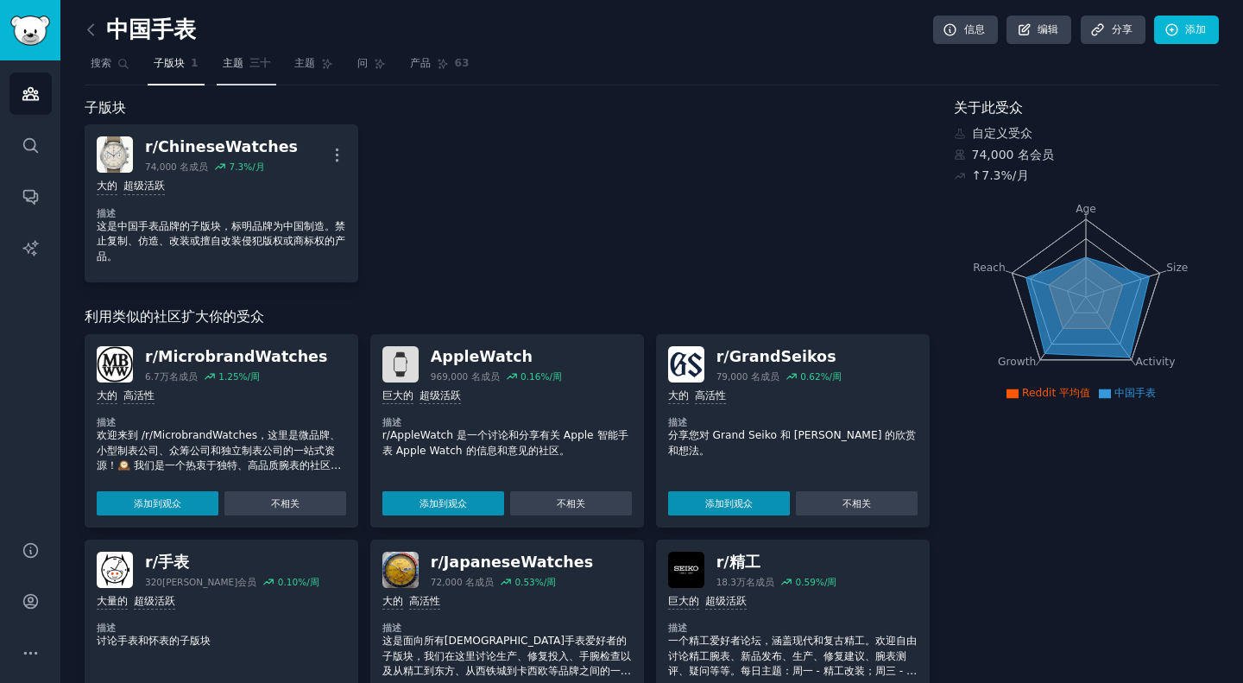
click at [237, 75] on link "主题 三十" at bounding box center [247, 67] width 60 height 35
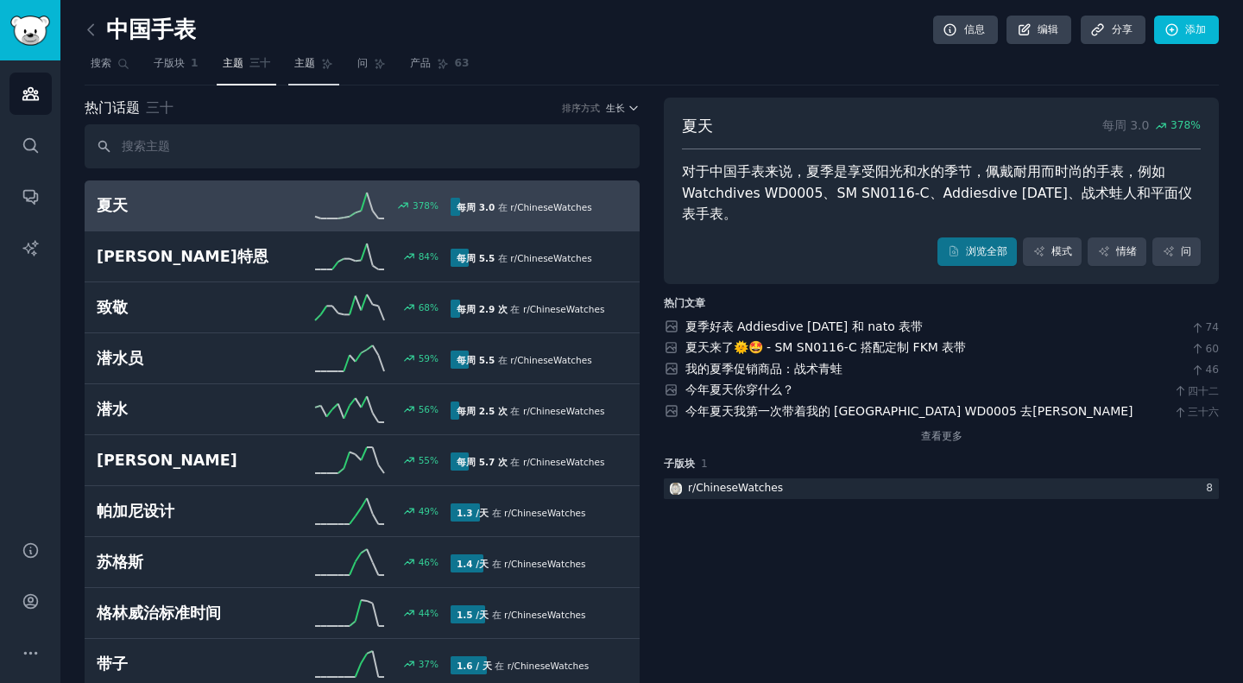
click at [309, 61] on font "主题" at bounding box center [304, 63] width 21 height 12
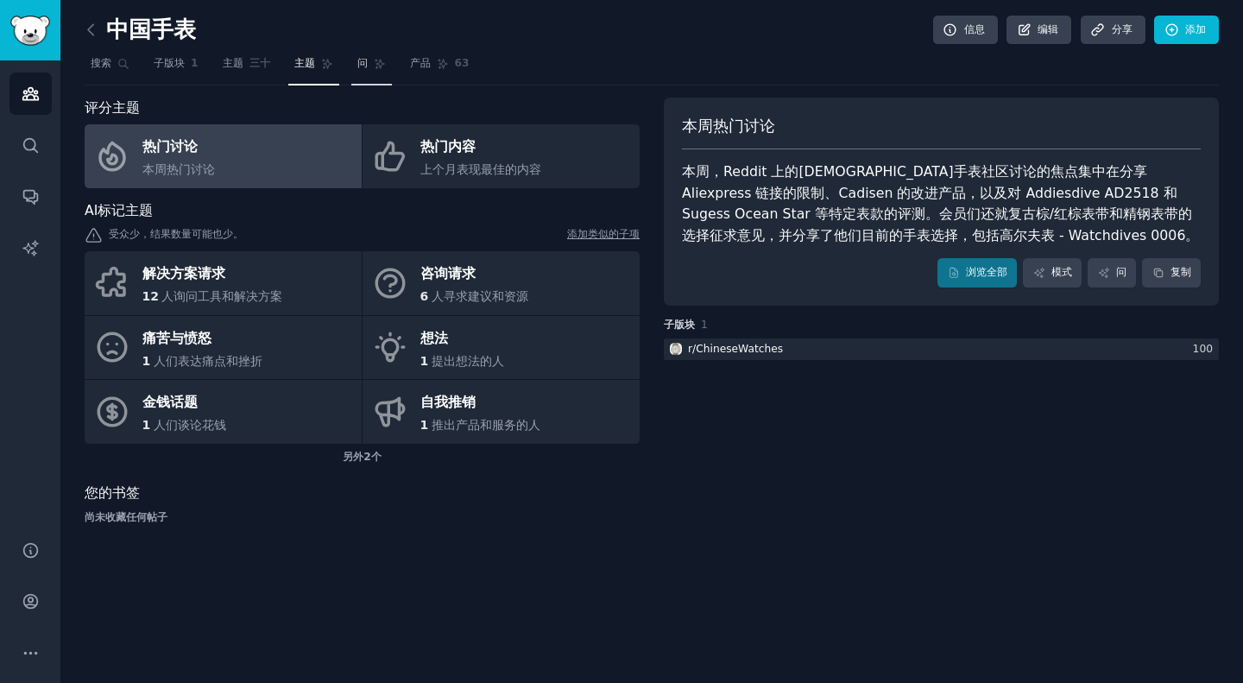
click at [383, 81] on link "问" at bounding box center [371, 67] width 41 height 35
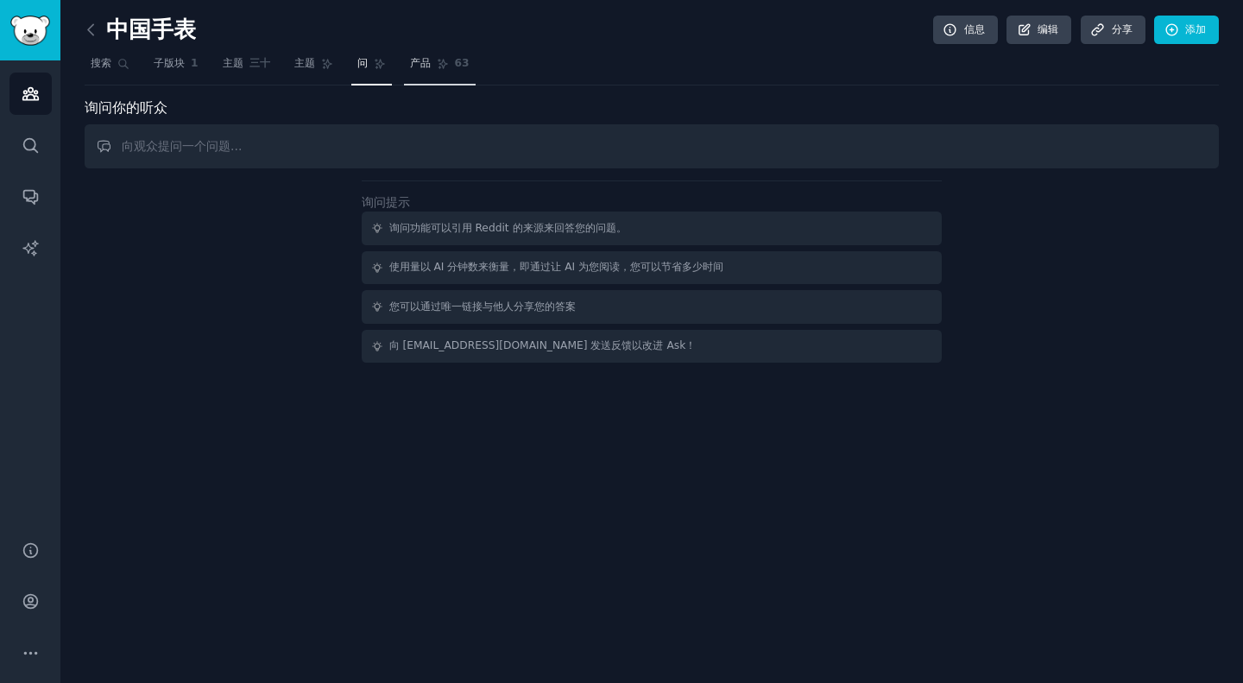
click at [429, 78] on link "产品 63" at bounding box center [440, 67] width 72 height 35
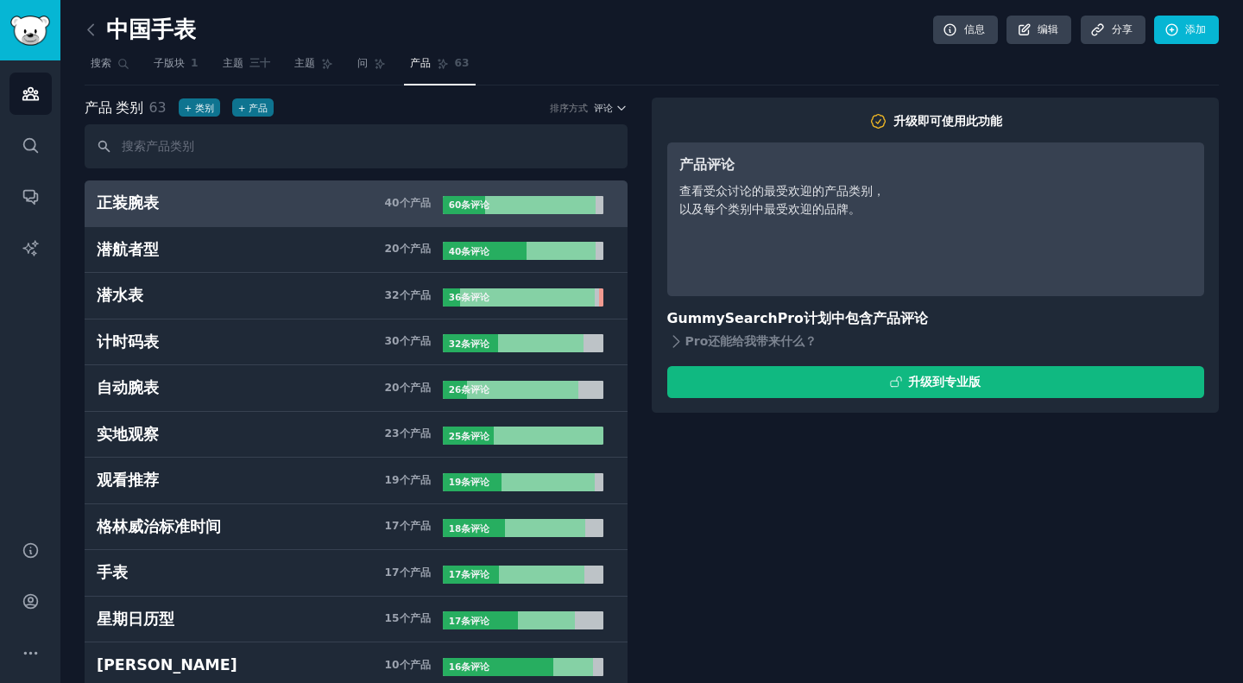
click at [91, 44] on div "中国手表 信息 编辑 分享 添加" at bounding box center [652, 33] width 1135 height 35
click at [293, 189] on link "正装腕表 40 个 产品 60 条 评论" at bounding box center [356, 203] width 543 height 47
click at [487, 193] on div "正装腕表 40 个 产品 60 条 评论" at bounding box center [356, 204] width 519 height 22
click at [387, 203] on font "40" at bounding box center [392, 203] width 15 height 12
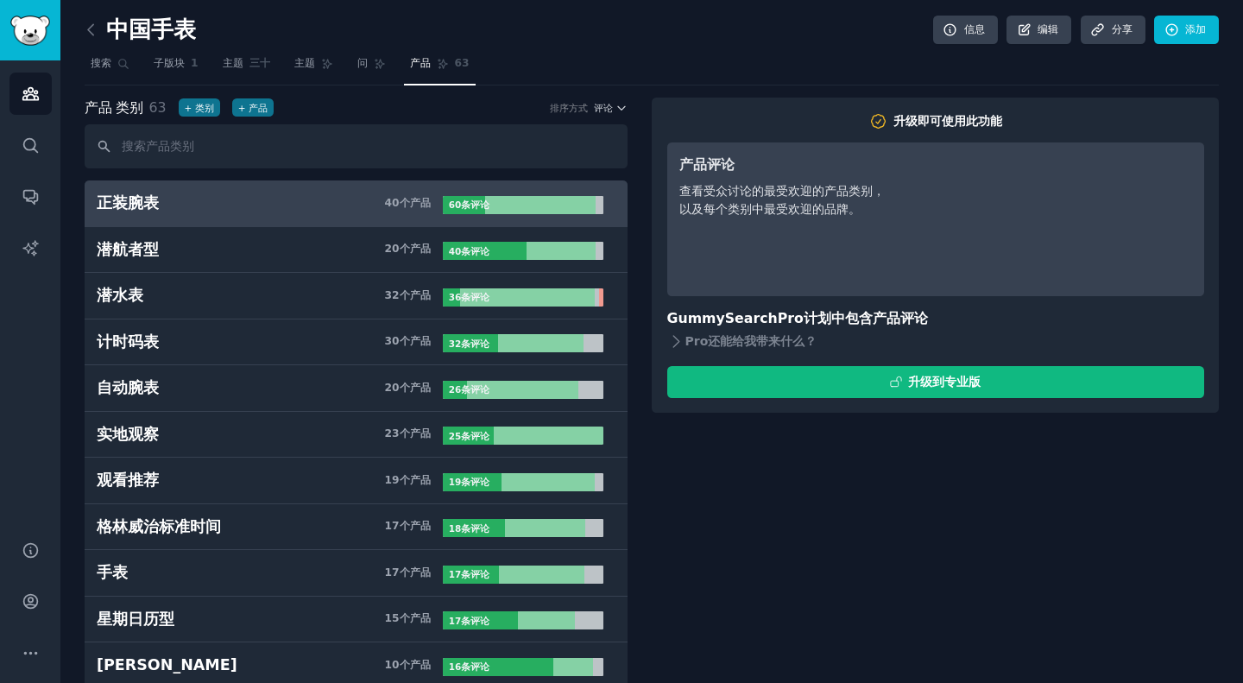
click at [387, 203] on font "40" at bounding box center [392, 203] width 15 height 12
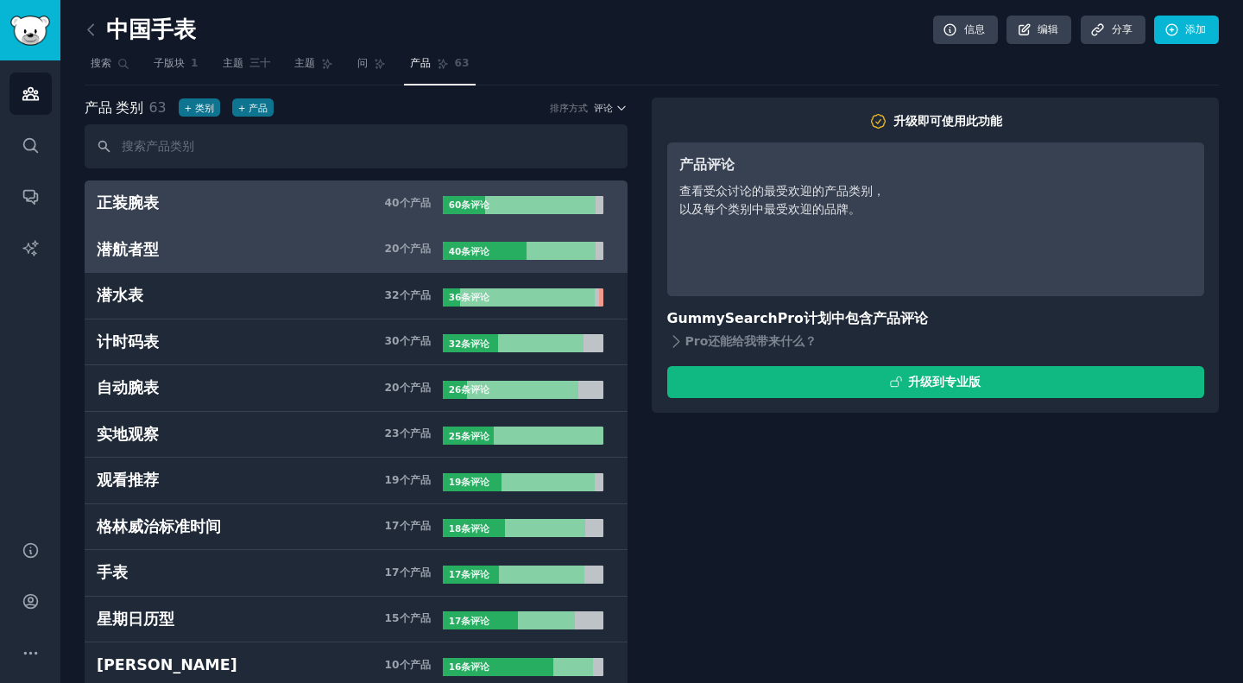
click at [196, 237] on link "潜航者型 20 个 产品 40 条 评论" at bounding box center [356, 250] width 543 height 47
click at [171, 200] on h3 "正装腕表 40 个 产品" at bounding box center [270, 204] width 346 height 22
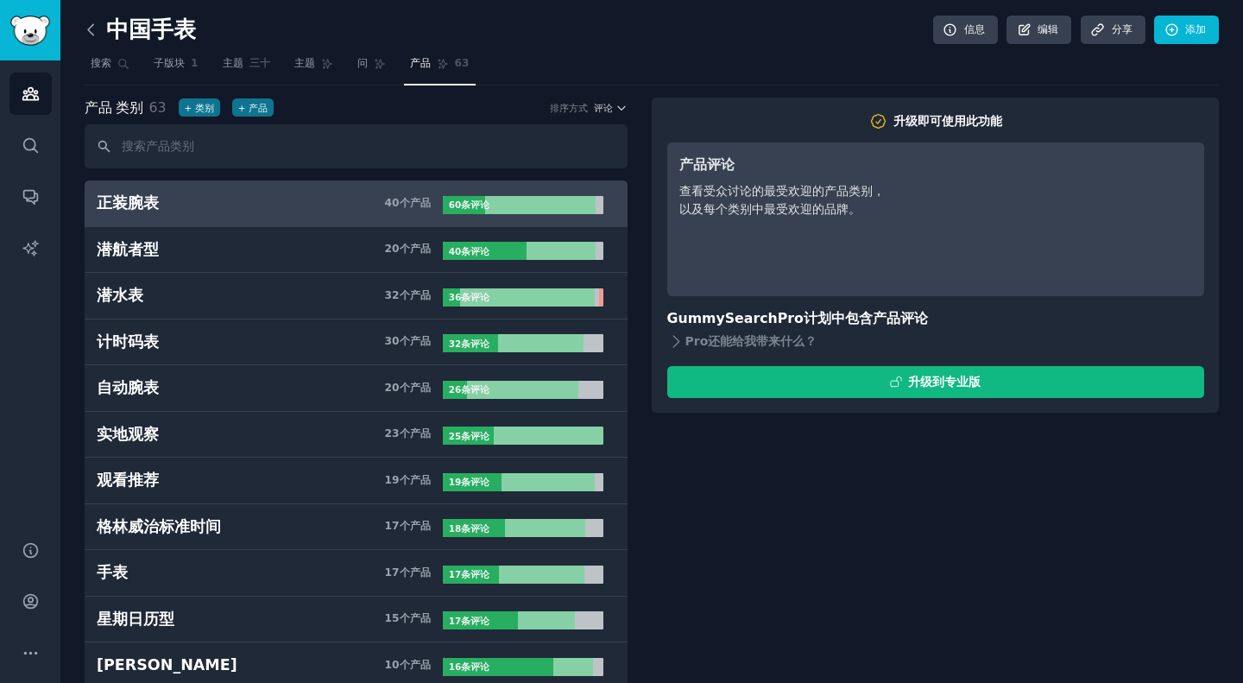
click at [91, 29] on icon at bounding box center [91, 30] width 18 height 18
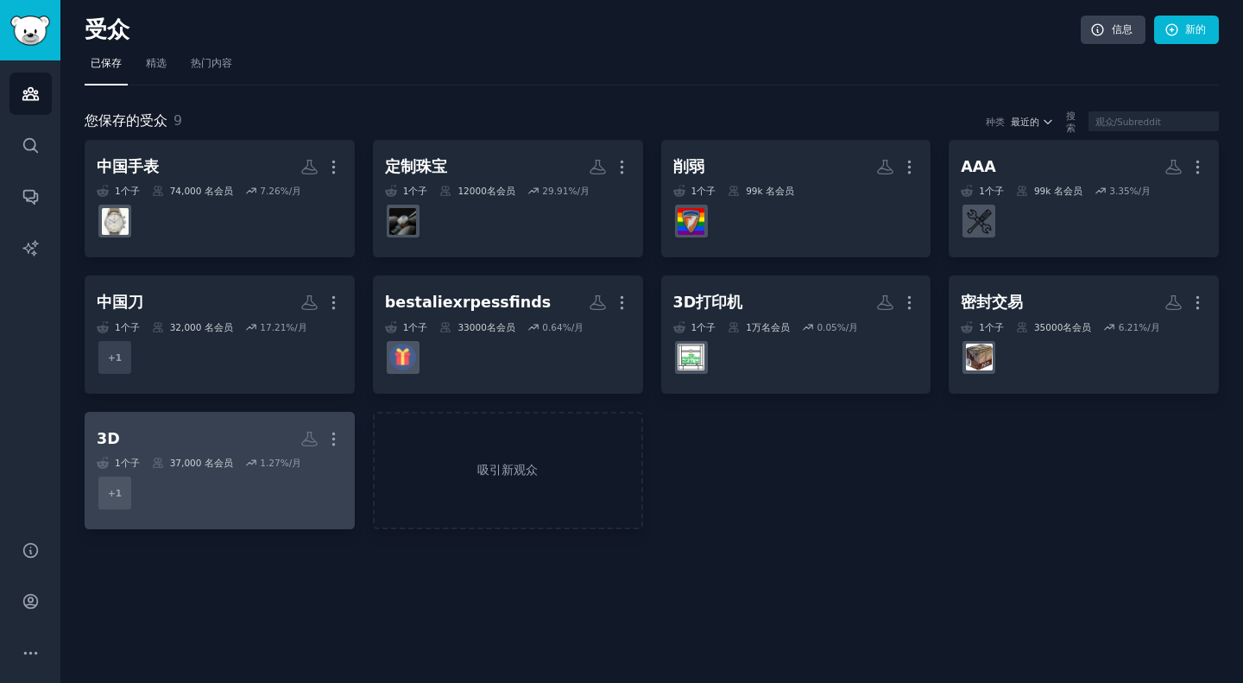
click at [221, 512] on dd "+ 1" at bounding box center [220, 493] width 246 height 48
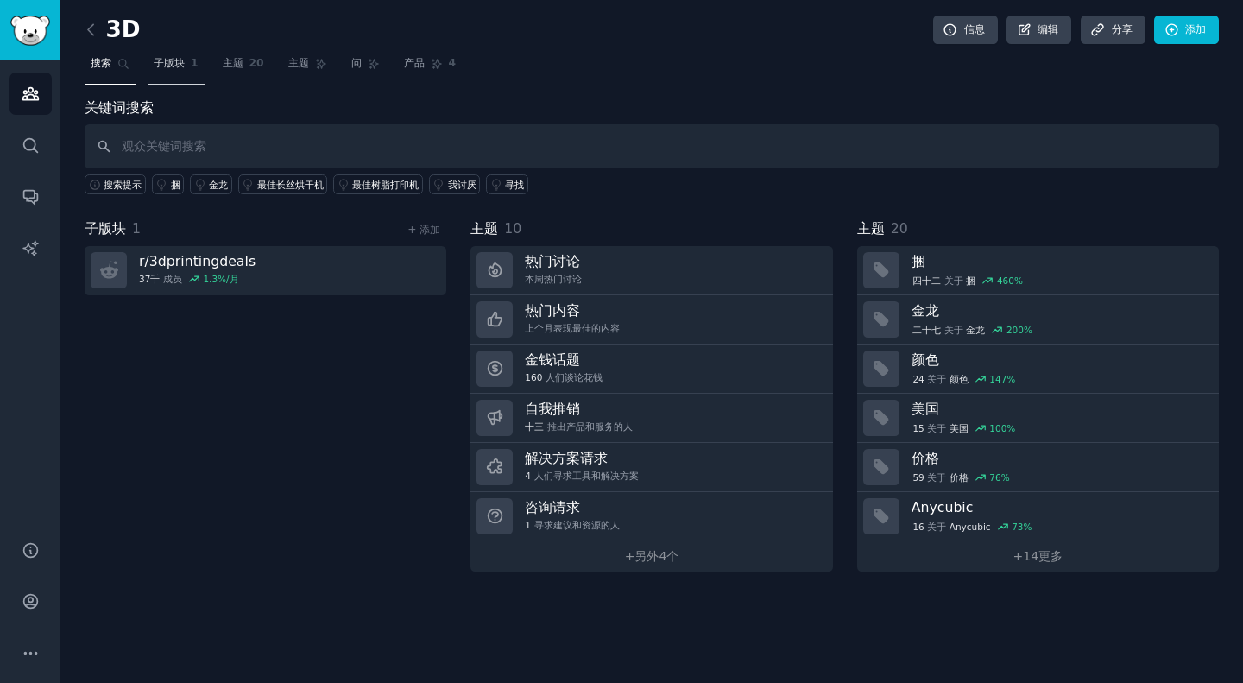
click at [172, 74] on link "子版块 1" at bounding box center [176, 67] width 57 height 35
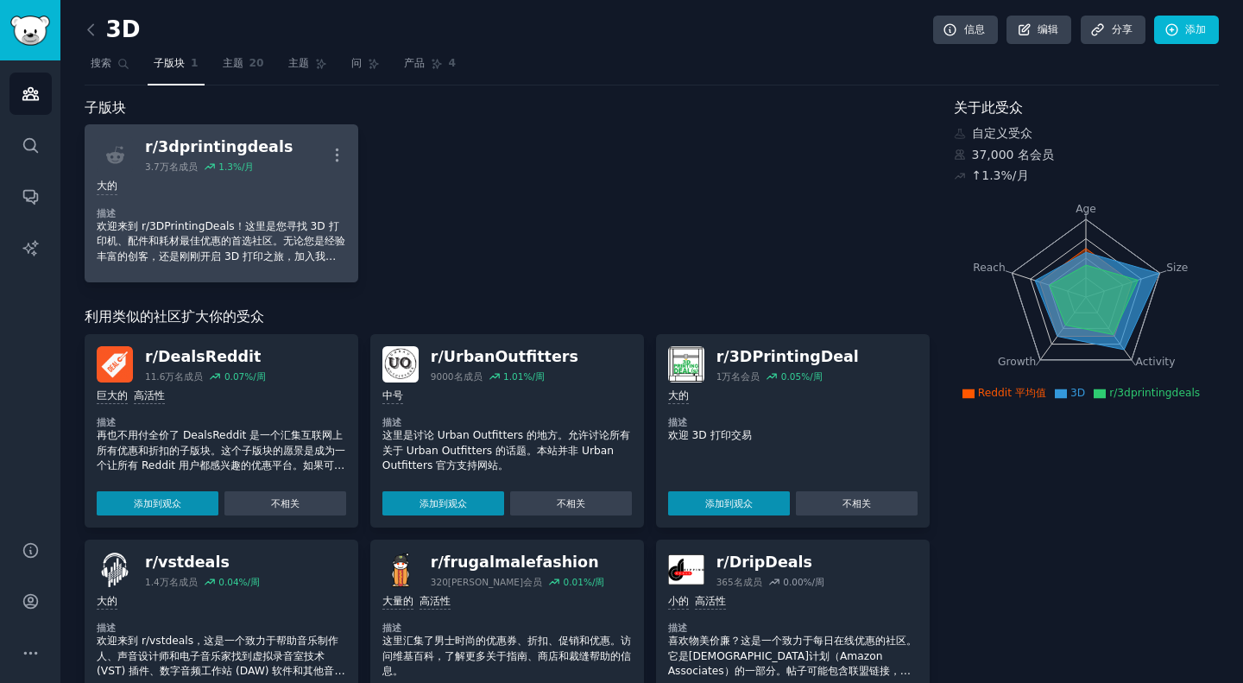
click at [303, 233] on p "欢迎来到 r/3DPrintingDeals！这里是您寻找 3D 打印机、配件和耗材最佳优惠的首选社区。无论您是经验丰富的创客，还是刚刚开启 3D 打印之旅，…" at bounding box center [222, 242] width 250 height 46
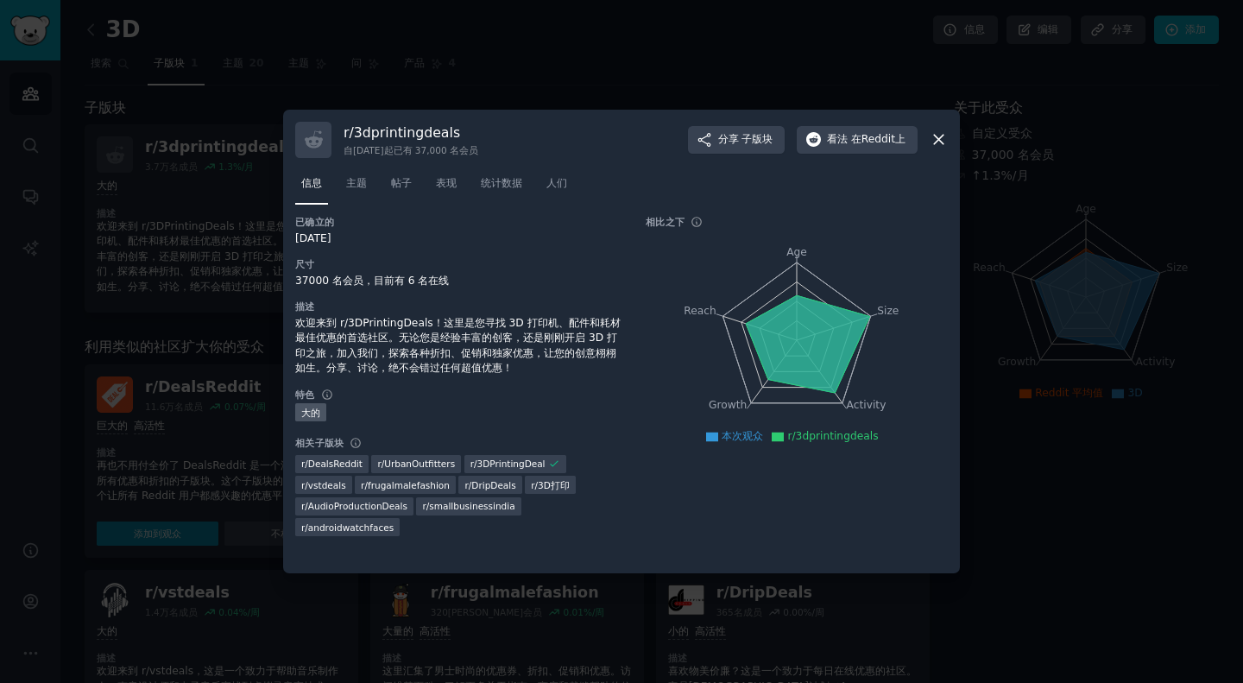
click at [1011, 473] on div at bounding box center [621, 341] width 1243 height 683
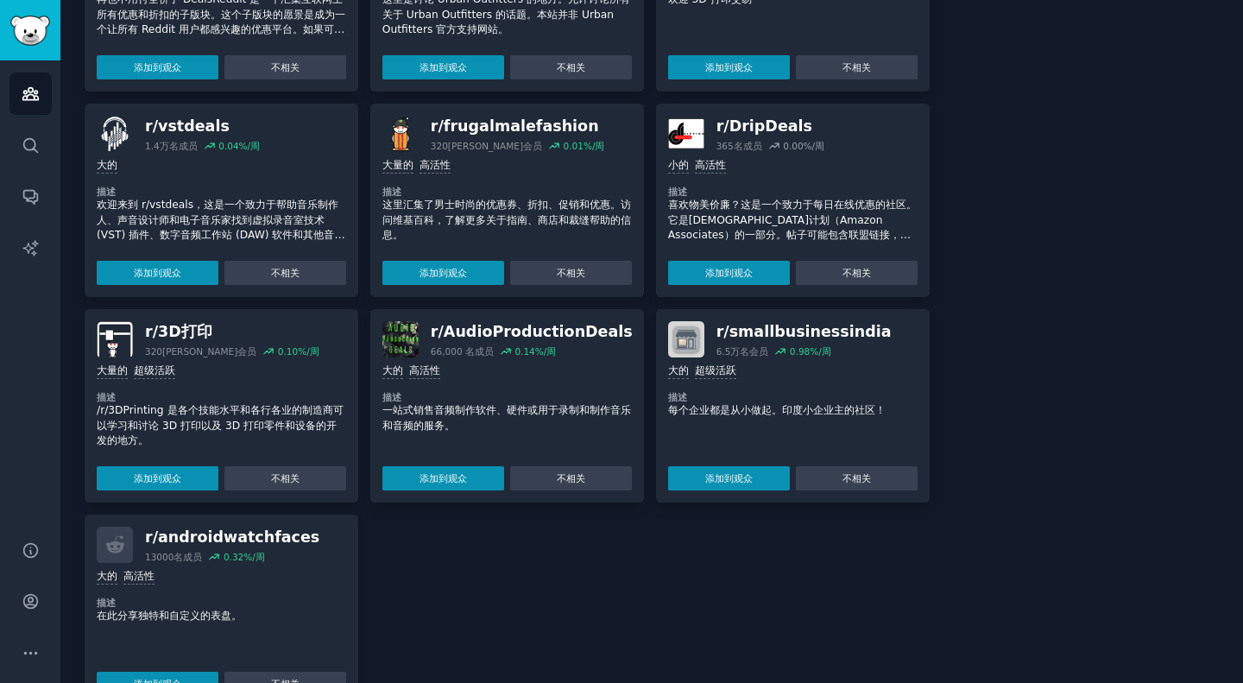
scroll to position [497, 0]
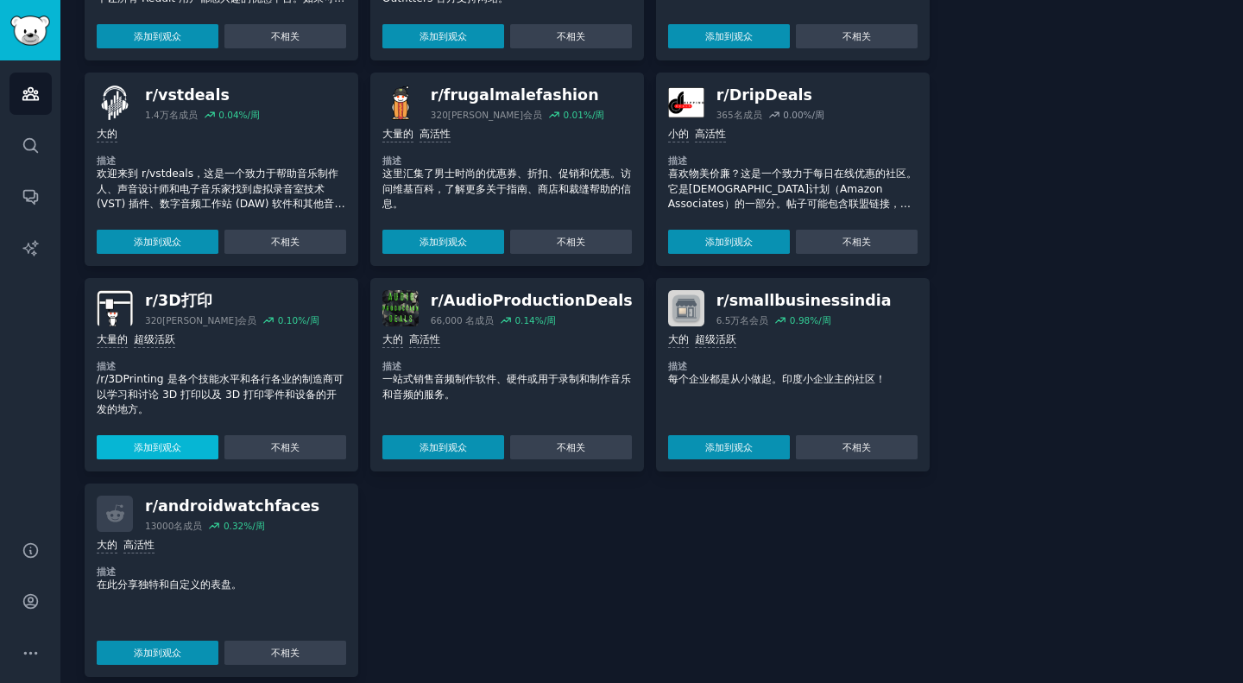
click at [179, 440] on button "添加到观众" at bounding box center [158, 447] width 122 height 24
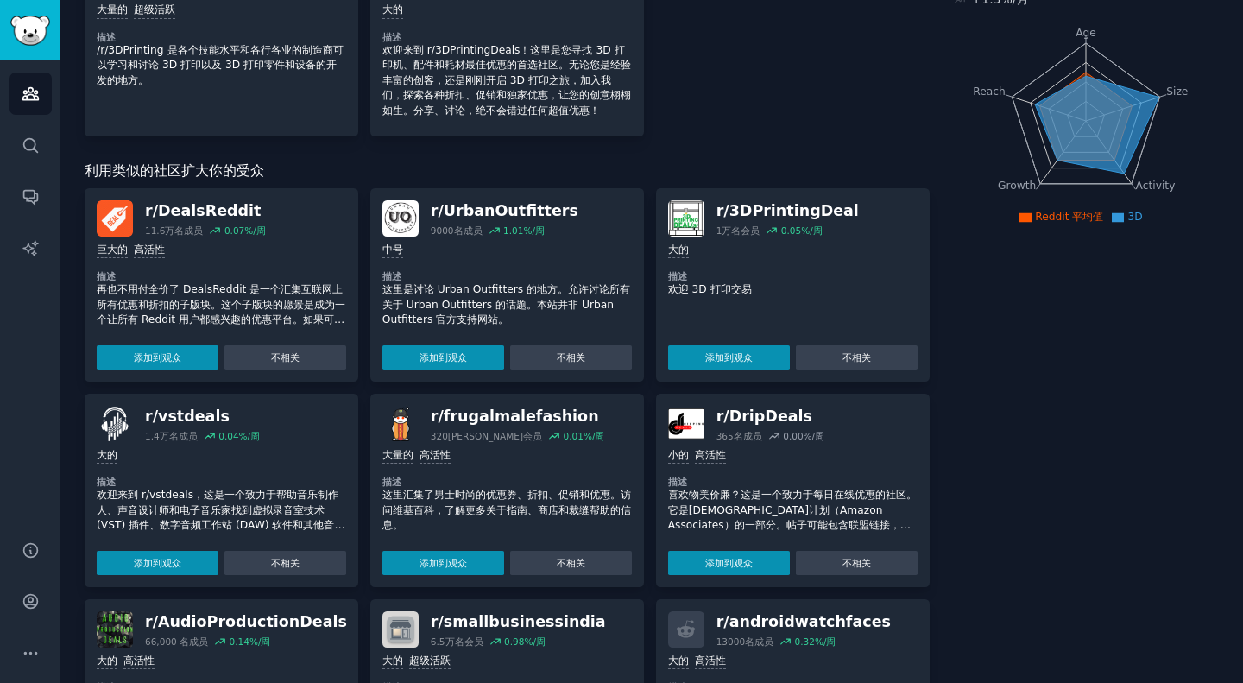
scroll to position [0, 0]
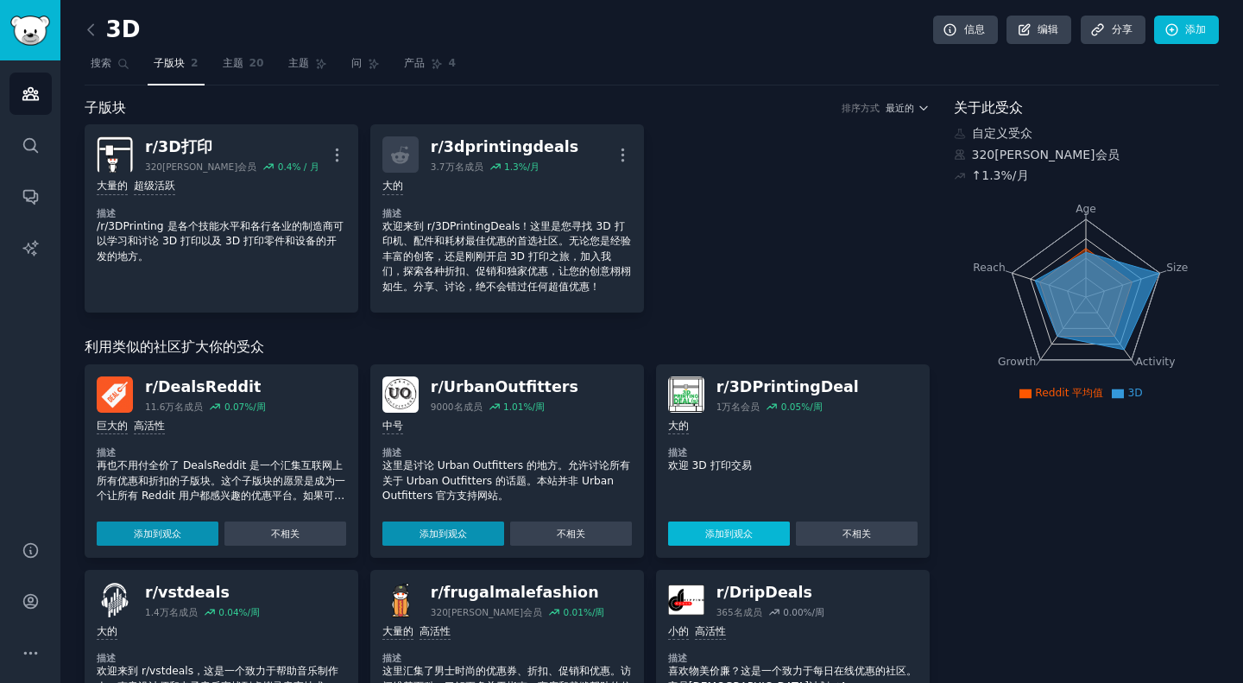
click at [737, 534] on font "添加到观众" at bounding box center [728, 533] width 47 height 10
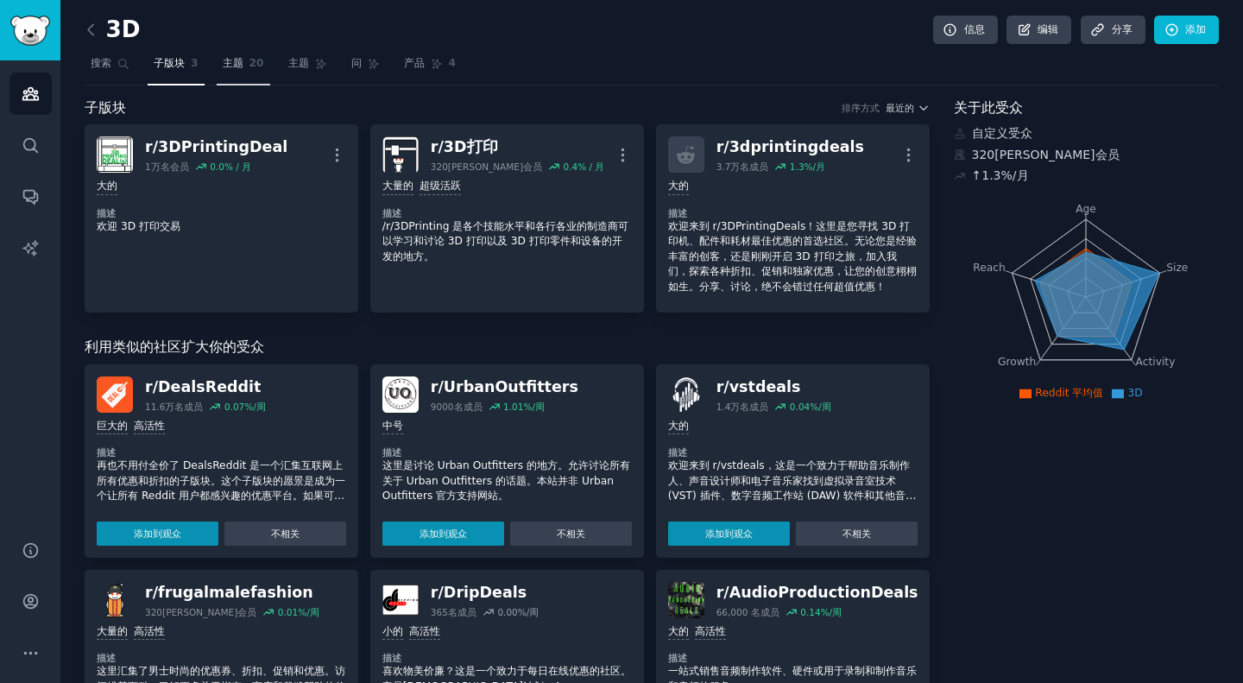
click at [254, 74] on link "主题 20" at bounding box center [244, 67] width 54 height 35
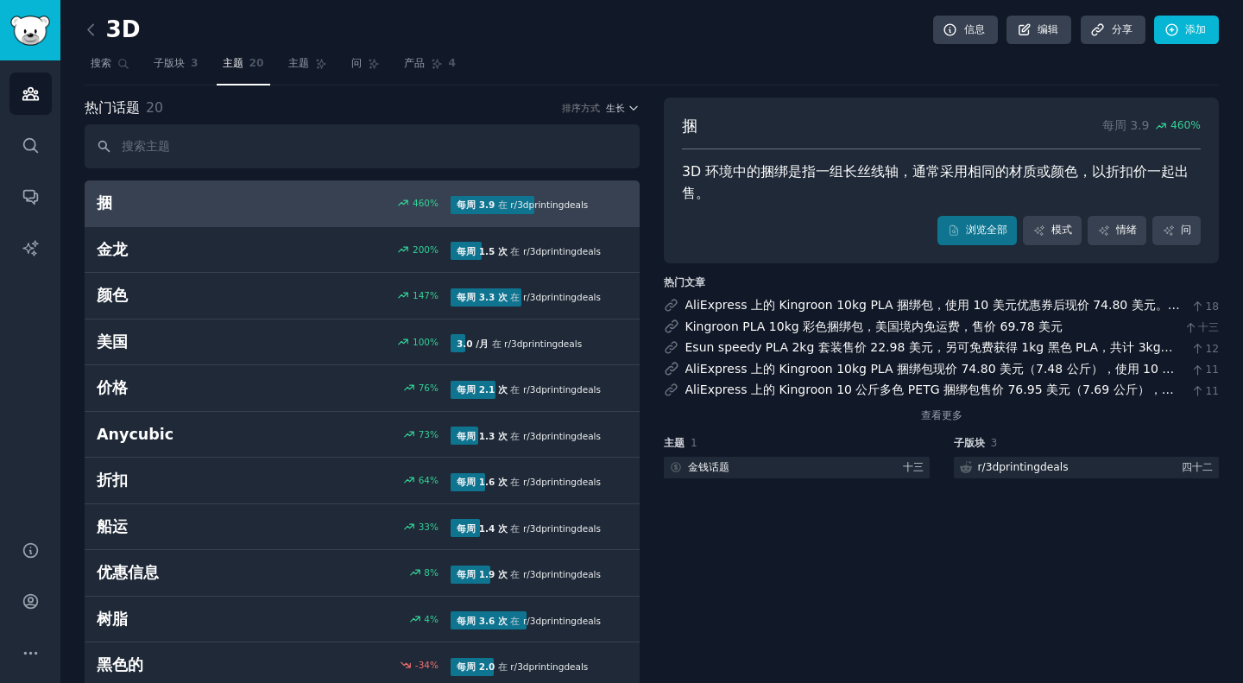
click at [723, 54] on nav "搜索 子版块 3 主题 20 主题 问 产品 4" at bounding box center [652, 67] width 1135 height 35
click at [694, 43] on div "3D 信息 编辑 分享 添加" at bounding box center [652, 33] width 1135 height 35
click at [900, 567] on div "捆 每周 3.9 460 % 3D 环境中的捆绑是指一组长丝线轴，通常采用相同的材​​质或颜色，以折扣价一起出售。 浏览全部 模式 情绪 问 热门文章 Ali…" at bounding box center [941, 602] width 555 height 1008
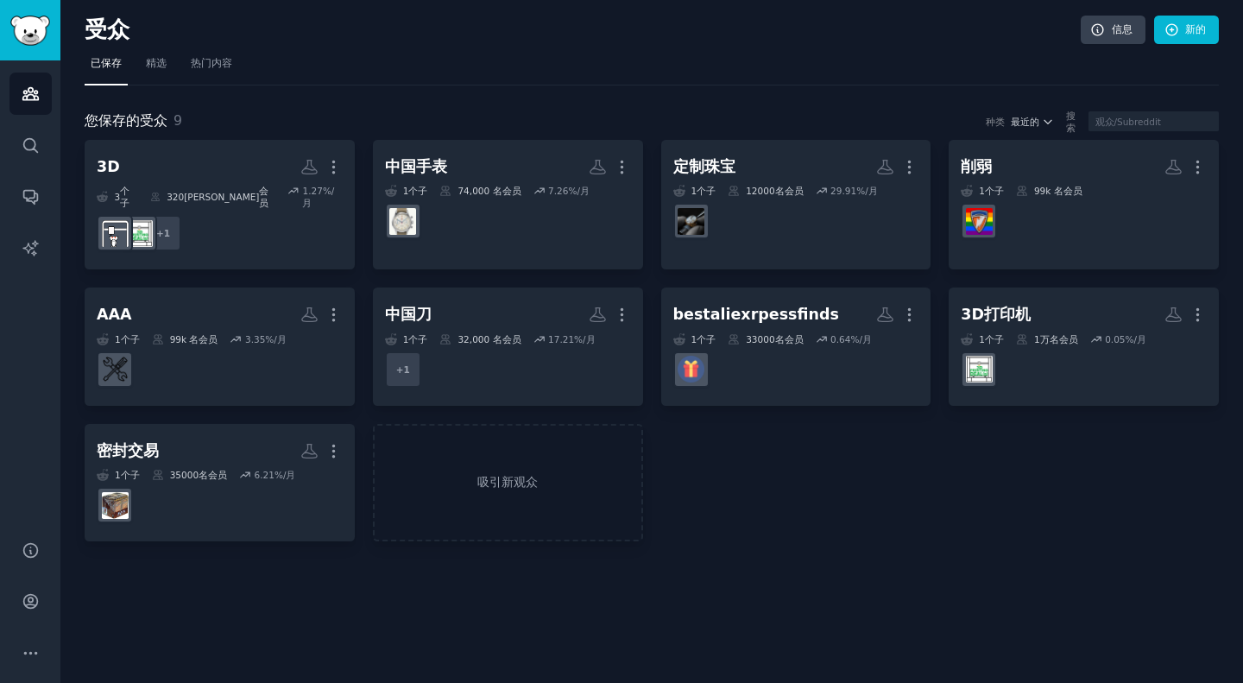
click at [1039, 509] on div "3D 更多的 3 个子 ​ 320万 会员 1.27 %/月 + 1 中国手表 更多的 1 个子 74,000 名 会员 7.26 %/月 定制珠宝 更多的 …" at bounding box center [652, 341] width 1135 height 402
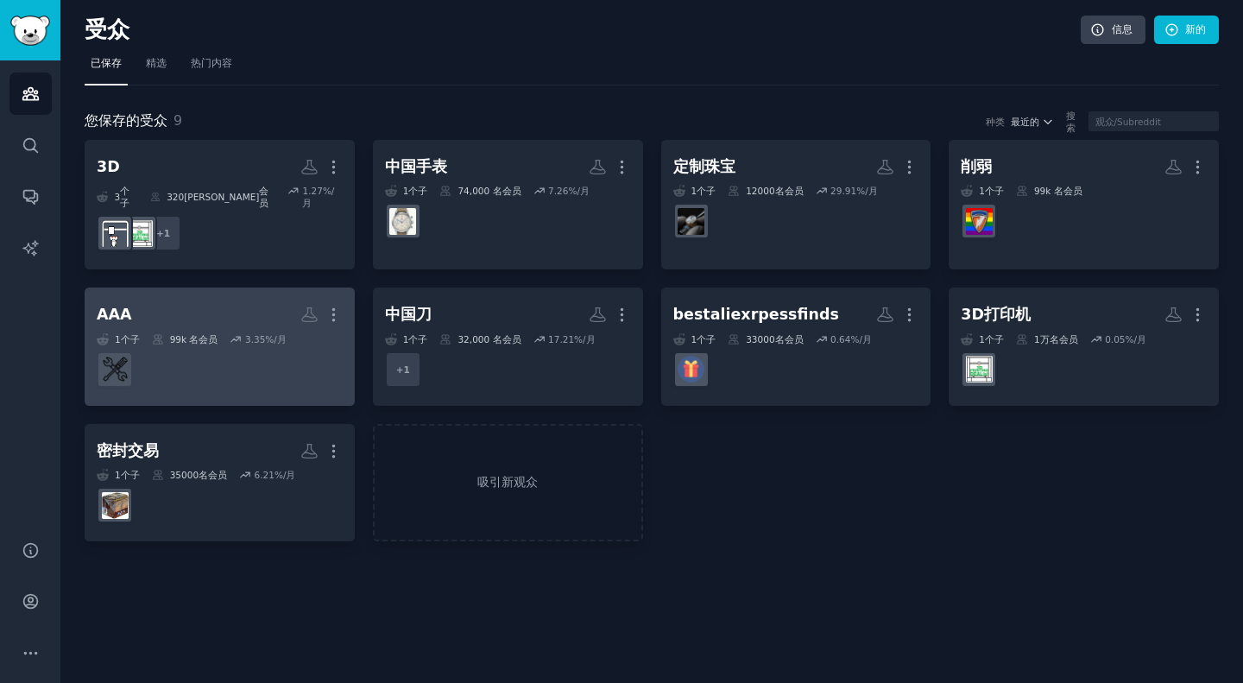
drag, startPoint x: 335, startPoint y: 304, endPoint x: 289, endPoint y: 342, distance: 59.5
click at [289, 342] on div "AAA 更多的 1 个子 99k 名 会员 3.35 %/月" at bounding box center [220, 347] width 246 height 94
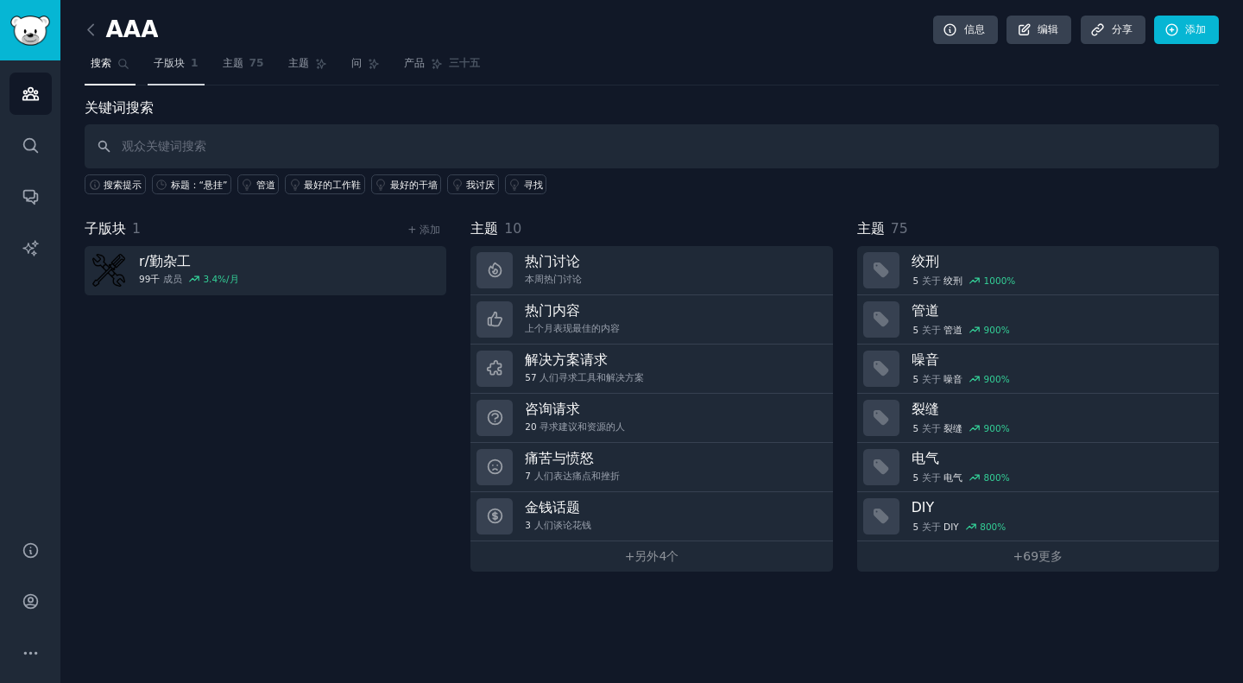
click at [176, 66] on font "子版块" at bounding box center [169, 63] width 31 height 12
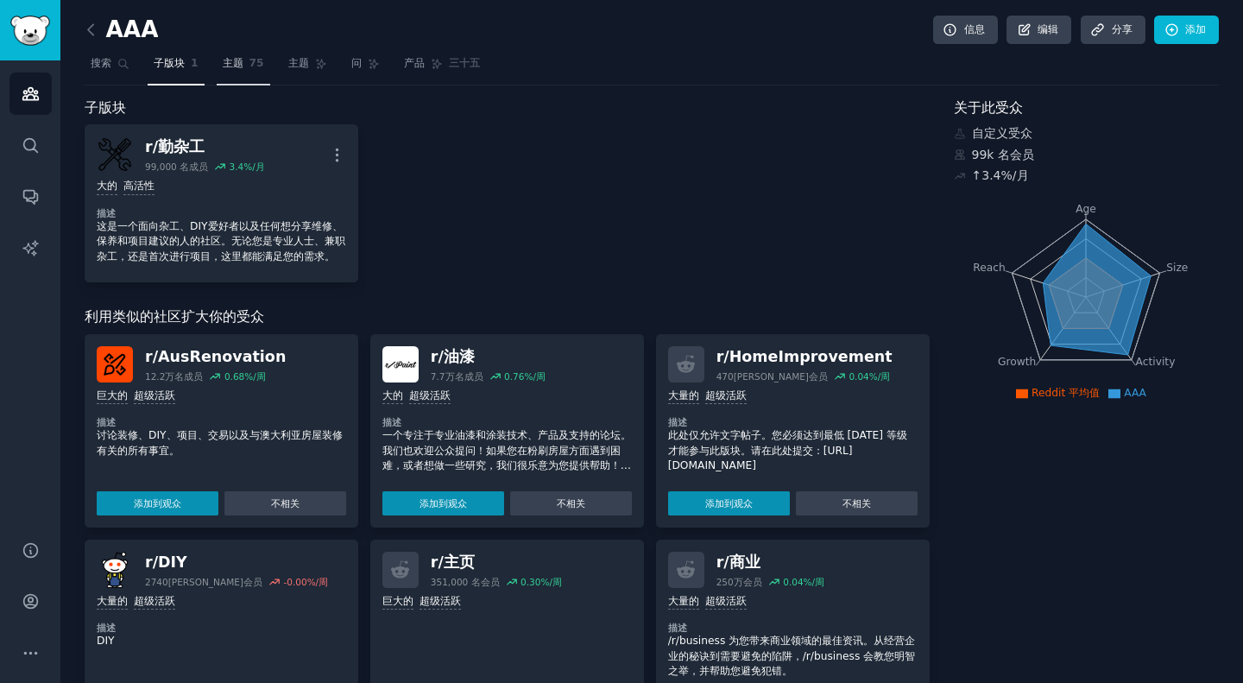
click at [239, 73] on link "主题 75" at bounding box center [244, 67] width 54 height 35
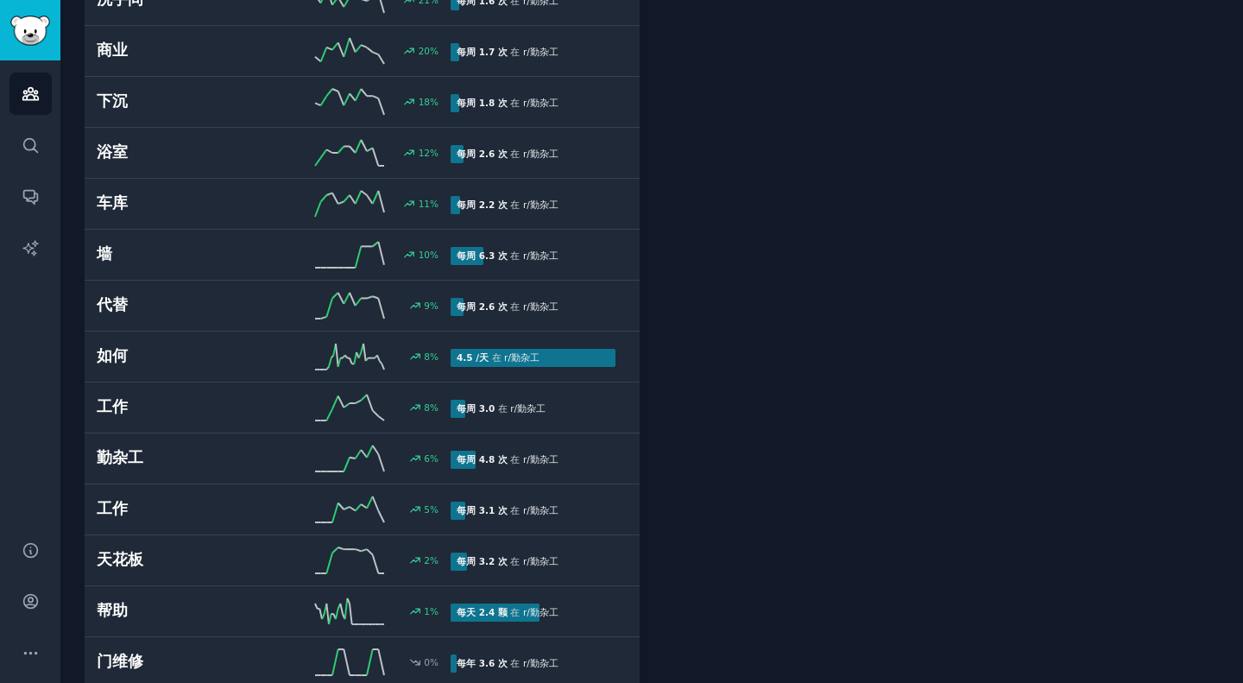
scroll to position [3055, 0]
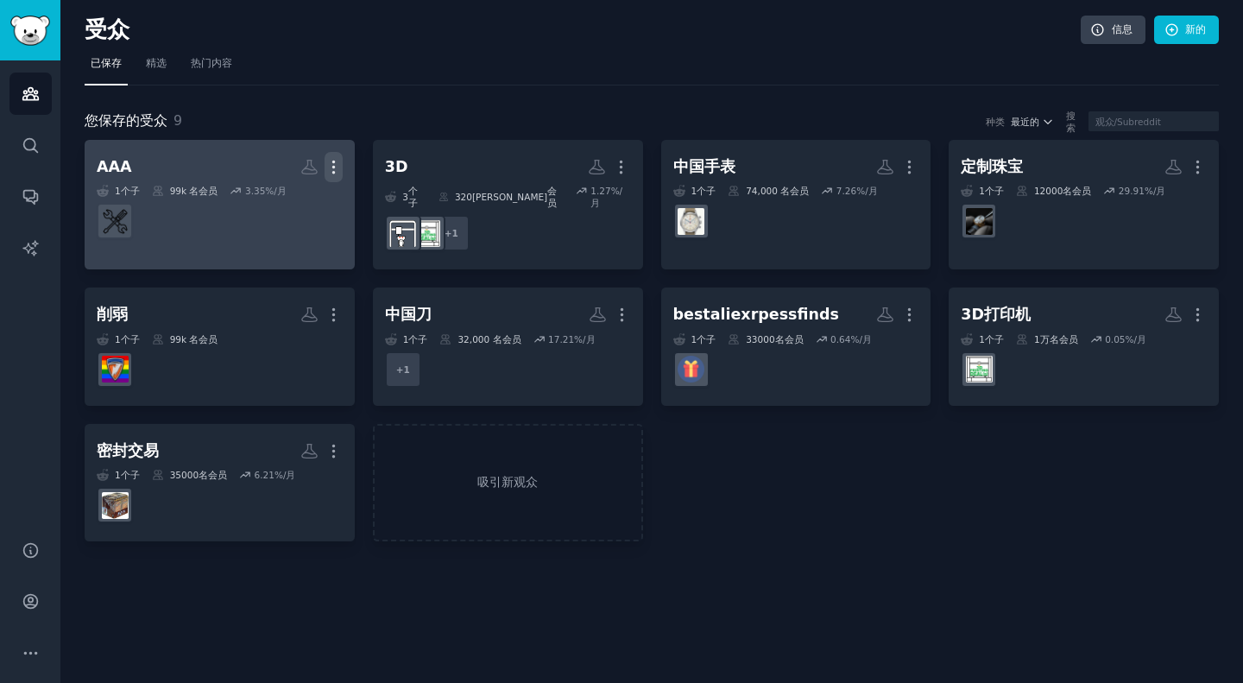
click at [332, 162] on icon "button" at bounding box center [333, 167] width 2 height 12
click at [277, 203] on p "Delete" at bounding box center [287, 203] width 40 height 18
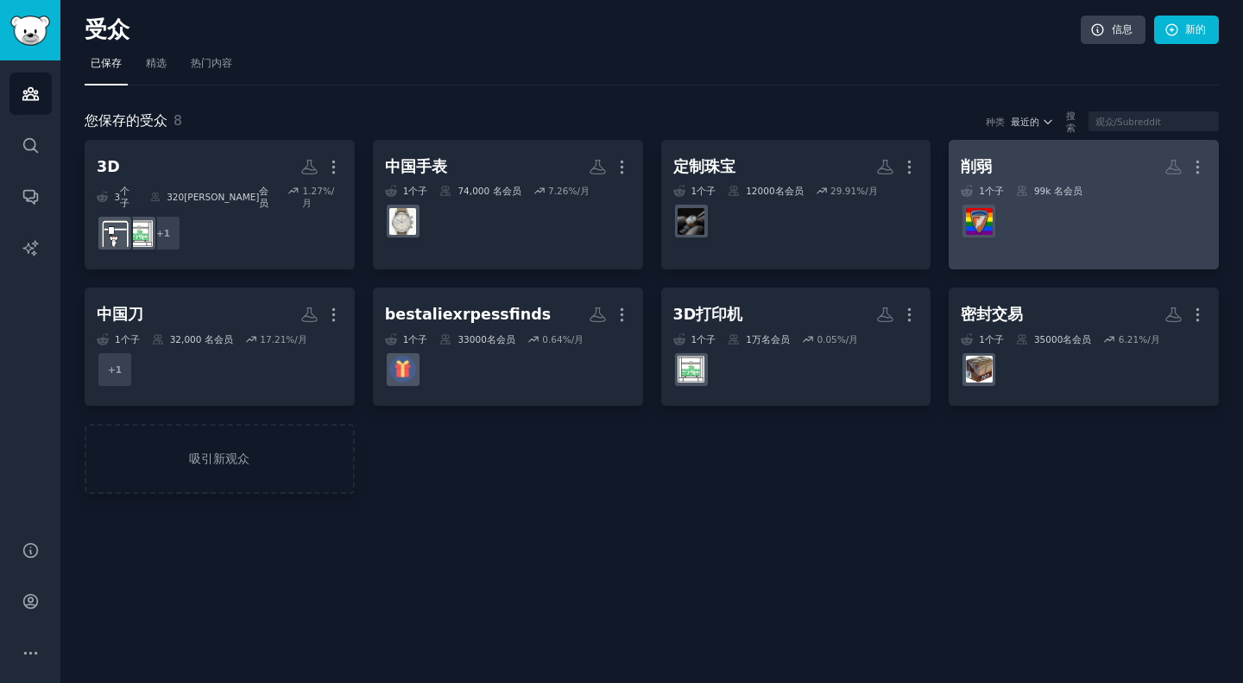
click at [1117, 229] on dd at bounding box center [1084, 221] width 246 height 48
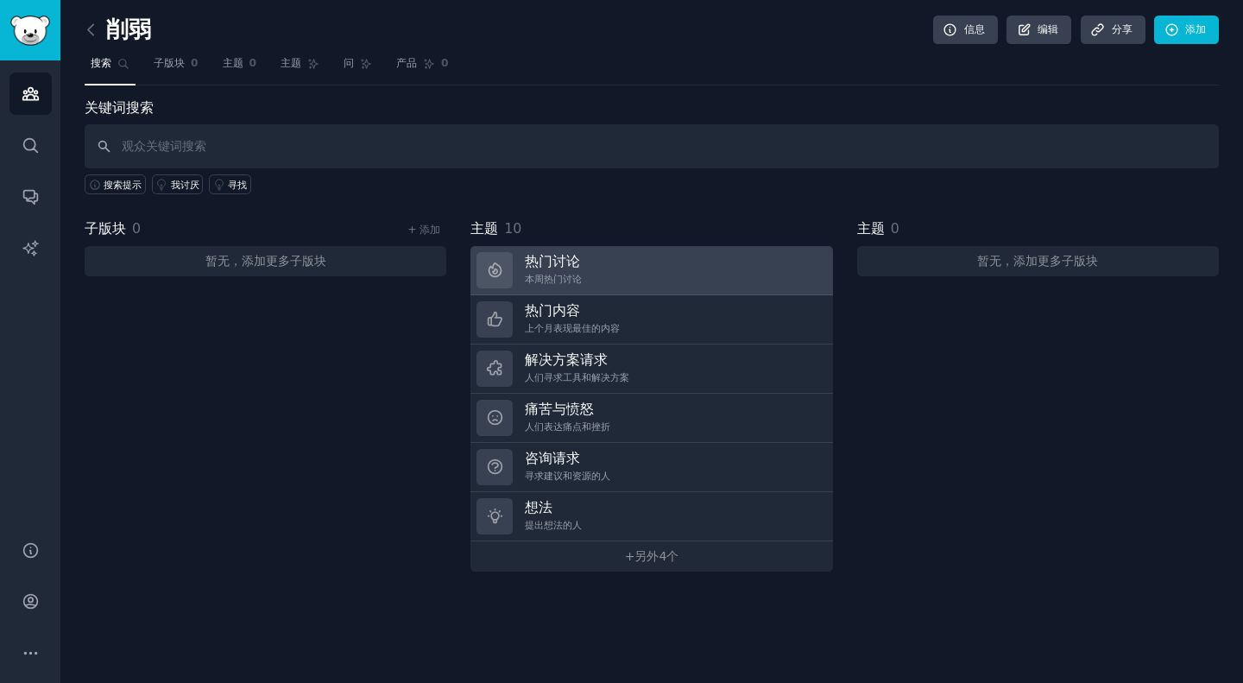
click at [588, 275] on link "热门讨论 本周热门讨论" at bounding box center [652, 270] width 362 height 49
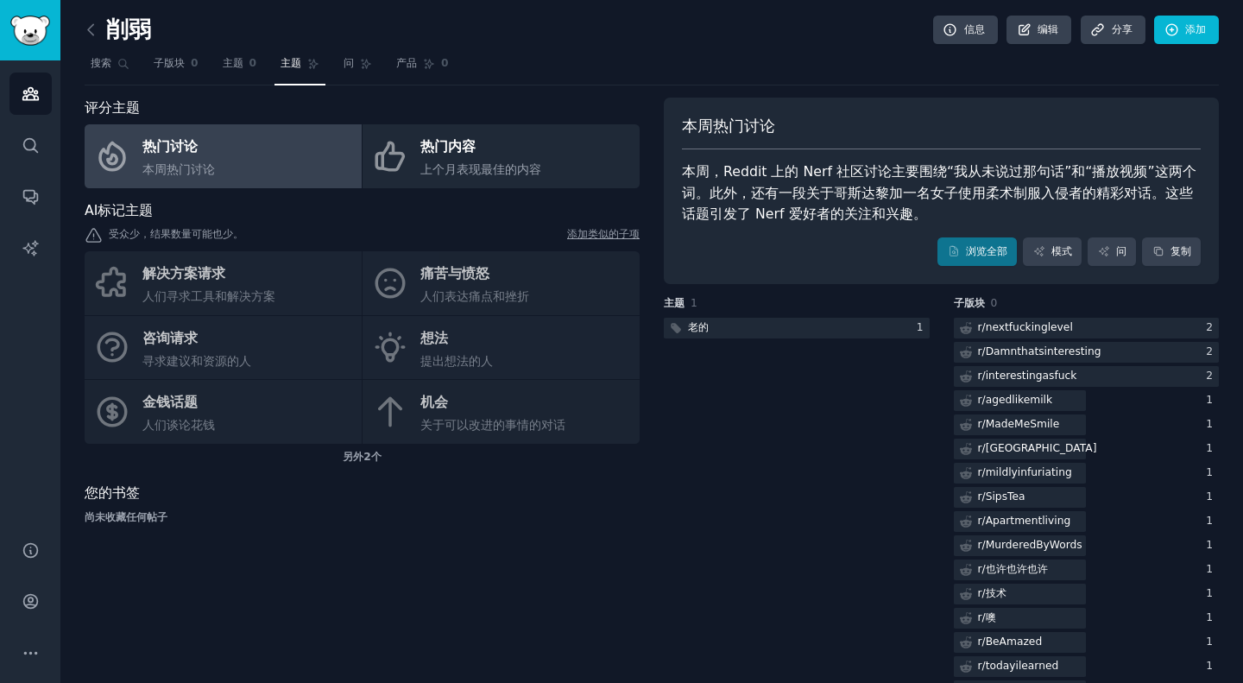
click at [496, 294] on div "解决方案请求 人们寻求工具和解决方案 痛苦与愤怒 人们表达痛点和挫折 咨询请求 寻求建议和资源的人 想法 提出想法的人 金钱话题 人们谈论花钱 机会 关于可以…" at bounding box center [362, 347] width 555 height 193
click at [485, 282] on div "解决方案请求 人们寻求工具和解决方案 痛苦与愤怒 人们表达痛点和挫折 咨询请求 寻求建议和资源的人 想法 提出想法的人 金钱话题 人们谈论花钱 机会 关于可以…" at bounding box center [362, 347] width 555 height 193
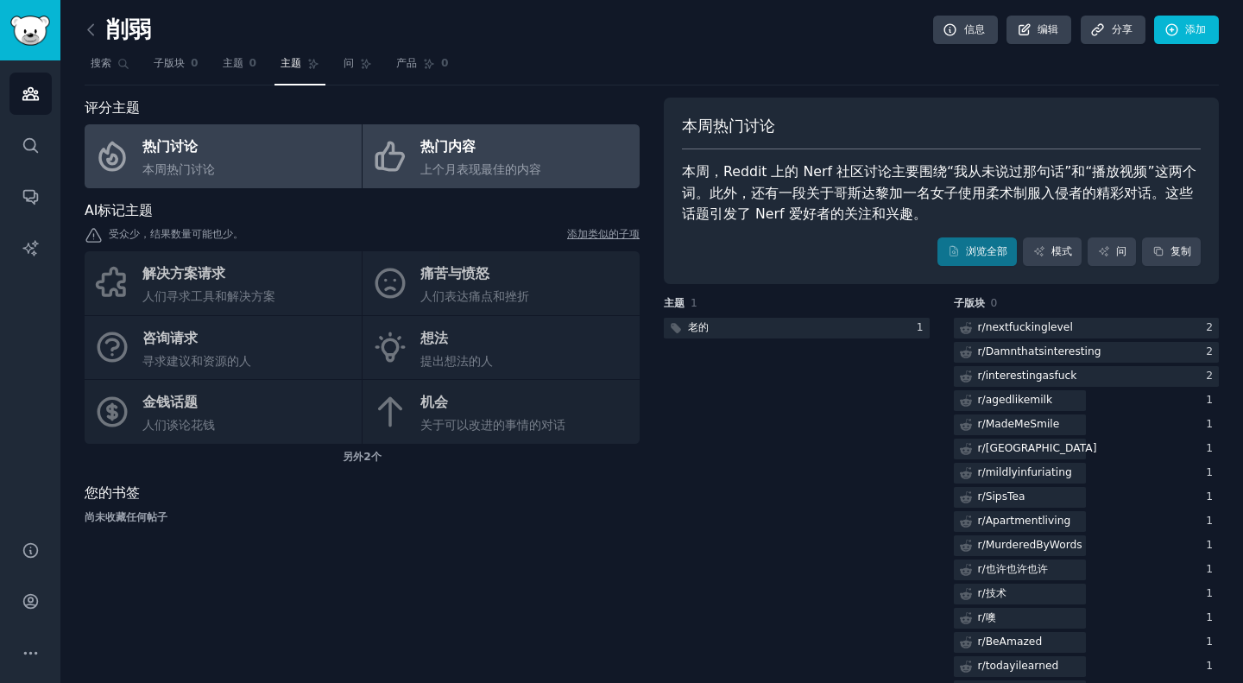
click at [478, 177] on div "上个月表现最佳的内容" at bounding box center [481, 170] width 121 height 18
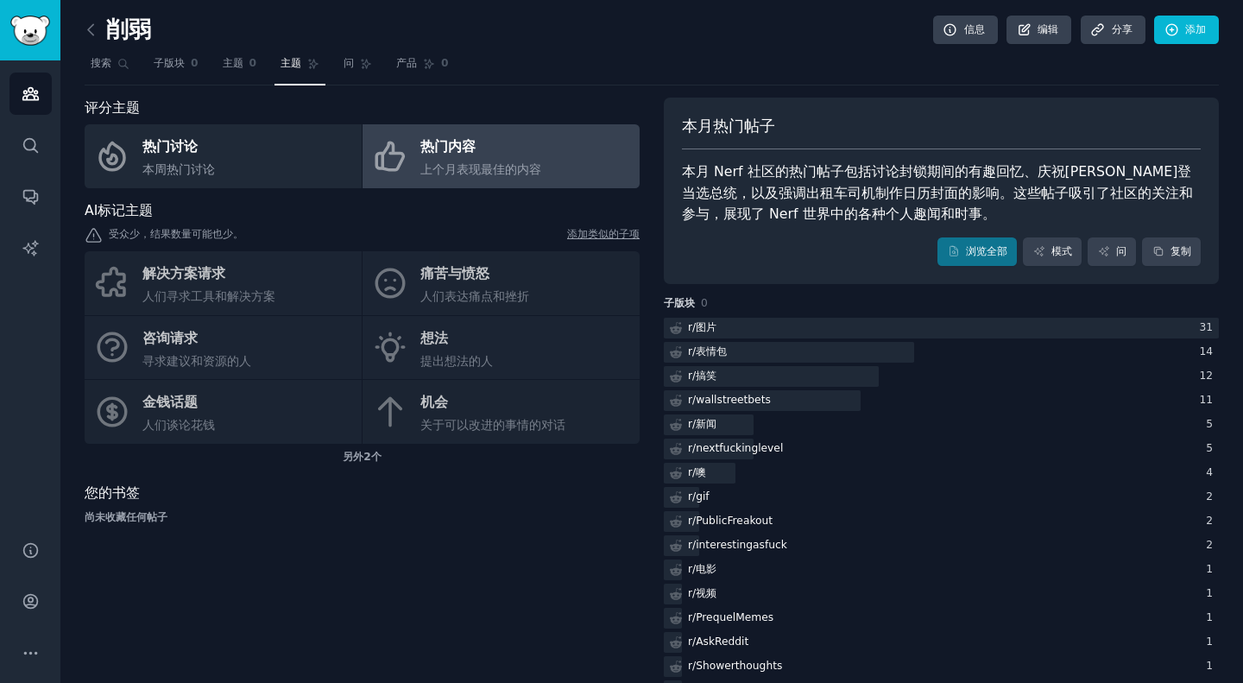
click at [701, 71] on nav "搜索 子版块 0 主题 0 主题 问 产品 0" at bounding box center [652, 67] width 1135 height 35
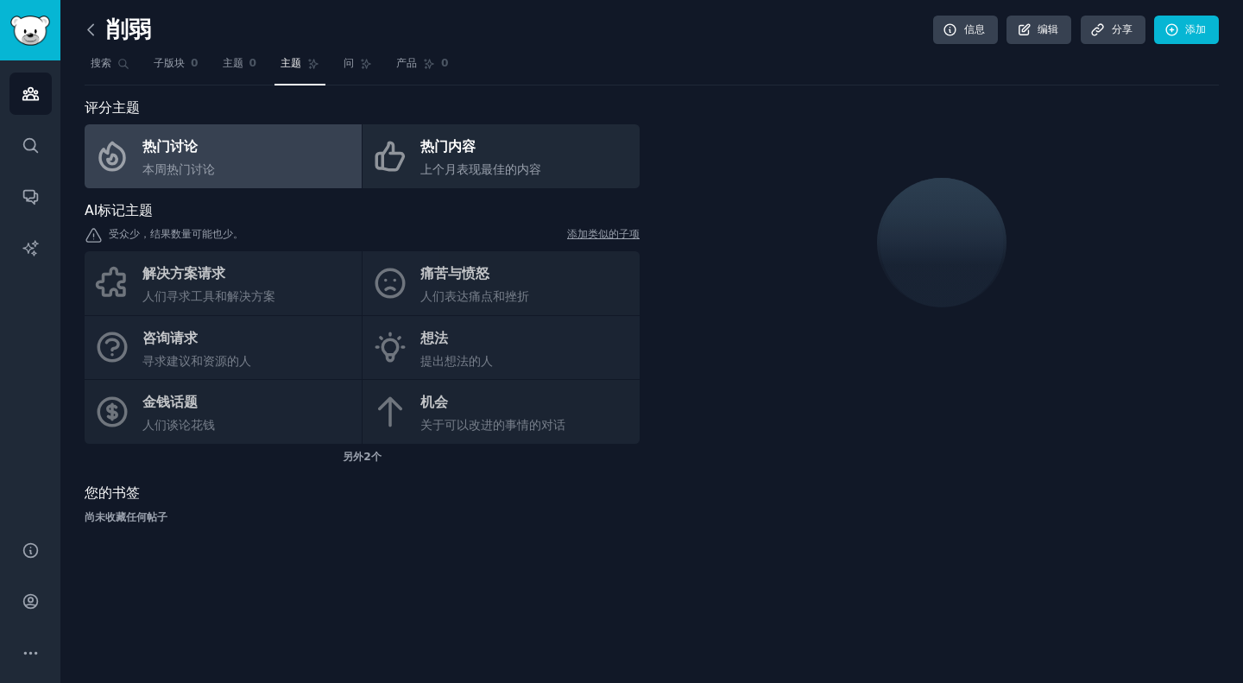
click at [97, 32] on icon at bounding box center [91, 30] width 18 height 18
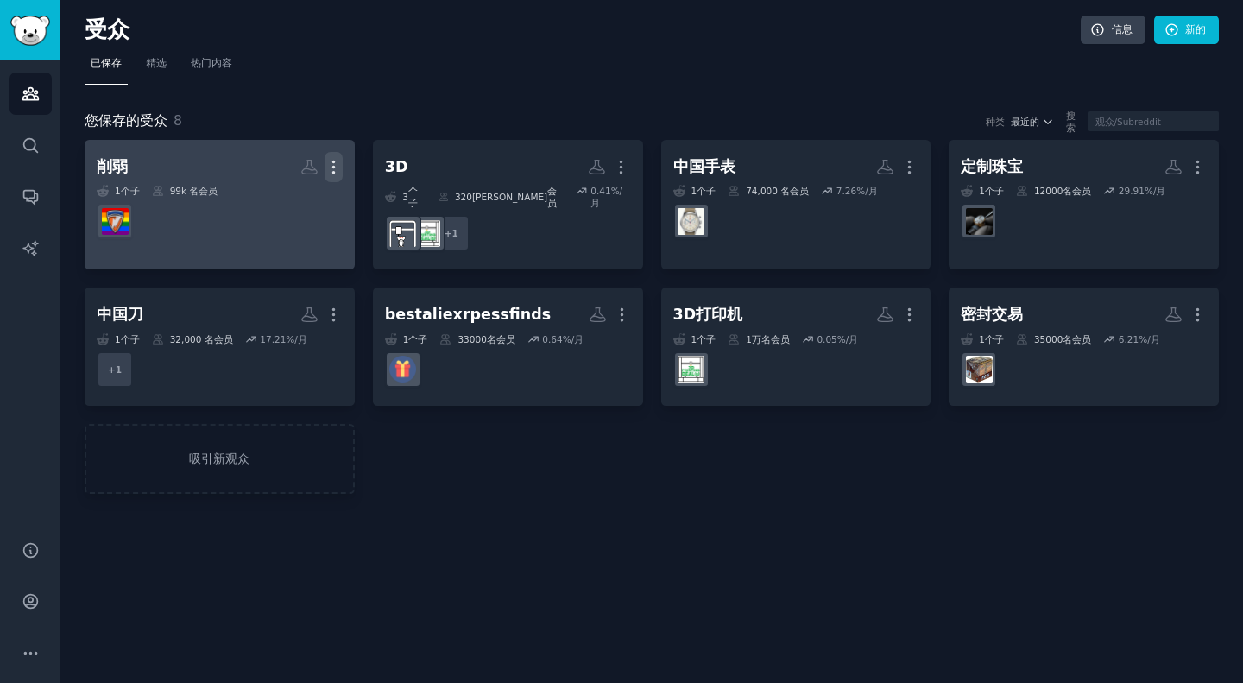
click at [337, 158] on icon "button" at bounding box center [334, 167] width 18 height 18
click at [280, 206] on p "Delete" at bounding box center [287, 203] width 40 height 18
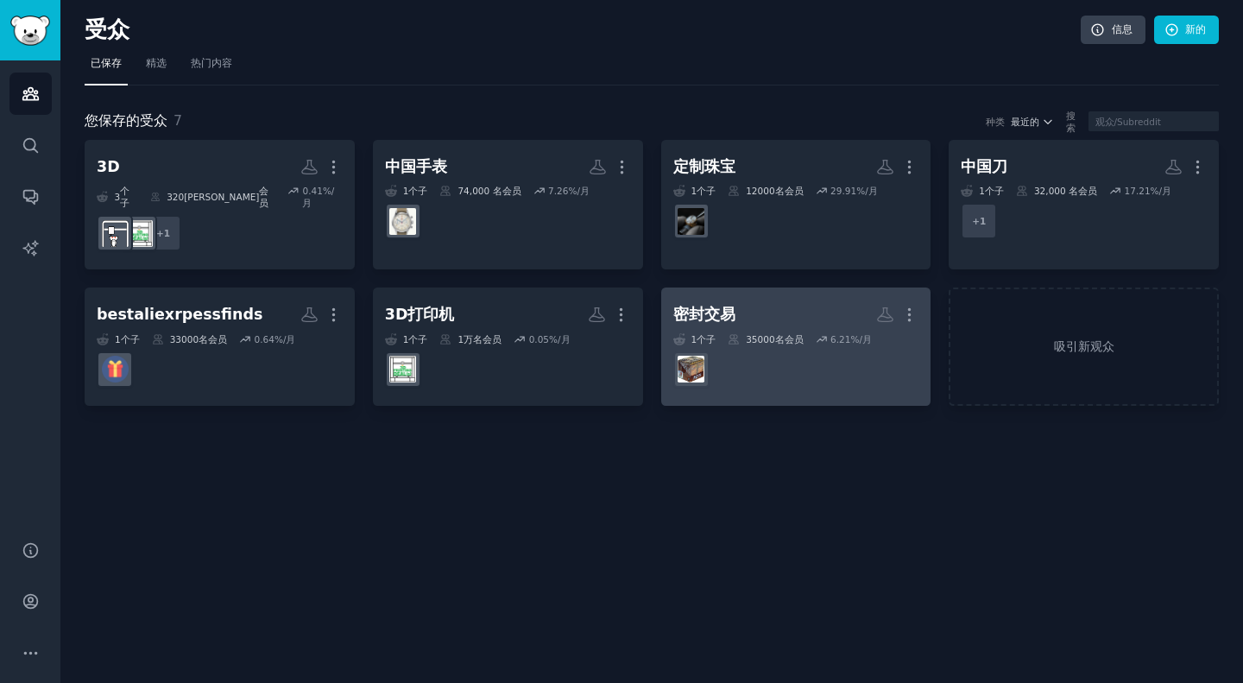
click at [825, 355] on dd at bounding box center [797, 369] width 246 height 48
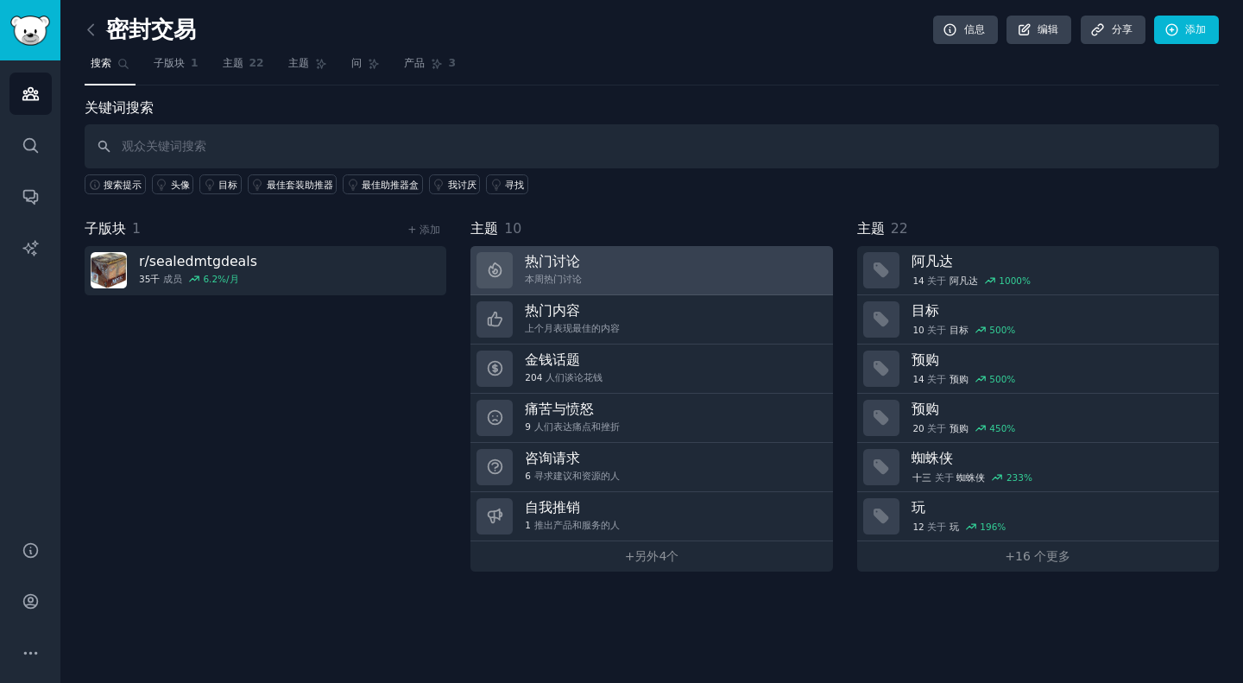
click at [688, 270] on link "热门讨论 本周热门讨论" at bounding box center [652, 270] width 362 height 49
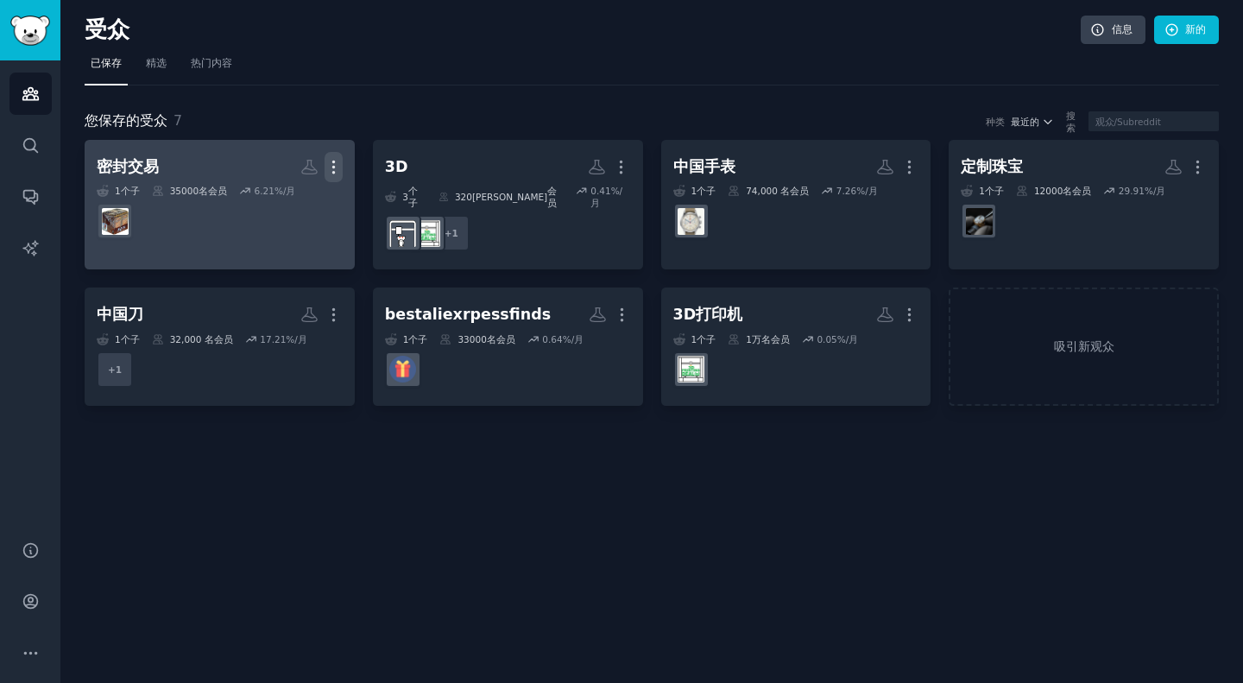
click at [334, 167] on icon "button" at bounding box center [333, 167] width 2 height 12
click at [279, 204] on p "Delete" at bounding box center [287, 203] width 40 height 18
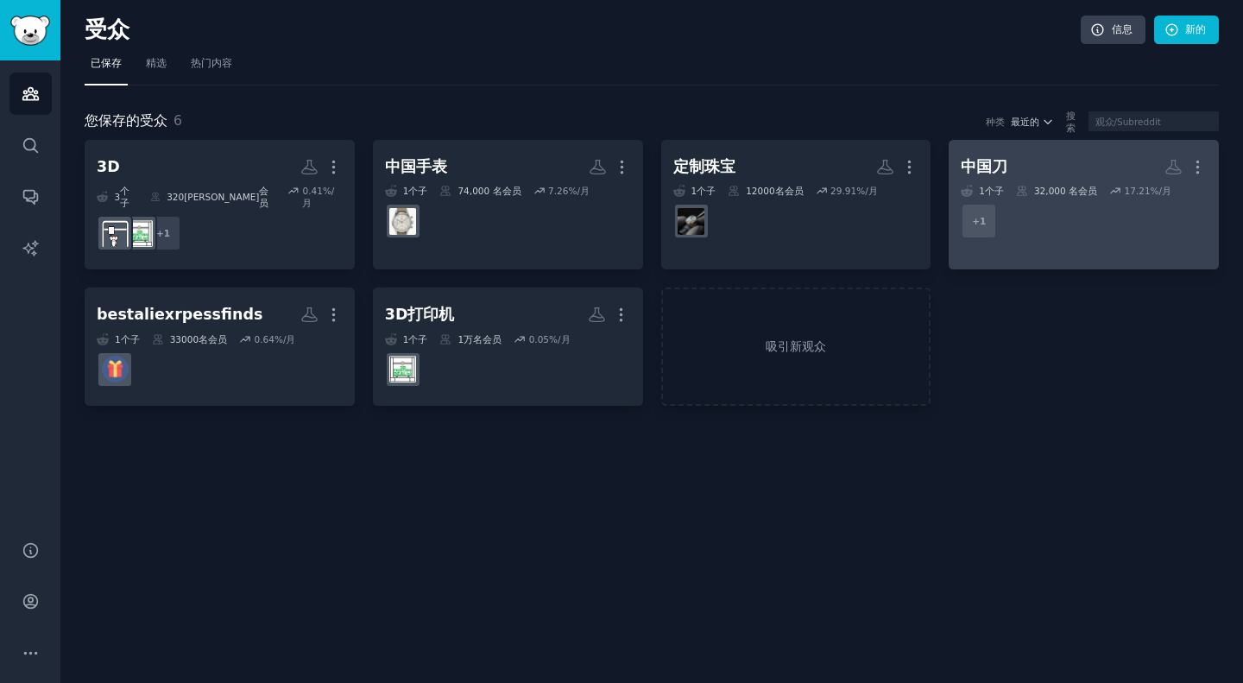
click at [1104, 217] on dd "+ 1" at bounding box center [1084, 221] width 246 height 48
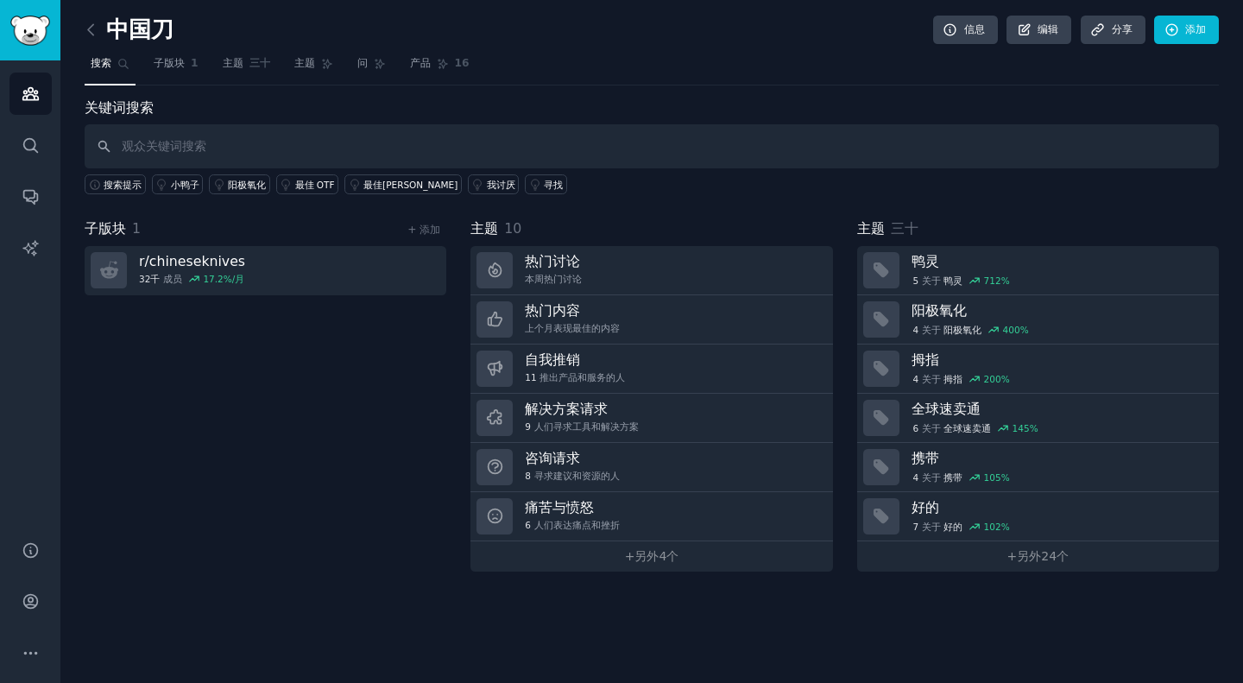
click at [682, 78] on nav "搜索 子版块 1 主题 三十 主题 问 产品 16" at bounding box center [652, 67] width 1135 height 35
click at [174, 70] on span "子版块" at bounding box center [169, 64] width 31 height 16
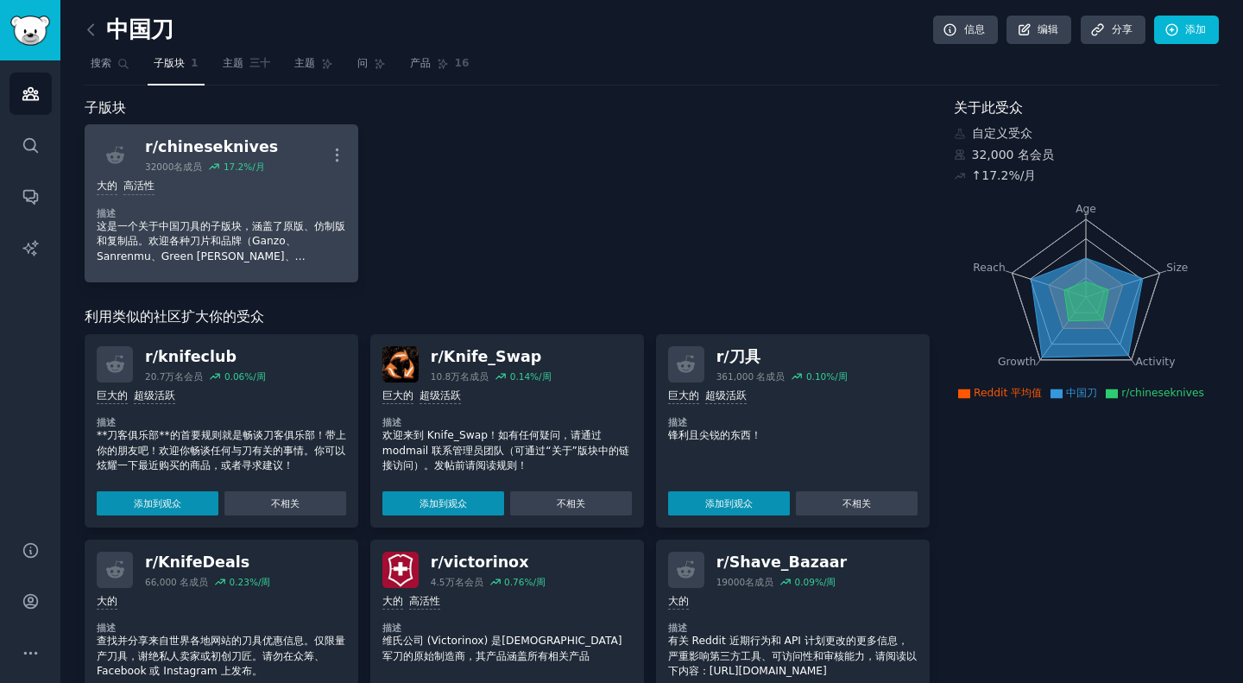
click at [263, 216] on dt "描述" at bounding box center [222, 213] width 250 height 12
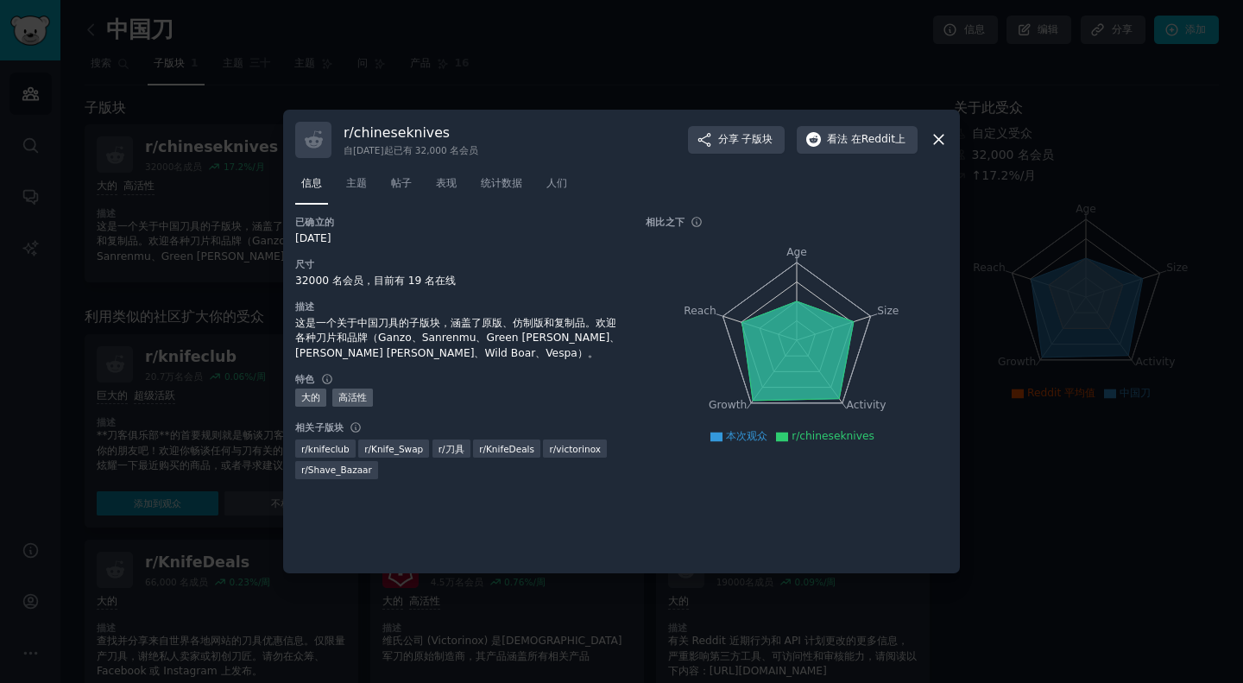
click at [932, 135] on icon at bounding box center [939, 139] width 18 height 18
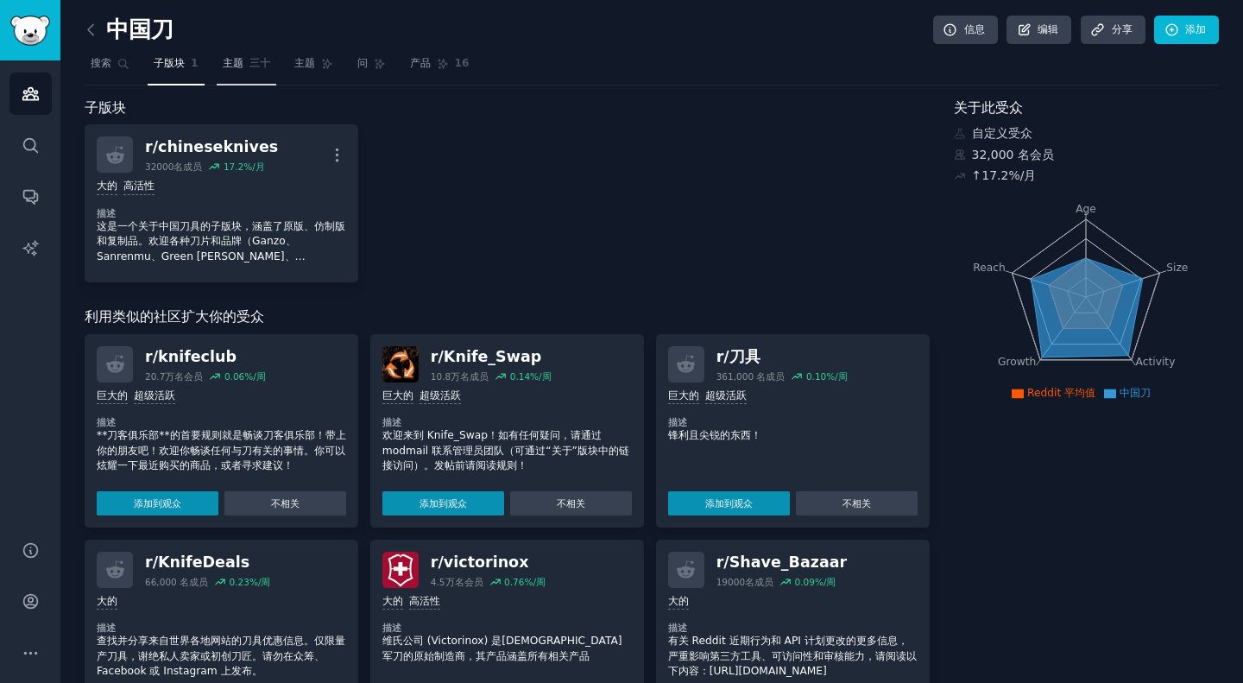
click at [231, 61] on font "主题" at bounding box center [233, 63] width 21 height 12
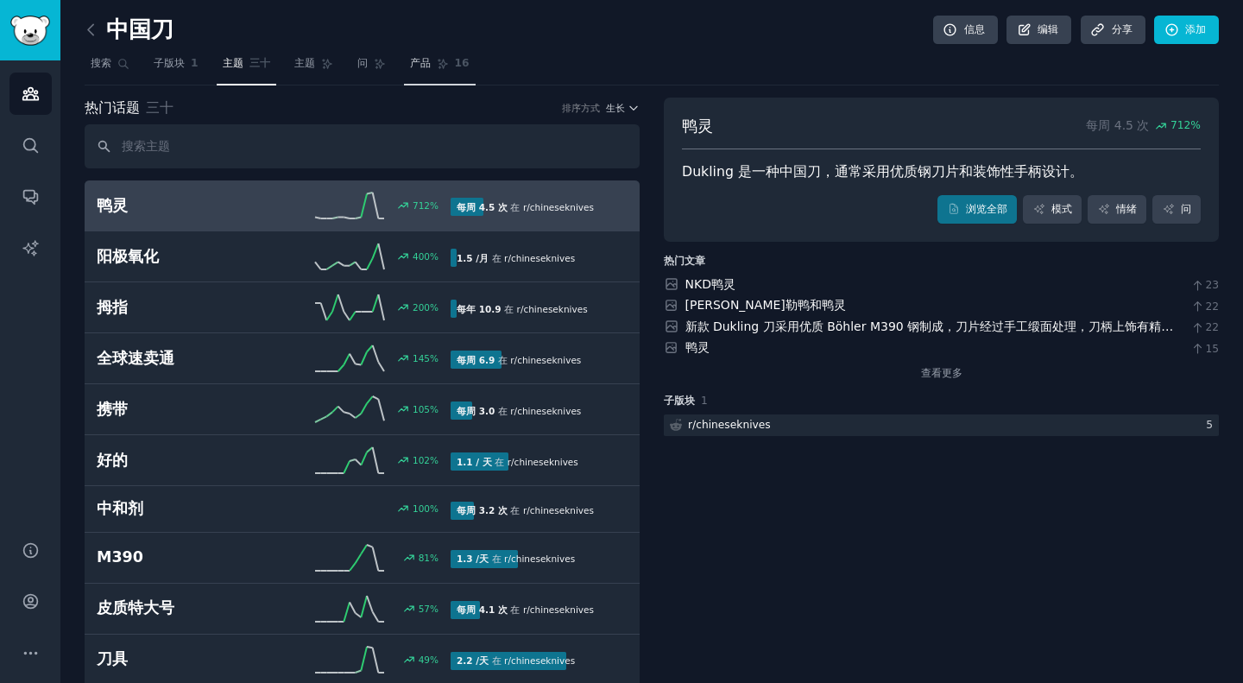
click at [422, 75] on link "产品 16" at bounding box center [440, 67] width 72 height 35
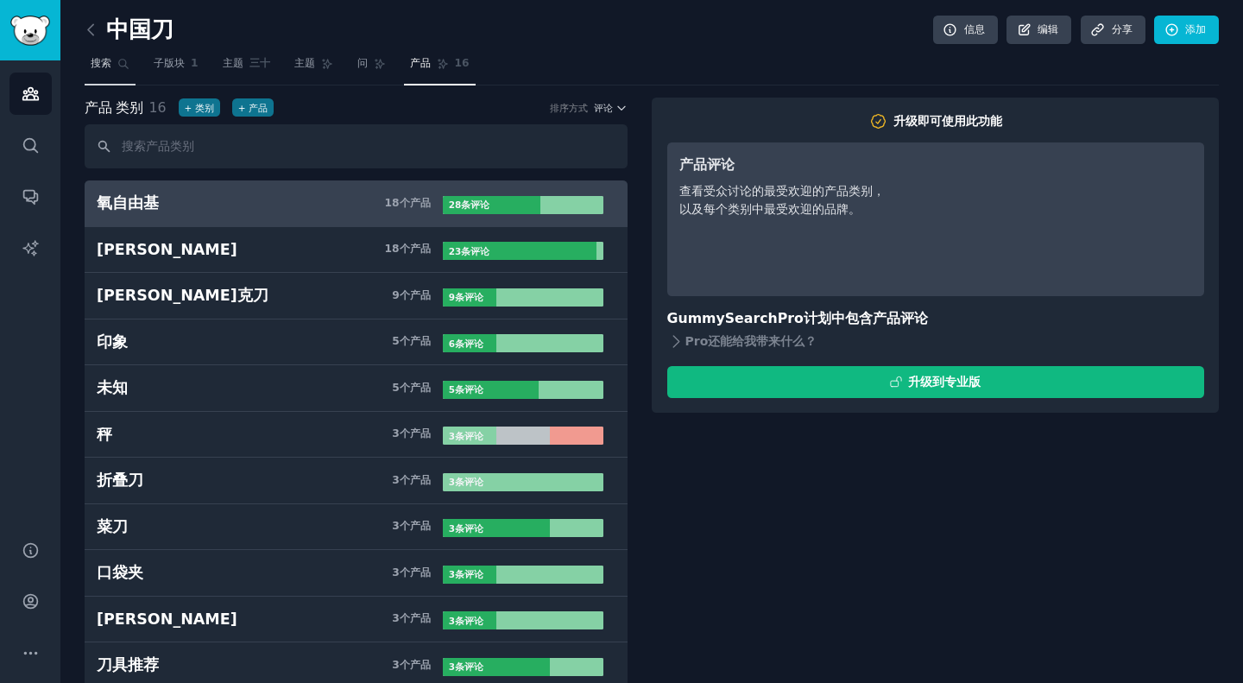
click at [104, 58] on font "搜索" at bounding box center [101, 63] width 21 height 12
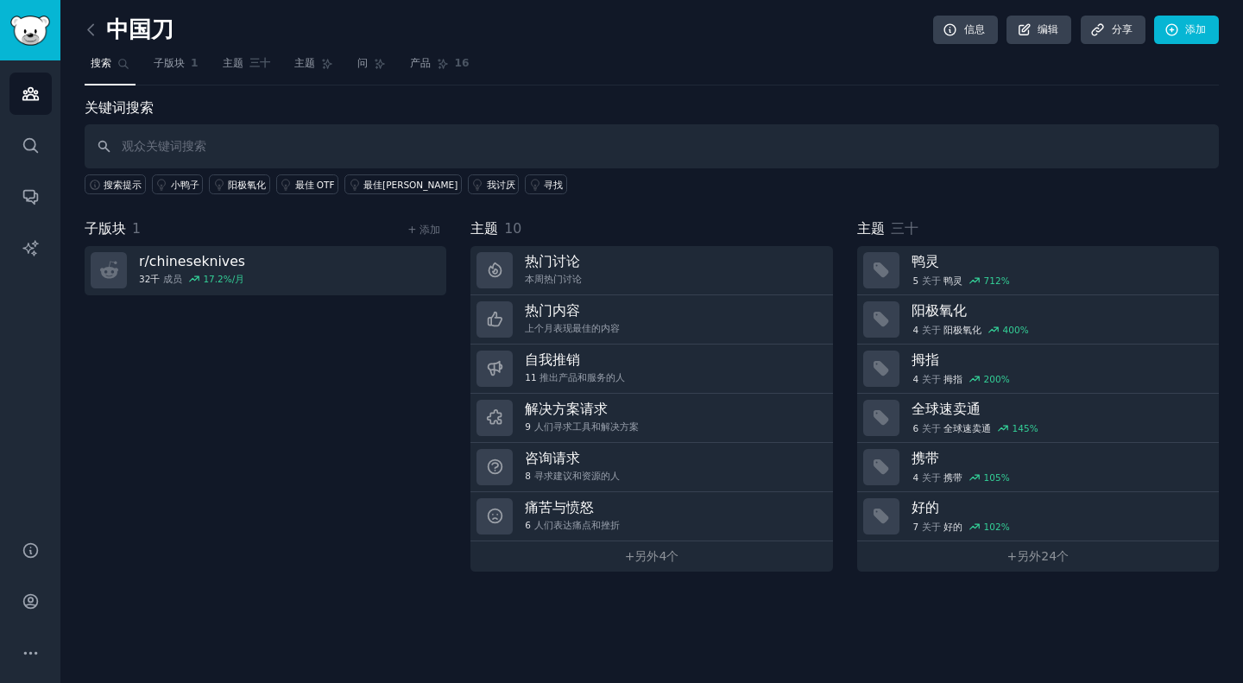
click at [677, 70] on nav "搜索 子版块 1 主题 三十 主题 问 产品 16" at bounding box center [652, 67] width 1135 height 35
drag, startPoint x: 677, startPoint y: 70, endPoint x: 301, endPoint y: 395, distance: 496.5
click at [301, 395] on div "子版块 1 + 添加 r/ chineseknives 32千 成员 17.2 %/月" at bounding box center [266, 394] width 362 height 353
click at [349, 459] on div "子版块 1 + 添加 r/ chineseknives 32千 成员 17.2 %/月" at bounding box center [266, 394] width 362 height 353
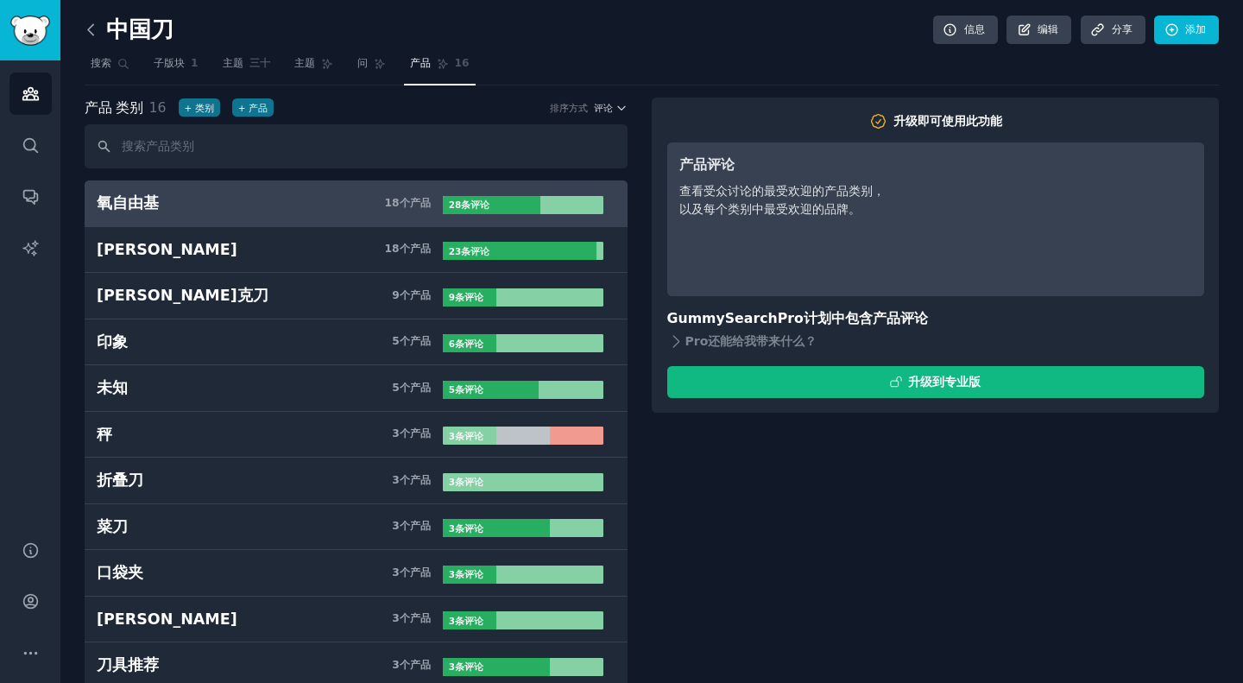
click at [90, 26] on icon at bounding box center [91, 30] width 18 height 18
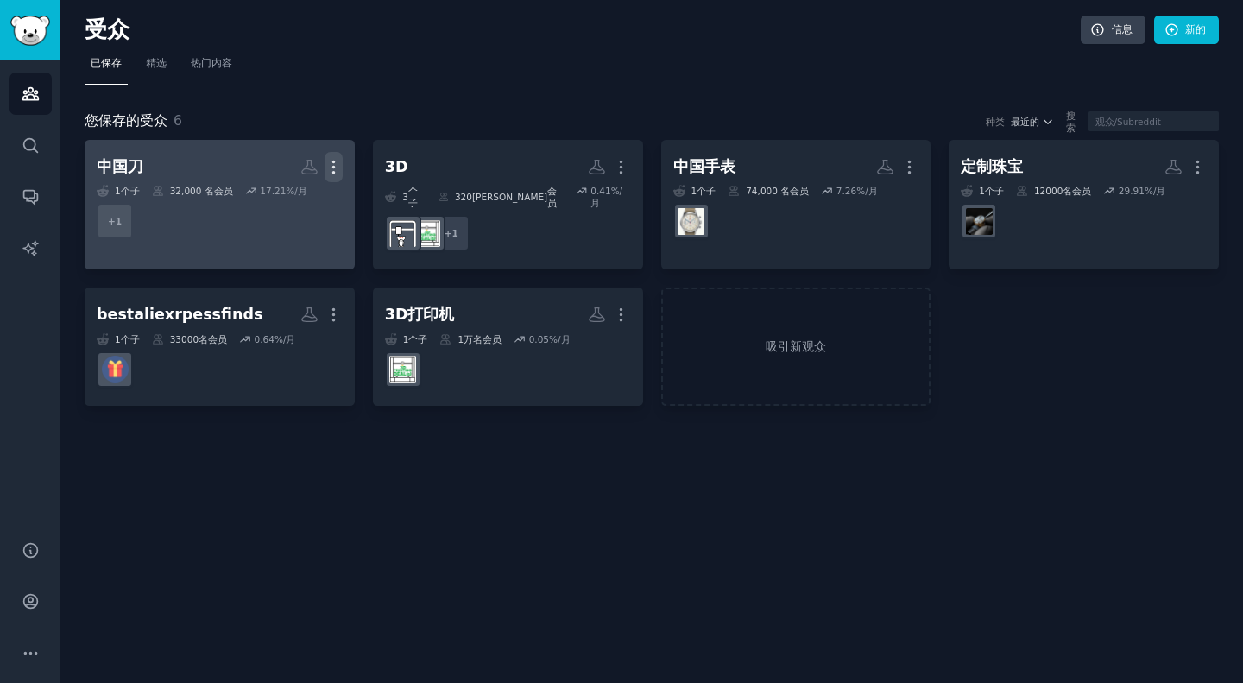
click at [332, 169] on icon "button" at bounding box center [334, 167] width 18 height 18
click at [291, 203] on p "Delete" at bounding box center [287, 203] width 40 height 18
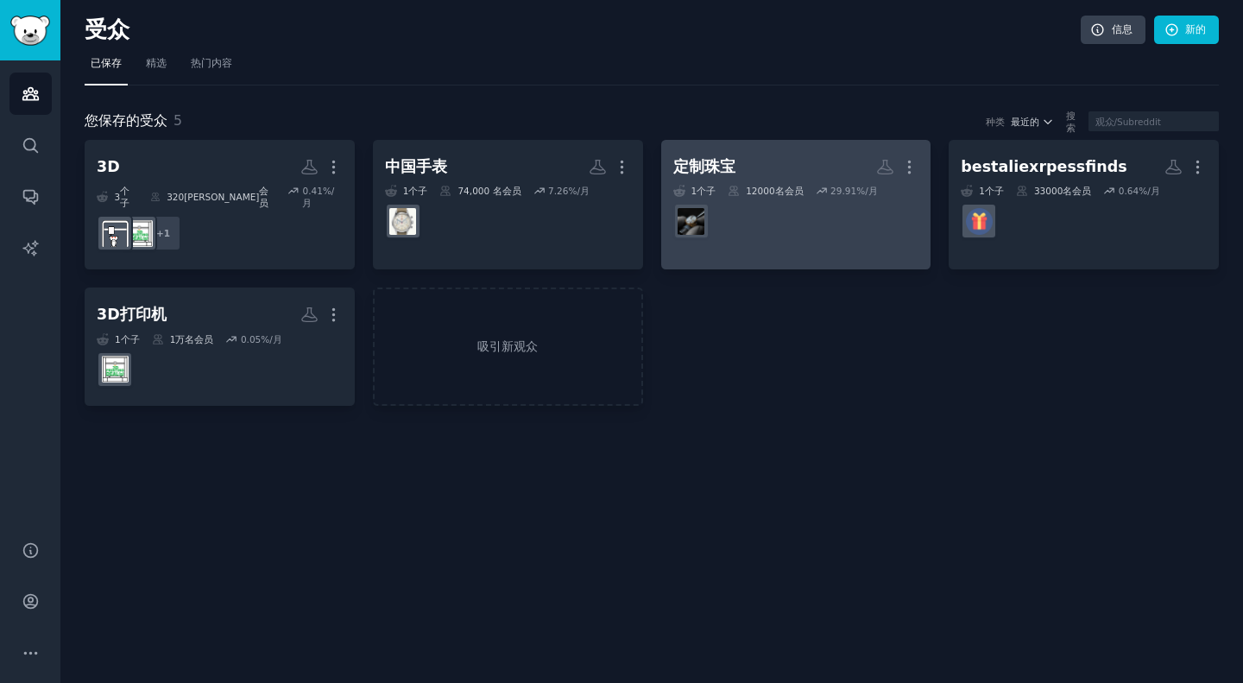
click at [901, 241] on dd at bounding box center [797, 221] width 246 height 48
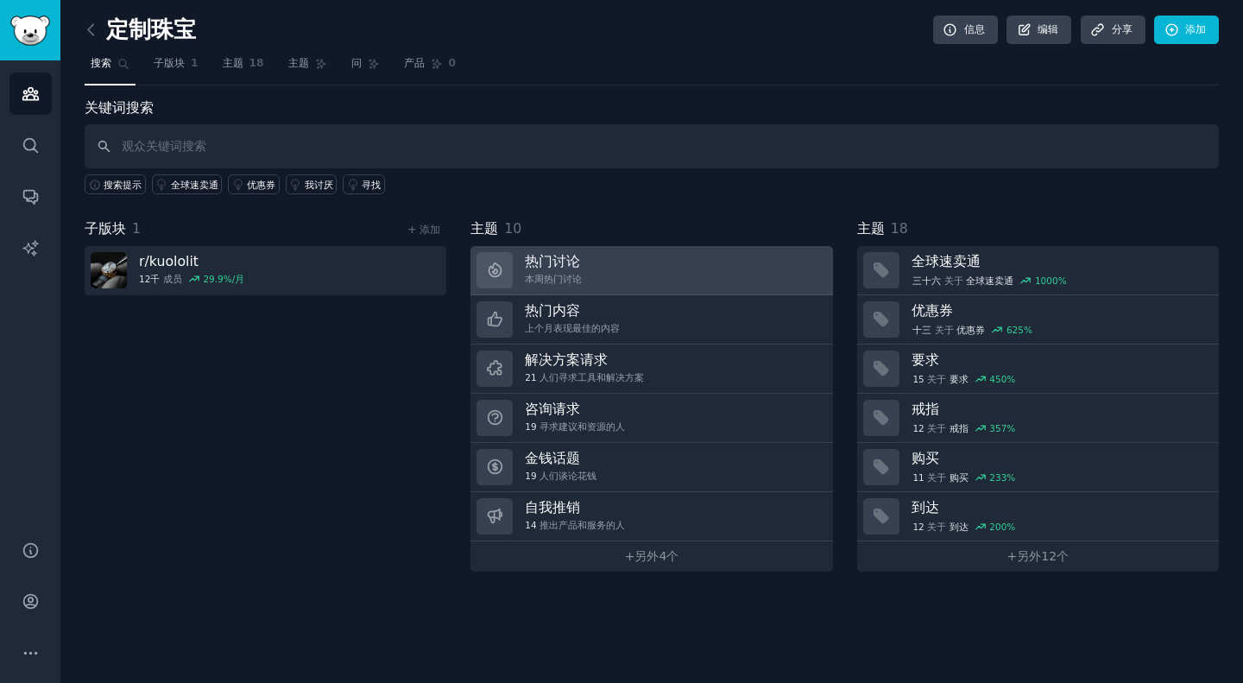
click at [611, 256] on link "热门讨论 本周热门讨论" at bounding box center [652, 270] width 362 height 49
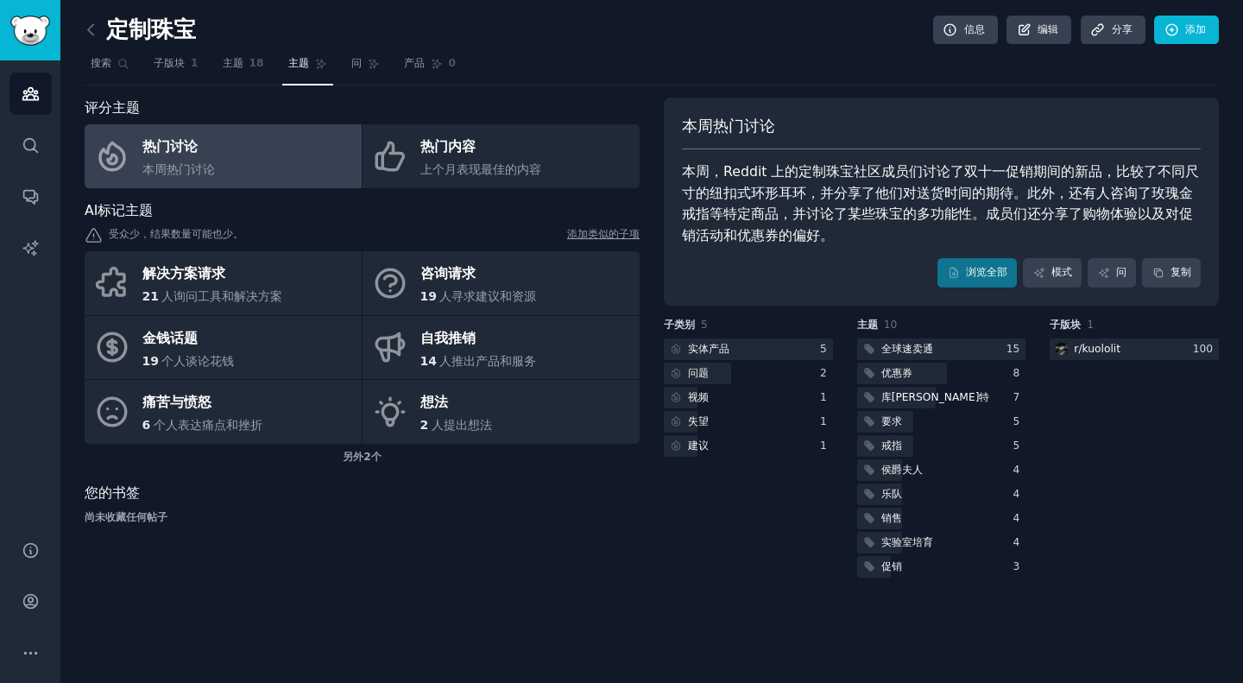
click at [698, 91] on div "定制珠宝 信息 编辑 分享 添加 搜索 子版块 1 主题 18 主题 问 产品 0 评分主题 热门讨论 本周热门讨论 热门内容 上个月表现最佳的内容 AI标记…" at bounding box center [652, 302] width 1135 height 556
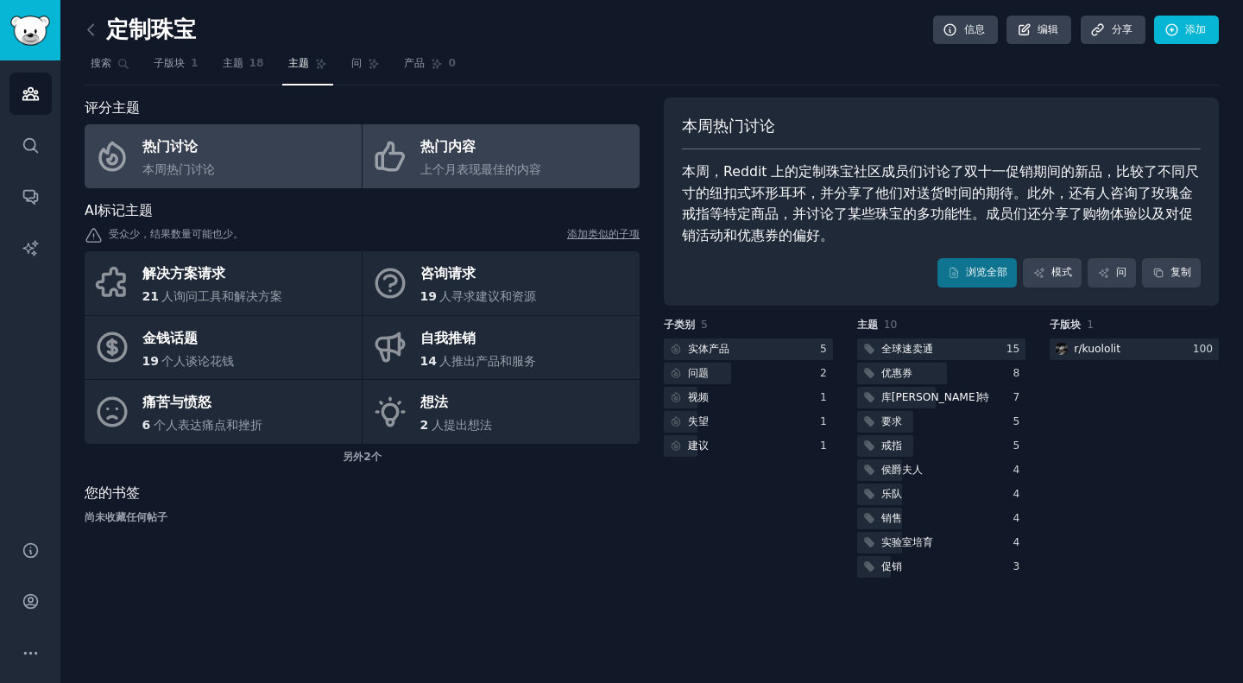
click at [535, 141] on div "热门内容" at bounding box center [481, 148] width 121 height 28
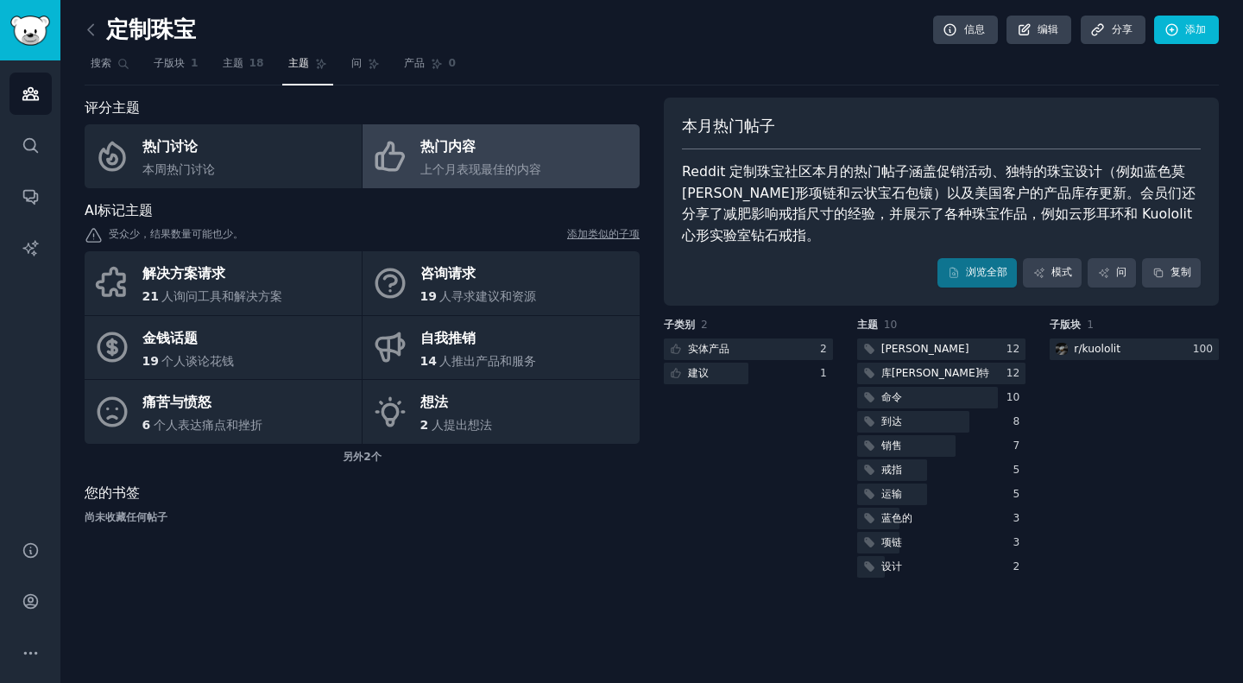
click at [535, 141] on div "热门内容" at bounding box center [481, 148] width 121 height 28
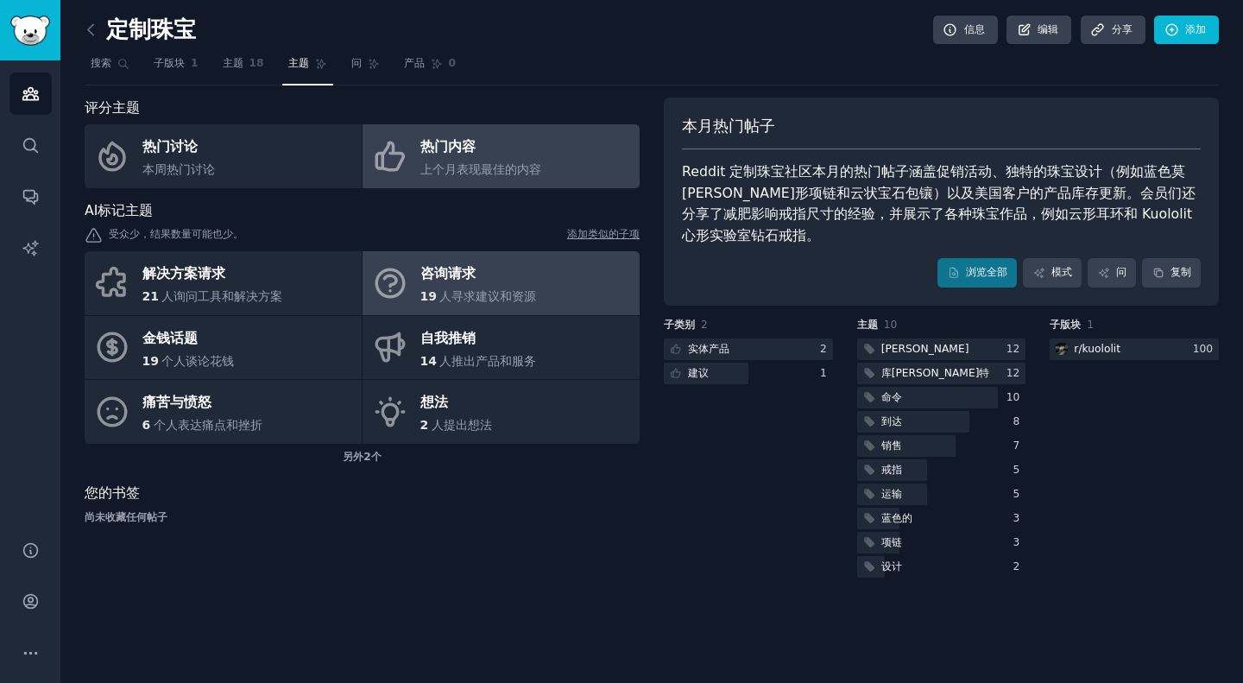
click at [480, 276] on div "咨询请求" at bounding box center [479, 275] width 117 height 28
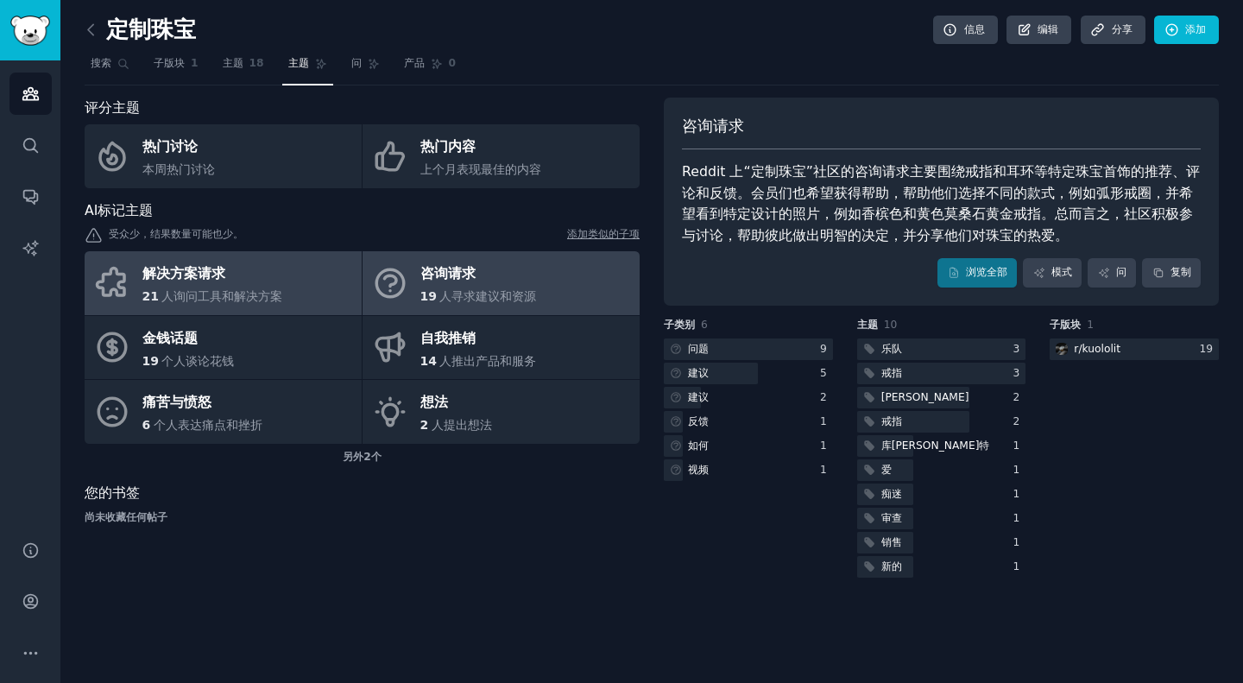
click at [287, 284] on link "解决方案请求 21 人询问工具和解决方案" at bounding box center [223, 283] width 277 height 64
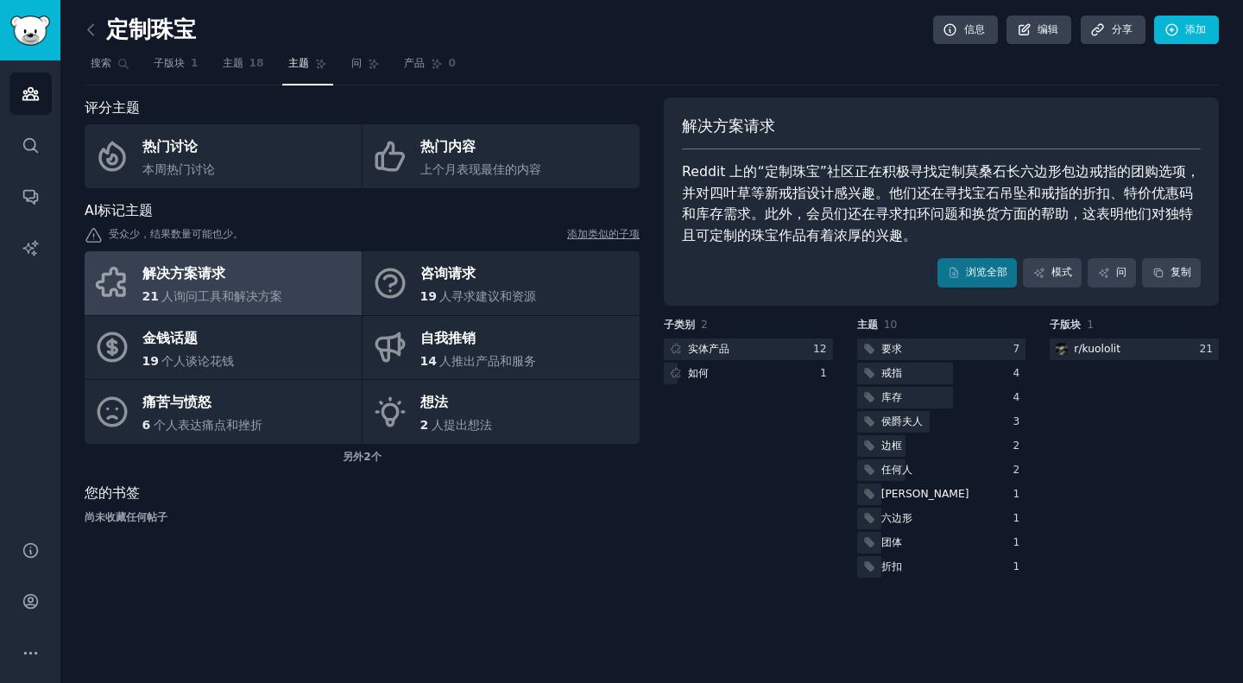
click at [708, 95] on div "定制珠宝 信息 编辑 分享 添加 搜索 子版块 1 主题 18 主题 问 产品 0 评分主题 热门讨论 本周热门讨论 热门内容 上个月表现最佳的内容 AI标记…" at bounding box center [652, 302] width 1135 height 556
click at [79, 29] on div "定制珠宝 信息 编辑 分享 添加 搜索 子版块 1 主题 18 主题 问 产品 0 评分主题 热门讨论 本周热门讨论 热门内容 上个月表现最佳的内容 AI标记…" at bounding box center [651, 341] width 1183 height 683
click at [91, 33] on icon at bounding box center [90, 29] width 5 height 10
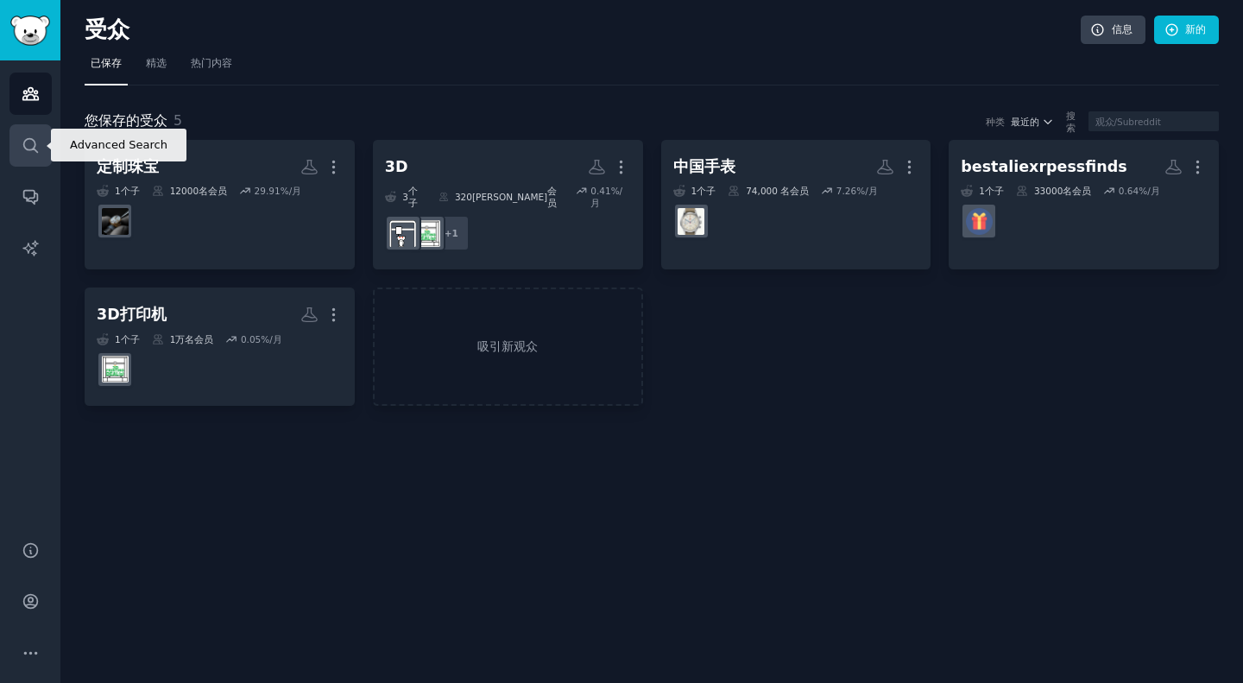
click at [25, 133] on link "搜索" at bounding box center [30, 145] width 42 height 42
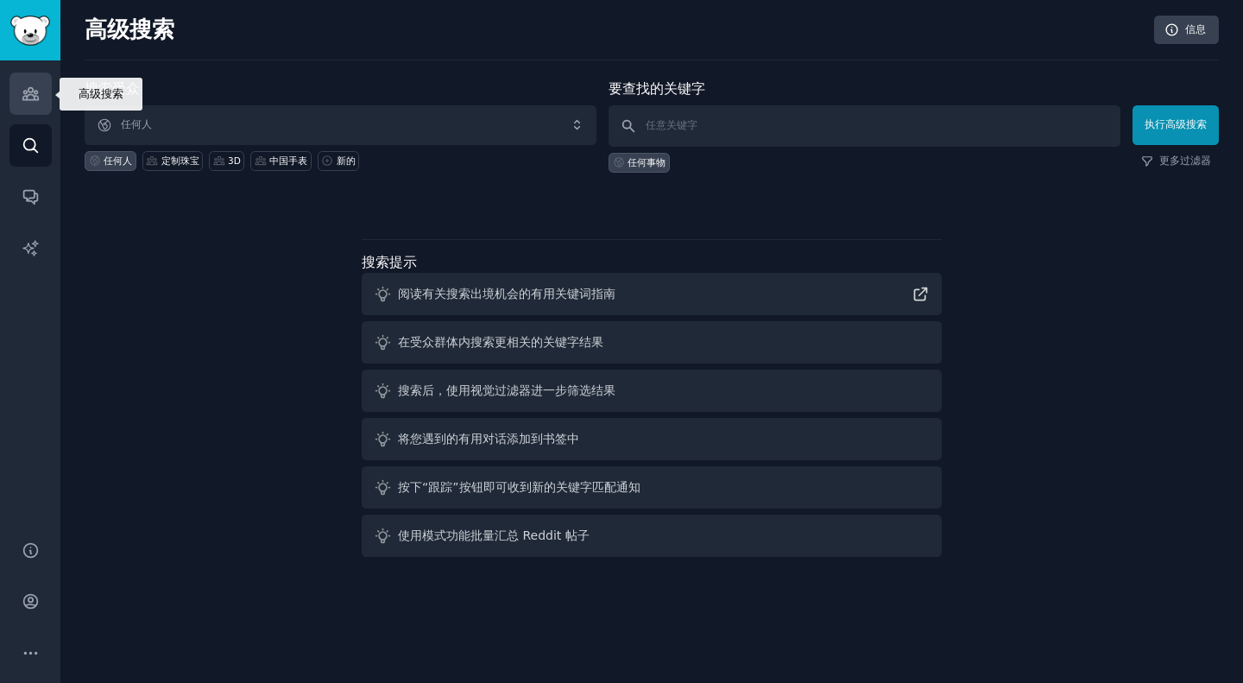
click at [25, 101] on icon "侧边栏" at bounding box center [31, 94] width 18 height 18
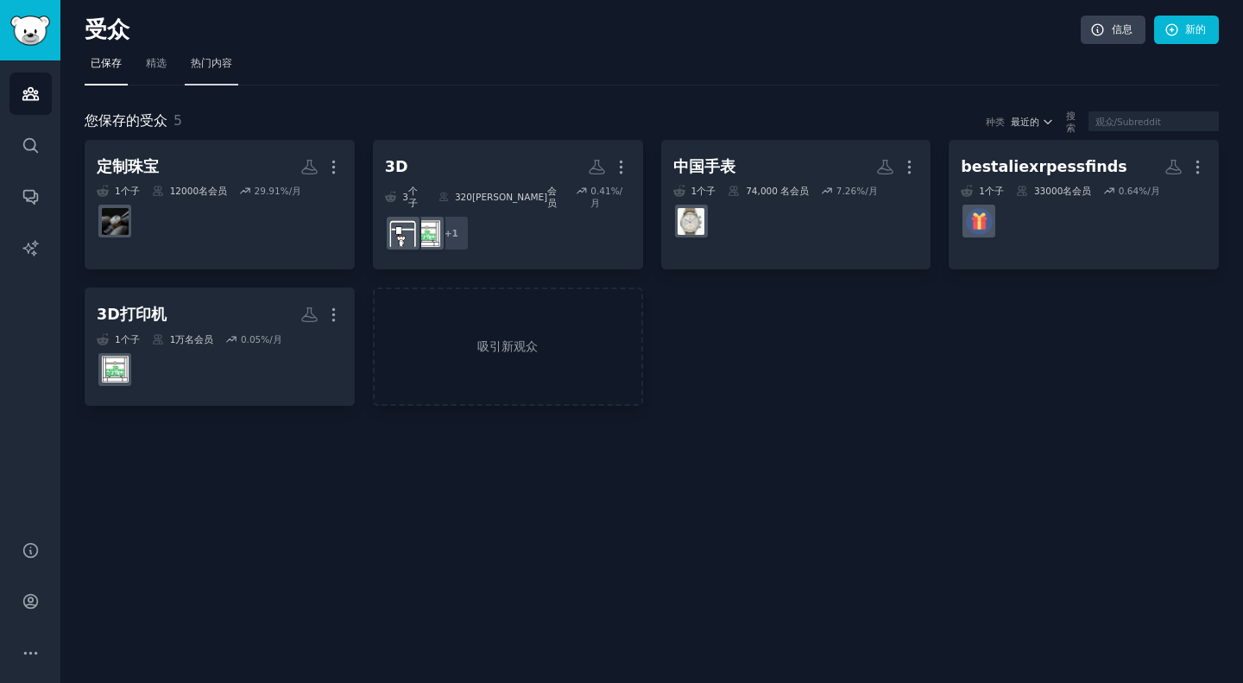
click at [215, 66] on font "热门内容" at bounding box center [211, 63] width 41 height 12
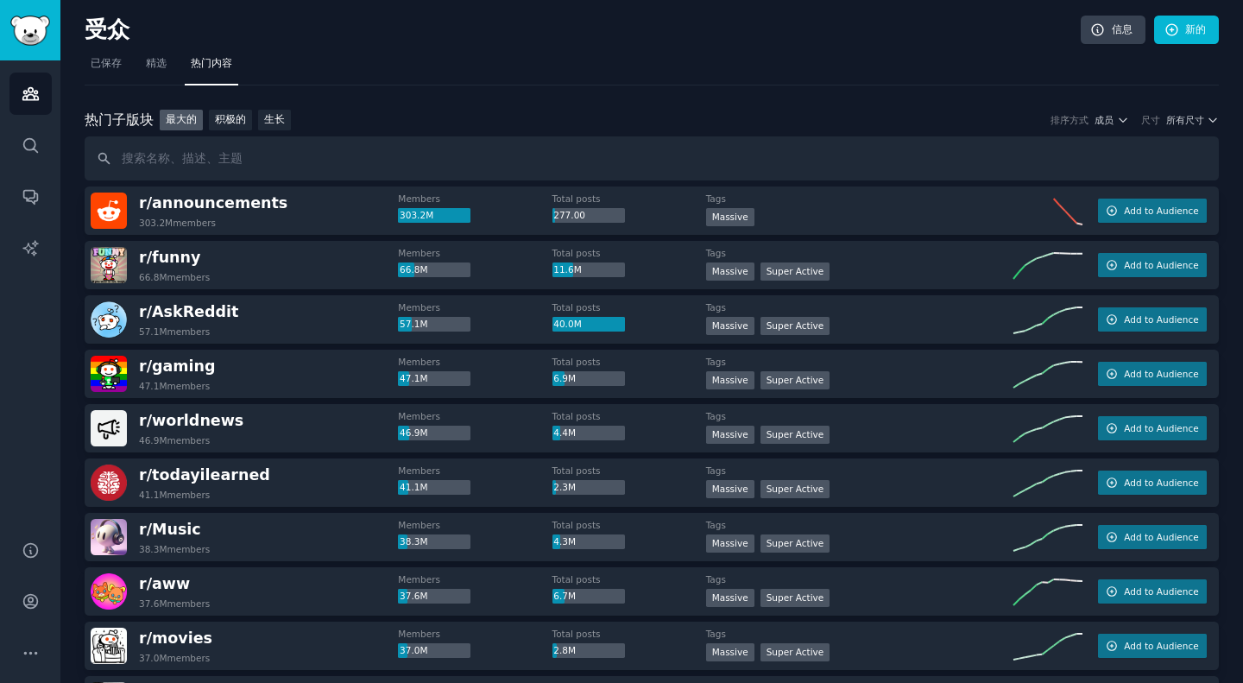
click at [332, 155] on input "text" at bounding box center [652, 158] width 1135 height 44
click at [187, 166] on input "text" at bounding box center [652, 158] width 1135 height 44
paste input "gadgets"
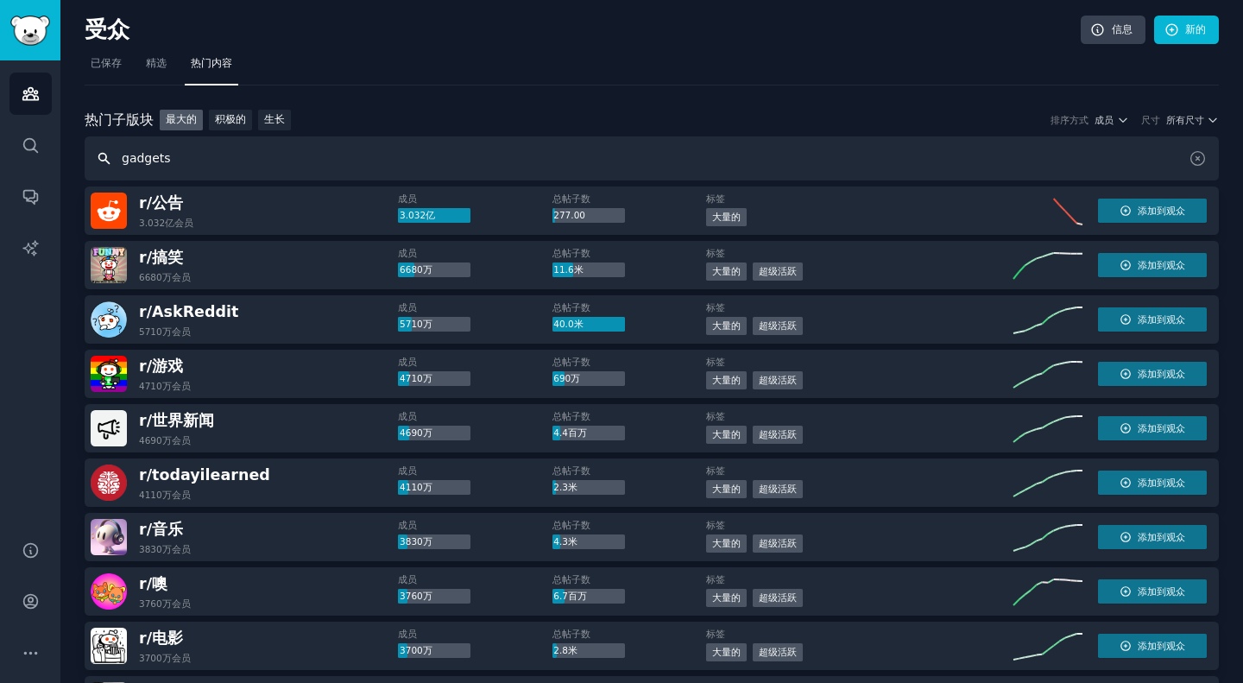
type input "gadgets"
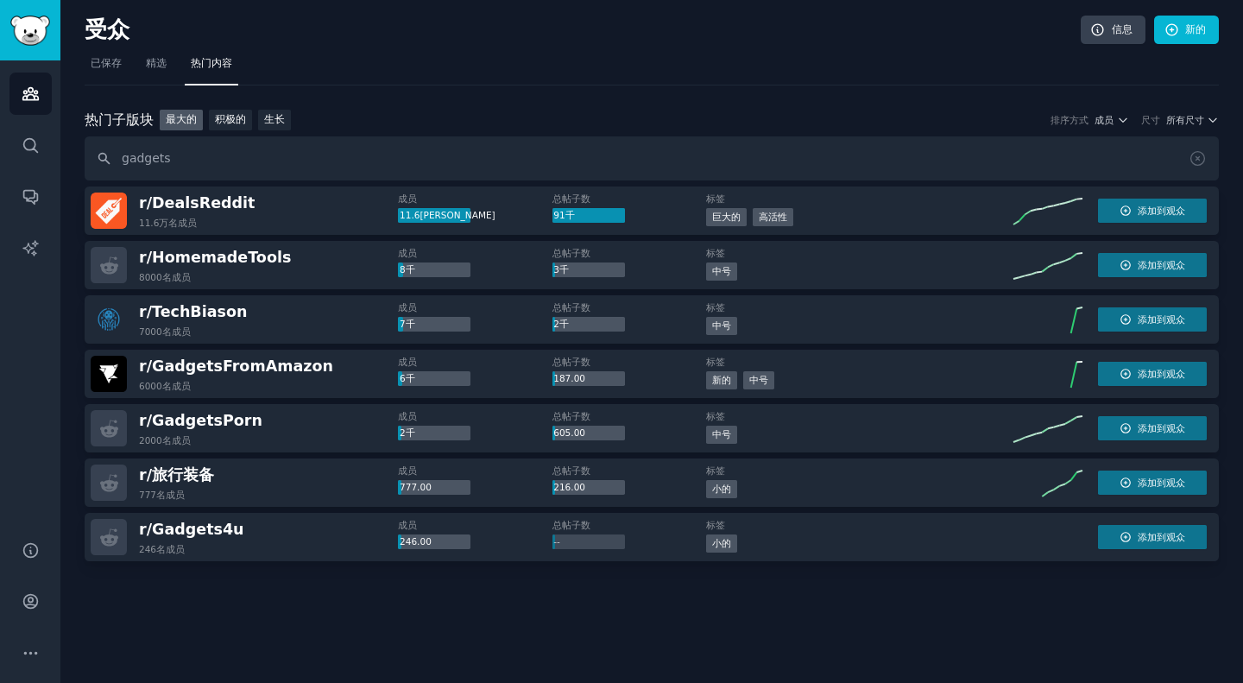
click at [899, 104] on div "热门 子版块 热门子版块 最大的 积极的 生长 排序方式 成员 尺寸 所有尺寸 gadgets r/ DealsReddit 11.6万名 成员 成员 11.…" at bounding box center [652, 371] width 1135 height 573
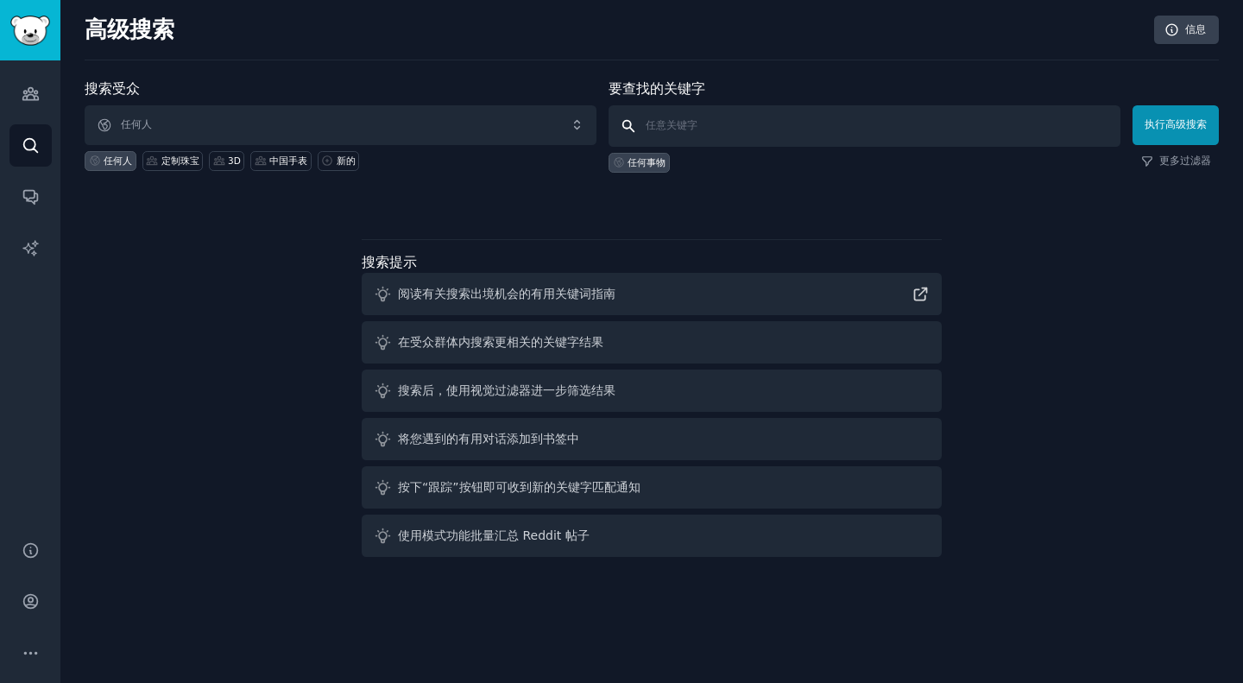
click at [732, 131] on input "text" at bounding box center [865, 125] width 512 height 41
paste input "“hobby"
click at [648, 122] on input "“hobby" at bounding box center [865, 125] width 512 height 41
type input "hobby"
click at [1182, 123] on font "执行高级搜索" at bounding box center [1176, 124] width 62 height 12
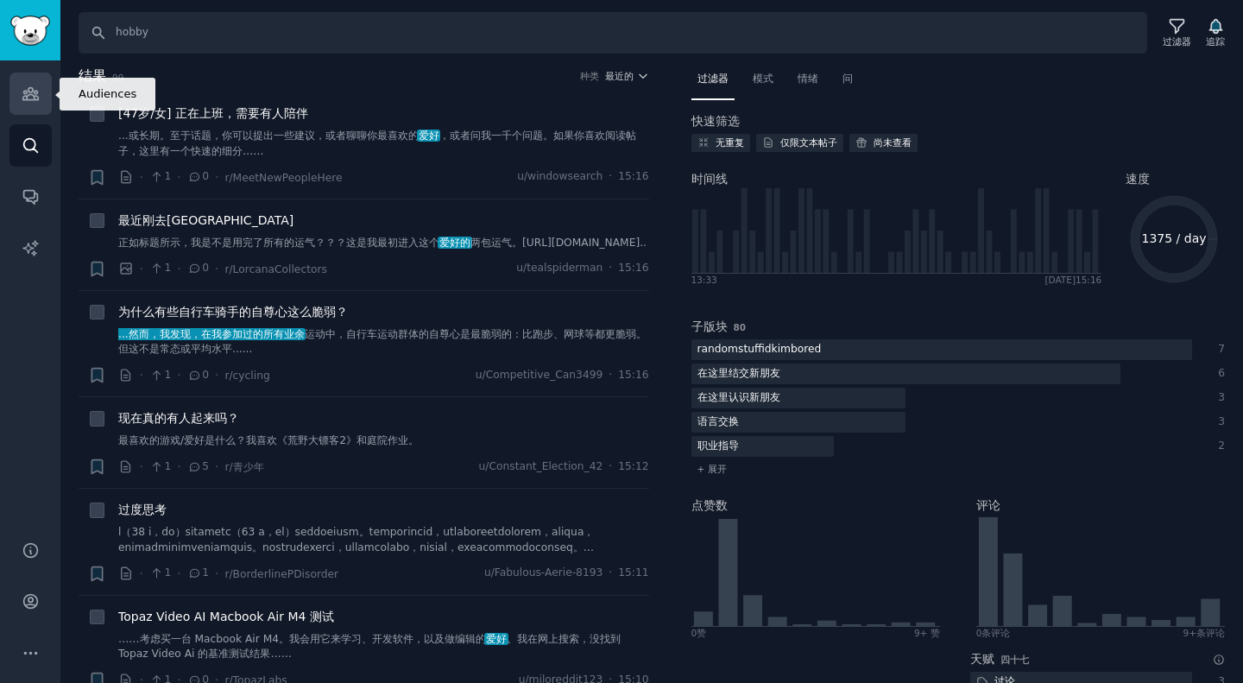
click at [30, 104] on link "受众" at bounding box center [30, 94] width 42 height 42
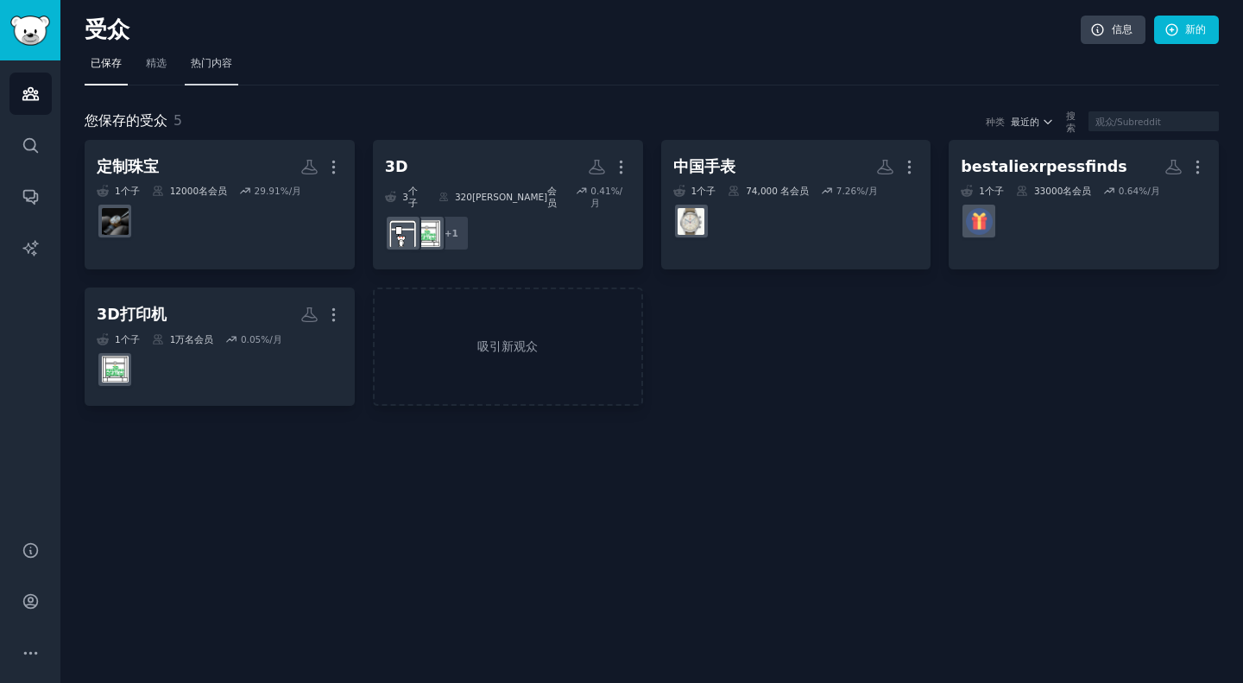
click at [216, 72] on link "热门内容" at bounding box center [212, 67] width 54 height 35
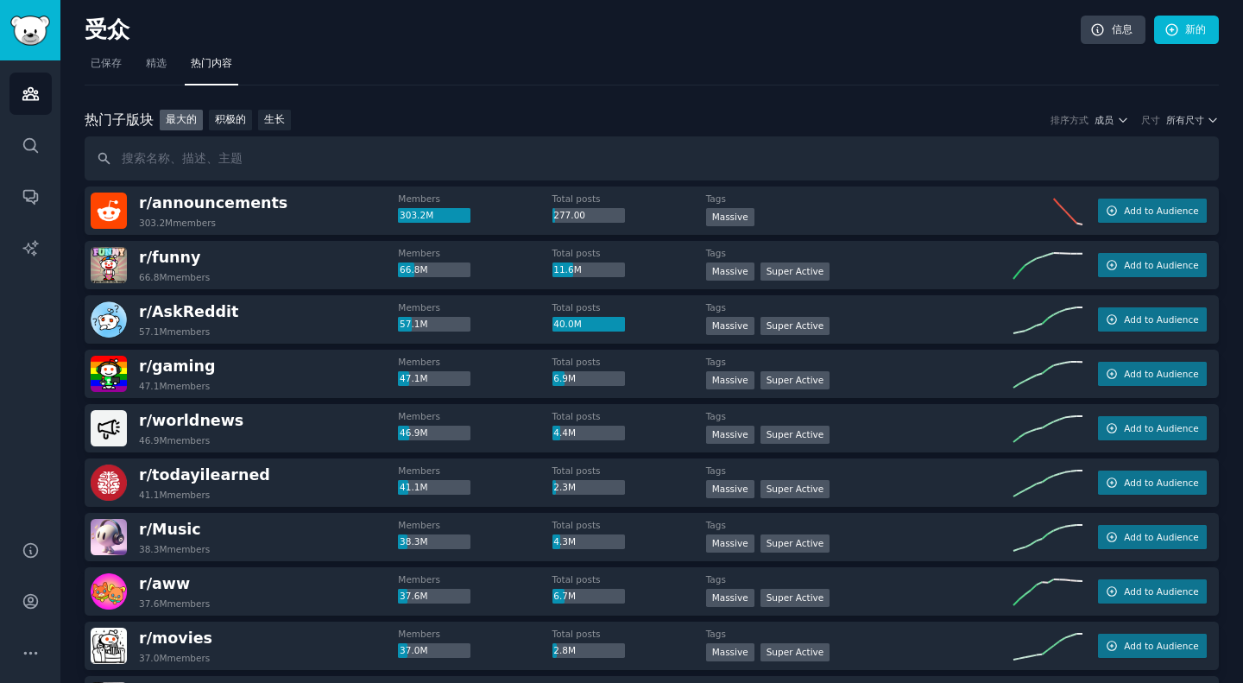
click at [334, 152] on input "text" at bounding box center [652, 158] width 1135 height 44
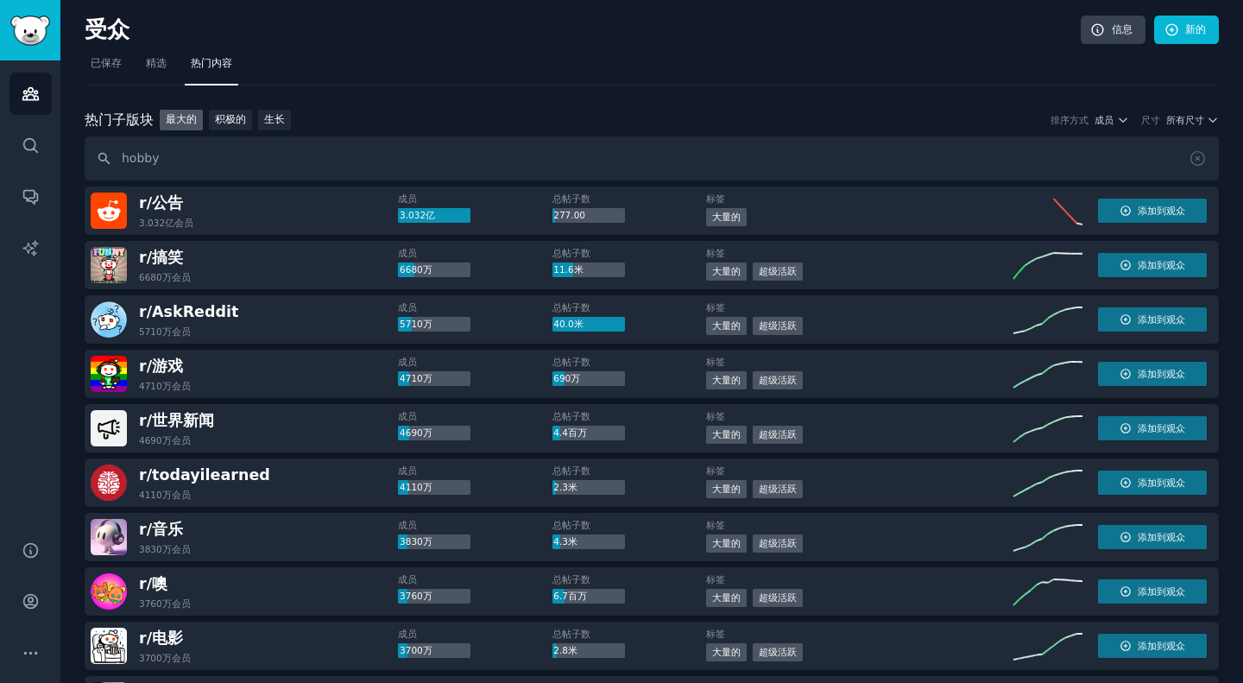
type input "hobby"
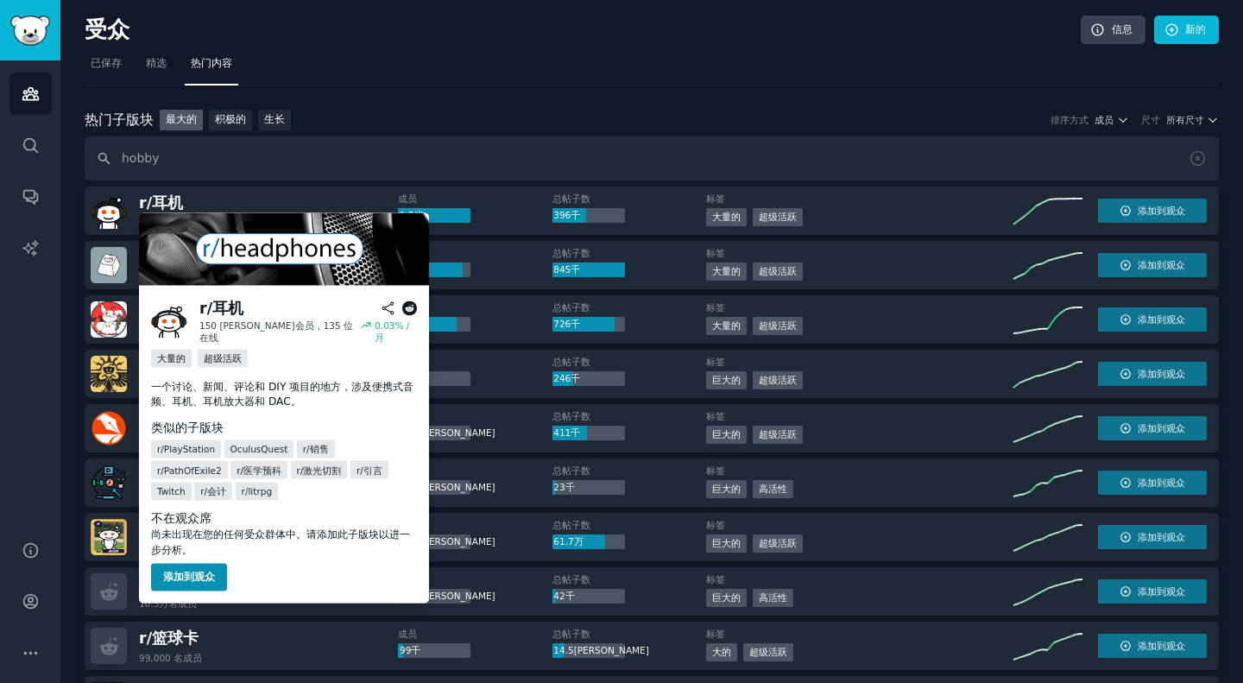
scroll to position [1, 0]
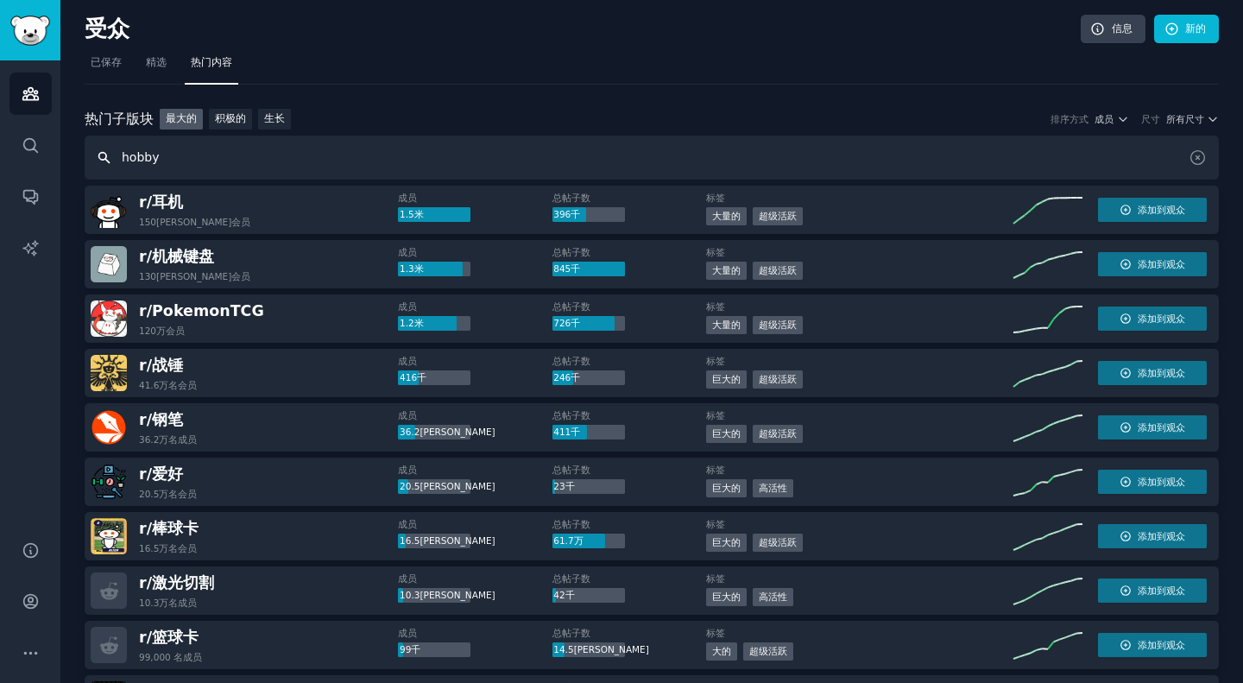
drag, startPoint x: 186, startPoint y: 159, endPoint x: 116, endPoint y: 144, distance: 71.5
click at [116, 144] on input "hobby" at bounding box center [652, 158] width 1135 height 44
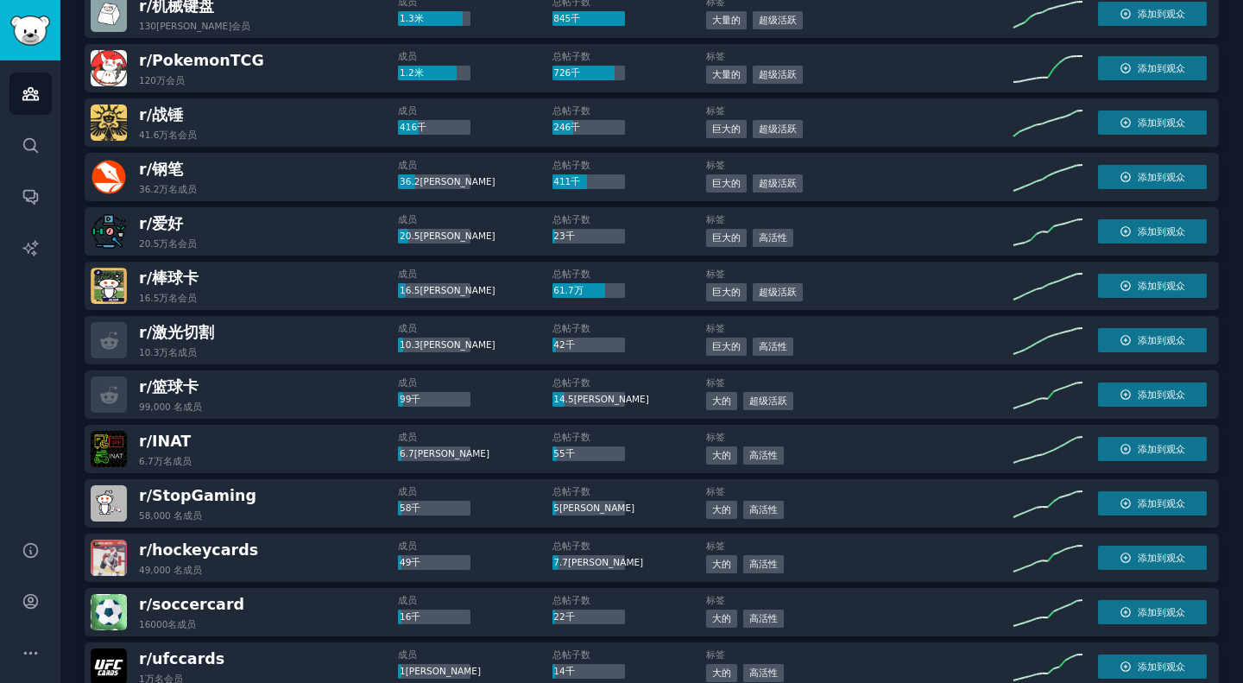
scroll to position [233, 0]
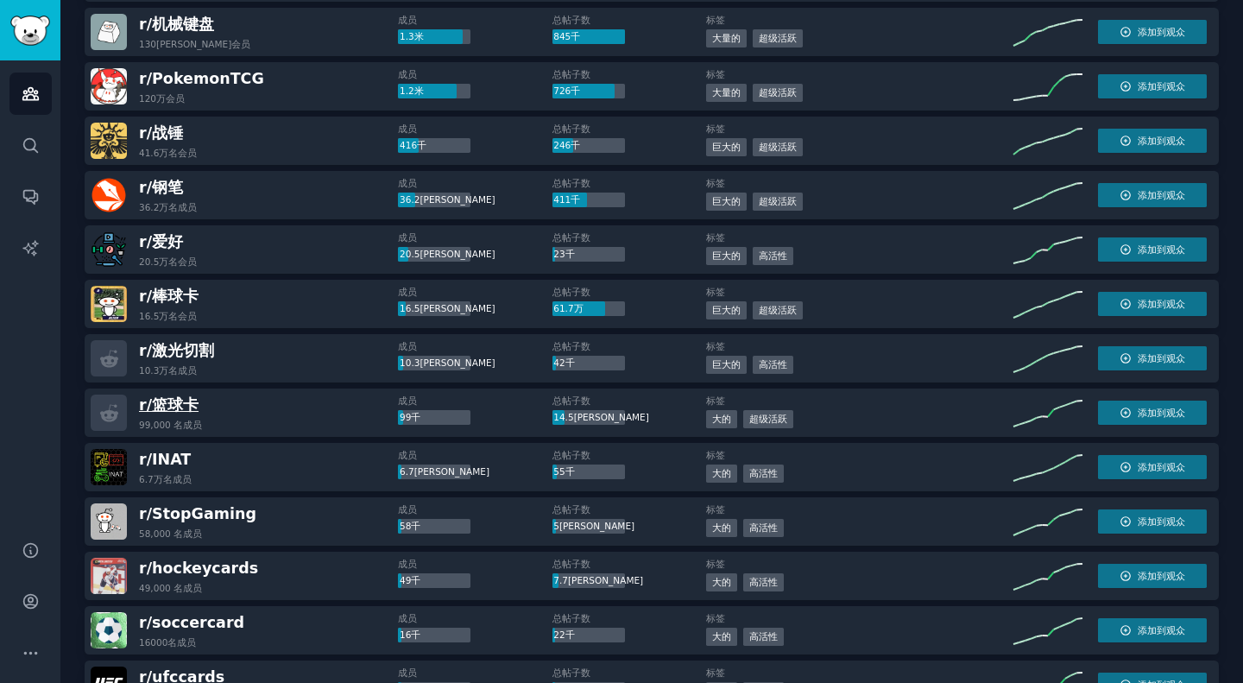
click at [180, 404] on font "篮球卡" at bounding box center [175, 404] width 47 height 17
click at [174, 305] on font "棒球卡" at bounding box center [175, 296] width 47 height 17
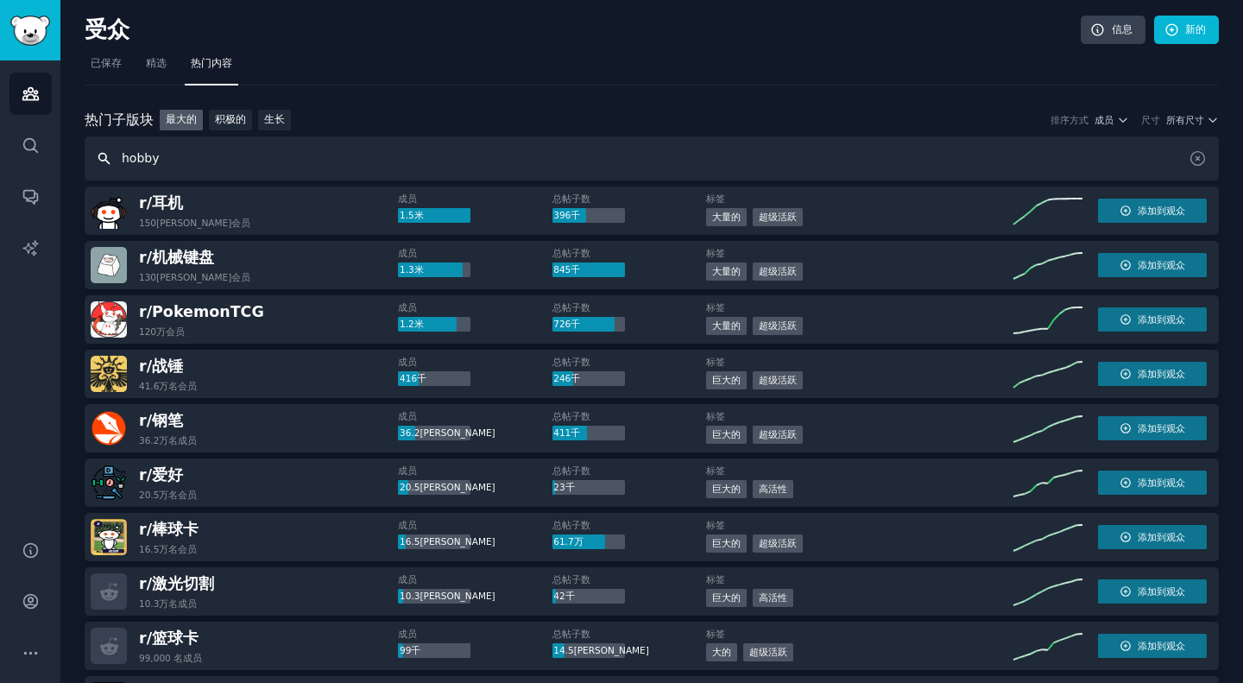
click at [187, 162] on input "hobby" at bounding box center [652, 158] width 1135 height 44
type input "h"
type input "s"
type input "asmr"
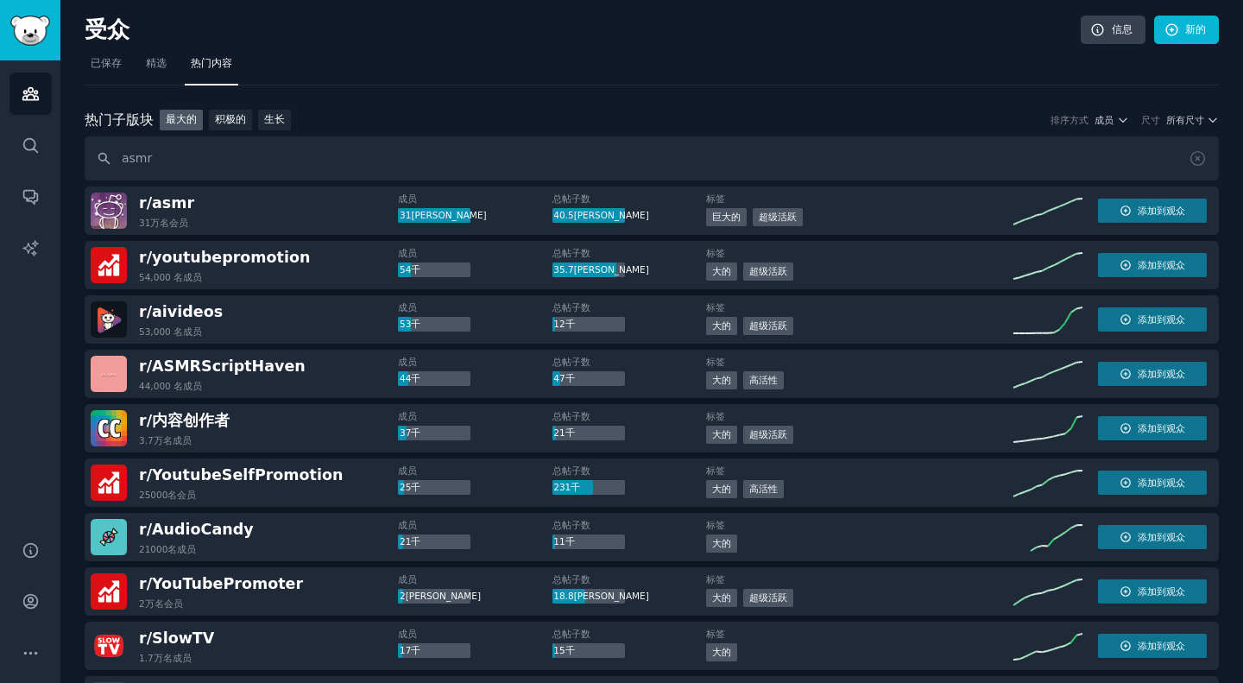
click at [899, 79] on nav "已保存 精选 热门内容" at bounding box center [652, 67] width 1135 height 35
click at [619, 133] on div "热门 子版块 热门子版块 最大的 积极的 生长 排序方式 成员 尺寸 所有尺寸 asmr" at bounding box center [652, 146] width 1135 height 72
click at [104, 61] on font "已保存" at bounding box center [106, 63] width 31 height 12
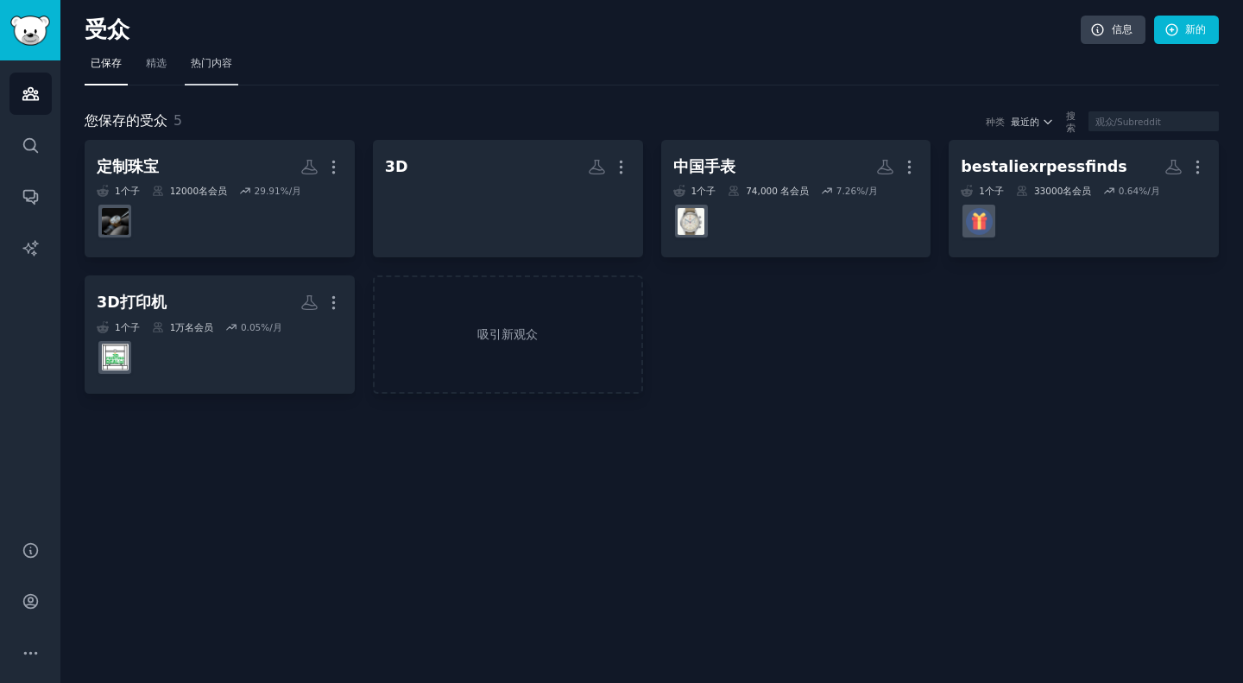
click at [193, 63] on font "热门内容" at bounding box center [211, 63] width 41 height 12
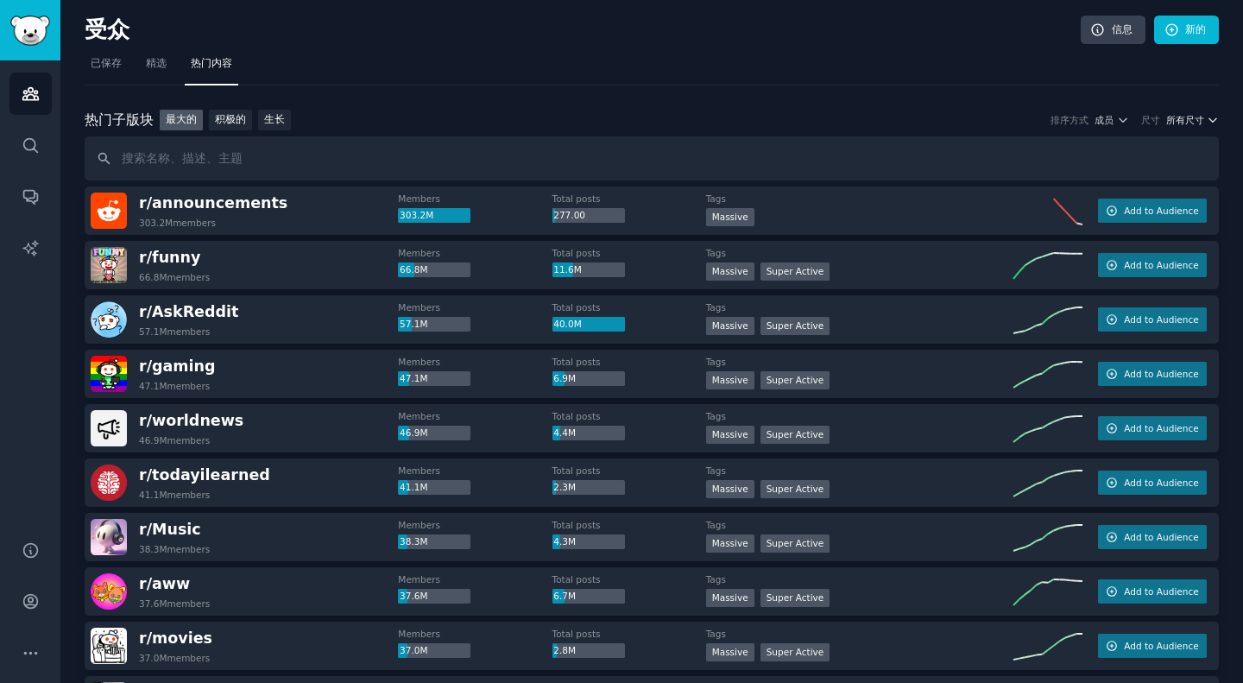
click at [1193, 118] on font "所有尺寸" at bounding box center [1186, 120] width 38 height 10
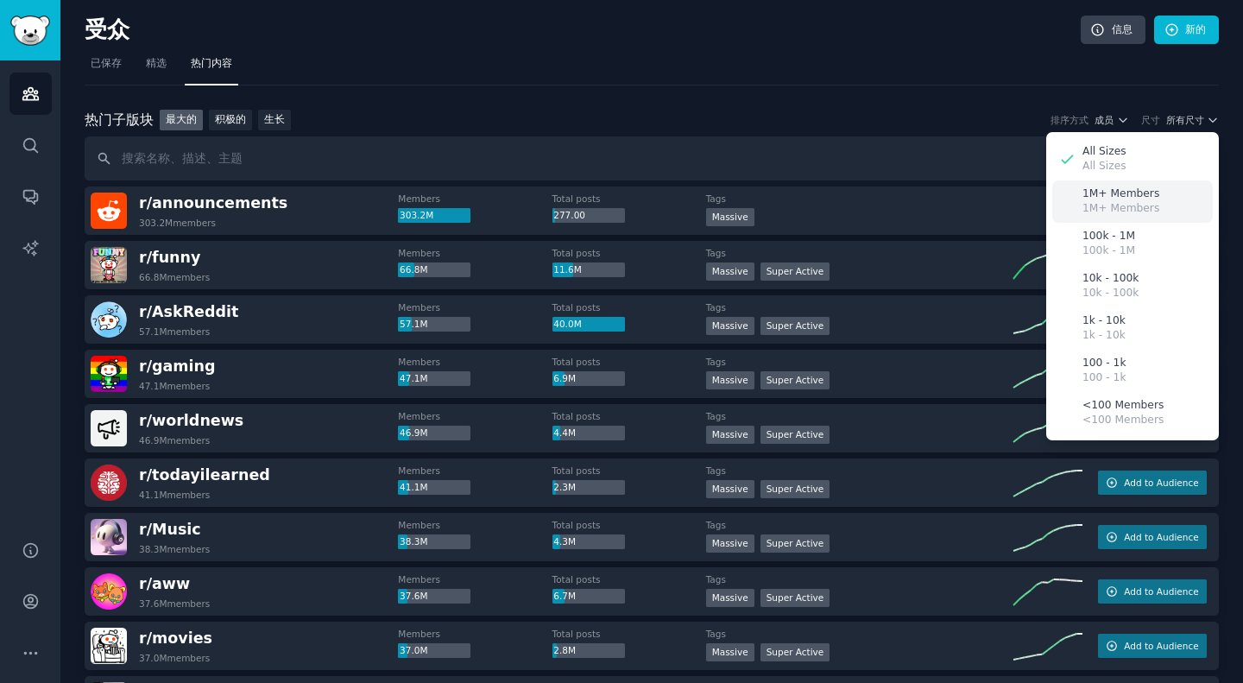
click at [1148, 204] on p "1M+ Members" at bounding box center [1121, 209] width 77 height 16
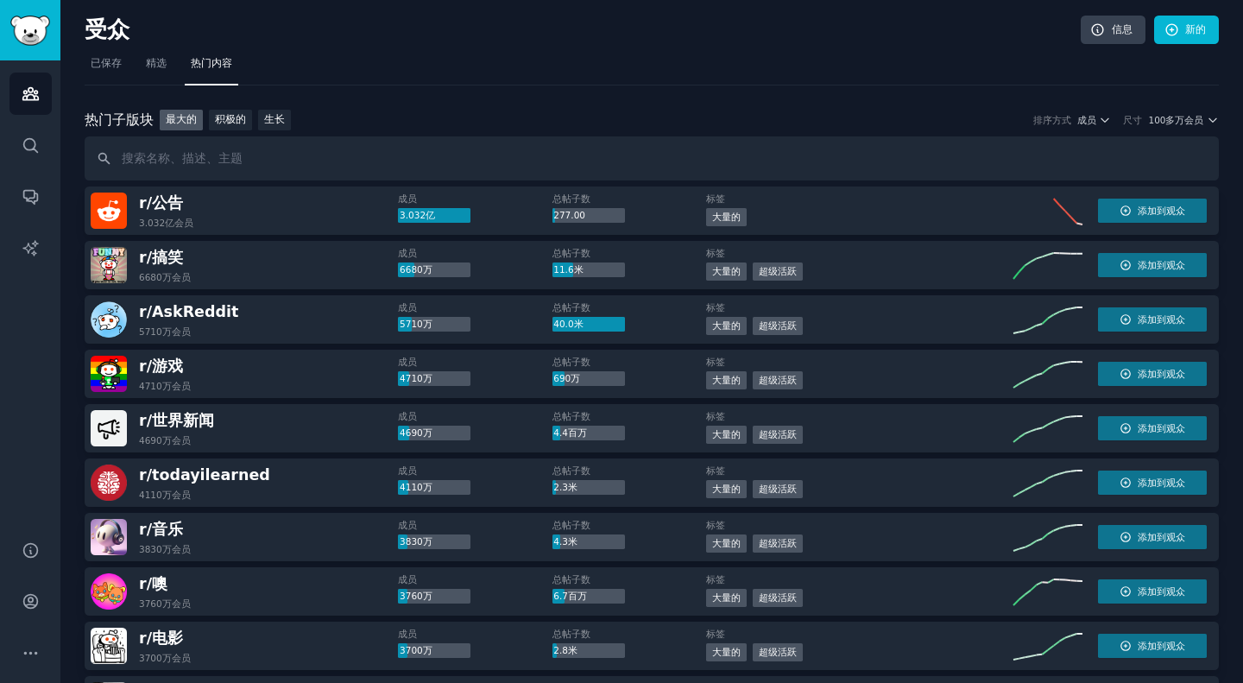
click at [1185, 117] on font "100多万会员" at bounding box center [1175, 120] width 55 height 10
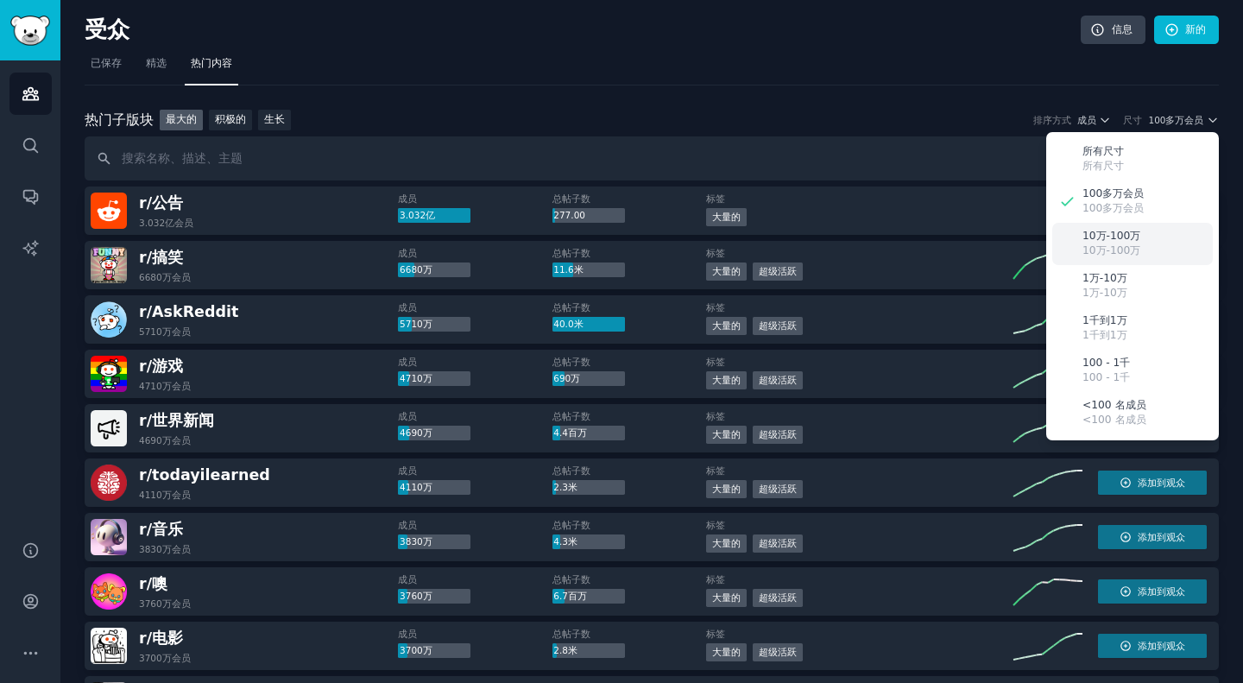
click at [1123, 235] on font "10万-100万" at bounding box center [1112, 236] width 58 height 12
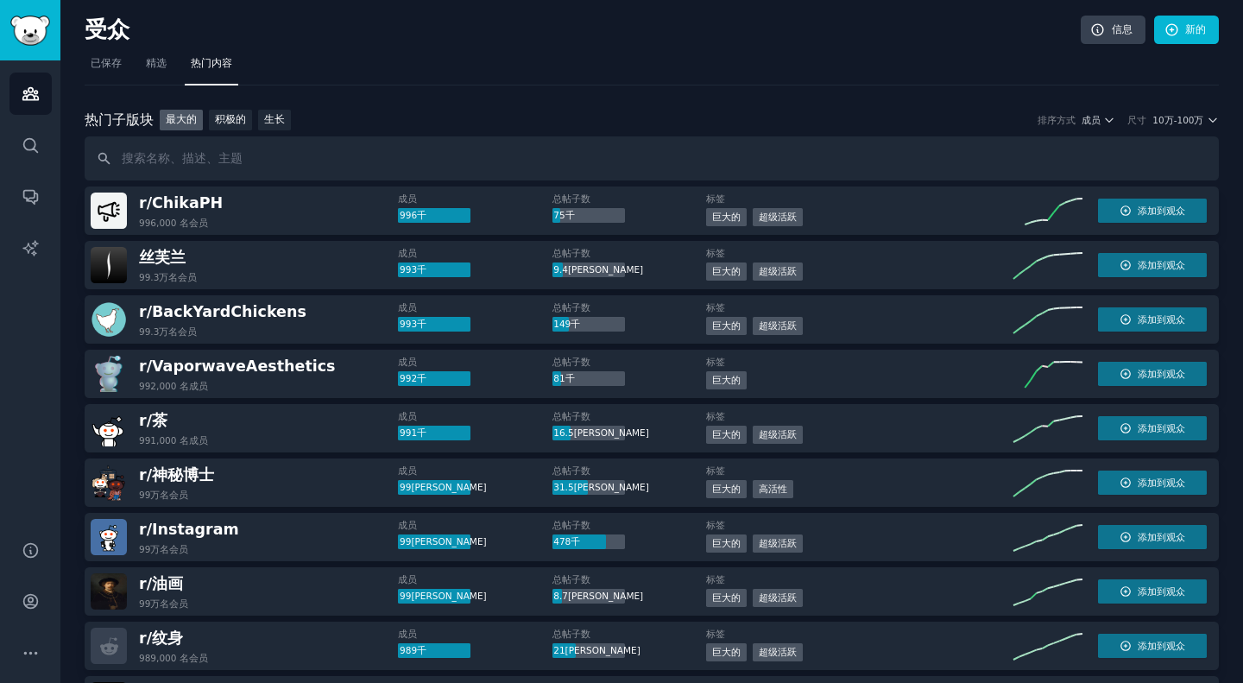
click at [711, 79] on nav "已保存 精选 热门内容" at bounding box center [652, 67] width 1135 height 35
click at [1107, 132] on div "热门 子版块 热门子版块 最大的 积极的 生长 排序方式 成员 尺寸 10万-100[PERSON_NAME]" at bounding box center [652, 146] width 1135 height 72
click at [1107, 123] on icon "button" at bounding box center [1110, 120] width 12 height 12
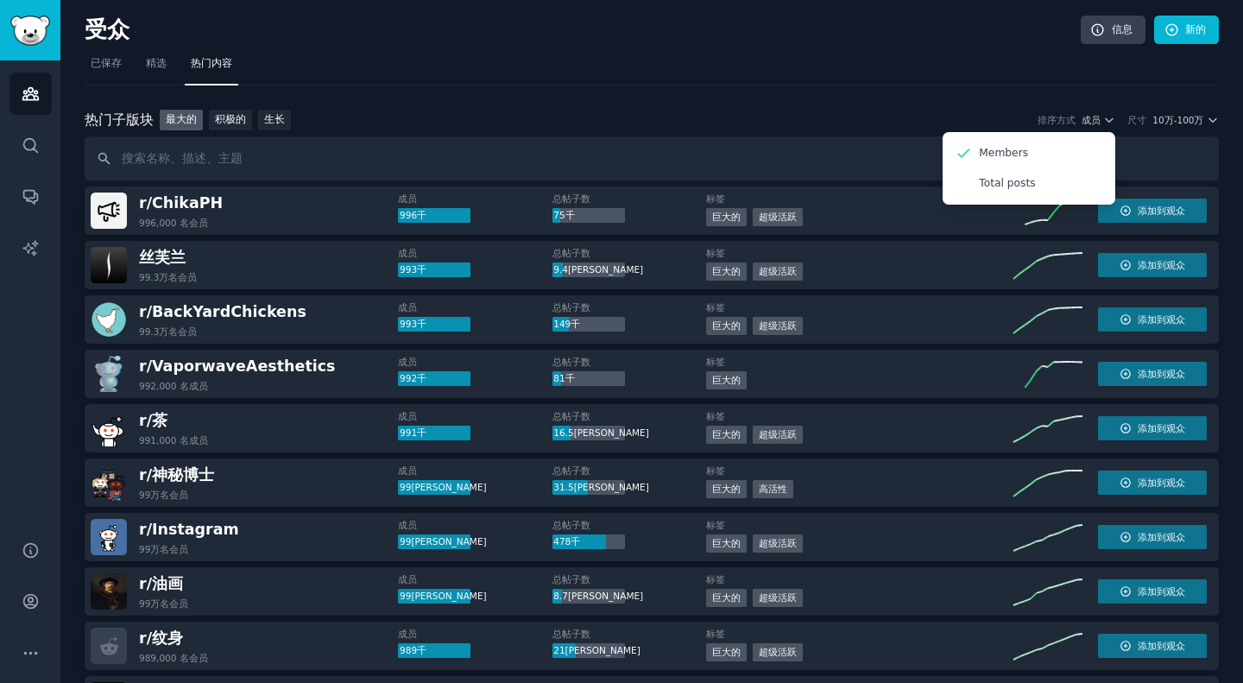
click at [936, 81] on nav "已保存 精选 热门内容" at bounding box center [652, 67] width 1135 height 35
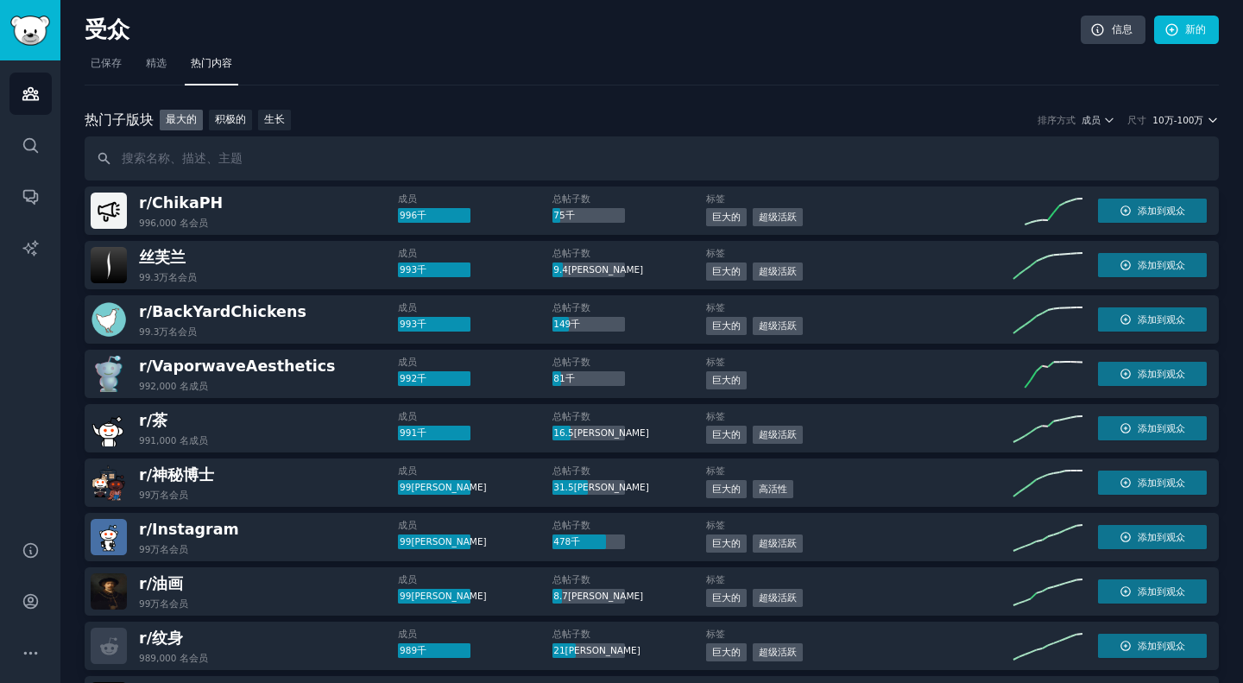
click at [1207, 118] on icon "button" at bounding box center [1213, 120] width 12 height 12
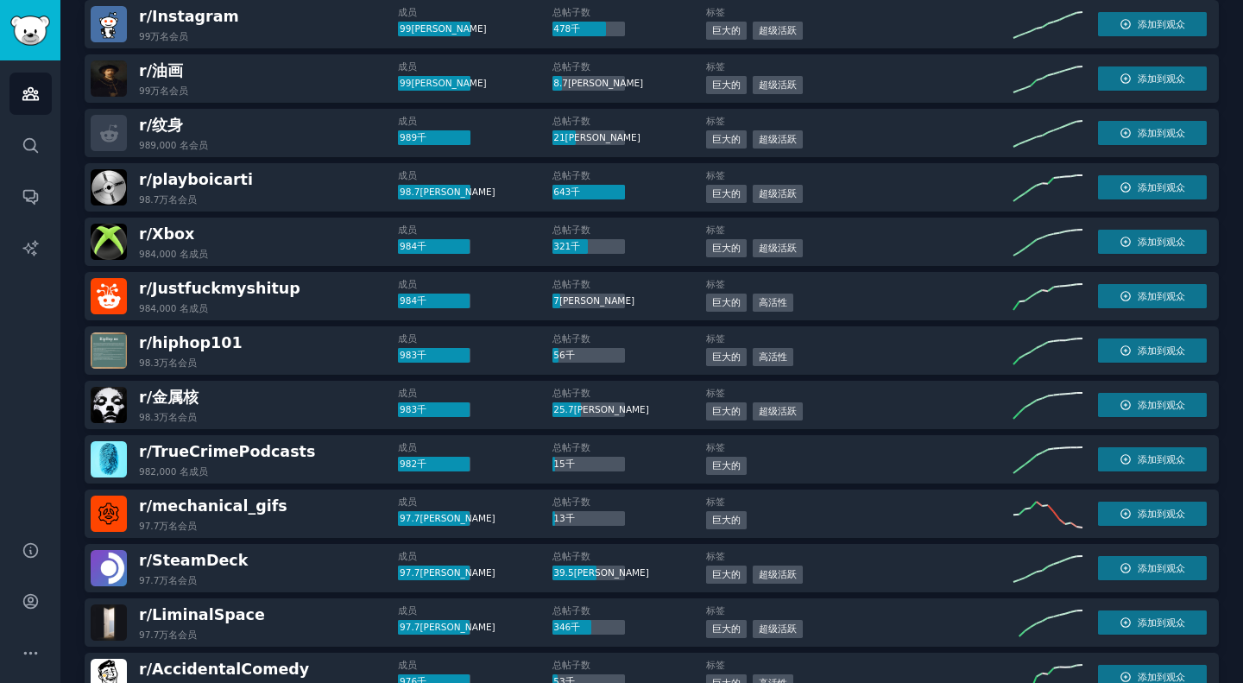
scroll to position [514, 0]
click at [370, 133] on div "r/ 纹身 989,000 名 会员" at bounding box center [244, 132] width 307 height 36
click at [1166, 140] on button "添加到观众" at bounding box center [1152, 132] width 109 height 24
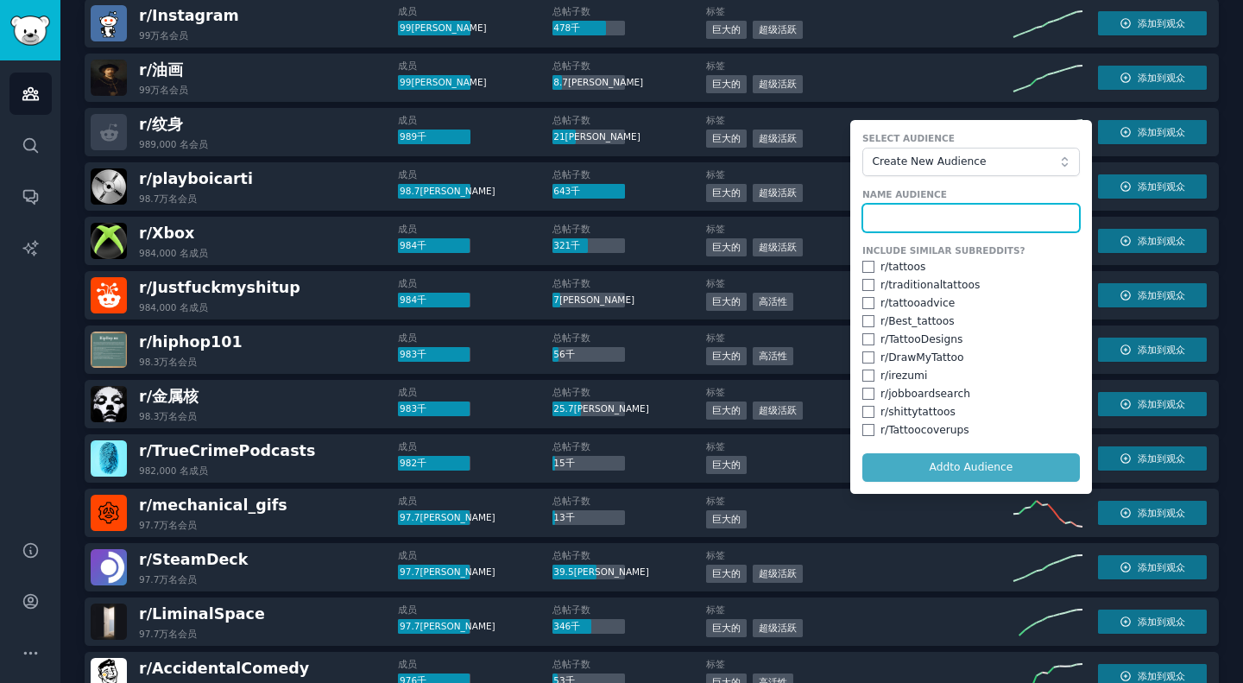
click at [952, 218] on input "text" at bounding box center [972, 218] width 218 height 29
drag, startPoint x: 952, startPoint y: 218, endPoint x: 935, endPoint y: 186, distance: 36.3
click at [935, 186] on form "Select Audience Create New Audience Name Audience t Include Similar Subreddits?…" at bounding box center [972, 307] width 242 height 374
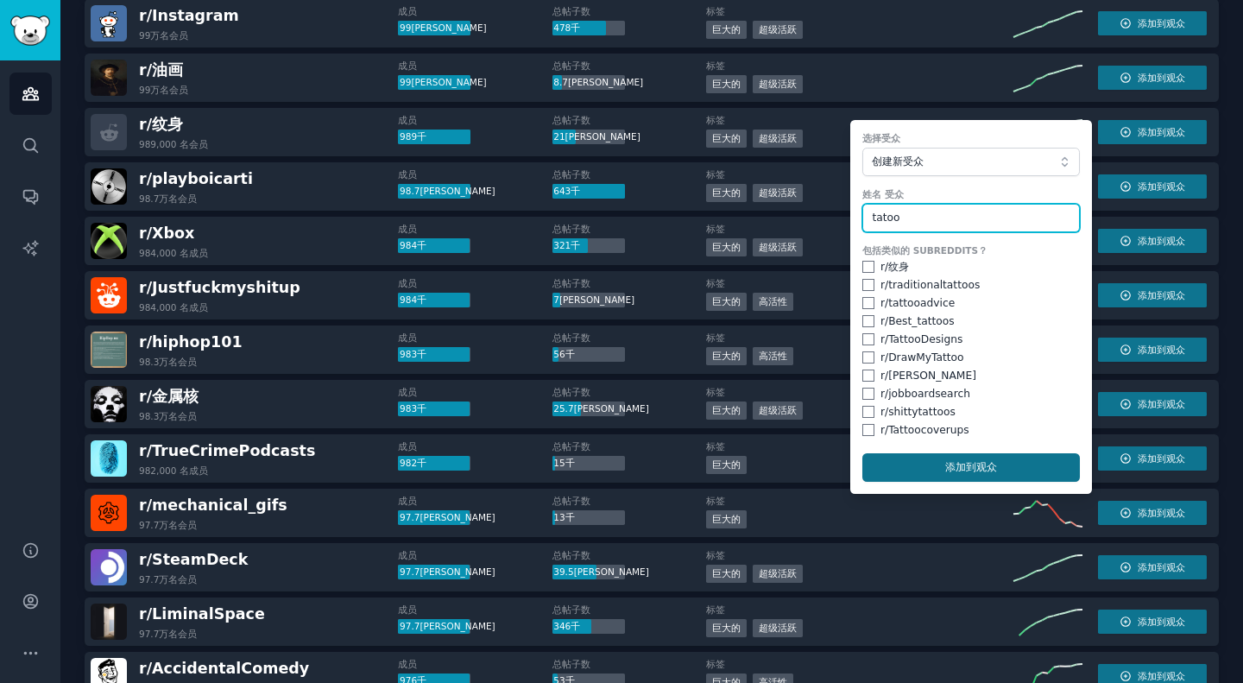
type input "tatoo"
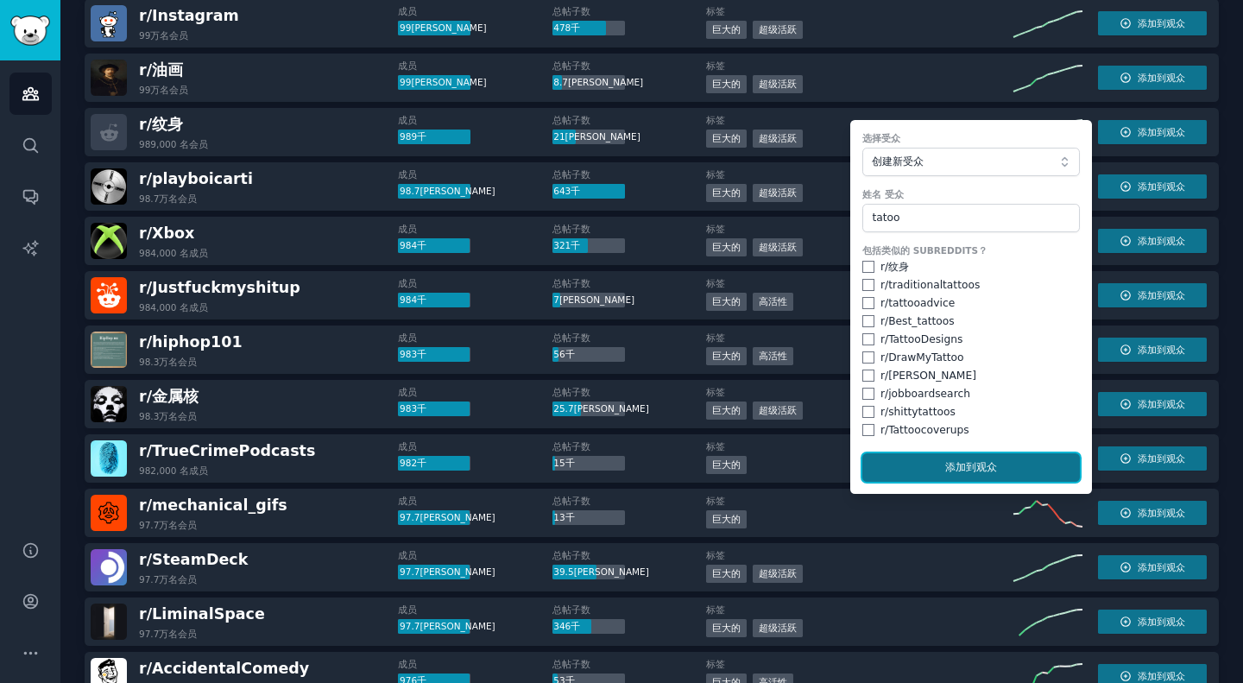
click at [958, 462] on font "添加" at bounding box center [956, 467] width 21 height 12
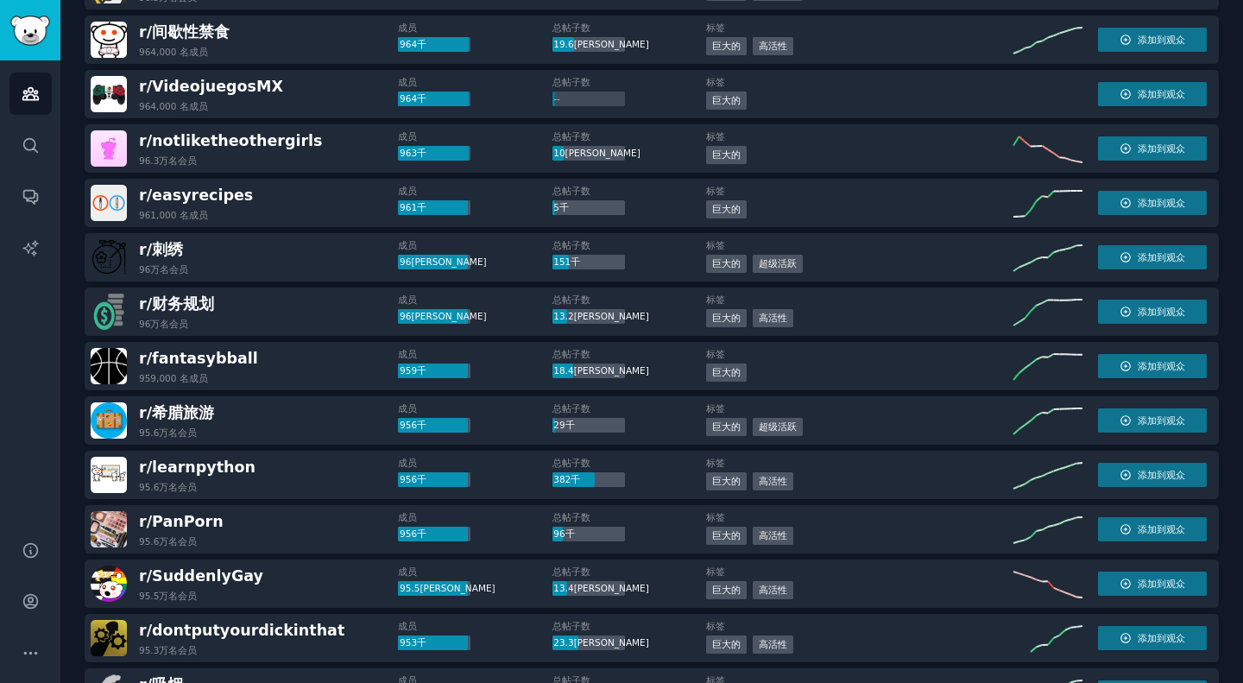
scroll to position [1699, 0]
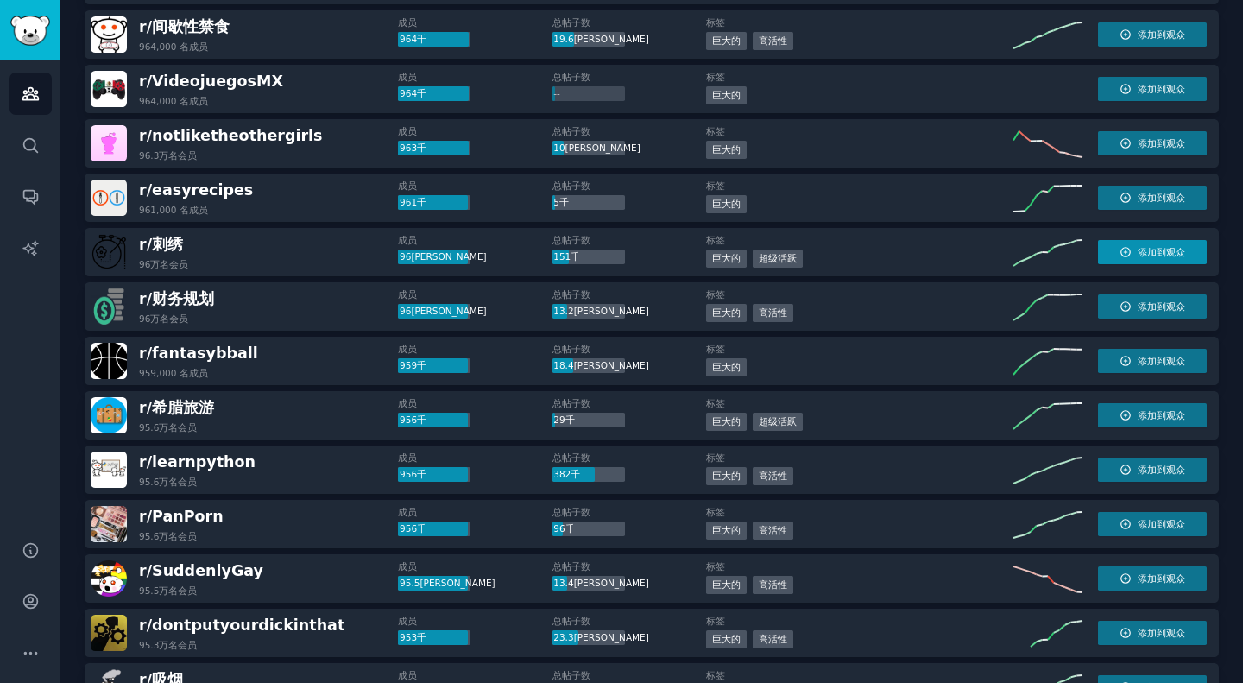
click at [1156, 254] on font "添加到观众" at bounding box center [1161, 252] width 47 height 10
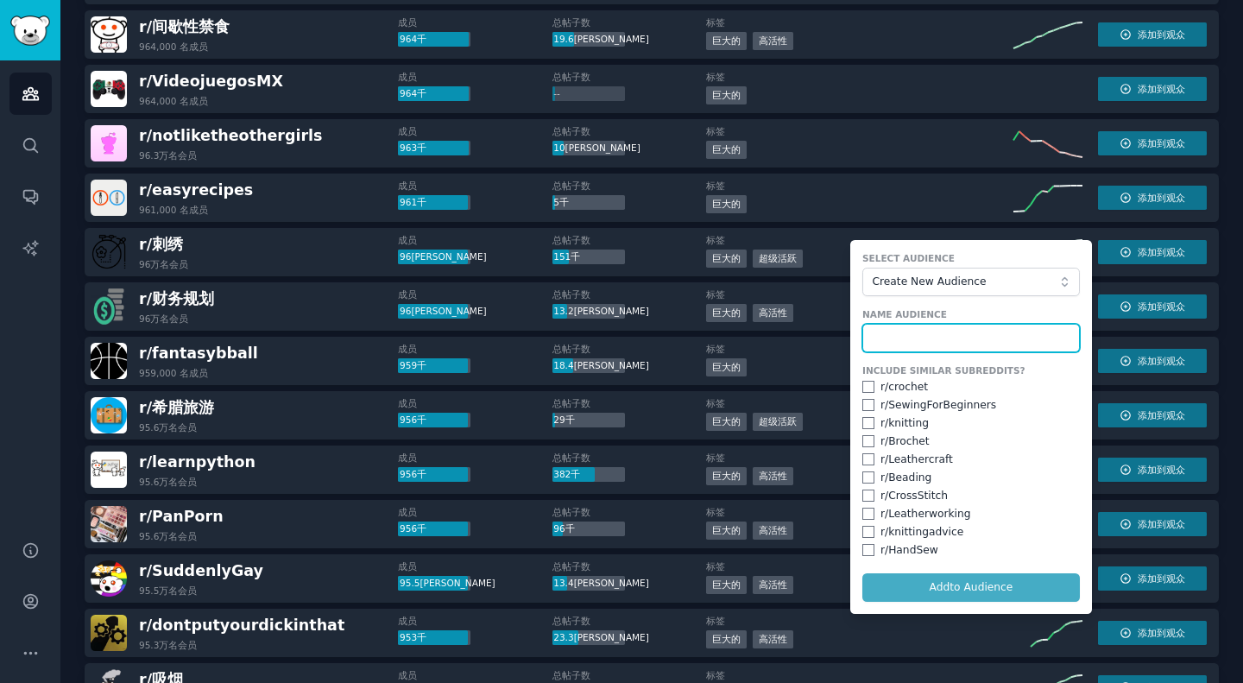
click at [978, 336] on input "text" at bounding box center [972, 338] width 218 height 29
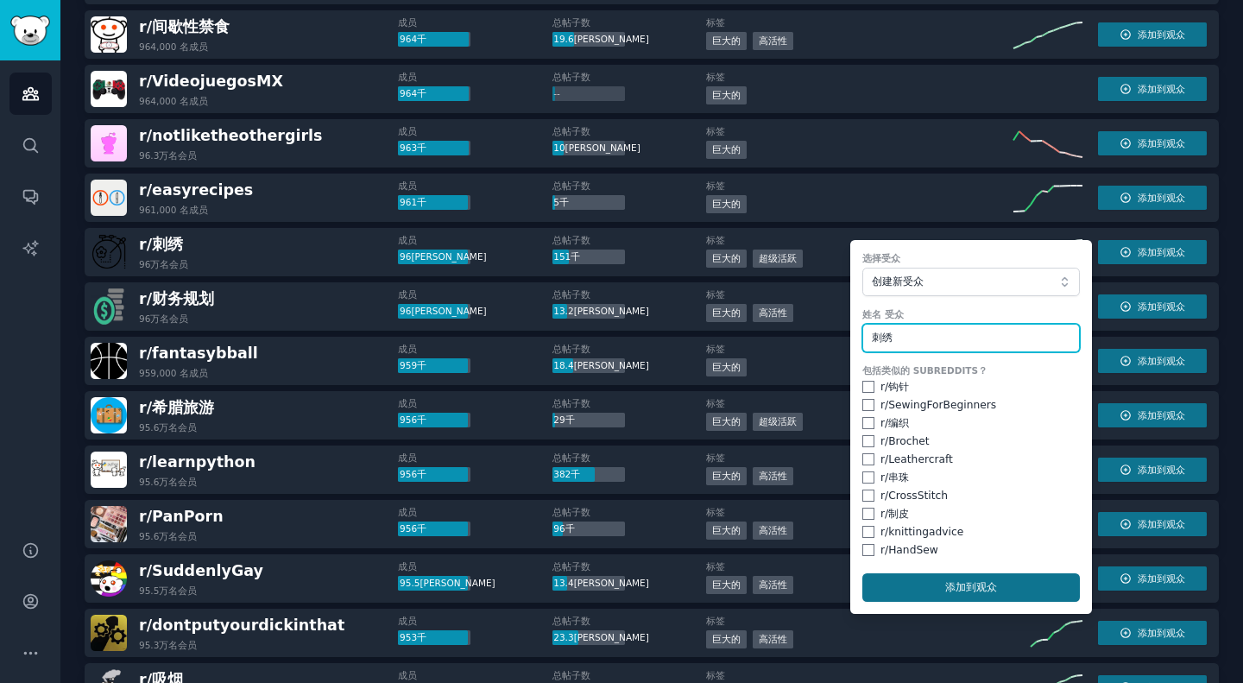
type input "刺绣"
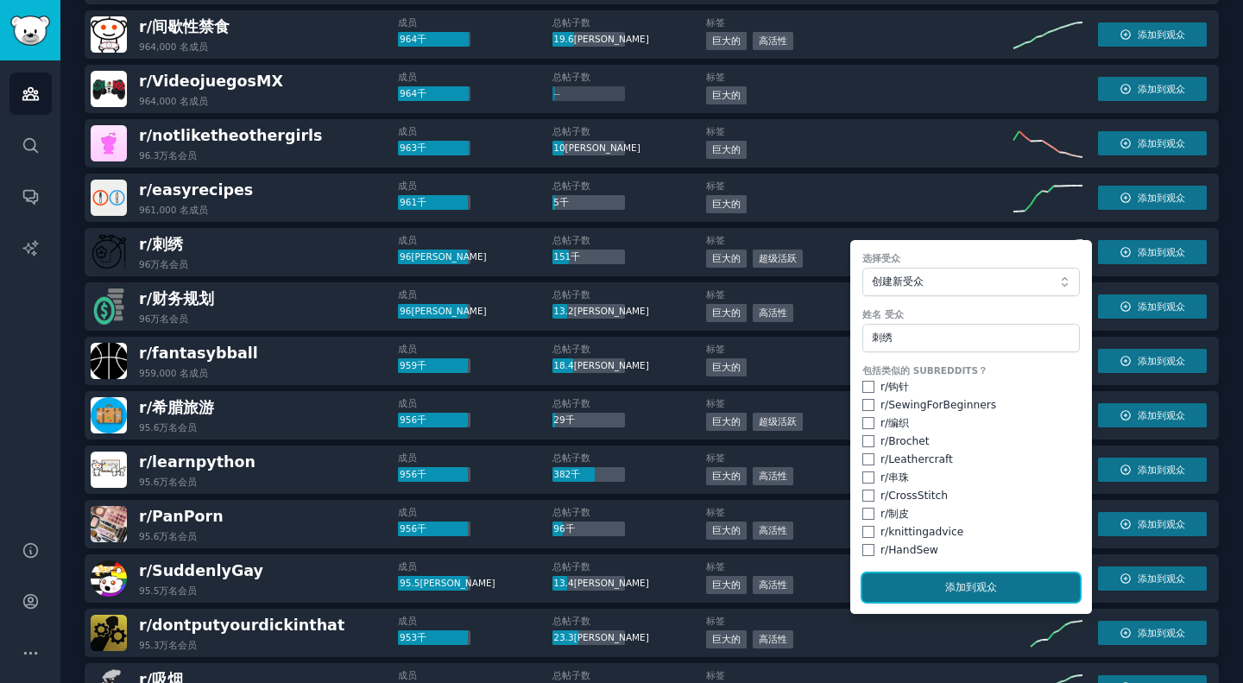
click at [934, 584] on button "添加 到观众" at bounding box center [972, 587] width 218 height 29
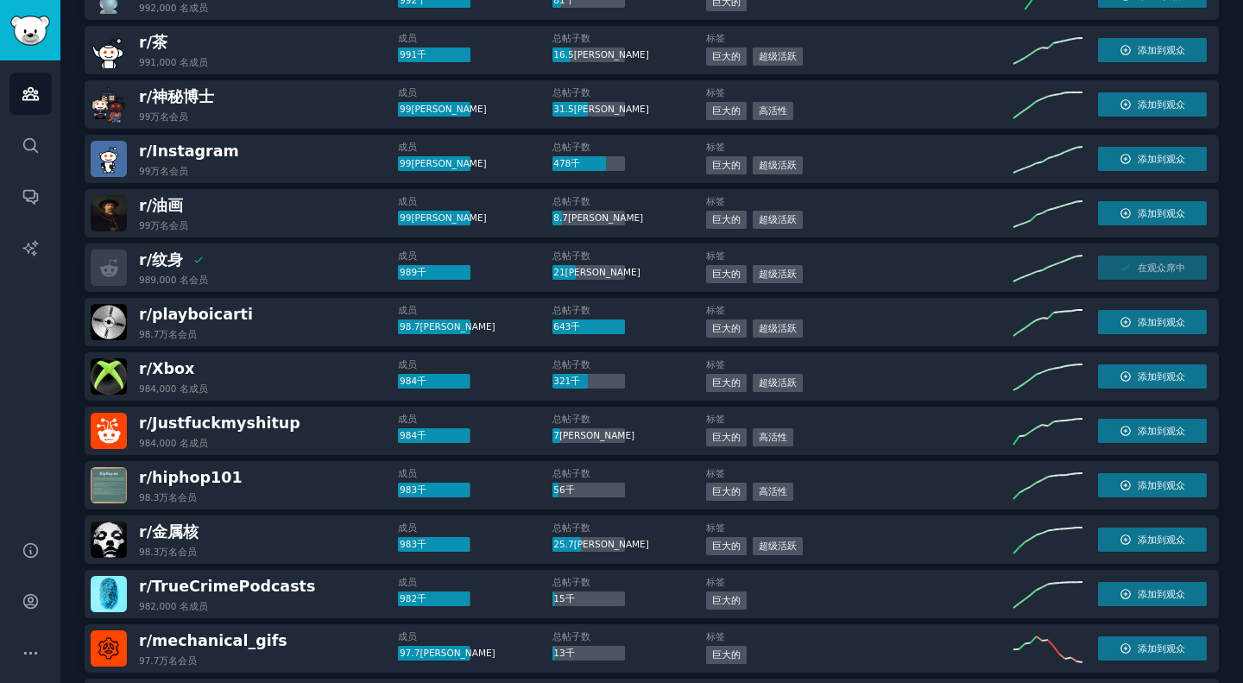
scroll to position [0, 0]
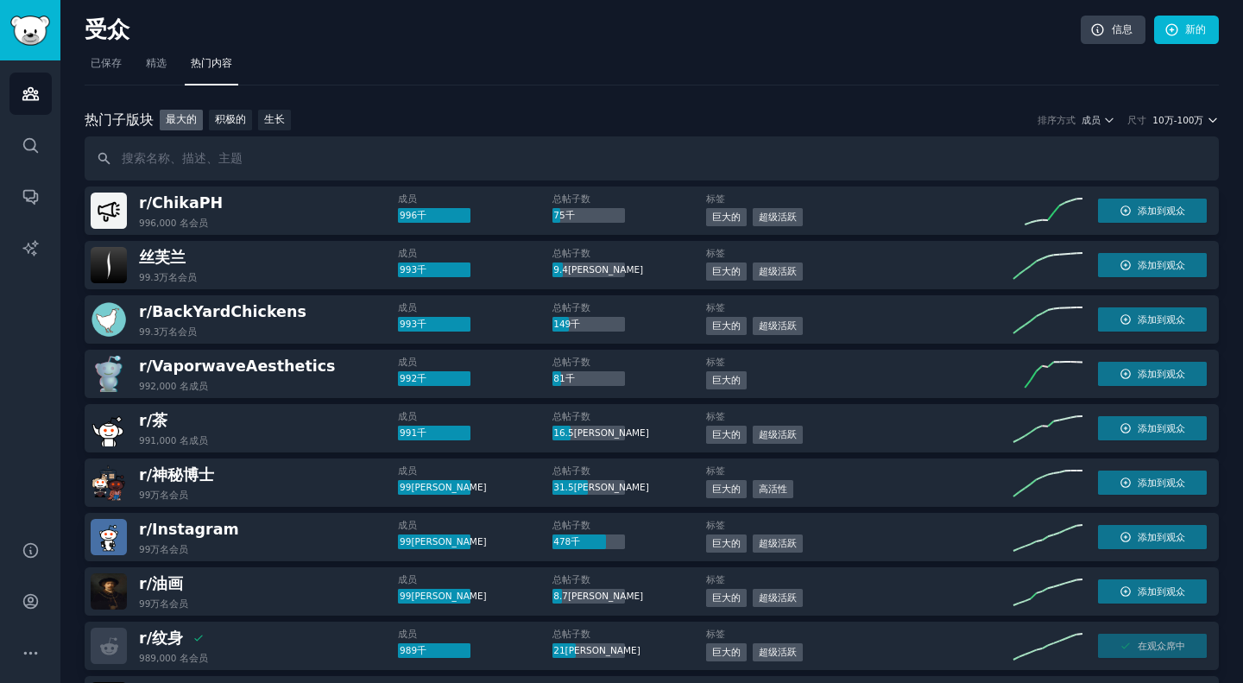
click at [1198, 122] on font "10万-100万" at bounding box center [1178, 120] width 51 height 10
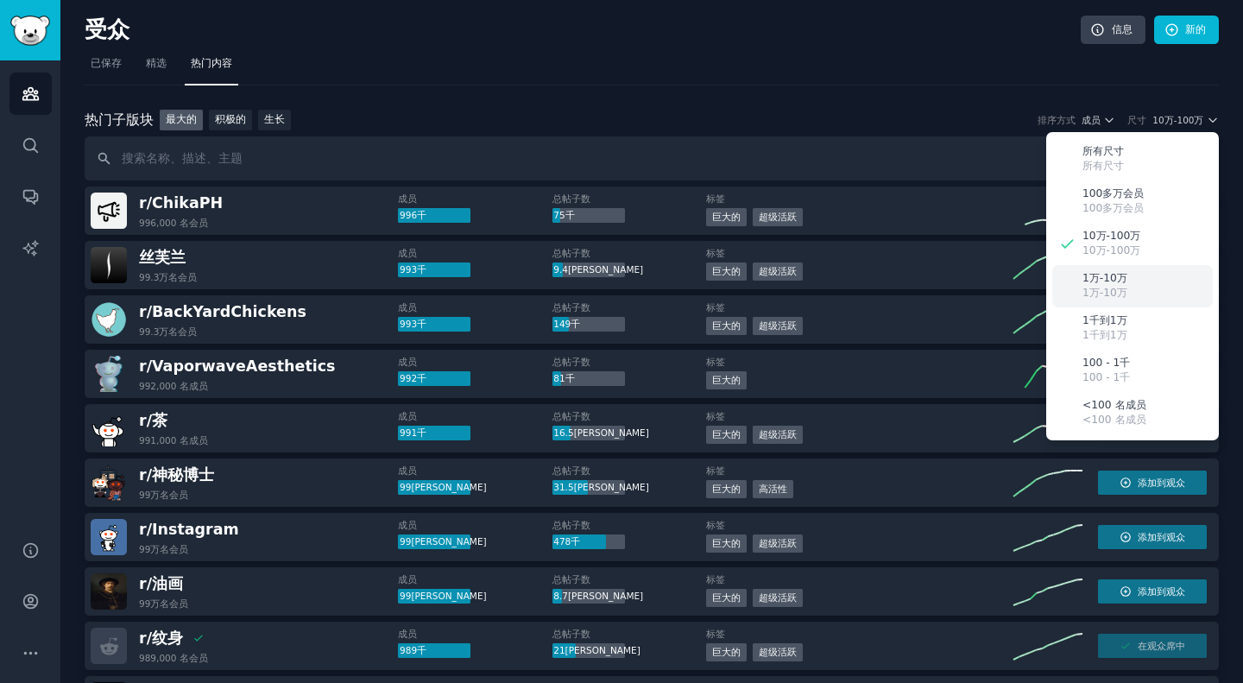
click at [1117, 284] on font "1万-10万" at bounding box center [1105, 278] width 45 height 12
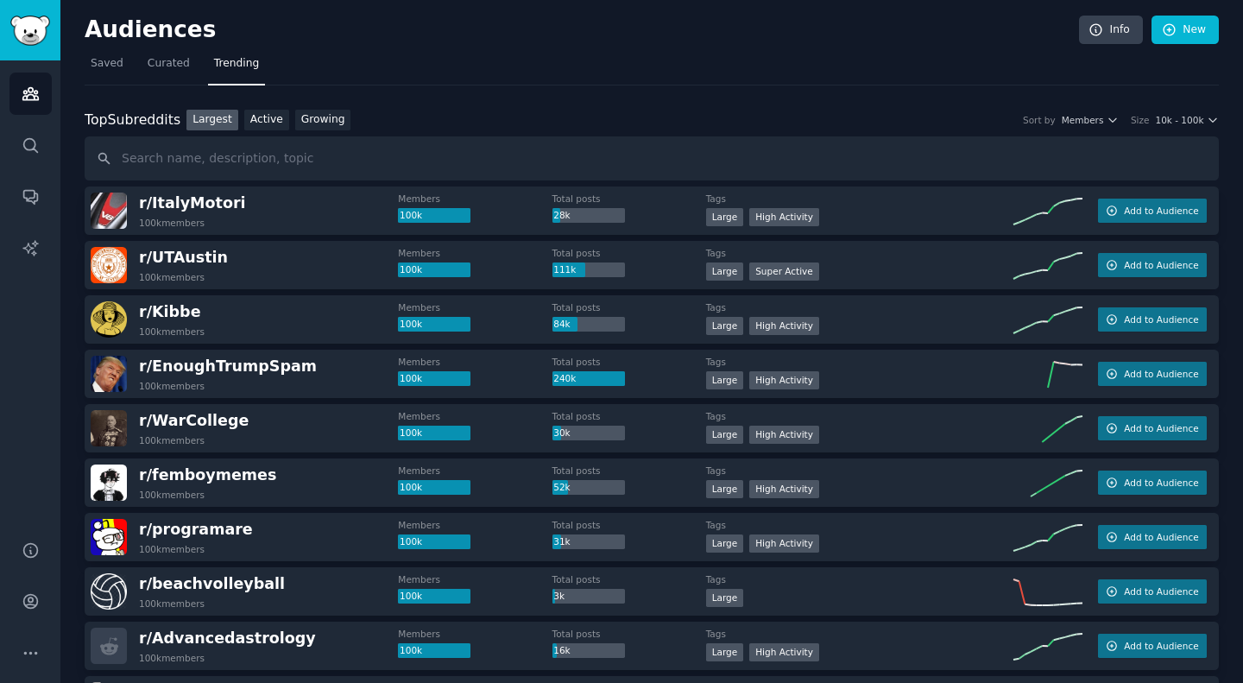
click at [537, 47] on div "Audiences Info New" at bounding box center [652, 33] width 1135 height 35
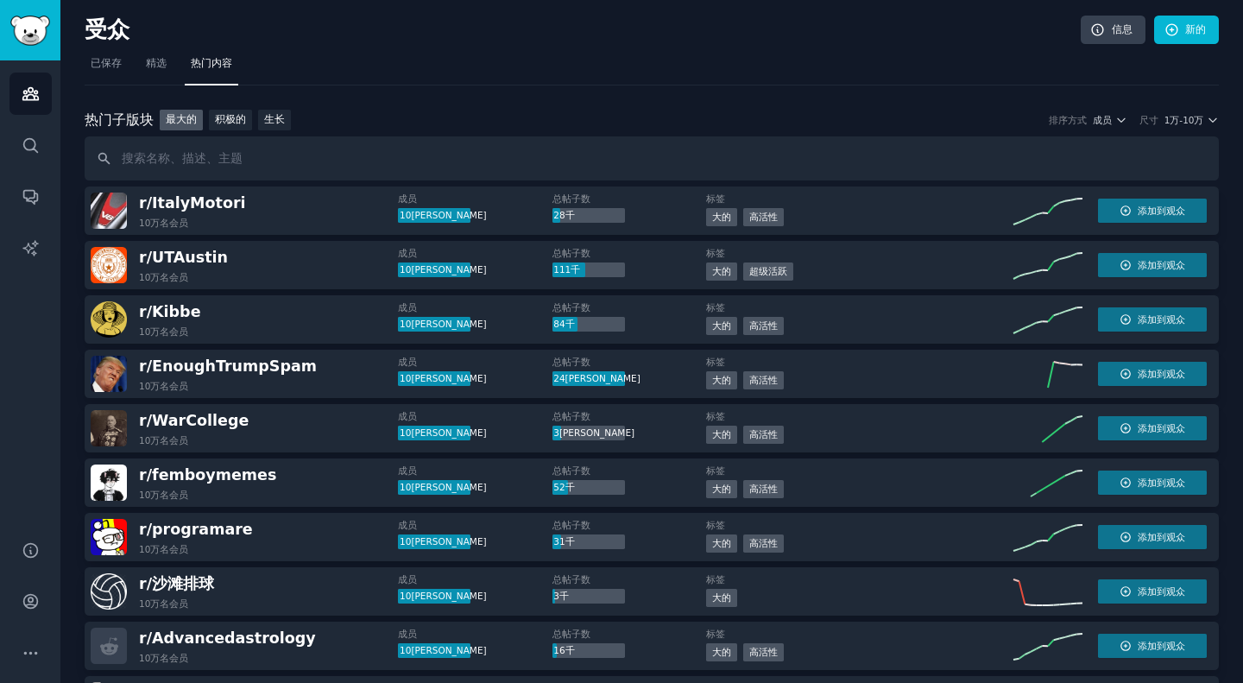
click at [631, 110] on div "热门 子版块 热门子版块 最大的 积极的 生长 排序方式 成员 尺寸 1万-10[PERSON_NAME]" at bounding box center [652, 121] width 1135 height 22
click at [1117, 121] on icon "button" at bounding box center [1122, 120] width 12 height 12
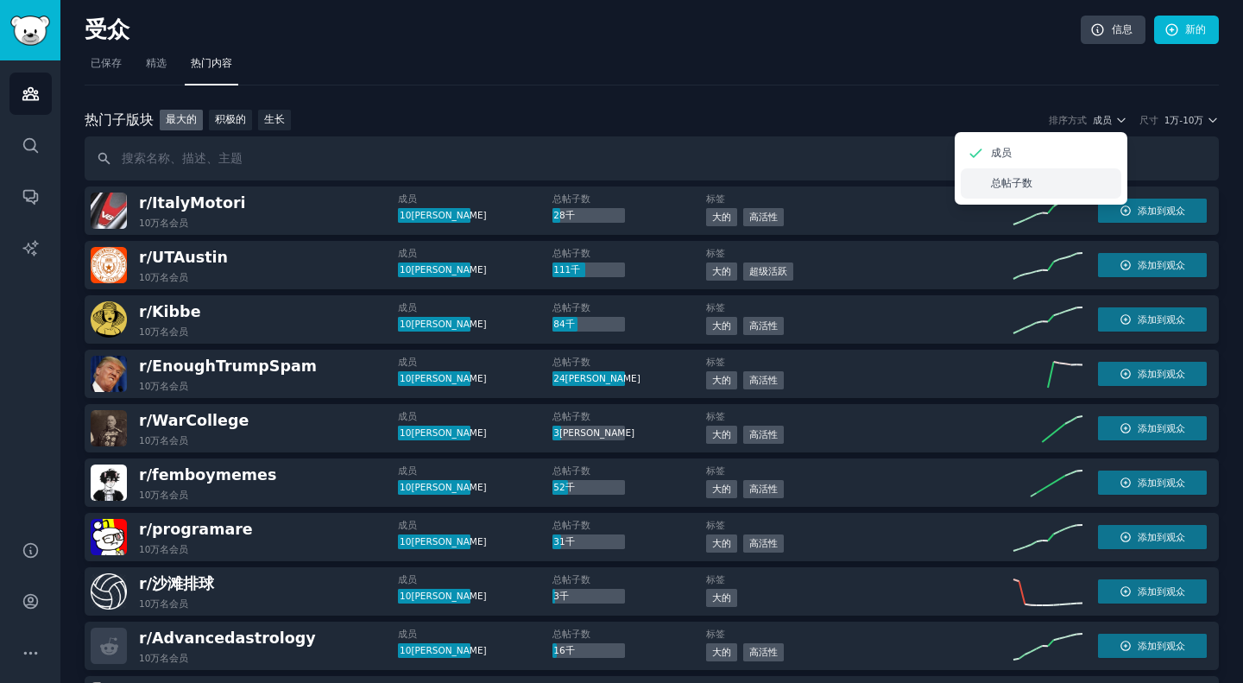
click at [1056, 192] on div "总帖子数" at bounding box center [1041, 183] width 161 height 30
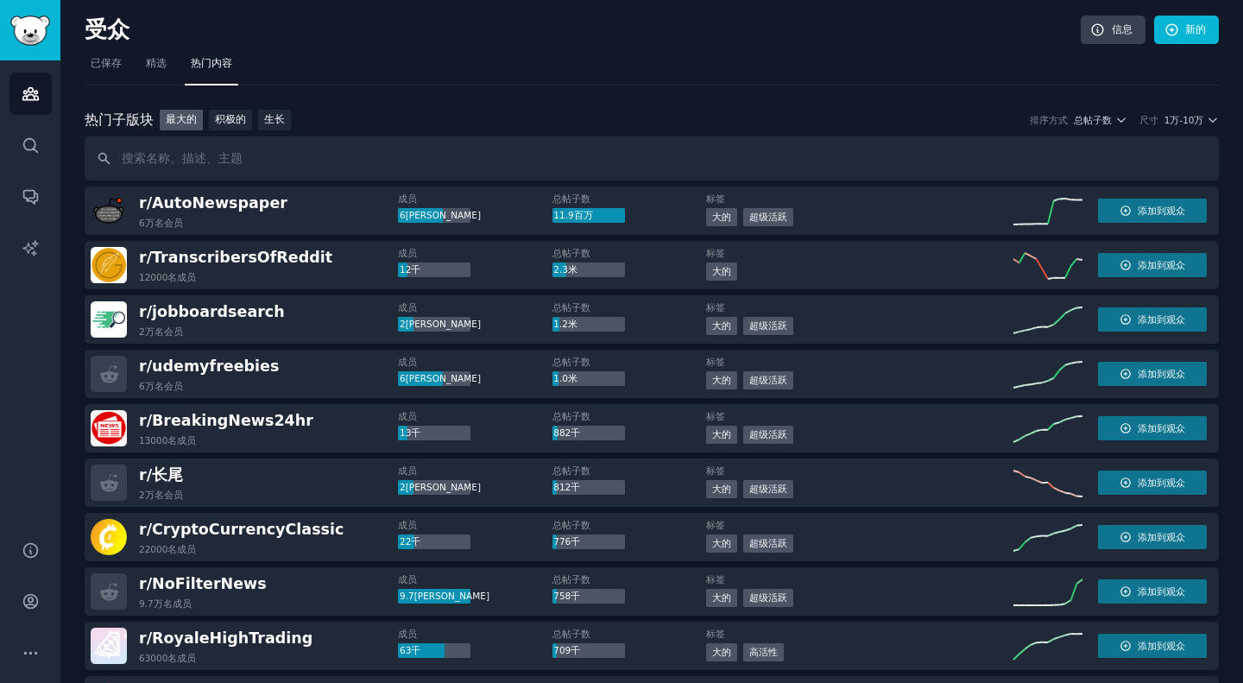
click at [1120, 117] on icon "button" at bounding box center [1122, 120] width 12 height 12
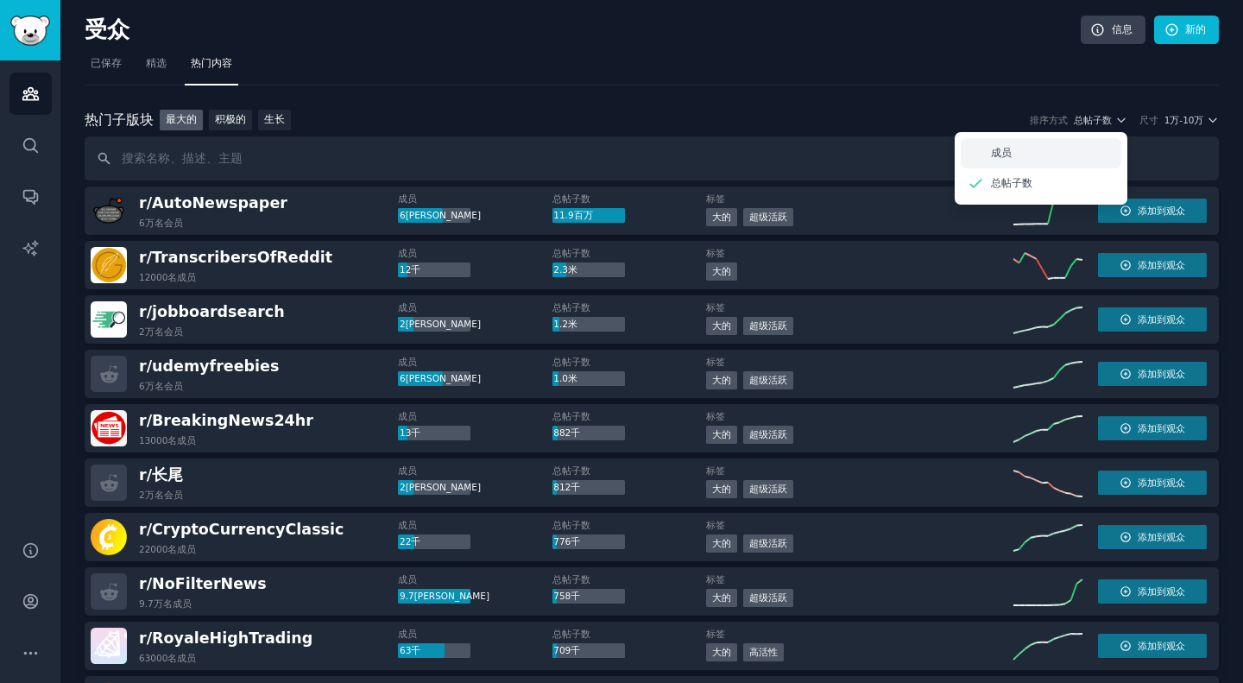
click at [991, 155] on font "成员" at bounding box center [1001, 153] width 21 height 12
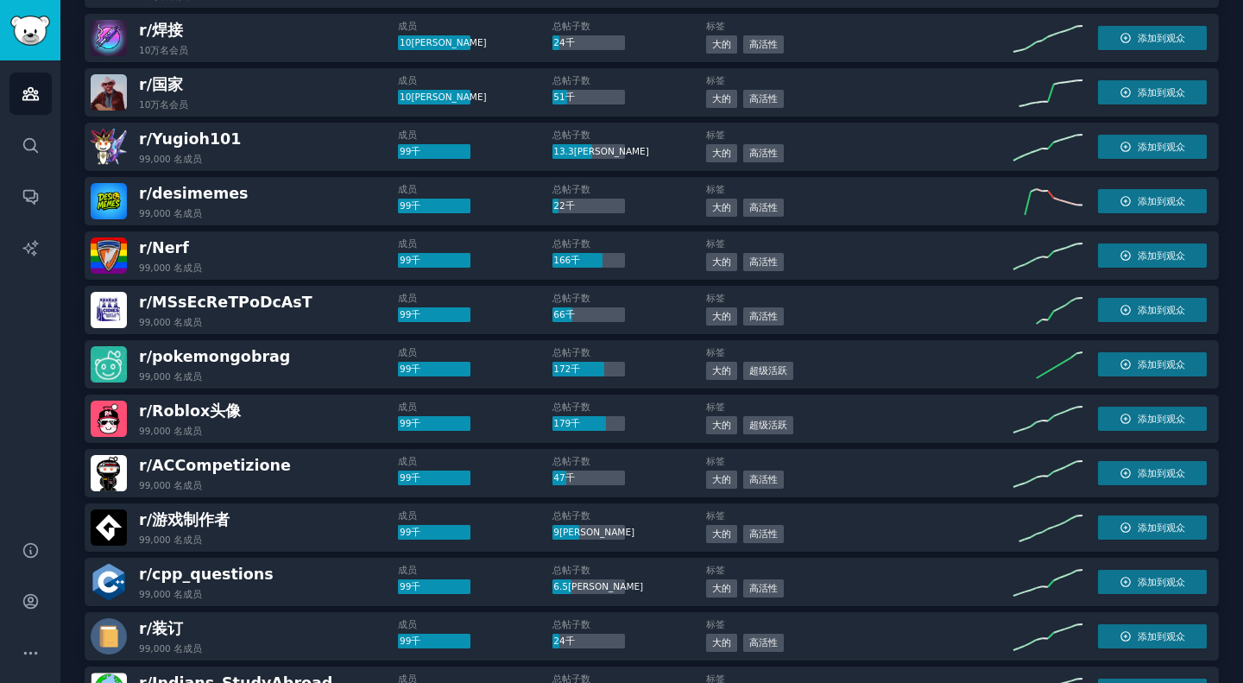
scroll to position [1272, 0]
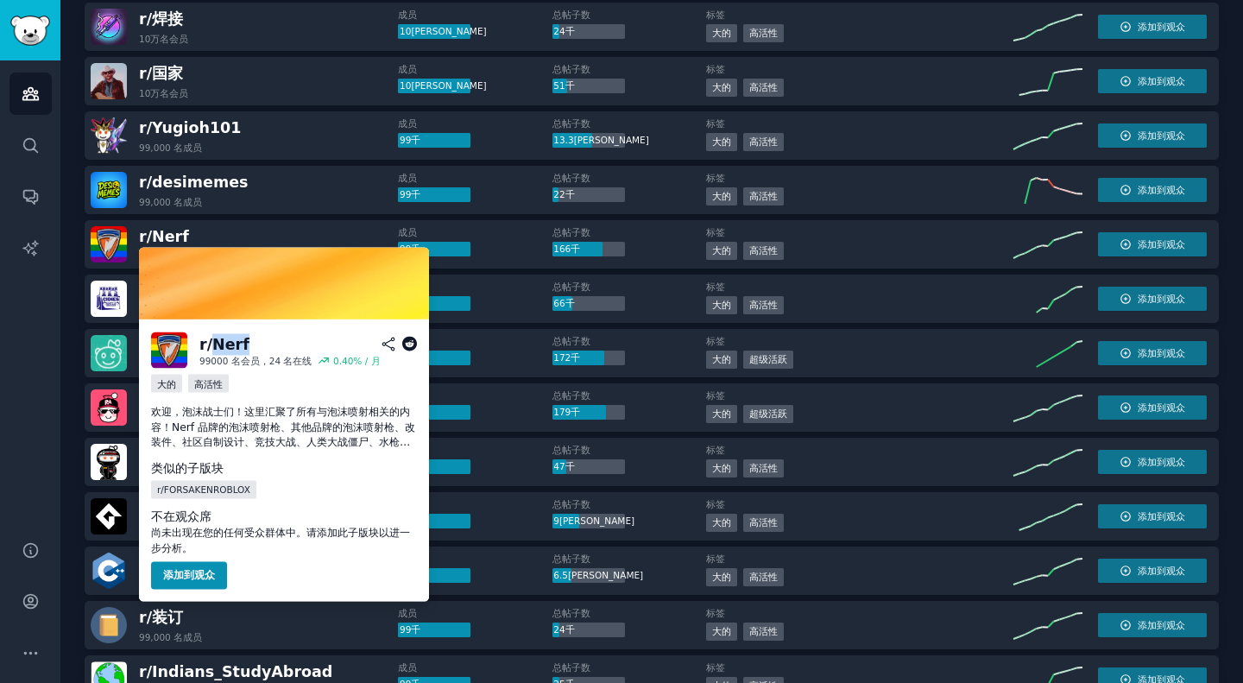
drag, startPoint x: 268, startPoint y: 349, endPoint x: 218, endPoint y: 348, distance: 49.2
click at [218, 348] on h2 "r/ Nerf" at bounding box center [308, 344] width 218 height 22
copy font "Nerf"
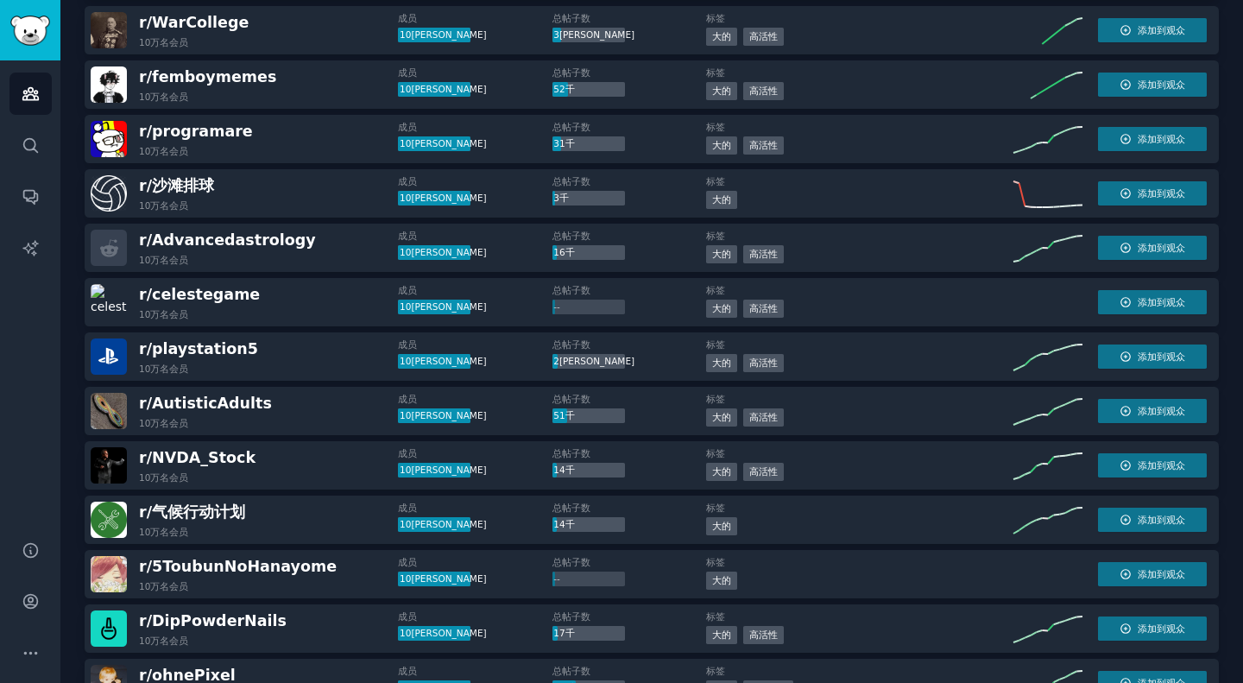
scroll to position [0, 0]
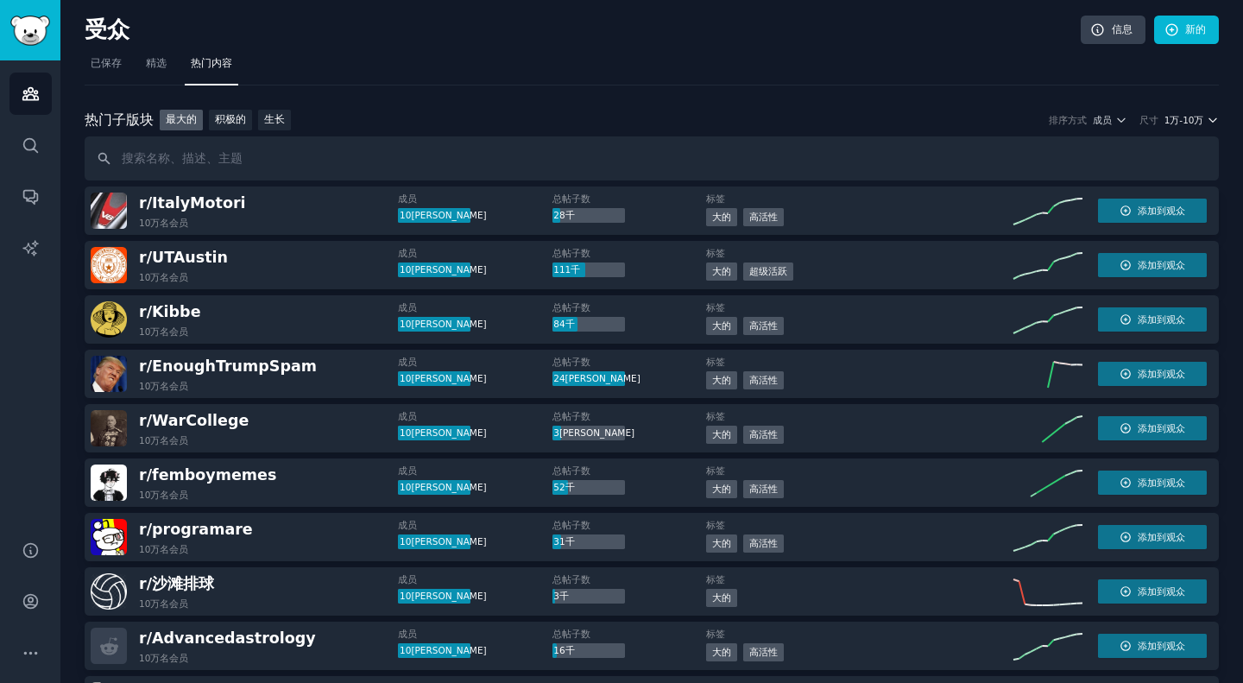
click at [1178, 123] on font "1万-10万" at bounding box center [1185, 120] width 40 height 10
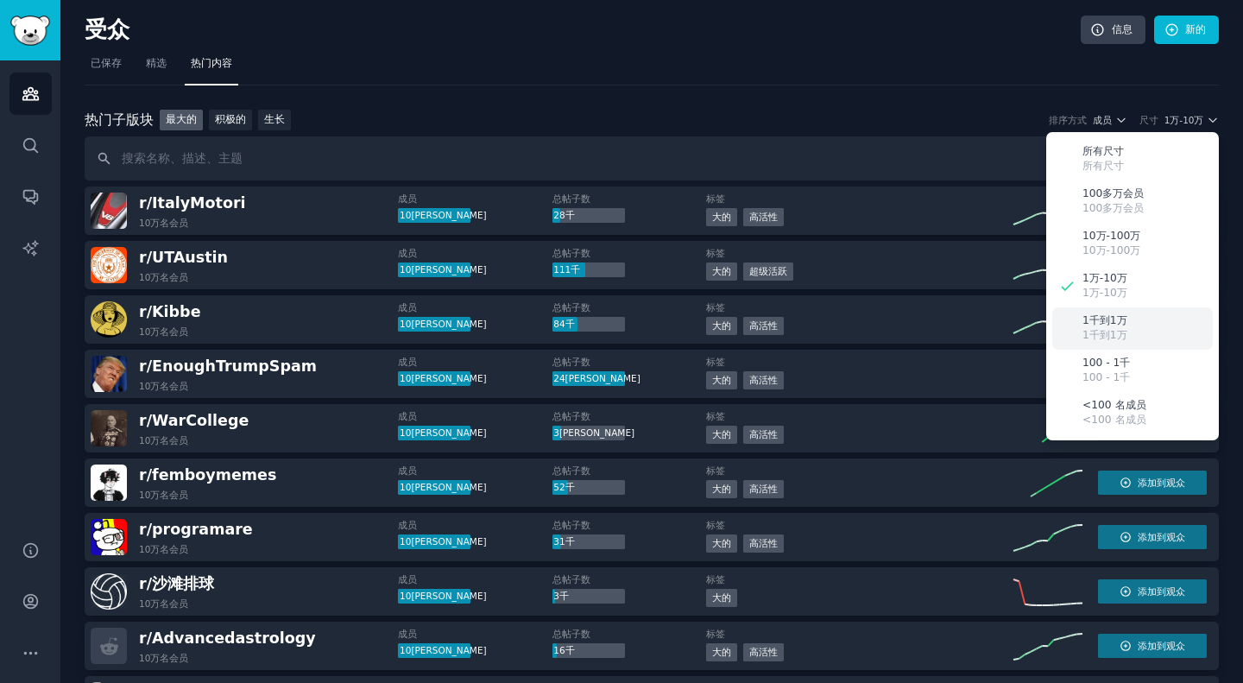
click at [1123, 330] on font "1千到1万" at bounding box center [1105, 335] width 45 height 12
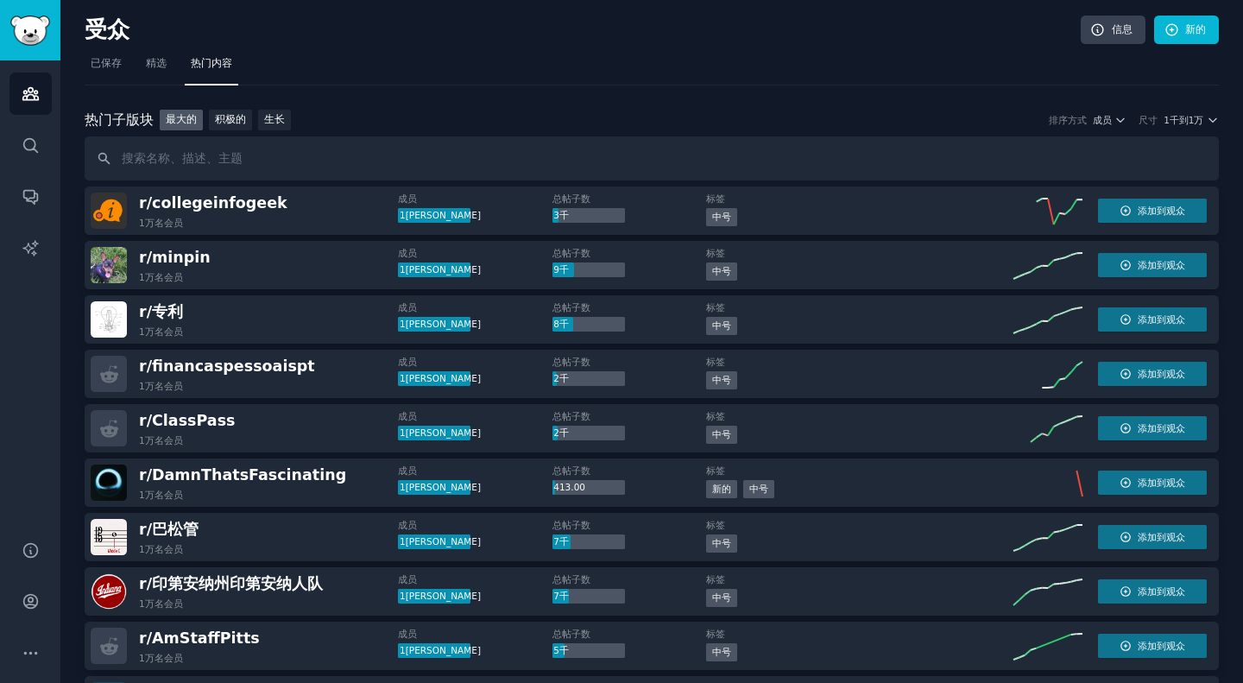
click at [807, 111] on div "热门 子版块 热门子版块 最大的 积极的 生长 排序方式 成员 尺寸 1千到1[PERSON_NAME]" at bounding box center [652, 121] width 1135 height 22
click at [168, 161] on input "text" at bounding box center [652, 158] width 1135 height 44
click at [1207, 119] on icon "button" at bounding box center [1213, 120] width 12 height 12
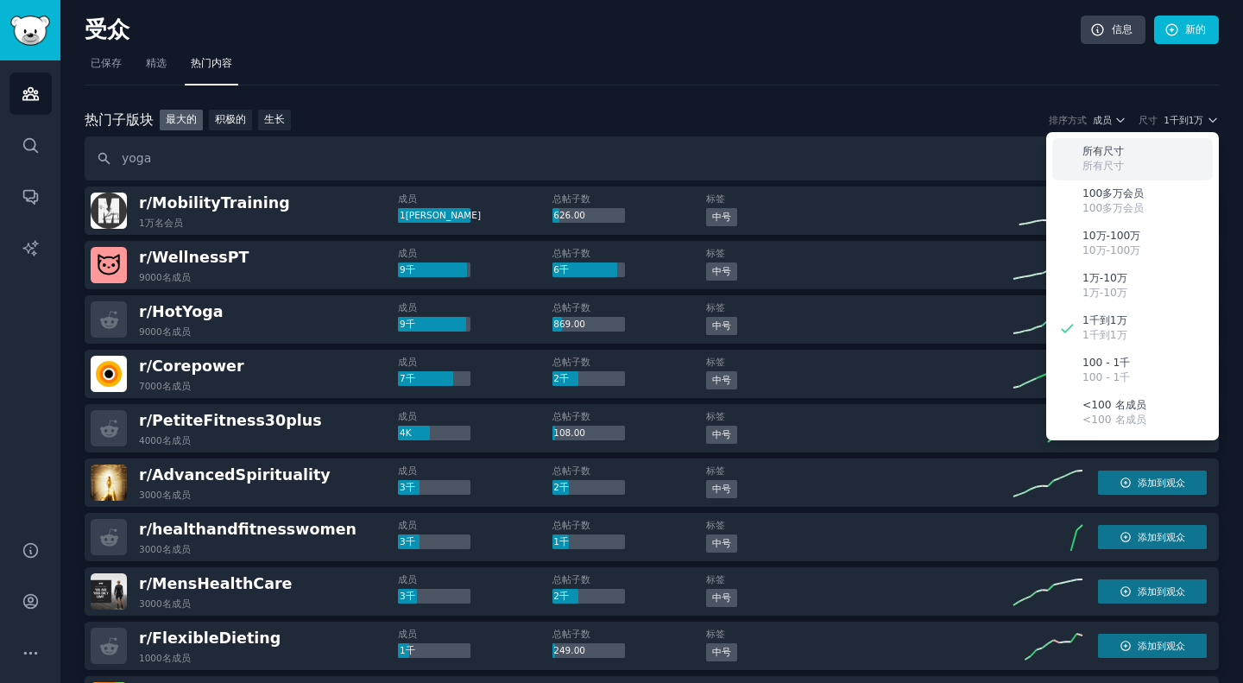
click at [1087, 142] on div "所有尺寸 所有尺寸" at bounding box center [1133, 159] width 161 height 42
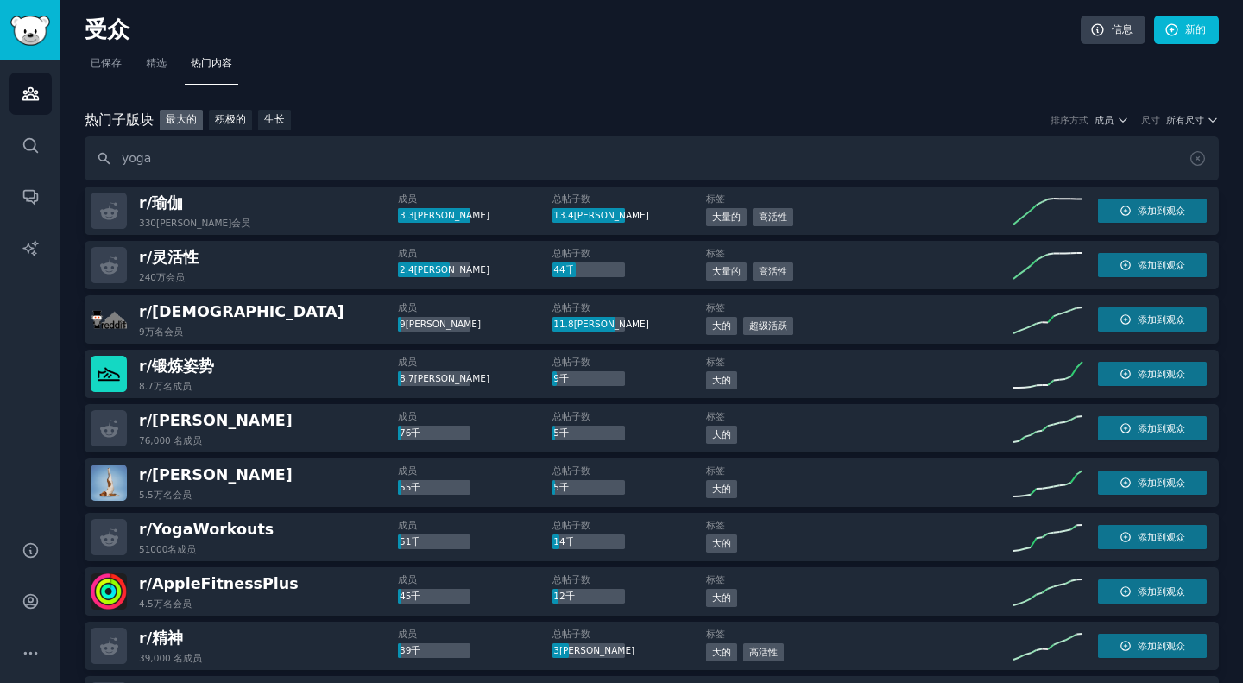
click at [276, 161] on input "yoga" at bounding box center [652, 158] width 1135 height 44
type input "y"
type input "herbal"
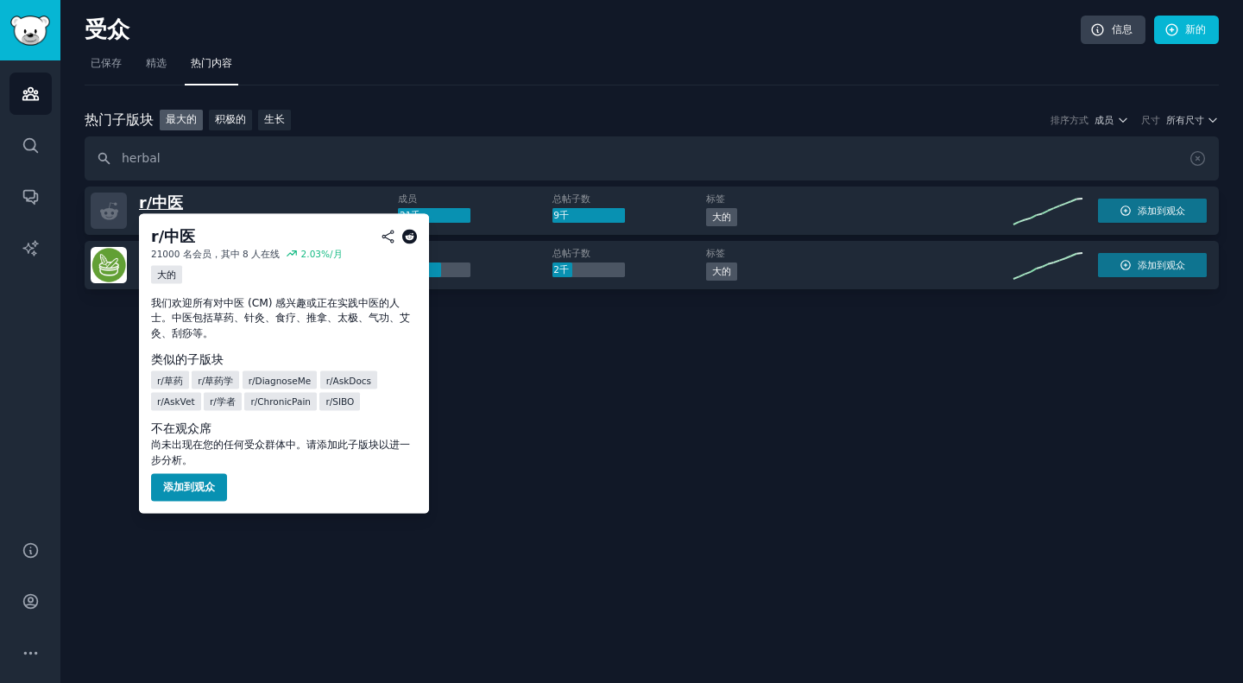
click at [167, 203] on font "中医" at bounding box center [167, 202] width 31 height 17
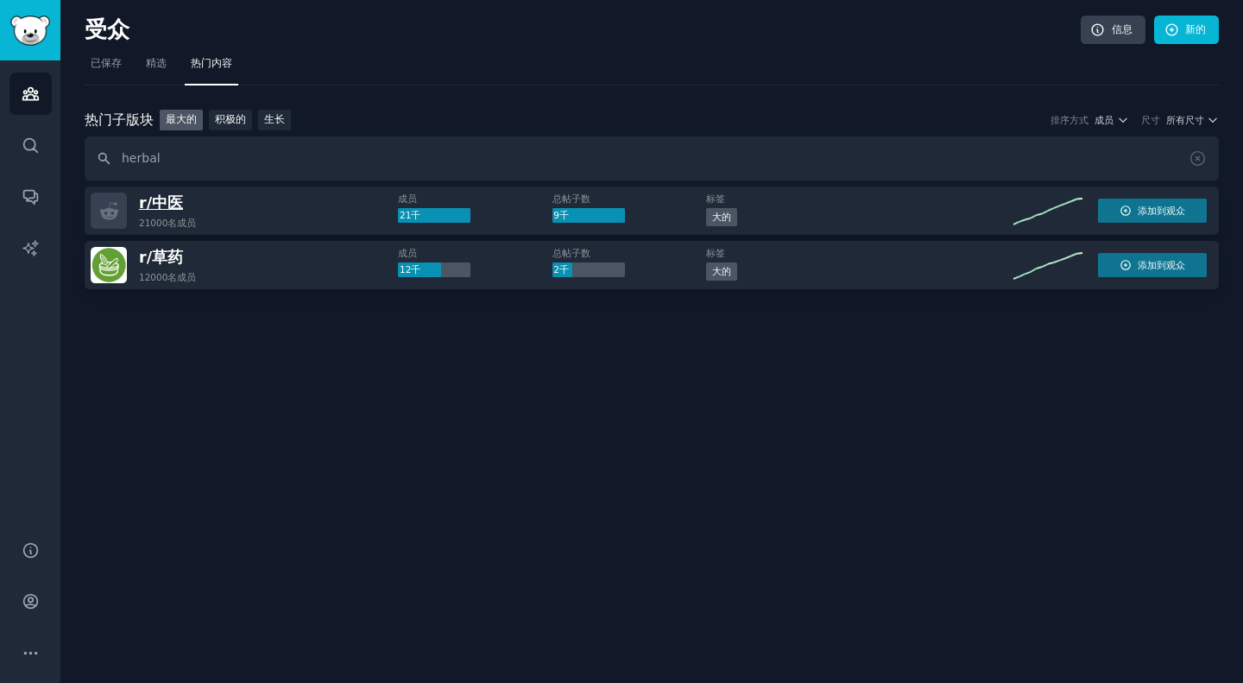
click at [175, 203] on font "中医" at bounding box center [167, 202] width 31 height 17
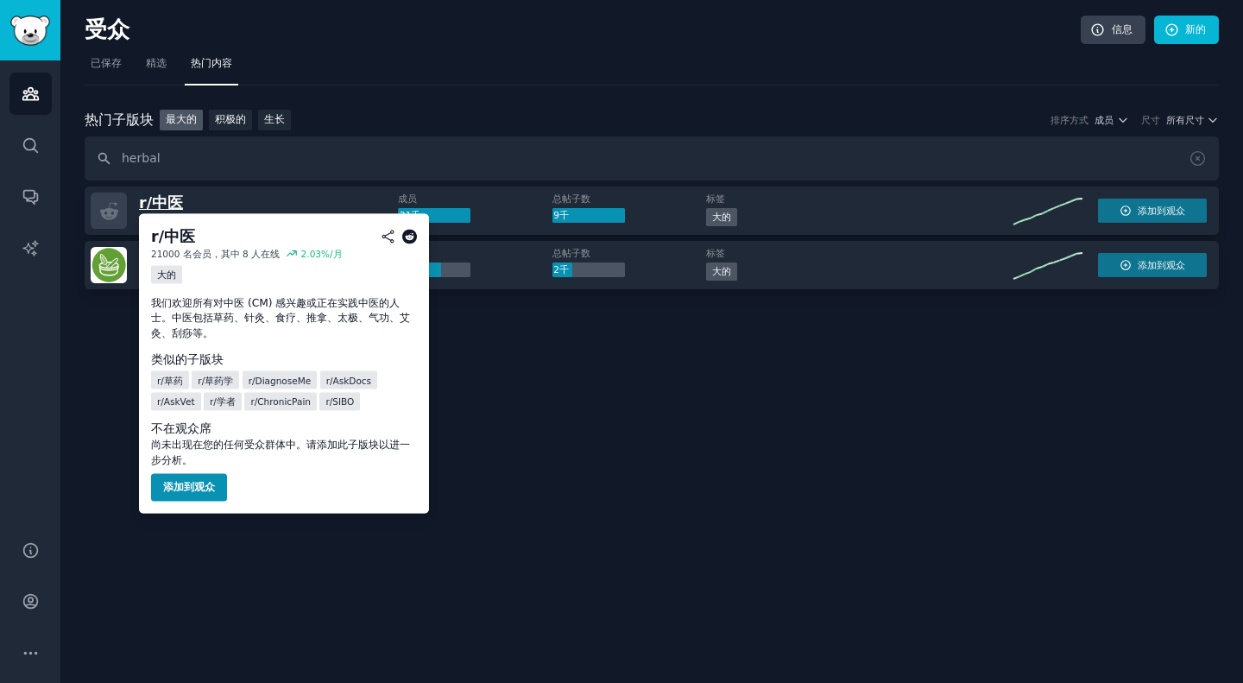
click at [174, 200] on font "中医" at bounding box center [167, 202] width 31 height 17
click at [197, 496] on button "添加到观众" at bounding box center [189, 488] width 76 height 28
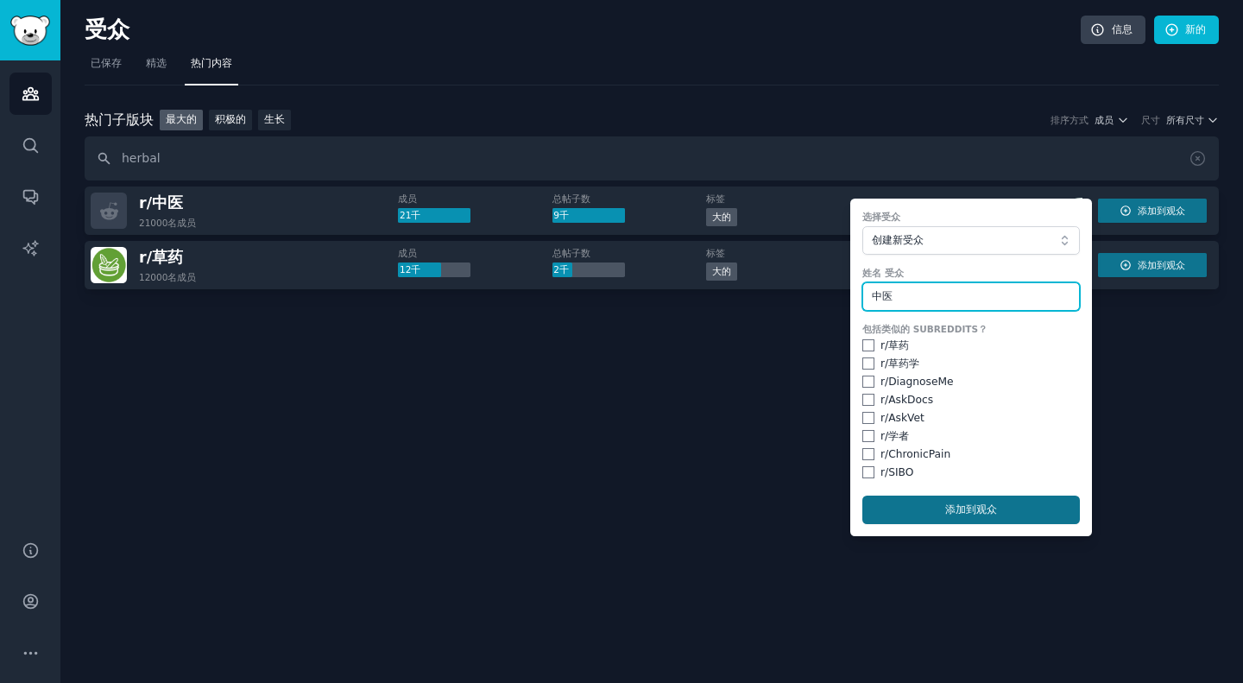
type input "中医"
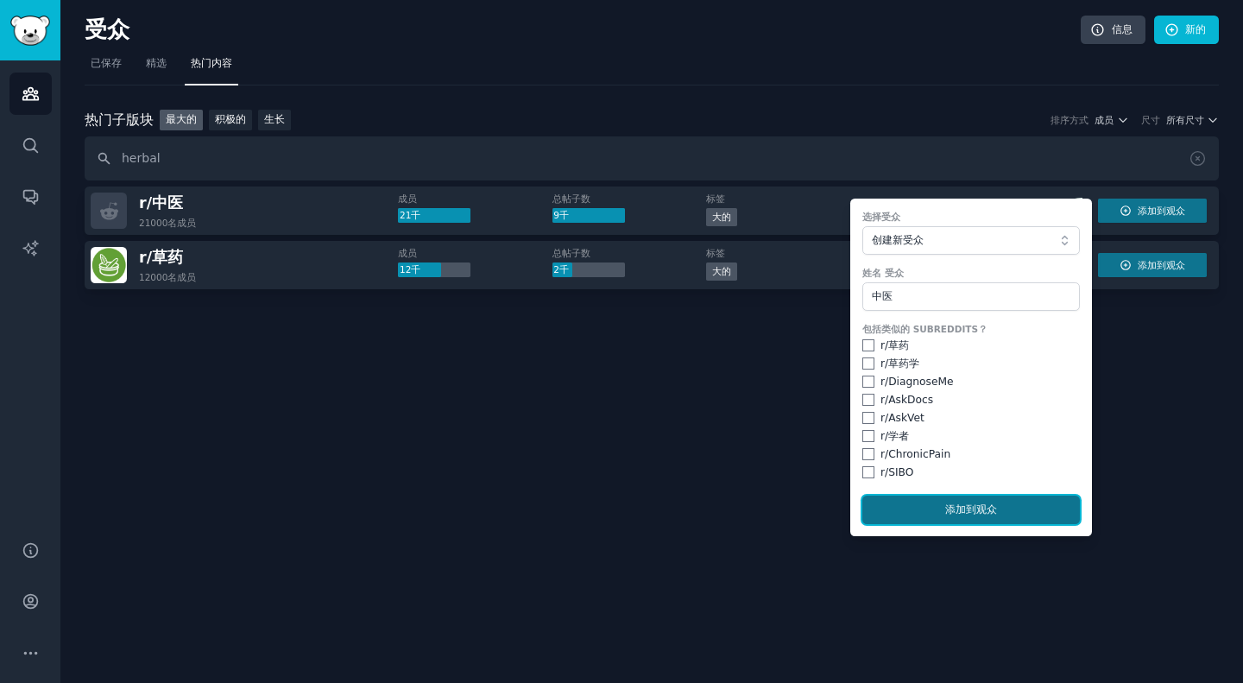
click at [969, 513] on font "到观众" at bounding box center [981, 509] width 31 height 12
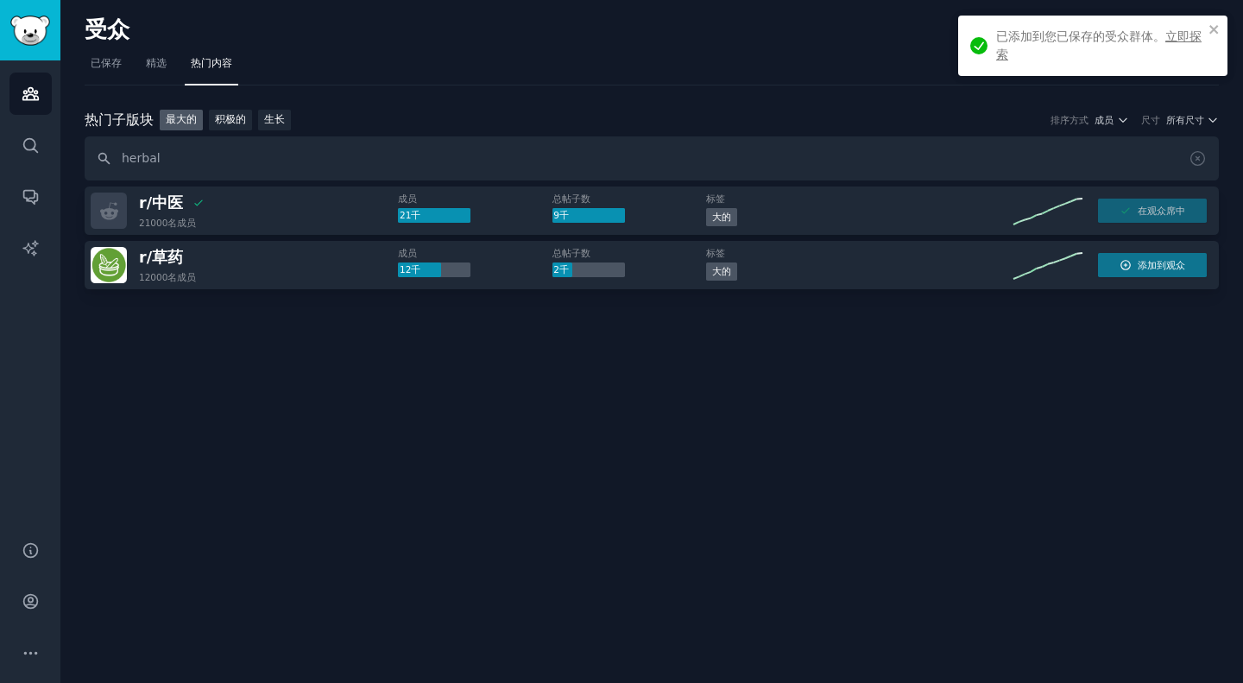
click at [645, 68] on nav "已保存 精选 热门内容" at bounding box center [652, 67] width 1135 height 35
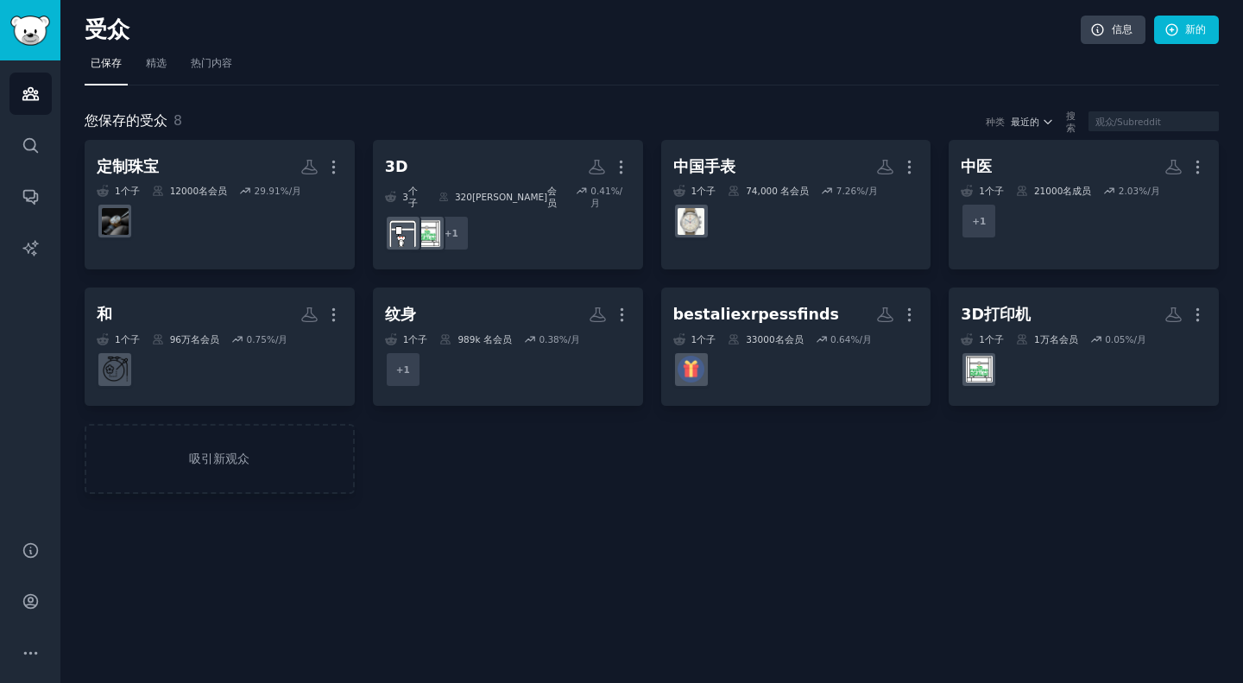
click at [498, 66] on nav "已保存 精选 热门内容" at bounding box center [652, 67] width 1135 height 35
click at [328, 107] on div "您保存的受众 8 种类 最近的 搜索 定制珠宝 更多的 1 个子 12000名 会员 29.91 %/月 3D 更多的 3 个子 ​ 320万 会员 0.41…" at bounding box center [652, 289] width 1135 height 408
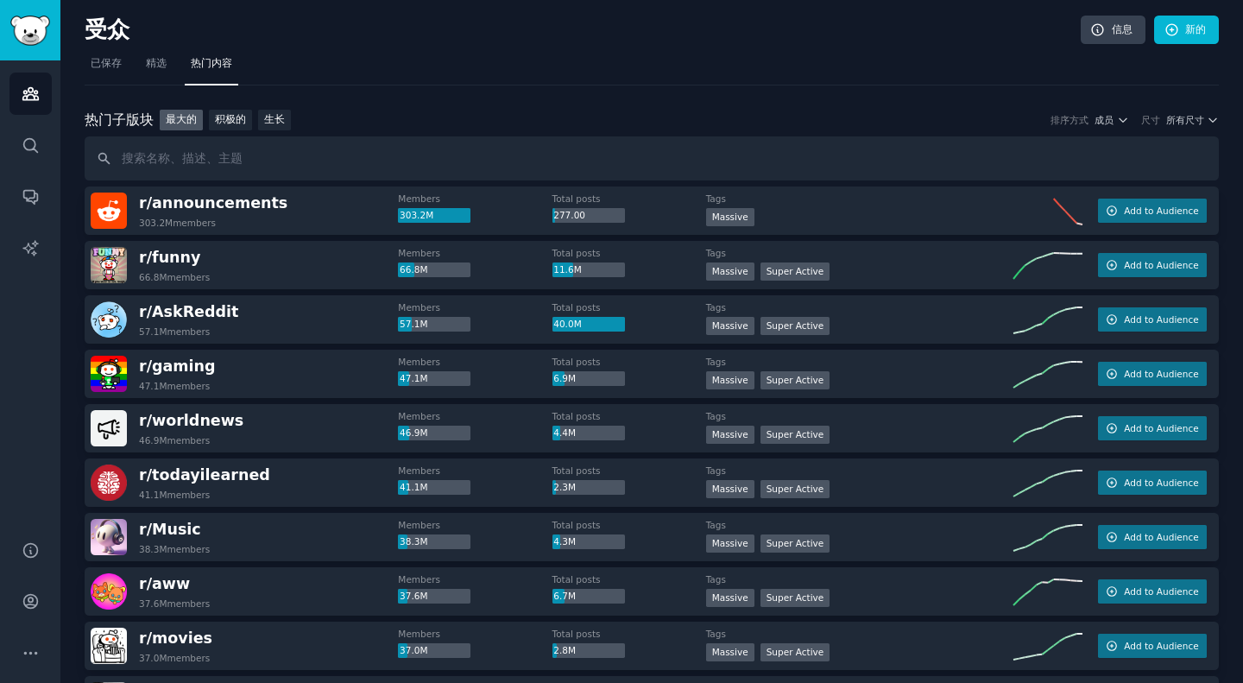
click at [518, 78] on nav "已保存 精选 热门内容" at bounding box center [652, 67] width 1135 height 35
